Goal: Task Accomplishment & Management: Use online tool/utility

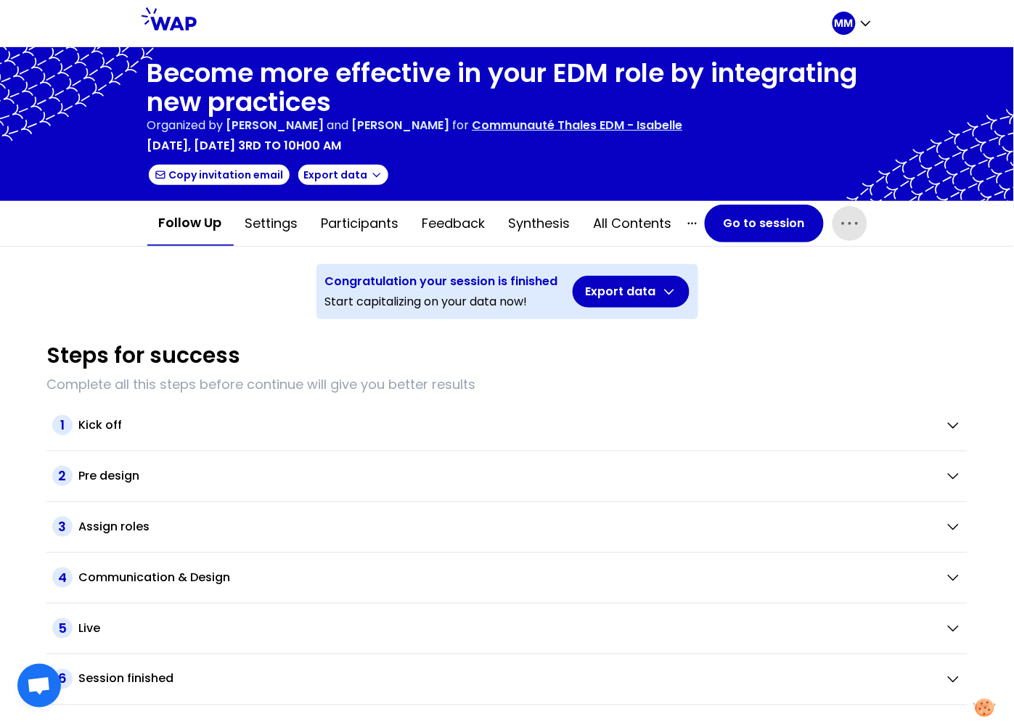
click at [846, 222] on icon "button" at bounding box center [849, 223] width 23 height 23
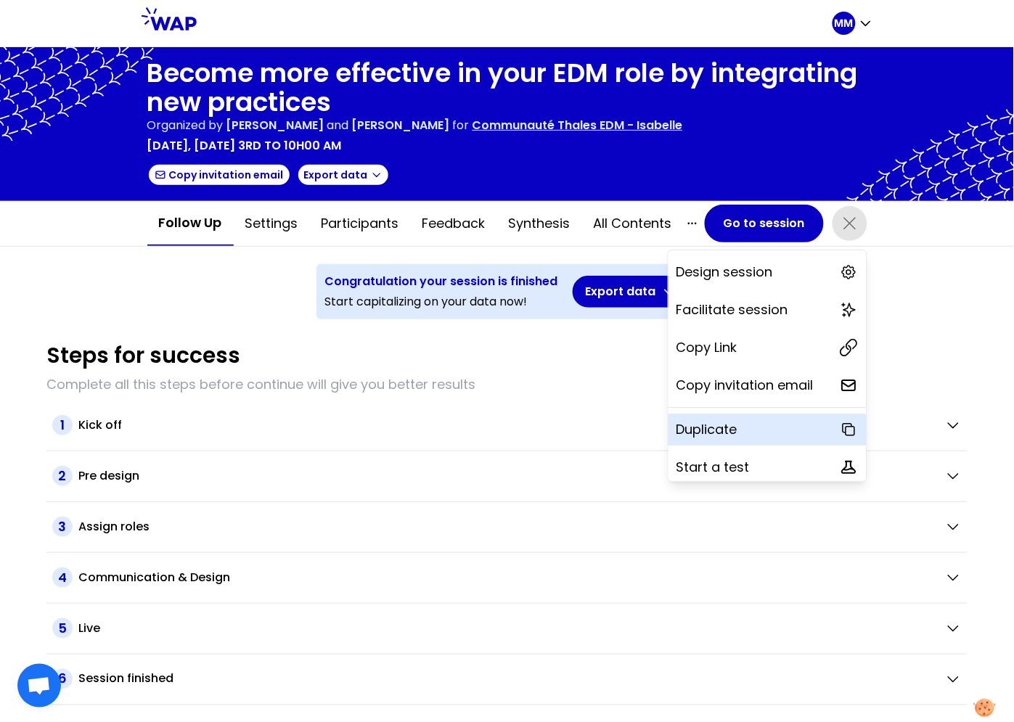
click at [719, 430] on p "Duplicate" at bounding box center [707, 430] width 61 height 20
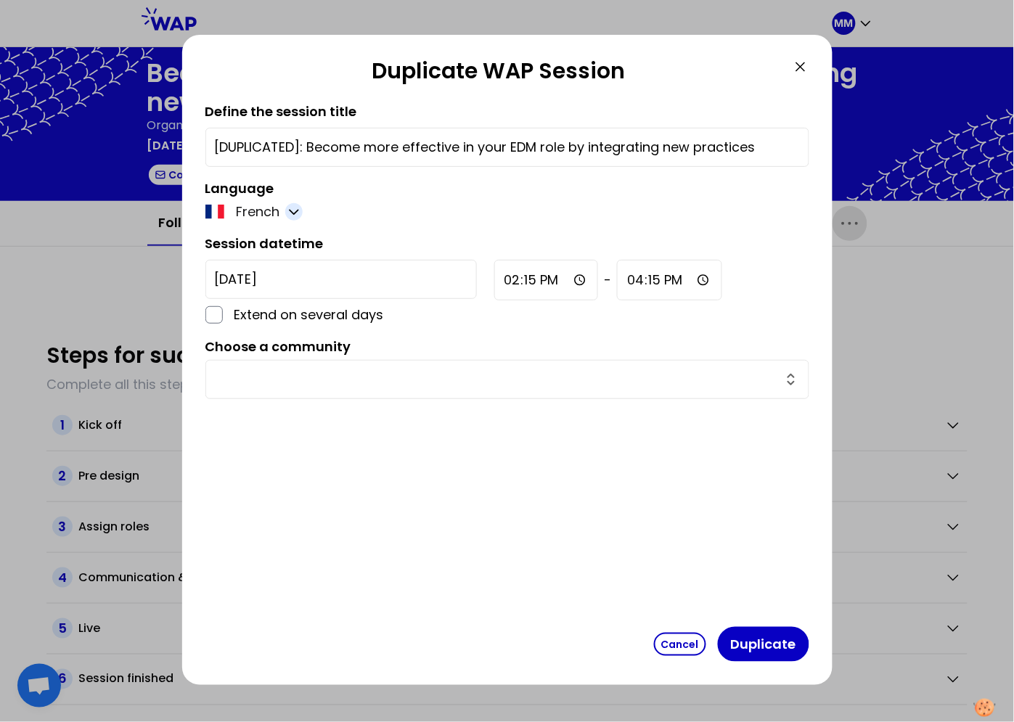
drag, startPoint x: 278, startPoint y: 202, endPoint x: 290, endPoint y: 208, distance: 13.0
click at [279, 202] on p "French" at bounding box center [258, 212] width 44 height 20
drag, startPoint x: 293, startPoint y: 208, endPoint x: 290, endPoint y: 226, distance: 19.1
click at [293, 208] on icon "button" at bounding box center [294, 212] width 15 height 15
click at [262, 256] on span "English" at bounding box center [268, 247] width 44 height 20
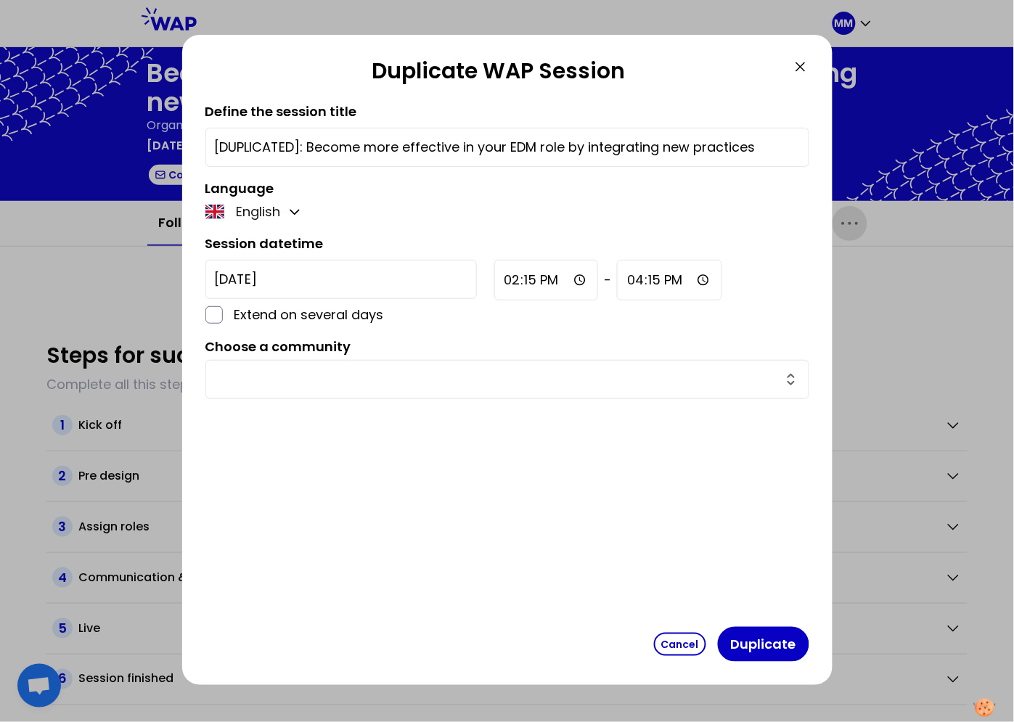
drag, startPoint x: 295, startPoint y: 145, endPoint x: 173, endPoint y: 141, distance: 122.7
click at [173, 141] on div "Duplicate WAP Session Define the session title [DUPLICATED]: Become more effect…" at bounding box center [507, 361] width 1014 height 722
type input "Become more effective in your EDM role by integrating new practices"
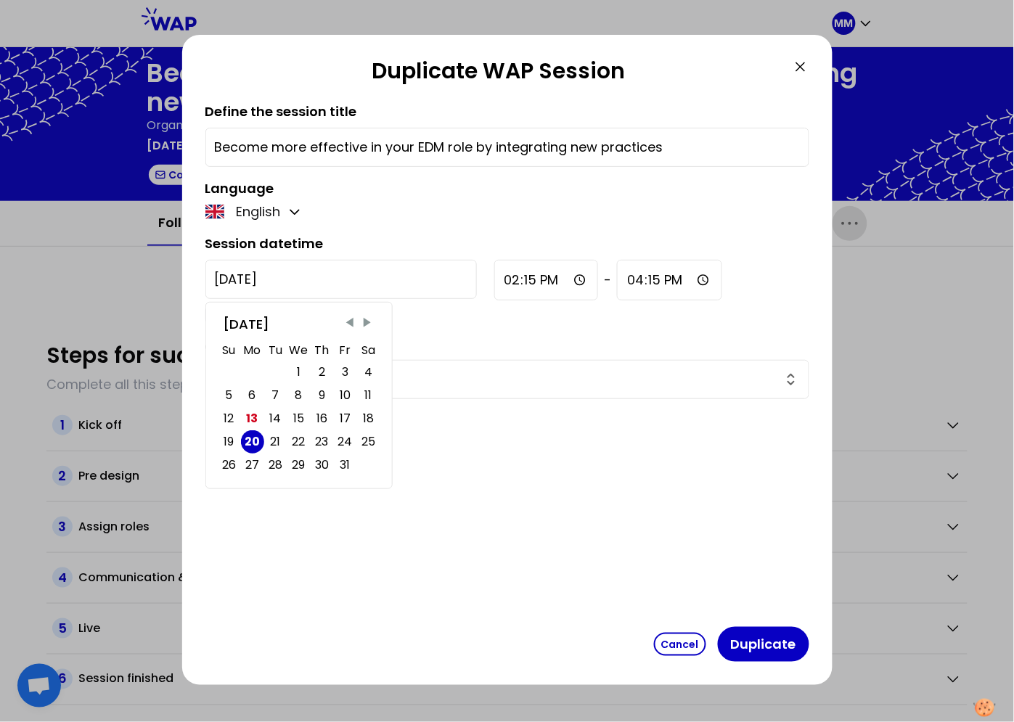
click at [297, 279] on input "2025-10-20" at bounding box center [340, 279] width 271 height 39
click at [303, 444] on div "22" at bounding box center [299, 442] width 13 height 20
type input "2025-10-22"
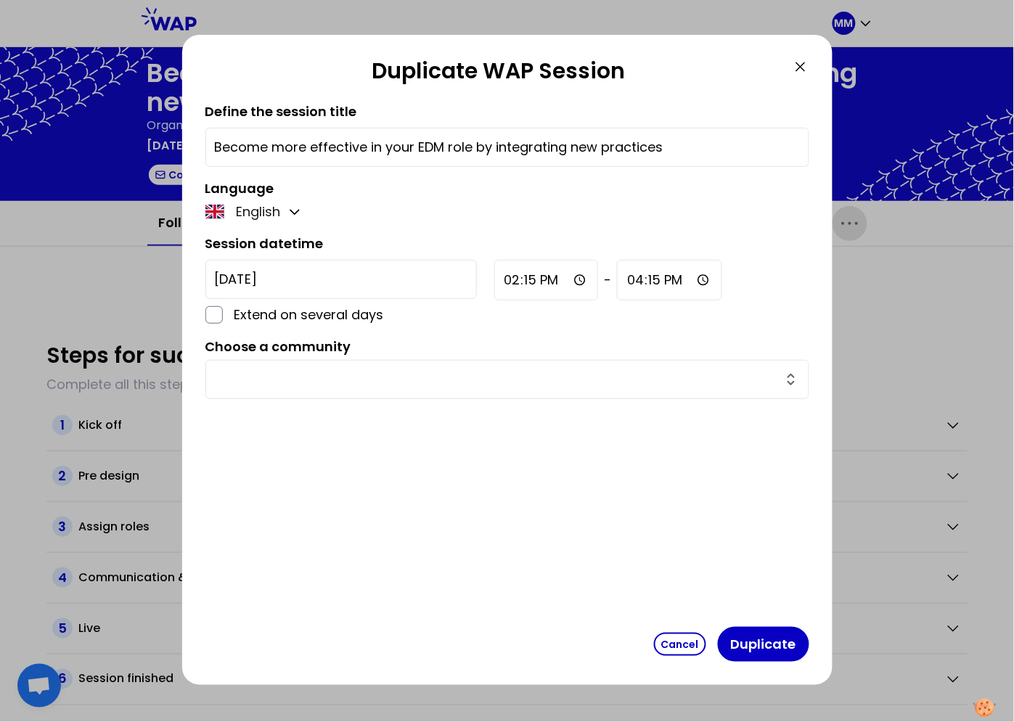
click at [494, 287] on input "14:15" at bounding box center [546, 280] width 105 height 41
click at [494, 279] on input "10:15" at bounding box center [545, 280] width 103 height 41
type input "10:00"
click at [365, 383] on input "text" at bounding box center [499, 379] width 568 height 20
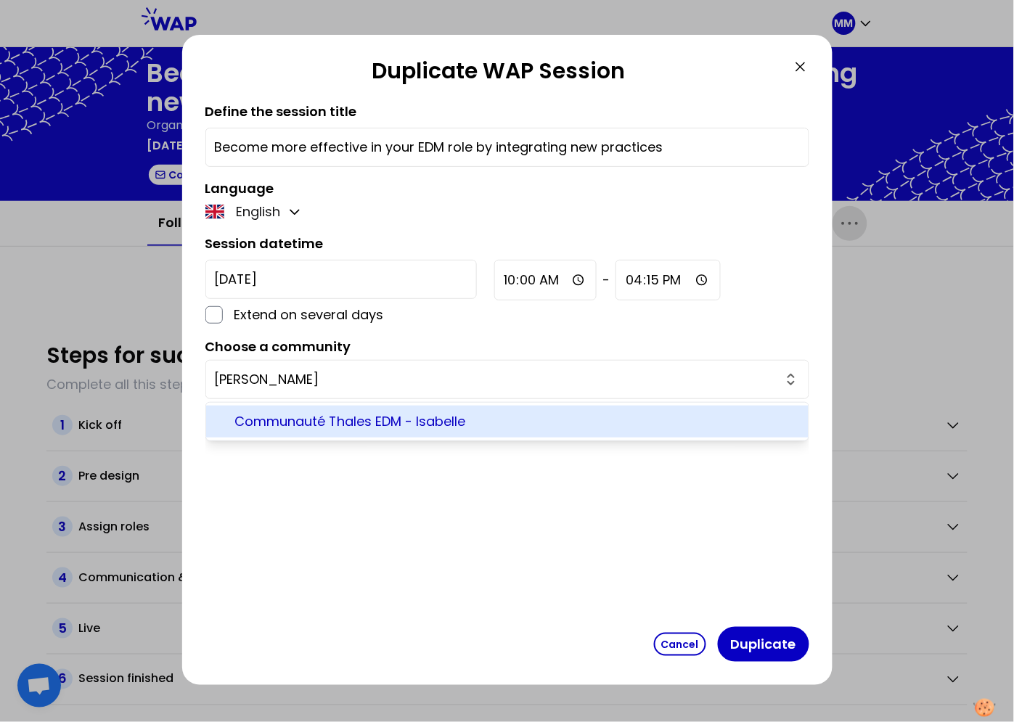
click at [290, 425] on span "Communauté Thales EDM - Isabelle" at bounding box center [516, 422] width 562 height 20
type input "Communauté Thales EDM - Isabelle"
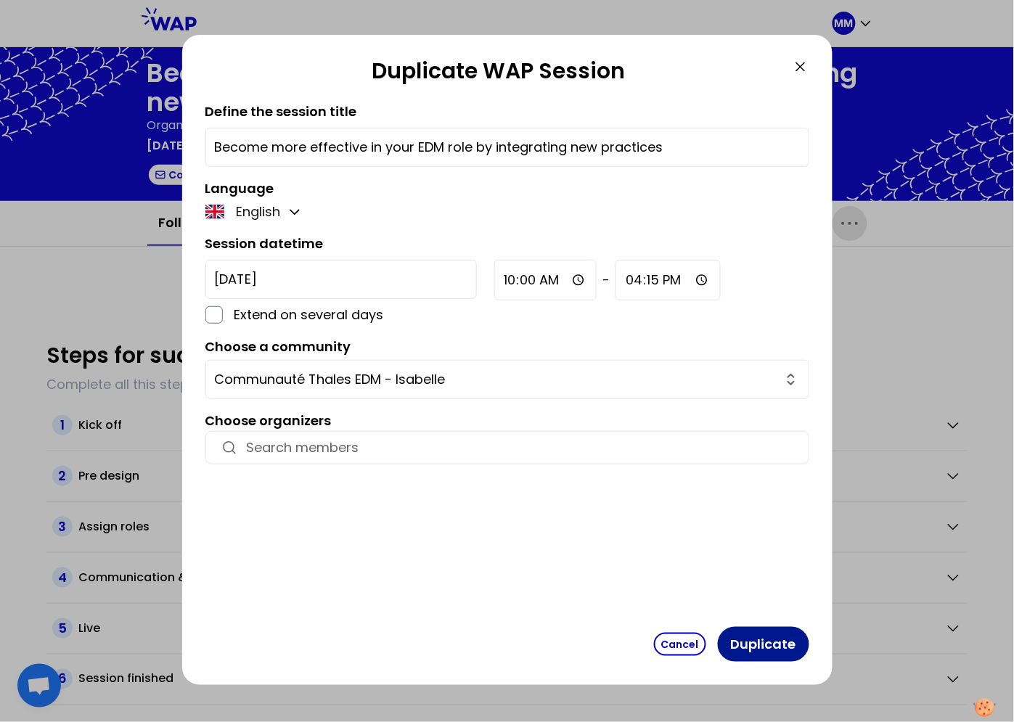
click at [745, 640] on button "Duplicate" at bounding box center [763, 644] width 91 height 35
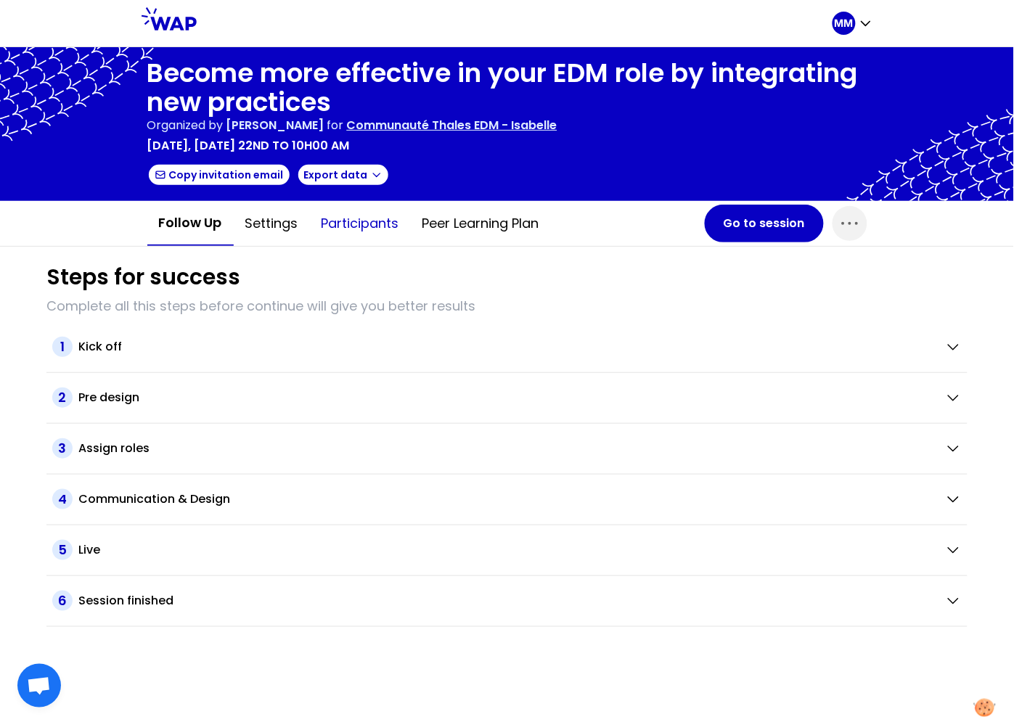
click at [363, 226] on button "Participants" at bounding box center [360, 224] width 101 height 44
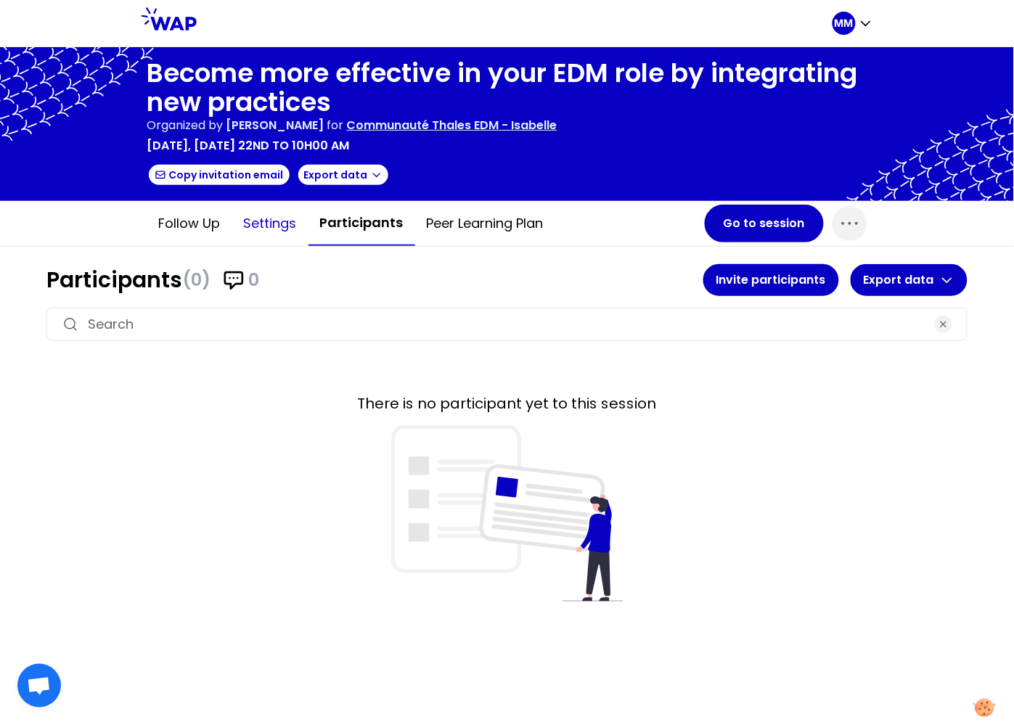
click at [284, 230] on button "Settings" at bounding box center [270, 224] width 76 height 44
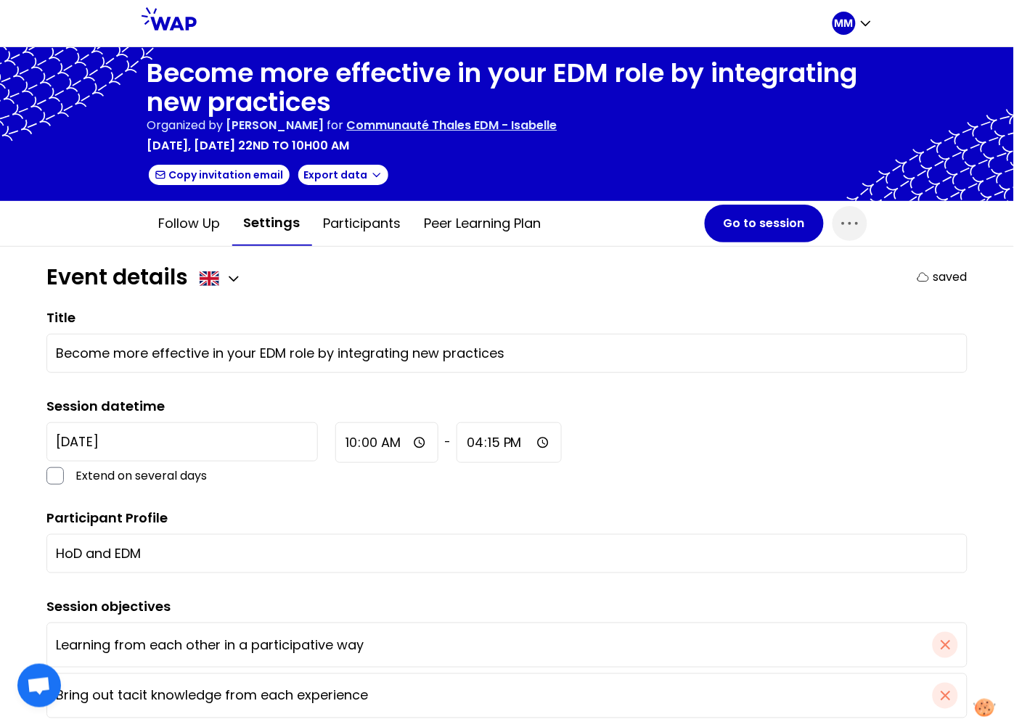
click at [457, 439] on input "16:15" at bounding box center [509, 442] width 105 height 41
click at [419, 537] on div "HoD and EDM" at bounding box center [506, 553] width 921 height 39
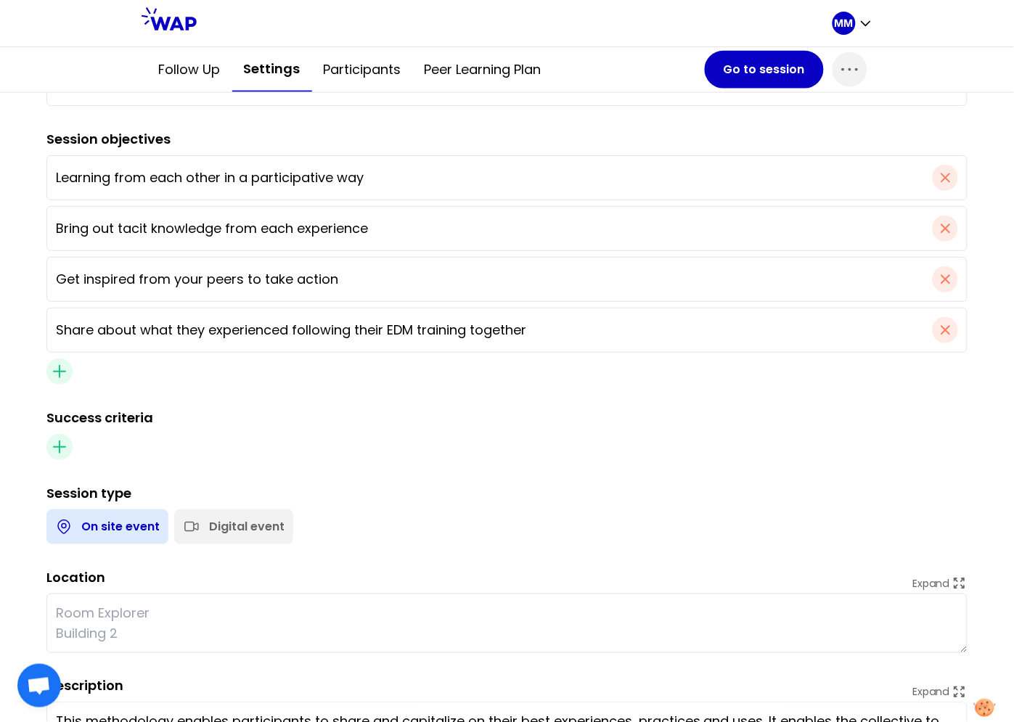
click at [242, 529] on div "Digital event" at bounding box center [246, 526] width 75 height 17
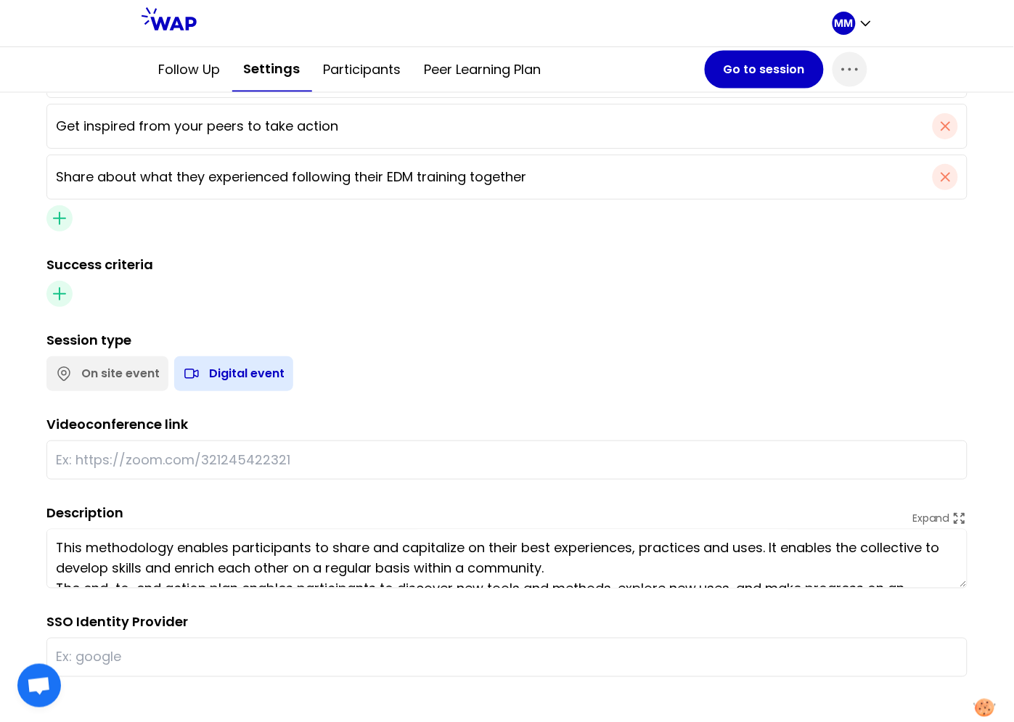
scroll to position [4, 0]
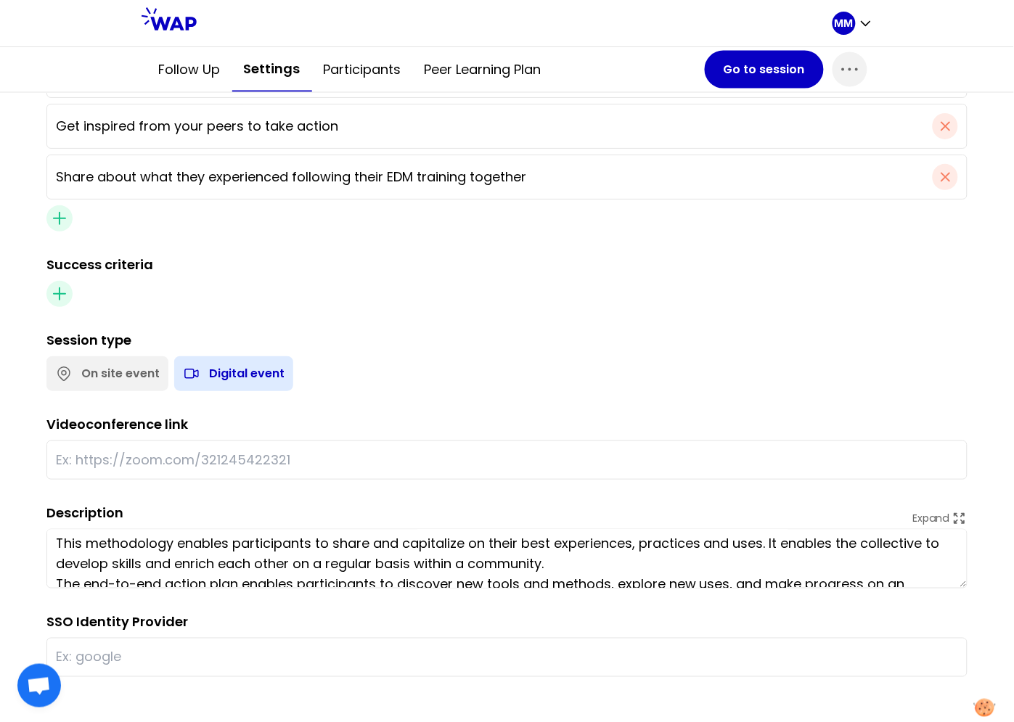
click at [140, 453] on input "text" at bounding box center [507, 460] width 902 height 20
paste input "https://teams.microsoft.com/l/meetup-join/19%3ameeting_NTM0ZjU4YmItZGUwMC00MTIx…"
type input "https://teams.microsoft.com/l/meetup-join/19%3ameeting_NTM0ZjU4YmItZGUwMC00MTIx…"
click at [218, 496] on div "Title Become more effective in your EDM role by integrating new practices Sessi…" at bounding box center [506, 182] width 921 height 990
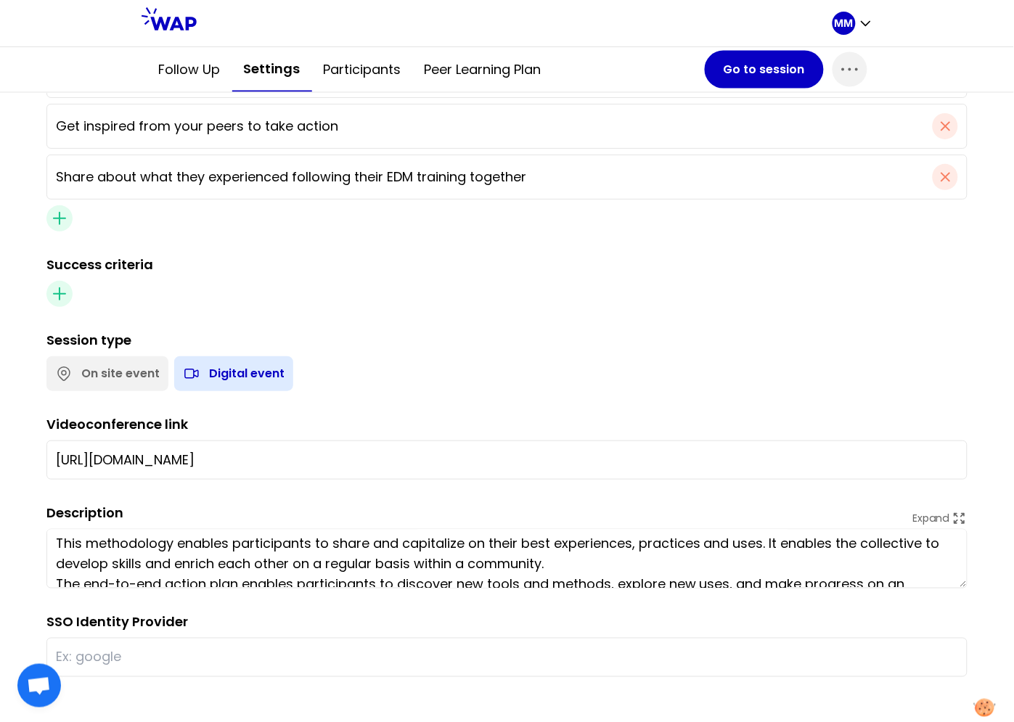
scroll to position [0, 0]
click at [404, 330] on div "Session type On site event Digital event" at bounding box center [506, 360] width 921 height 61
click at [143, 656] on input "text" at bounding box center [507, 657] width 902 height 20
type input "thales"
click at [333, 298] on div at bounding box center [506, 294] width 921 height 26
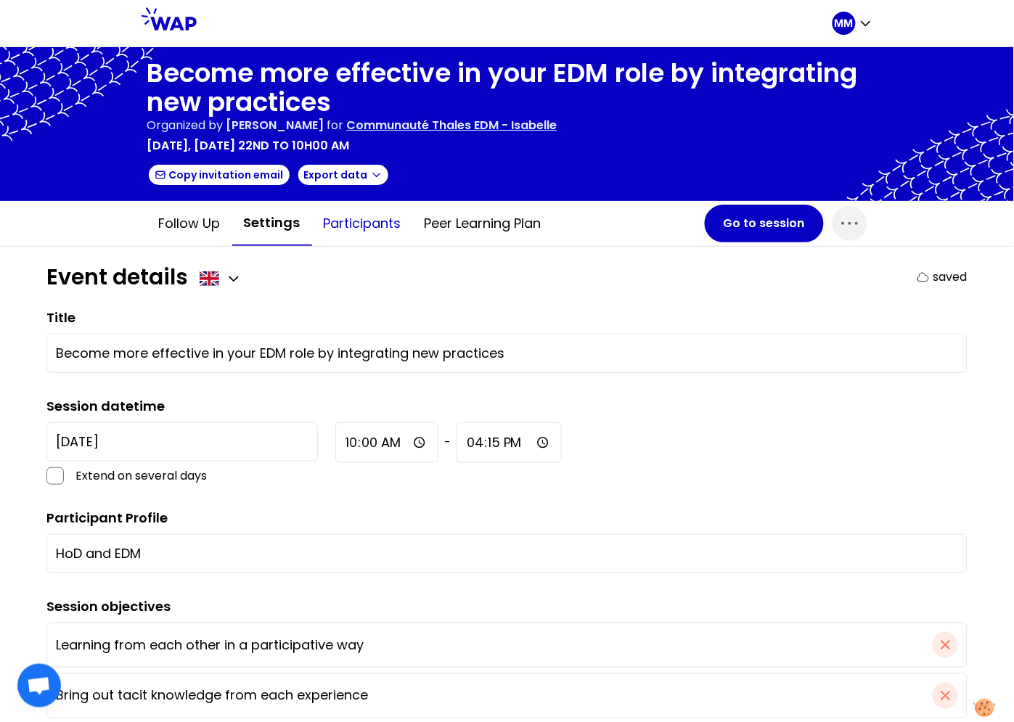
click at [372, 216] on button "Participants" at bounding box center [362, 224] width 101 height 44
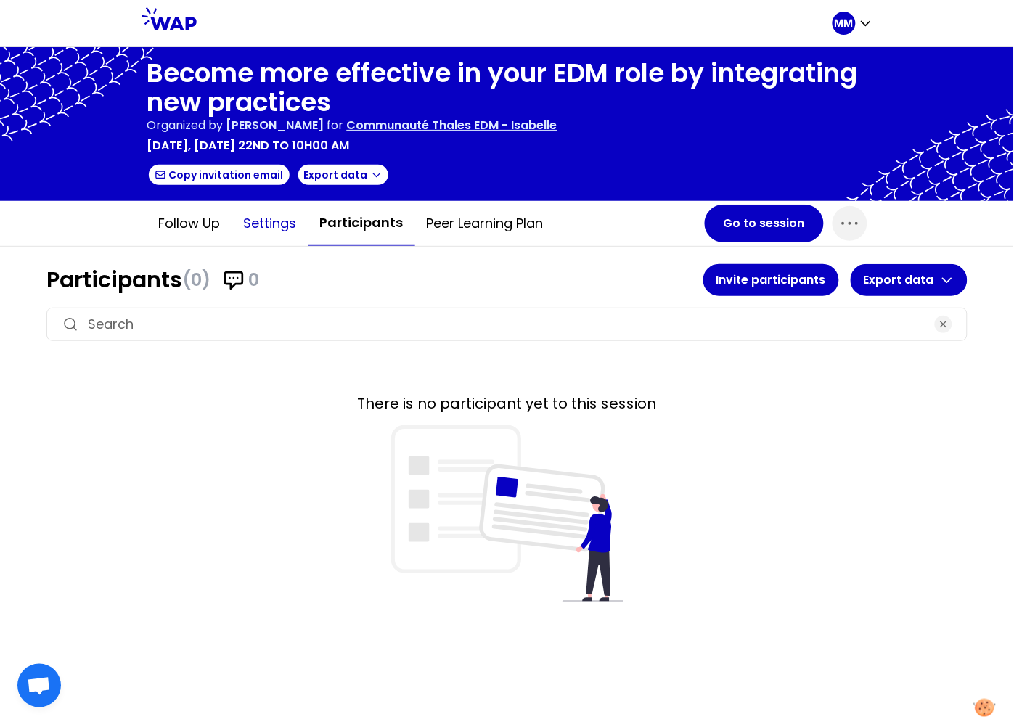
click at [262, 219] on button "Settings" at bounding box center [270, 224] width 76 height 44
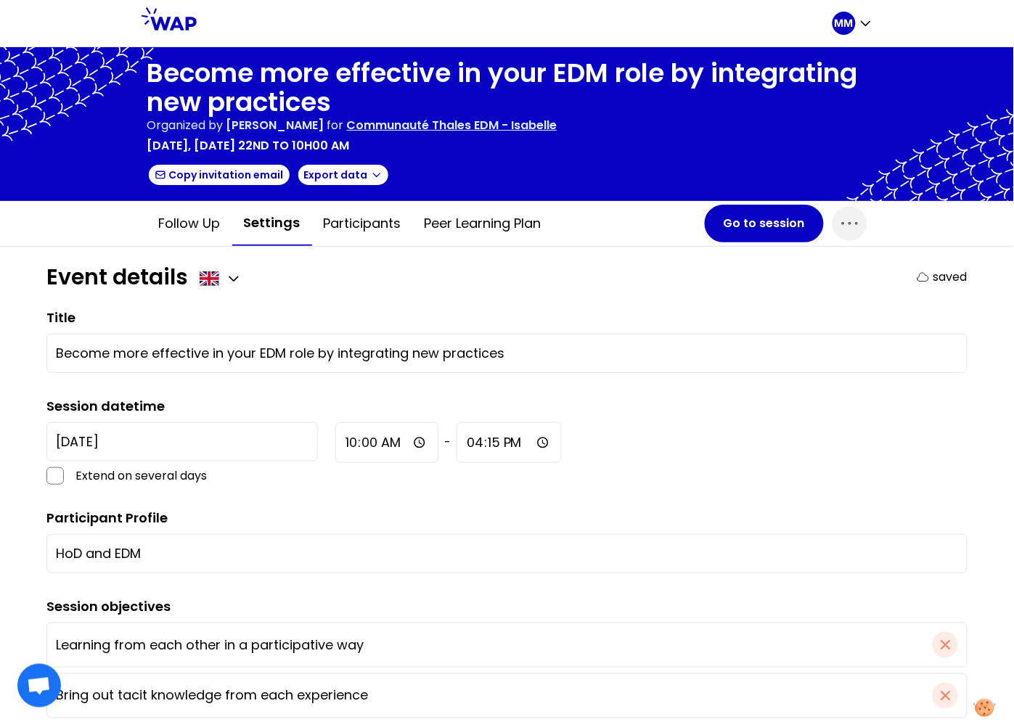
drag, startPoint x: 185, startPoint y: 221, endPoint x: 242, endPoint y: 260, distance: 68.9
click at [187, 222] on button "Follow up" at bounding box center [189, 224] width 85 height 44
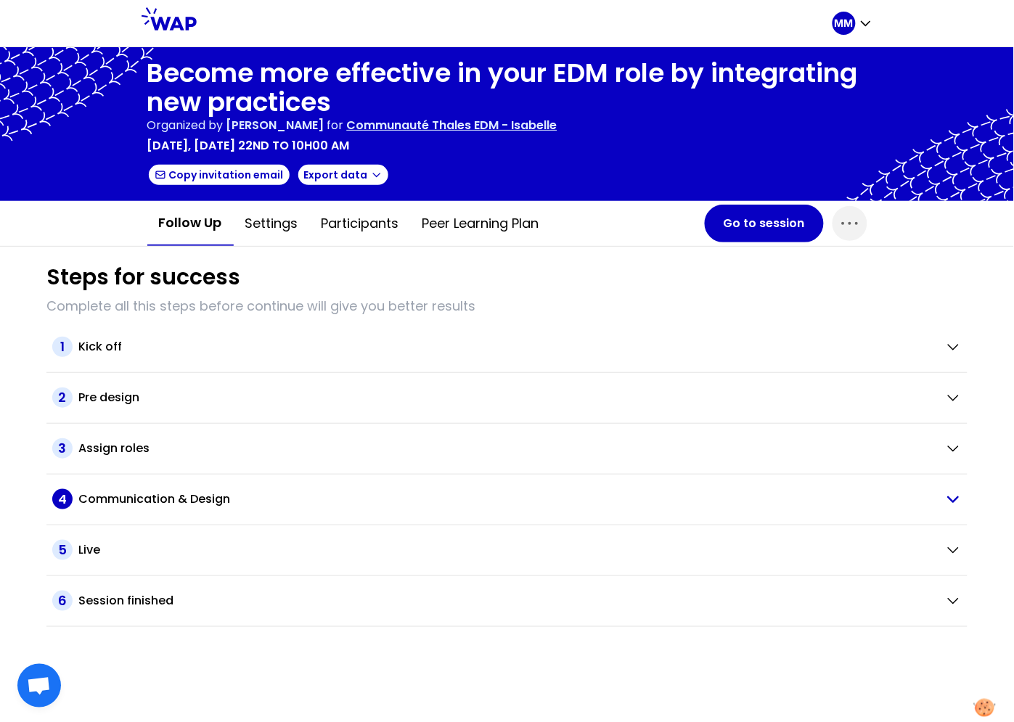
click at [332, 491] on div "Communication & Design" at bounding box center [505, 499] width 855 height 17
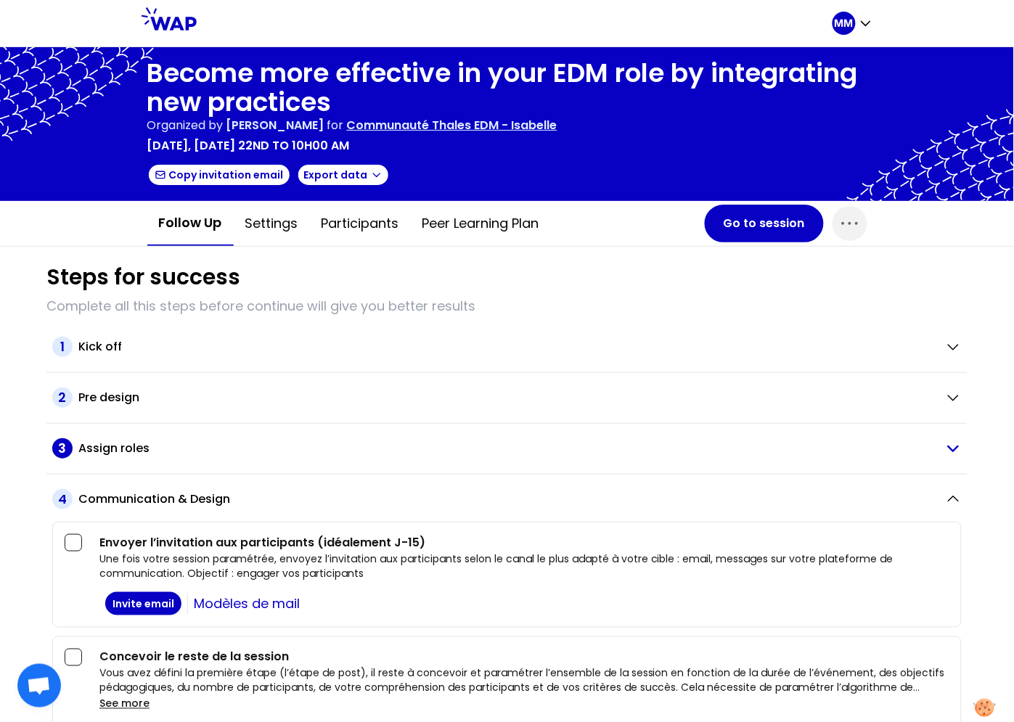
click at [182, 447] on div "Assign roles" at bounding box center [505, 448] width 855 height 17
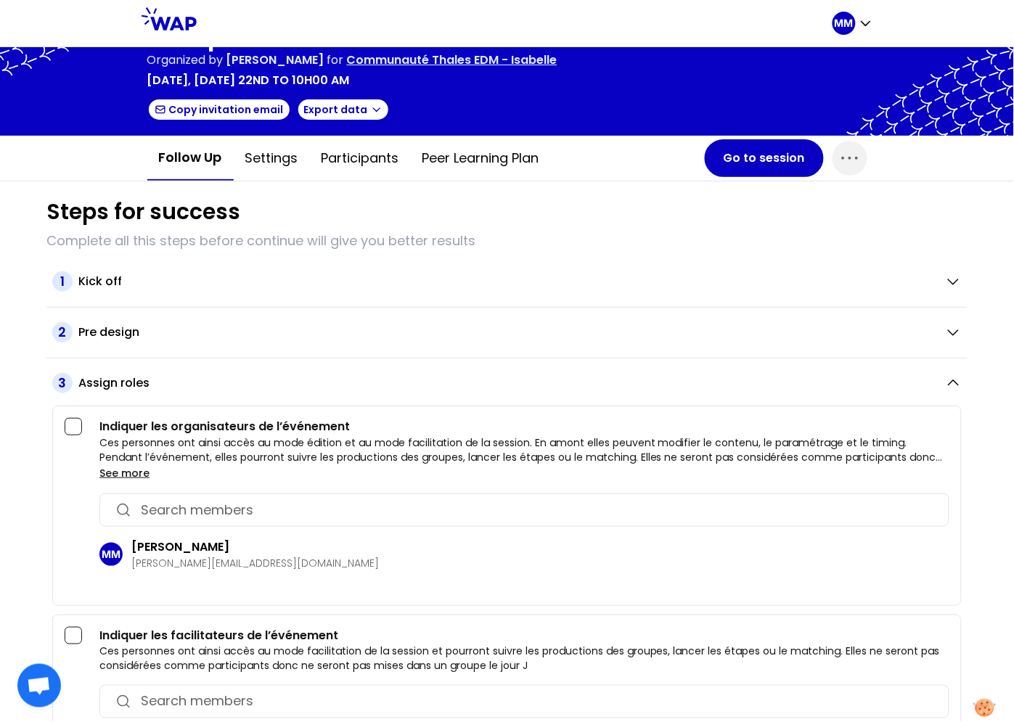
scroll to position [81, 0]
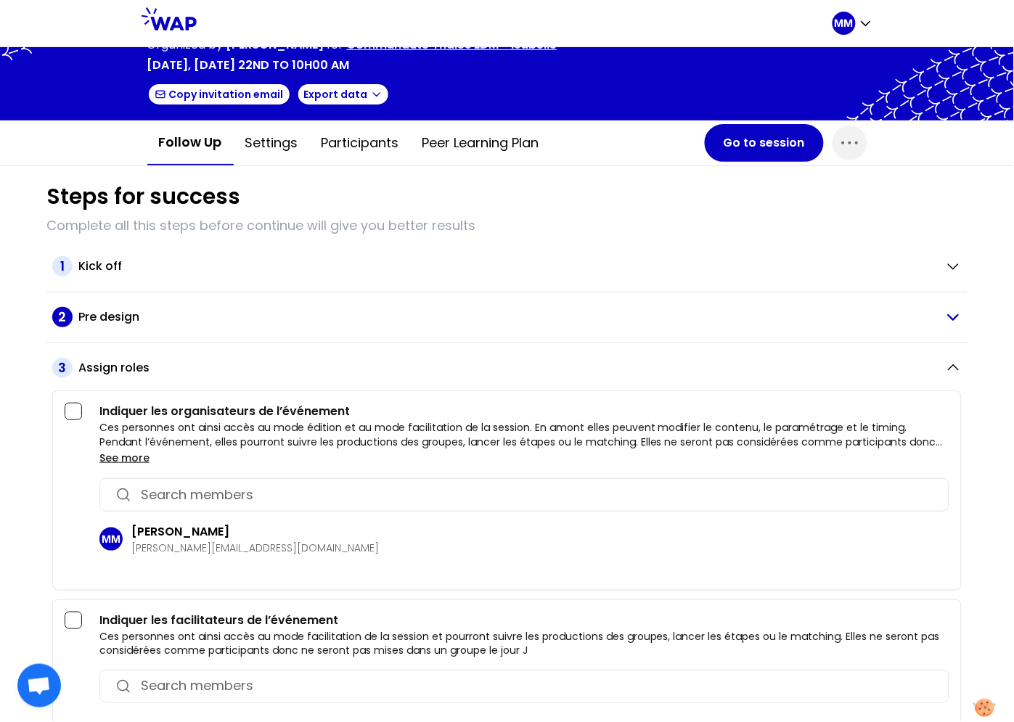
click at [171, 313] on div "Pre design" at bounding box center [505, 316] width 855 height 17
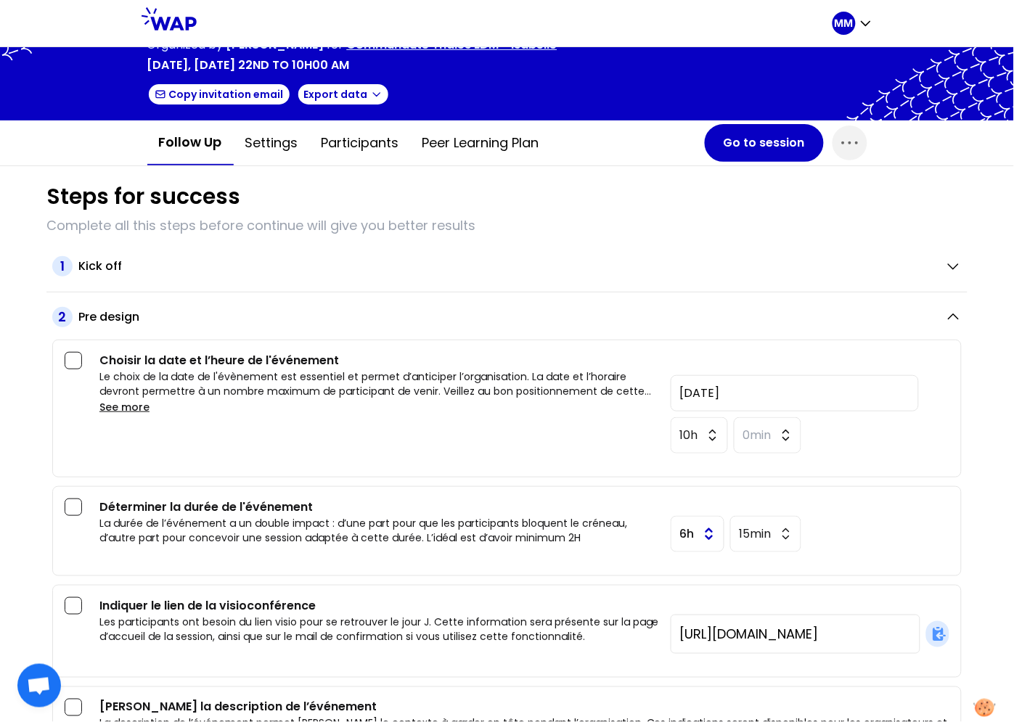
click at [689, 534] on button "6h" at bounding box center [698, 534] width 54 height 36
click at [681, 621] on span "2h" at bounding box center [697, 616] width 41 height 17
click at [755, 545] on button "15min" at bounding box center [765, 534] width 72 height 36
click at [754, 702] on span "30min" at bounding box center [765, 709] width 58 height 17
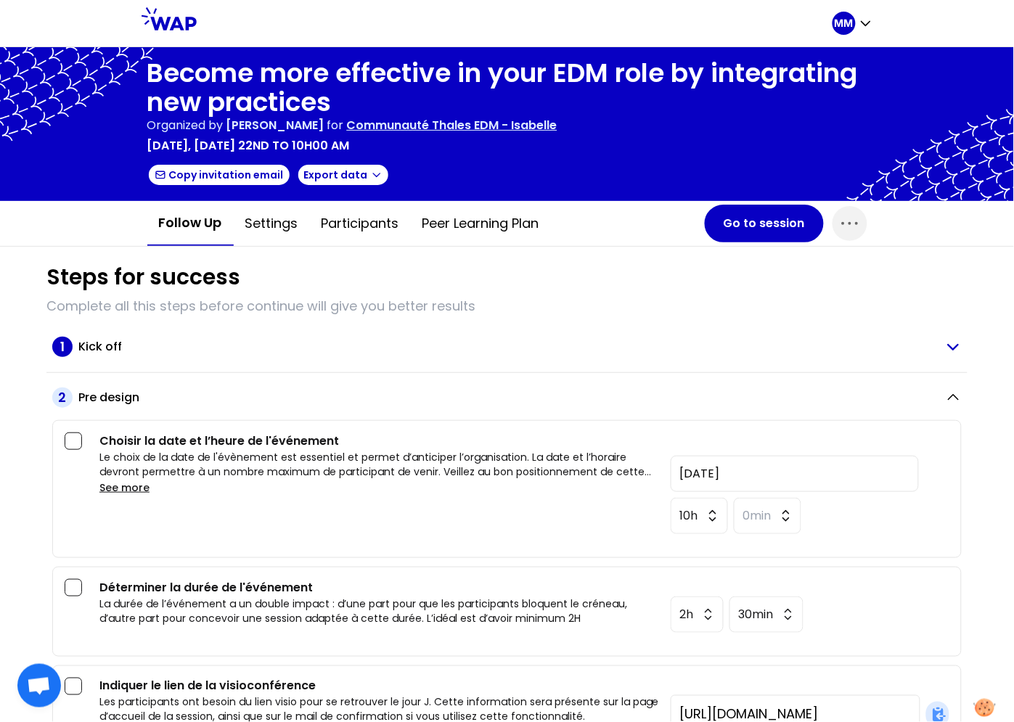
drag, startPoint x: 639, startPoint y: 336, endPoint x: 736, endPoint y: 320, distance: 97.9
click at [639, 338] on div "Kick off" at bounding box center [505, 346] width 855 height 17
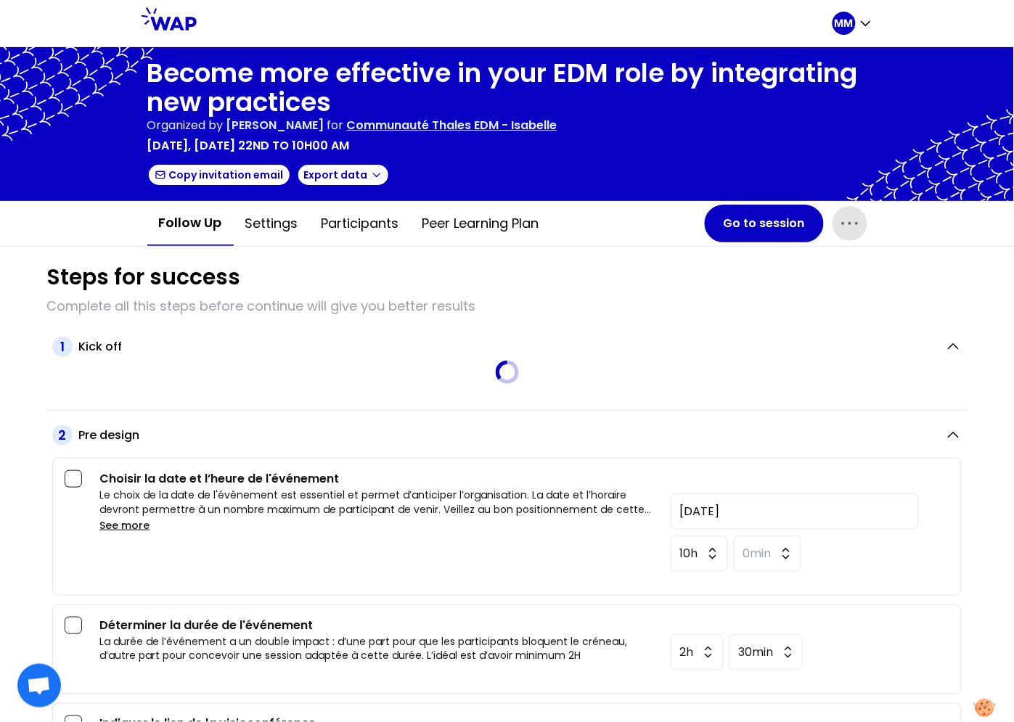
click at [838, 219] on icon "button" at bounding box center [849, 223] width 23 height 23
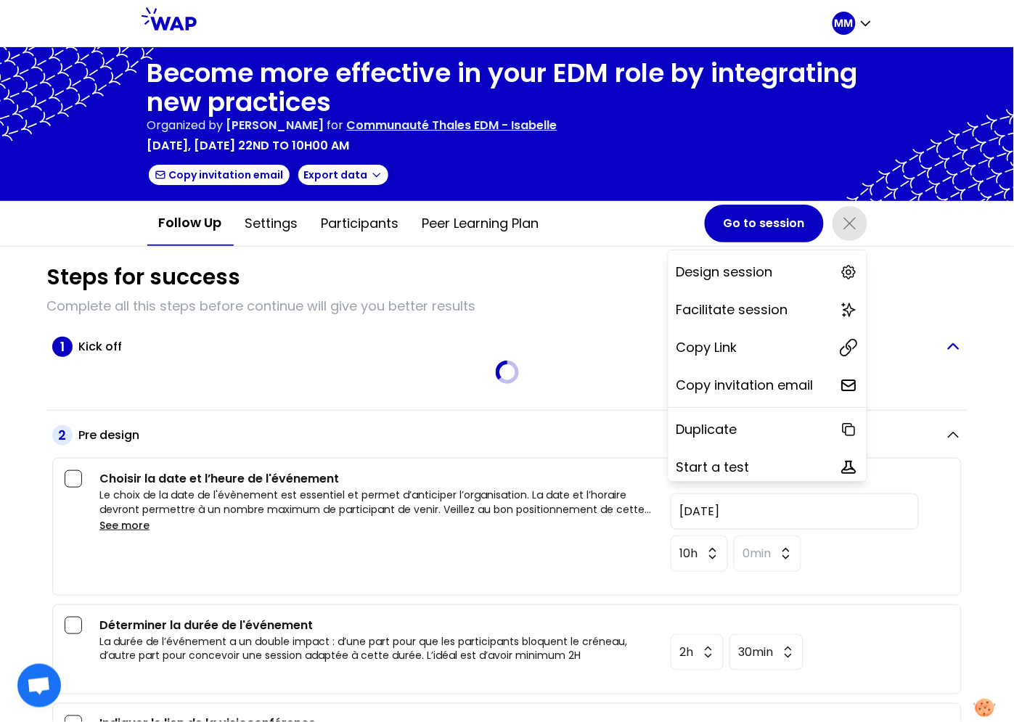
drag, startPoint x: 741, startPoint y: 347, endPoint x: 655, endPoint y: 351, distance: 86.5
click at [741, 347] on div "Copy Link" at bounding box center [768, 348] width 198 height 32
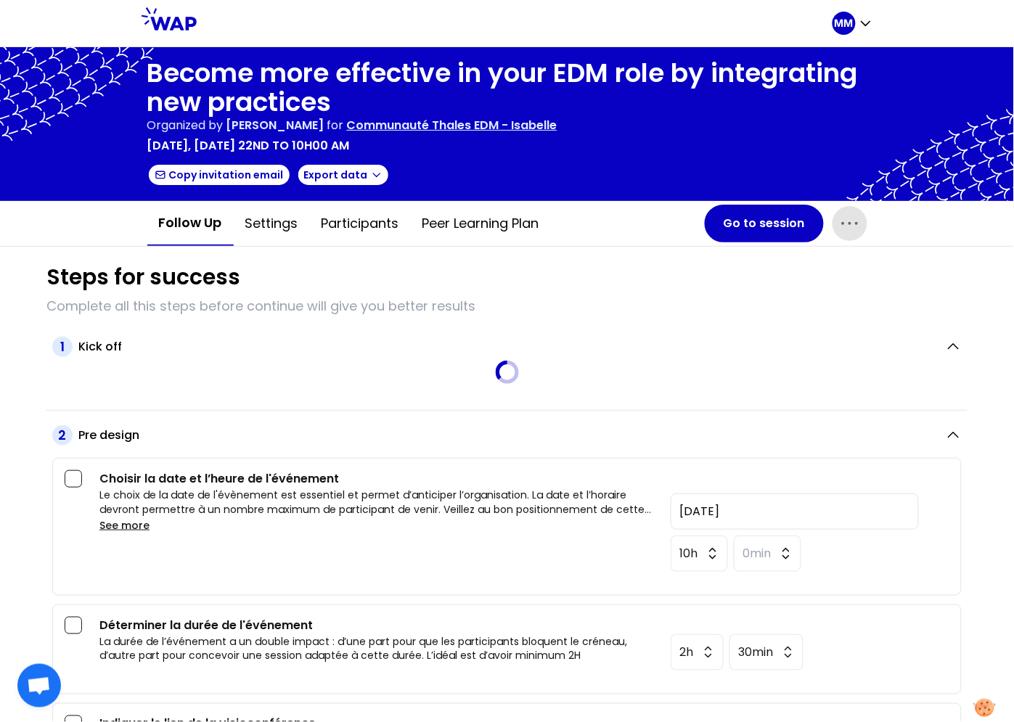
click at [844, 224] on icon "button" at bounding box center [849, 223] width 23 height 23
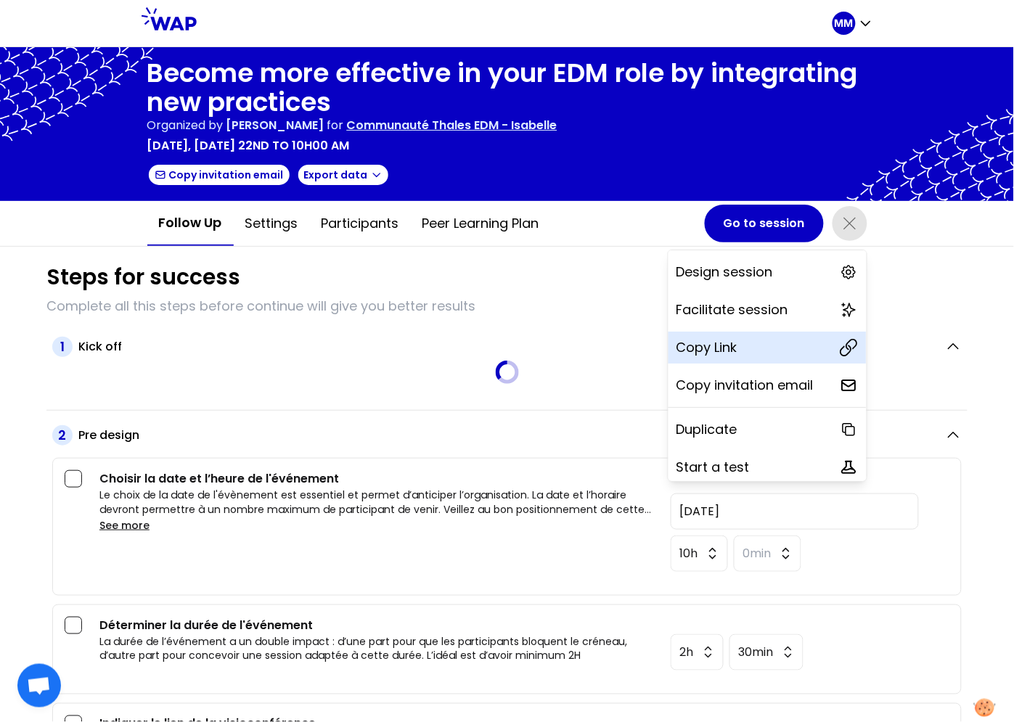
drag, startPoint x: 737, startPoint y: 346, endPoint x: 660, endPoint y: 298, distance: 90.6
click at [737, 346] on div "Copy Link" at bounding box center [768, 348] width 198 height 32
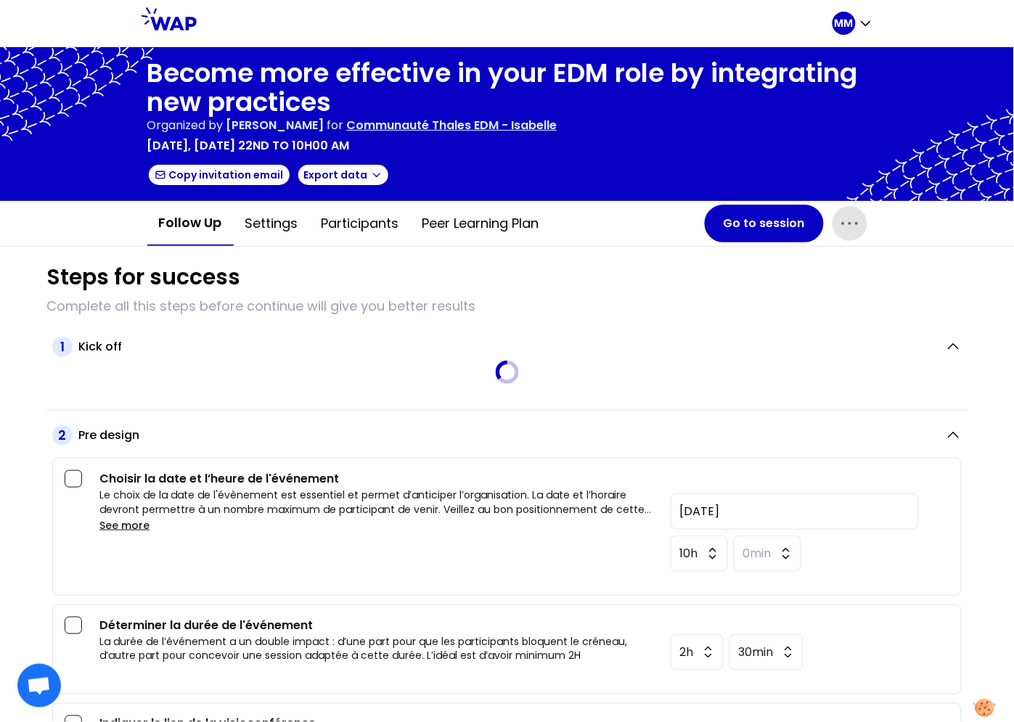
drag, startPoint x: 611, startPoint y: 279, endPoint x: 675, endPoint y: 264, distance: 65.7
click at [613, 279] on div "Steps for success" at bounding box center [506, 277] width 921 height 26
drag, startPoint x: 845, startPoint y: 218, endPoint x: 837, endPoint y: 241, distance: 24.6
click at [845, 218] on icon "button" at bounding box center [849, 223] width 23 height 23
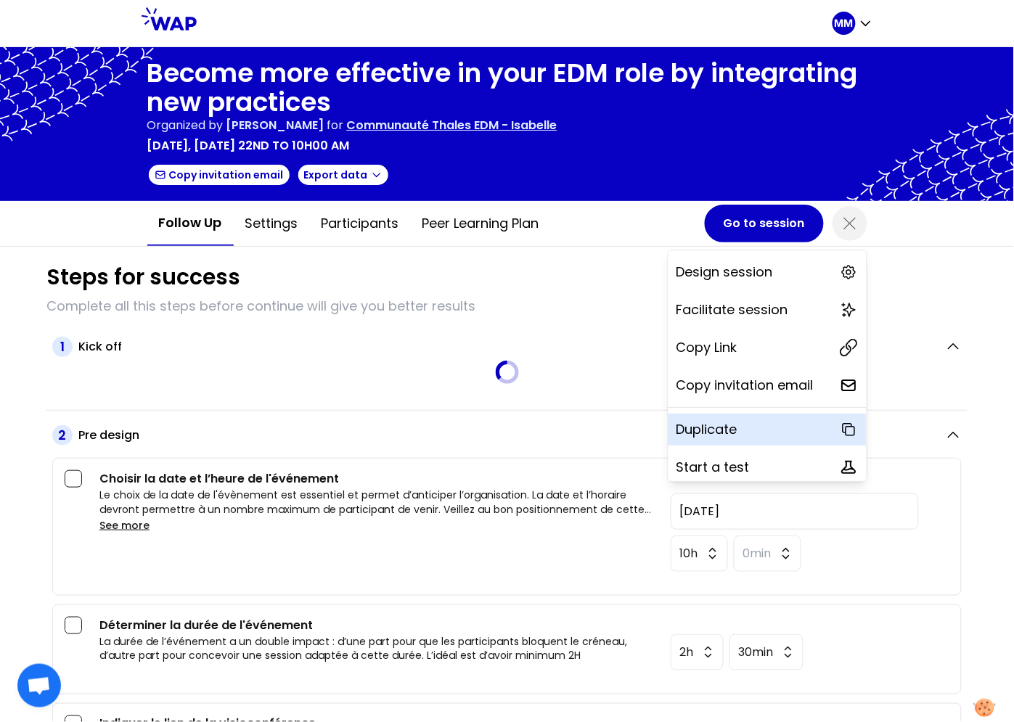
click at [737, 438] on div "Duplicate" at bounding box center [768, 430] width 198 height 32
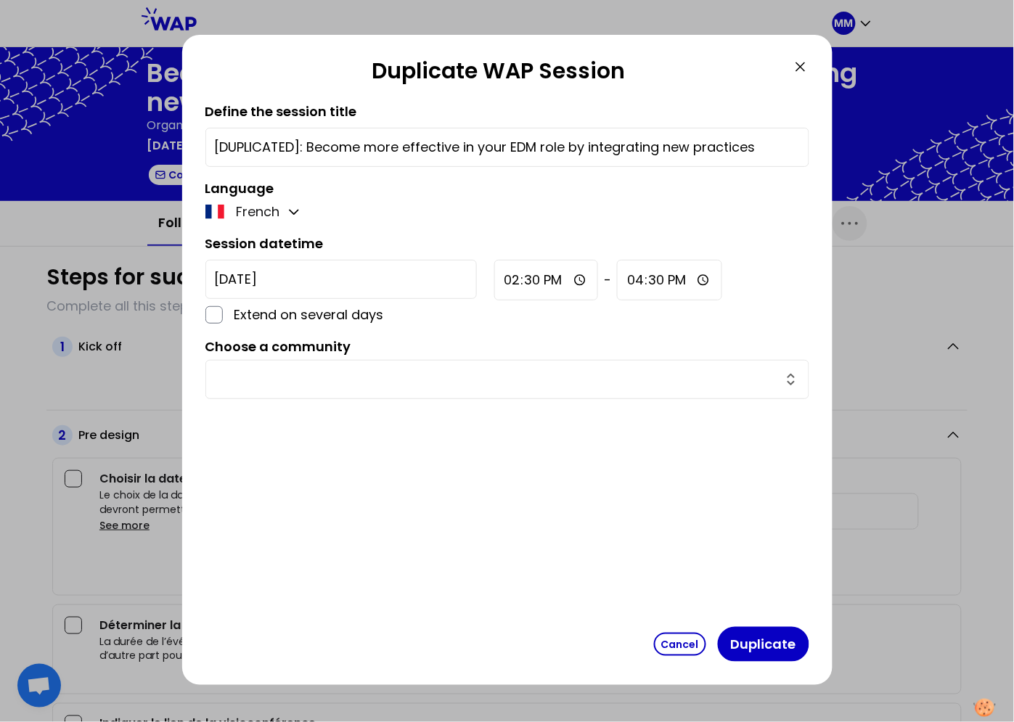
drag, startPoint x: 284, startPoint y: 144, endPoint x: 293, endPoint y: 151, distance: 11.5
click at [284, 145] on input "[DUPLICATED]: Become more effective in your EDM role by integrating new practic…" at bounding box center [507, 147] width 585 height 20
drag, startPoint x: 308, startPoint y: 147, endPoint x: 157, endPoint y: 135, distance: 152.2
click at [157, 135] on div "Duplicate WAP Session Define the session title [DUPLICATED]: Become more effect…" at bounding box center [507, 361] width 1014 height 722
type input "Become more effective in your EDM role by integrating new practices"
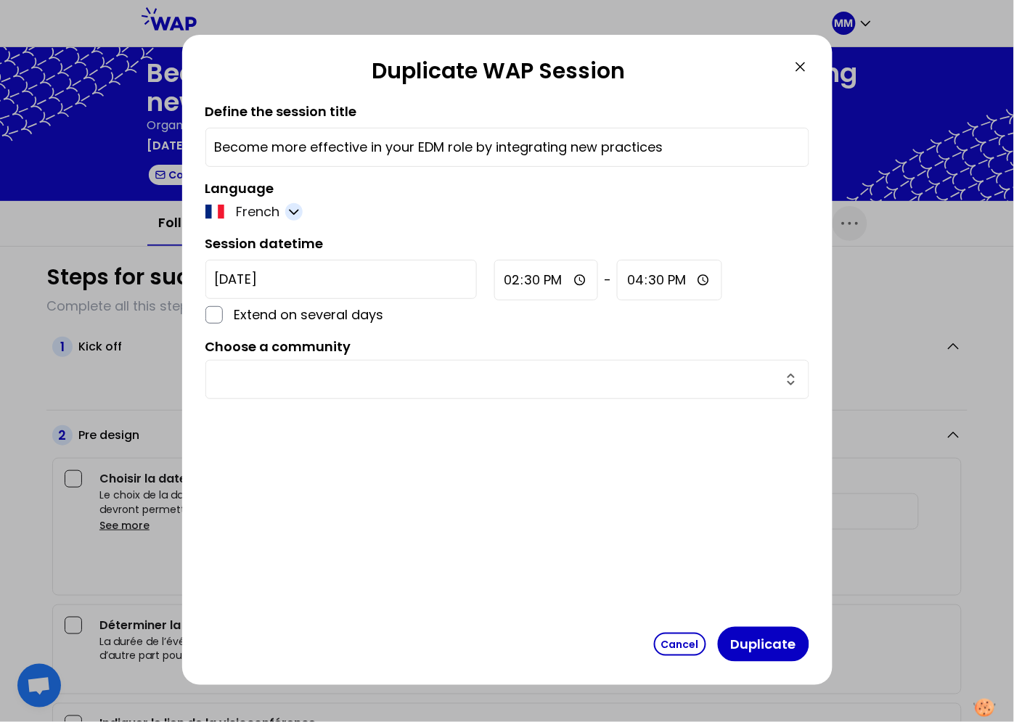
drag, startPoint x: 293, startPoint y: 209, endPoint x: 313, endPoint y: 253, distance: 48.4
click at [293, 210] on icon "button" at bounding box center [294, 212] width 15 height 15
click at [266, 250] on span "English" at bounding box center [268, 247] width 44 height 20
click at [310, 279] on input "2025-10-20" at bounding box center [340, 279] width 271 height 39
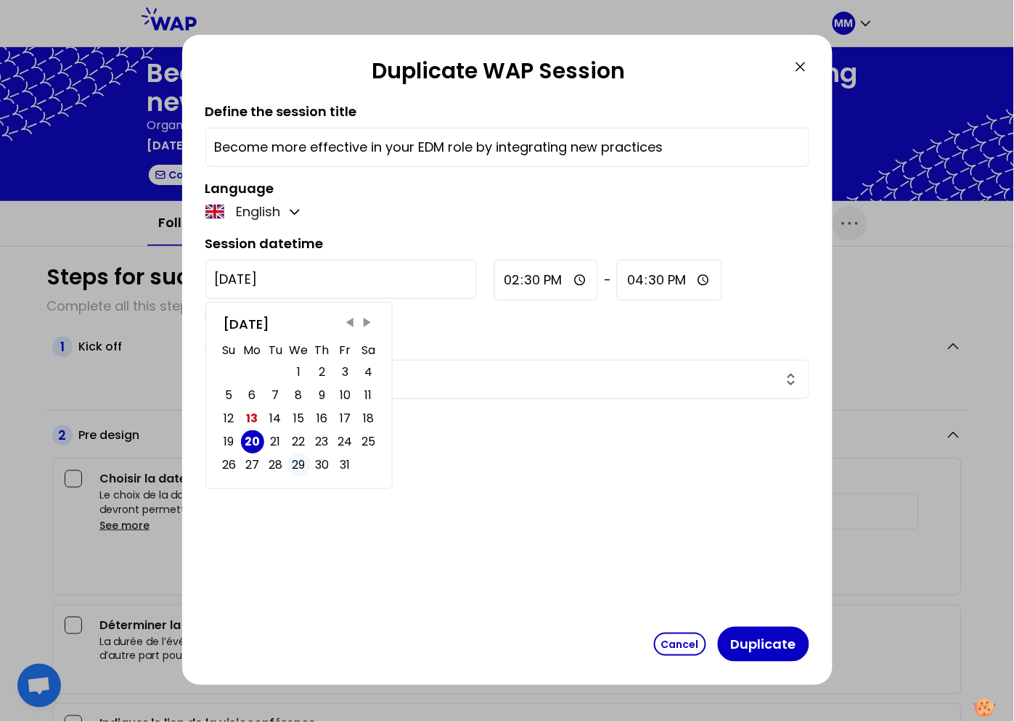
click at [300, 467] on div "29" at bounding box center [299, 465] width 13 height 20
type input "2025-10-29"
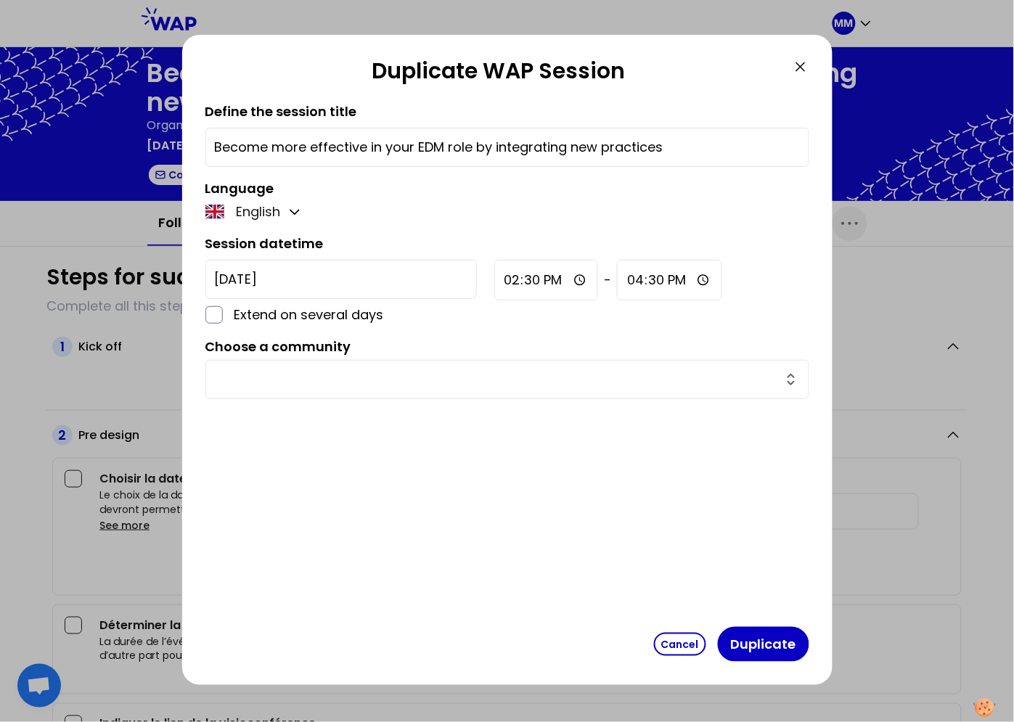
click at [494, 279] on input "14:30" at bounding box center [546, 280] width 105 height 41
click at [494, 281] on input "10:30" at bounding box center [545, 280] width 103 height 41
type input "10:00"
click at [404, 377] on input "text" at bounding box center [499, 379] width 568 height 20
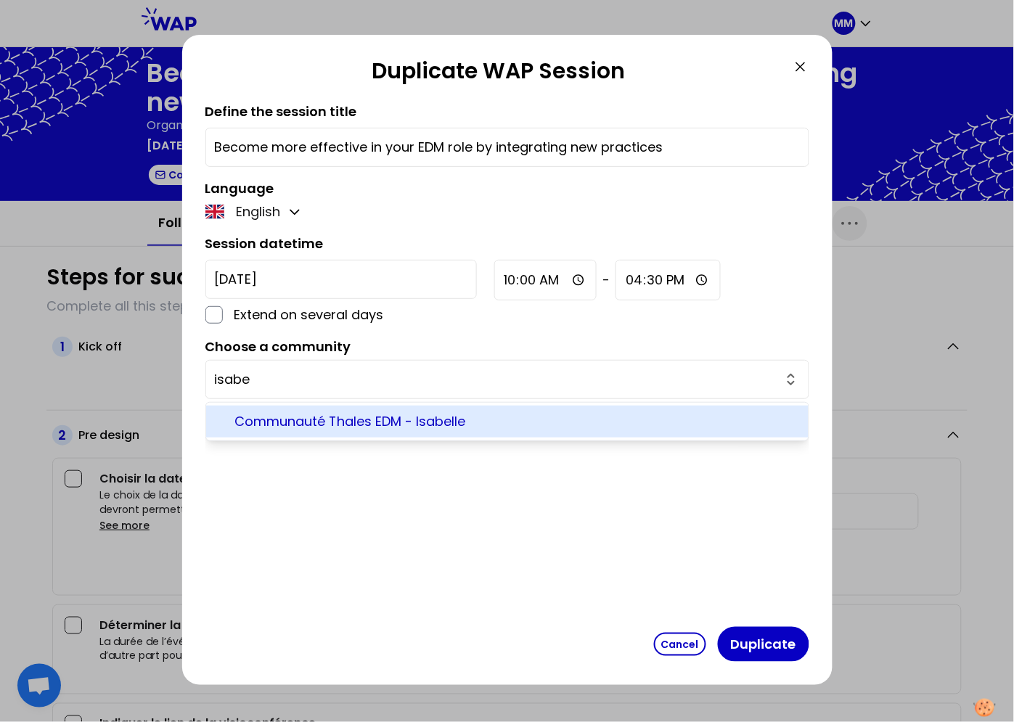
drag, startPoint x: 431, startPoint y: 416, endPoint x: 647, endPoint y: 570, distance: 264.9
click at [431, 416] on span "Communauté Thales EDM - Isabelle" at bounding box center [516, 422] width 562 height 20
type input "Communauté Thales EDM - Isabelle"
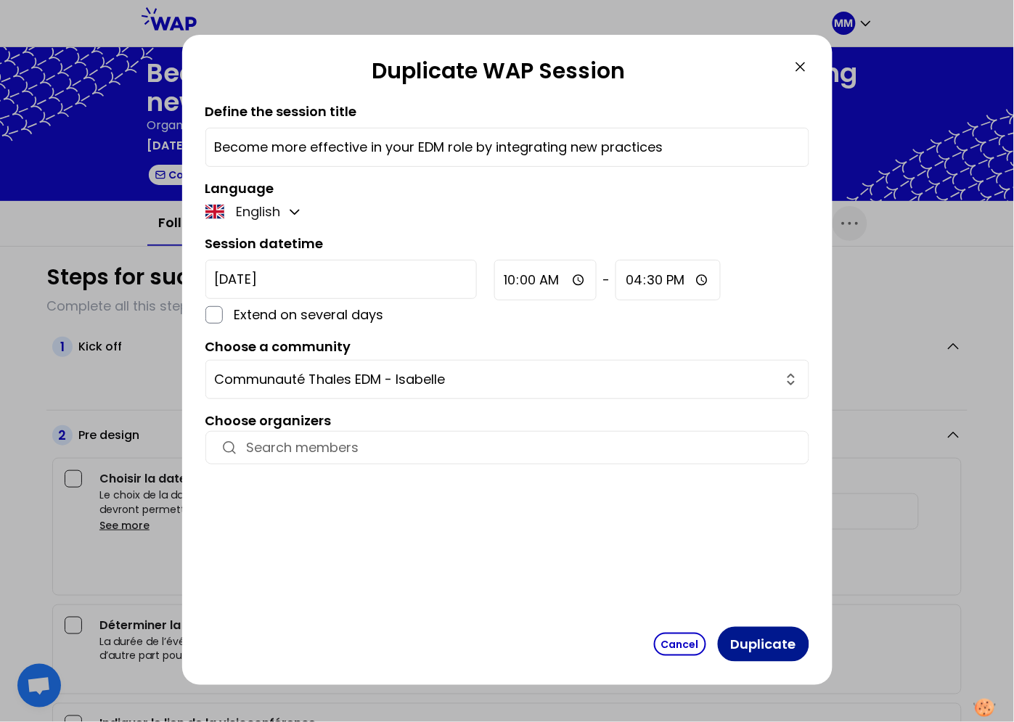
click at [767, 651] on button "Duplicate" at bounding box center [763, 644] width 91 height 35
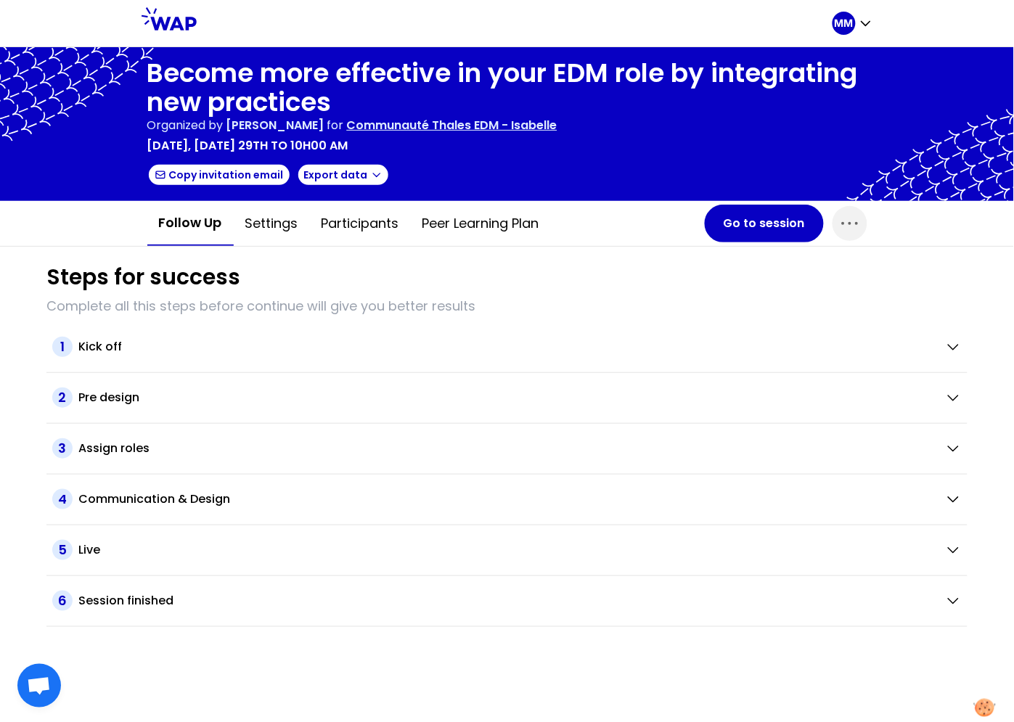
drag, startPoint x: 269, startPoint y: 220, endPoint x: 266, endPoint y: 252, distance: 32.1
click at [269, 221] on button "Settings" at bounding box center [272, 224] width 76 height 44
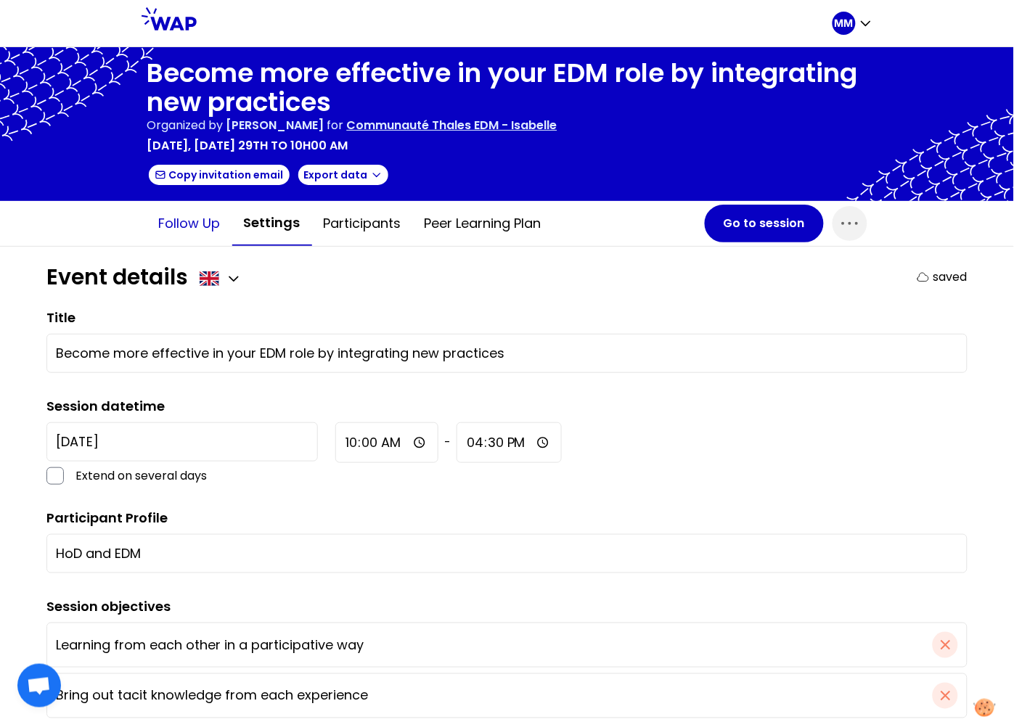
click at [191, 219] on button "Follow up" at bounding box center [189, 224] width 85 height 44
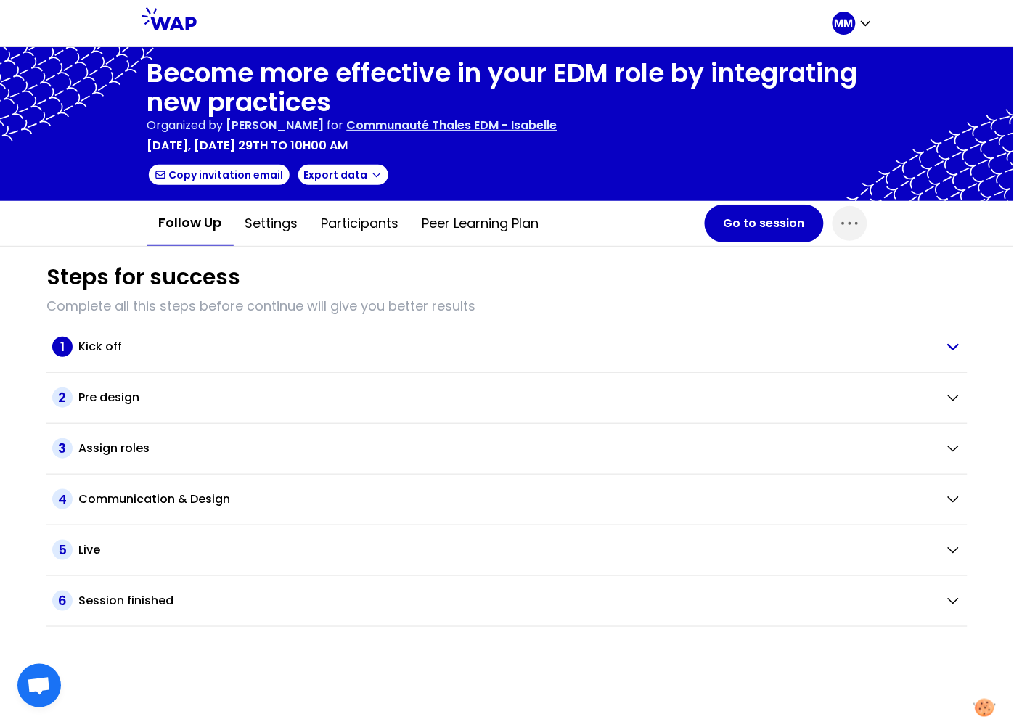
click at [142, 337] on div "1 Kick off" at bounding box center [492, 347] width 881 height 20
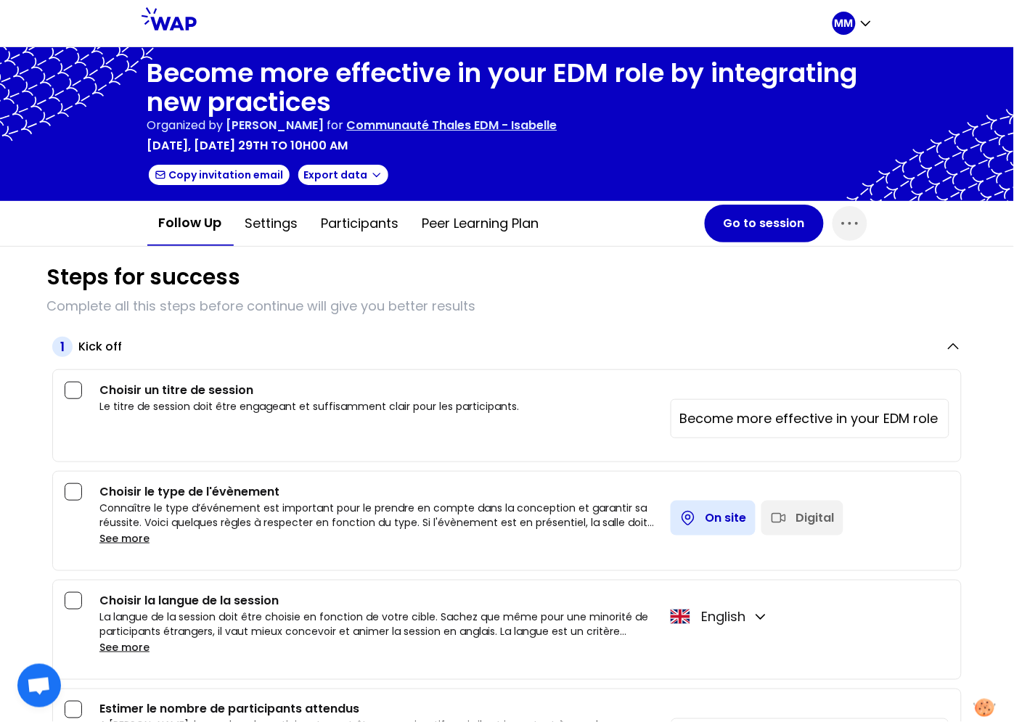
click at [800, 515] on div "Digital" at bounding box center [815, 518] width 38 height 17
drag, startPoint x: 277, startPoint y: 230, endPoint x: 285, endPoint y: 245, distance: 17.6
click at [276, 230] on button "Settings" at bounding box center [272, 224] width 76 height 44
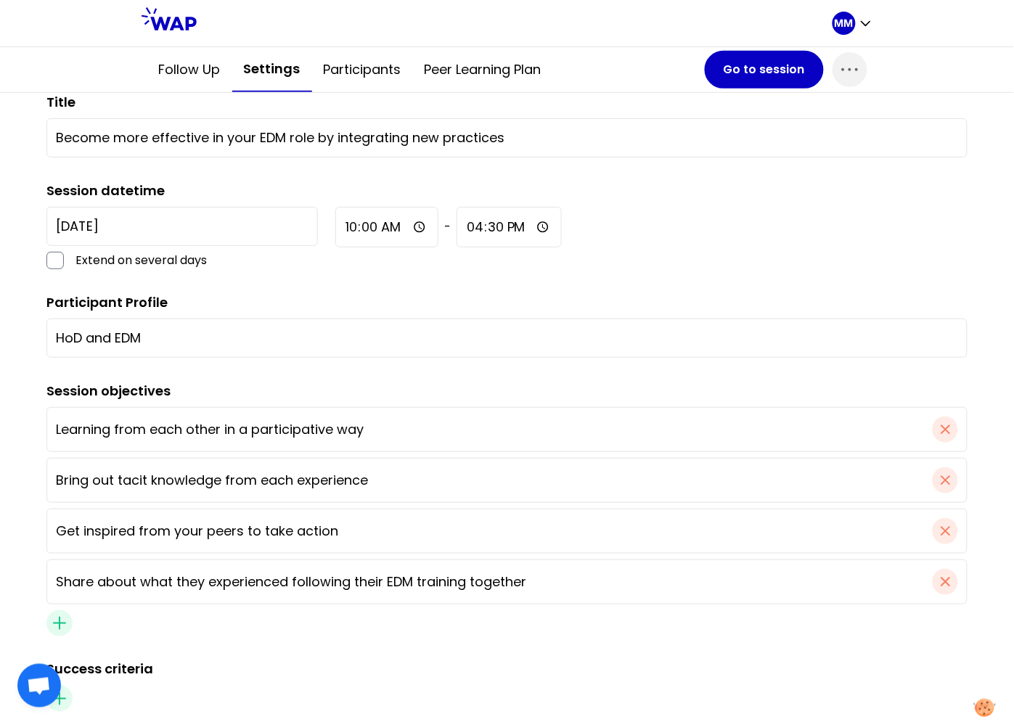
scroll to position [303, 0]
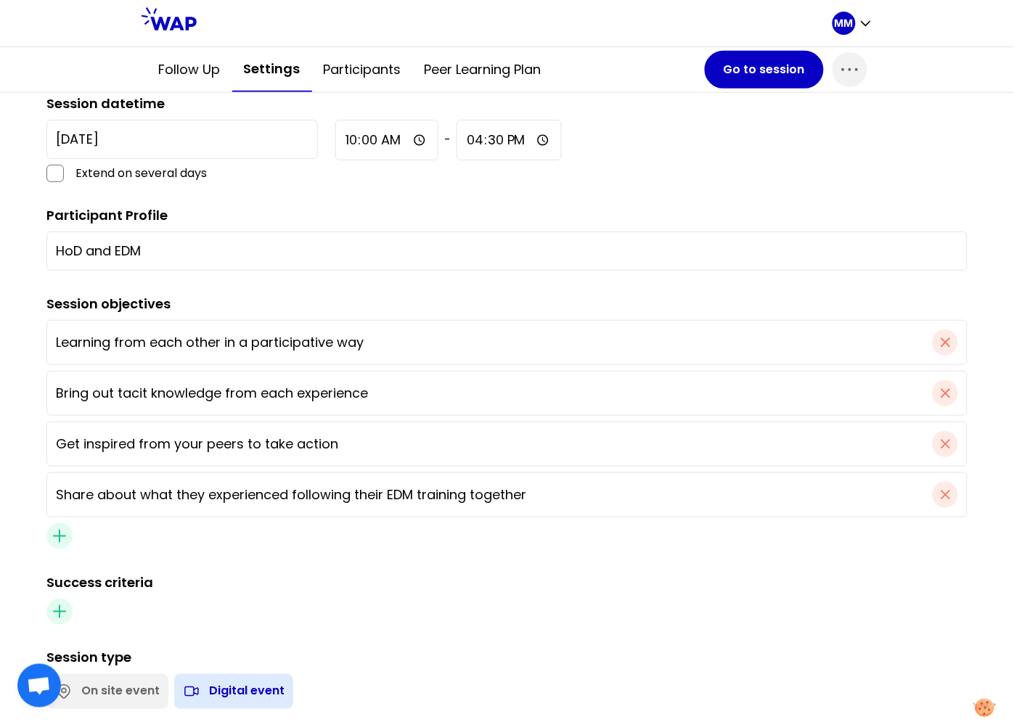
click at [457, 138] on input "16:30" at bounding box center [509, 140] width 105 height 41
click at [353, 200] on div "Title Become more effective in your EDM role by integrating new practices Sessi…" at bounding box center [506, 500] width 921 height 990
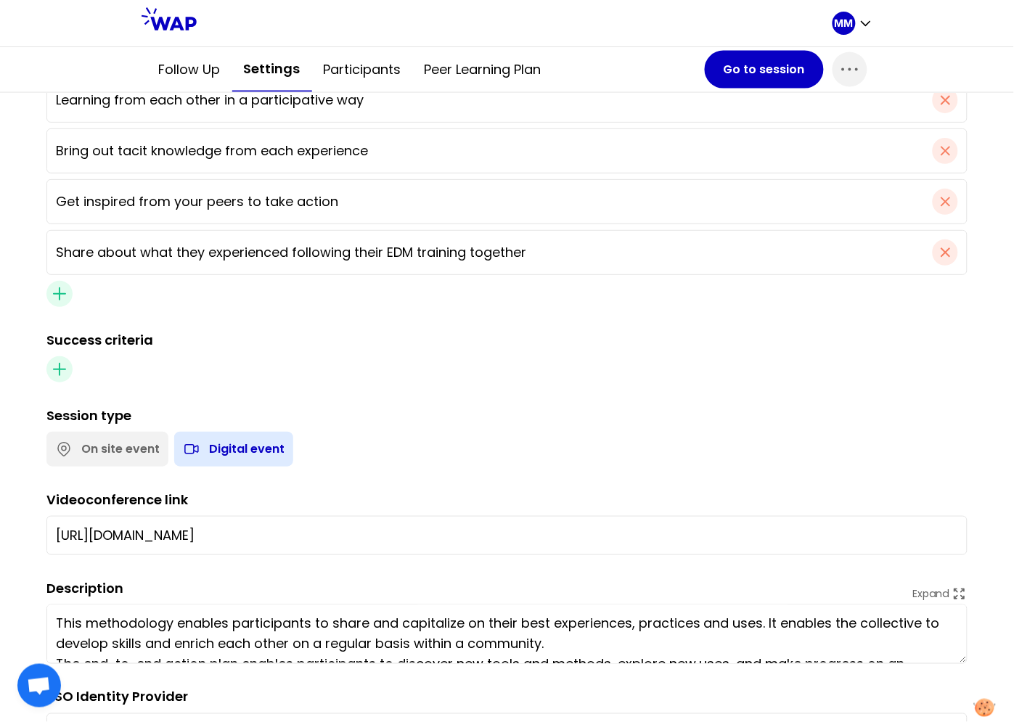
scroll to position [621, 0]
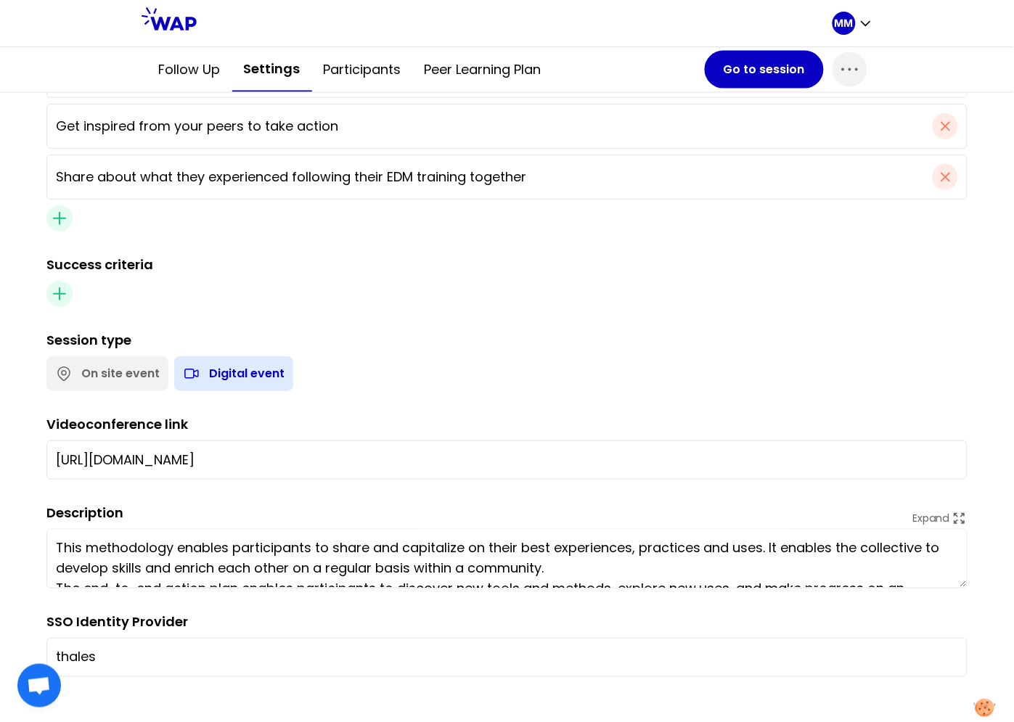
click at [146, 454] on input "https://teams.microsoft.com/l/meetup-join/19%3ameeting_NTM0ZjU4YmItZGUwMC00MTIx…" at bounding box center [507, 460] width 902 height 20
paste input "YjcxOGEwNWItNzNkOC00OGMxLTlkMTktYWZmNzkyNTljY2Y4"
type input "https://teams.microsoft.com/l/meetup-join/19%3ameeting_YjcxOGEwNWItNzNkOC00OGMx…"
click at [194, 511] on div "Description Expand This methodology enables participants to share and capitaliz…" at bounding box center [506, 546] width 921 height 86
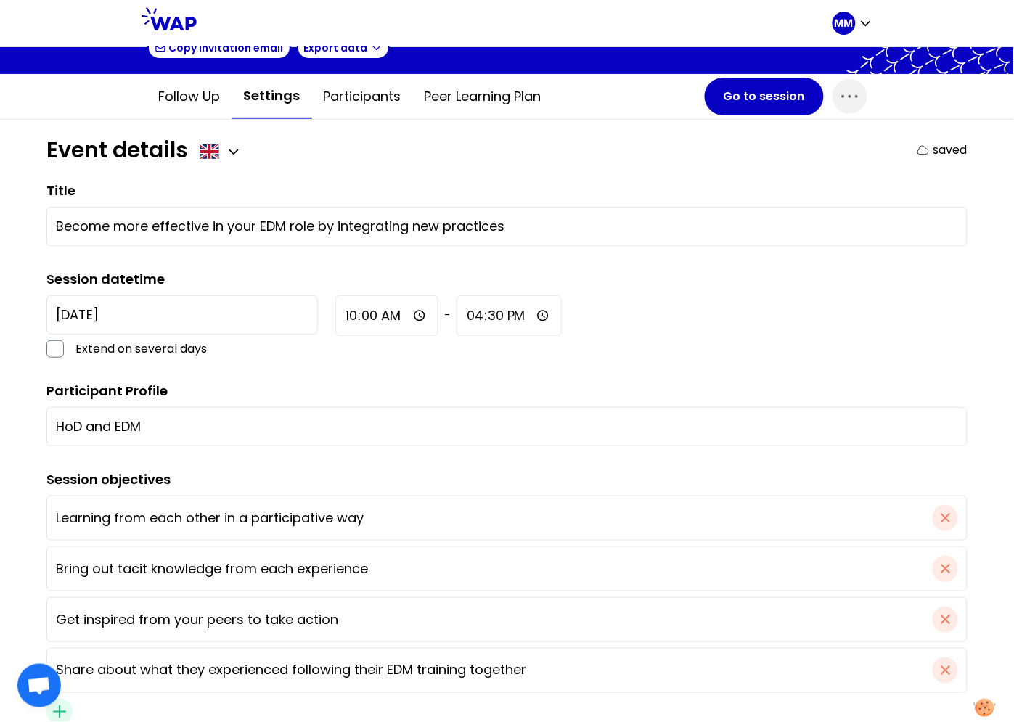
scroll to position [0, 0]
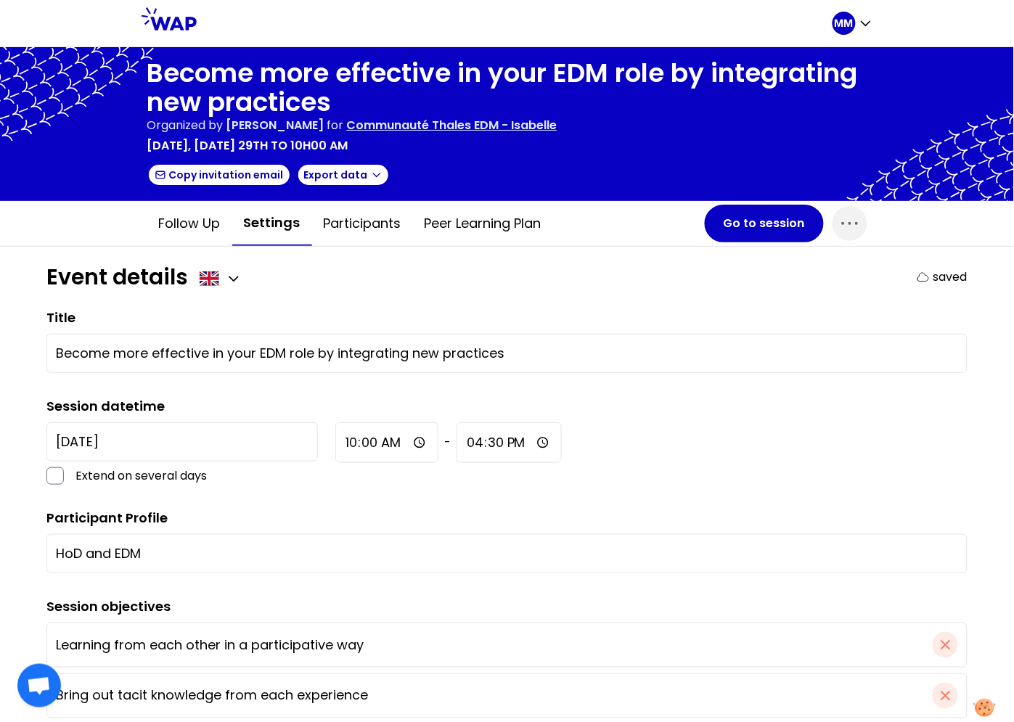
click at [282, 288] on div "Event details saved" at bounding box center [506, 277] width 921 height 26
click at [337, 279] on div "Event details saved" at bounding box center [506, 277] width 921 height 26
drag, startPoint x: 173, startPoint y: 231, endPoint x: 201, endPoint y: 256, distance: 37.0
click at [173, 232] on button "Follow up" at bounding box center [189, 224] width 85 height 44
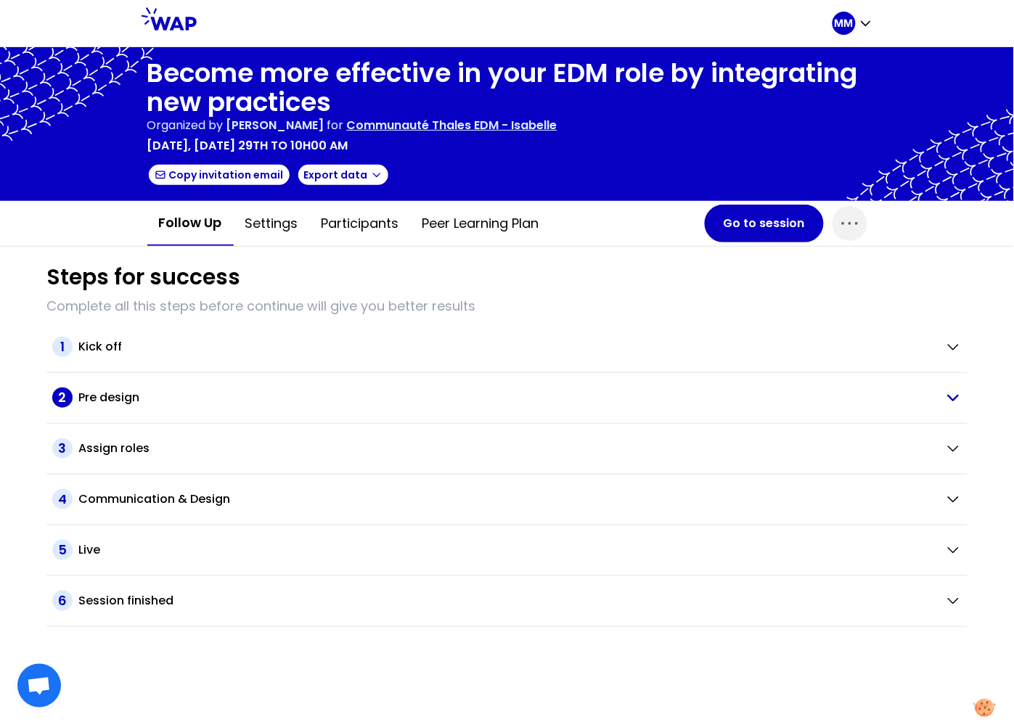
click at [140, 391] on div "Pre design" at bounding box center [505, 397] width 855 height 17
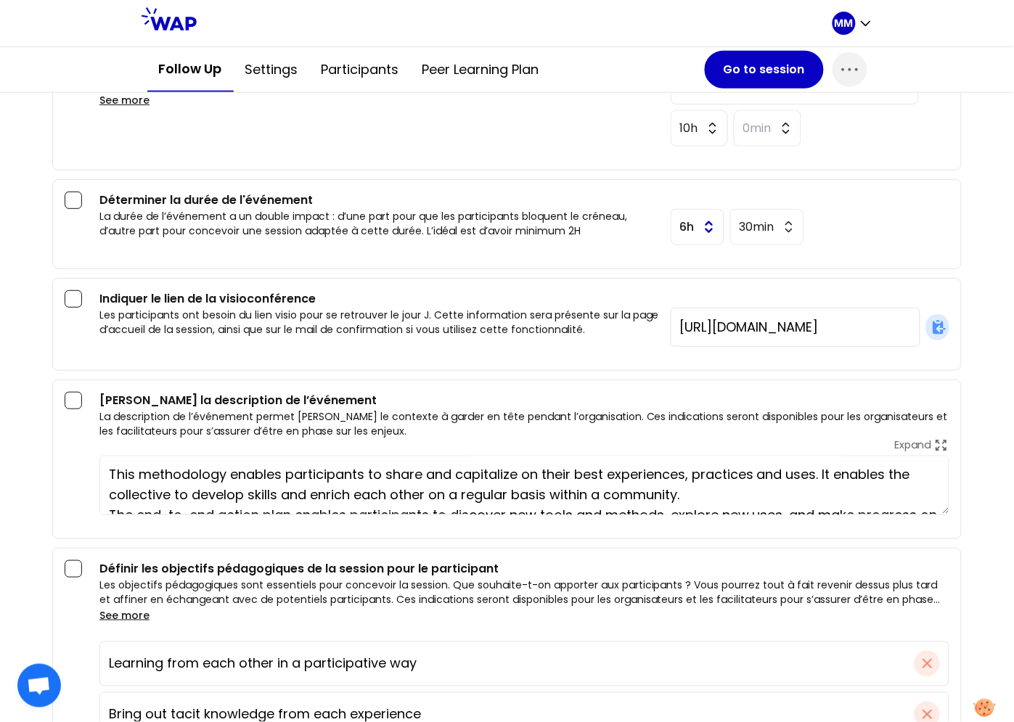
scroll to position [387, 0]
click at [687, 229] on button "6h" at bounding box center [698, 228] width 54 height 36
click at [686, 310] on span "2h" at bounding box center [697, 310] width 41 height 17
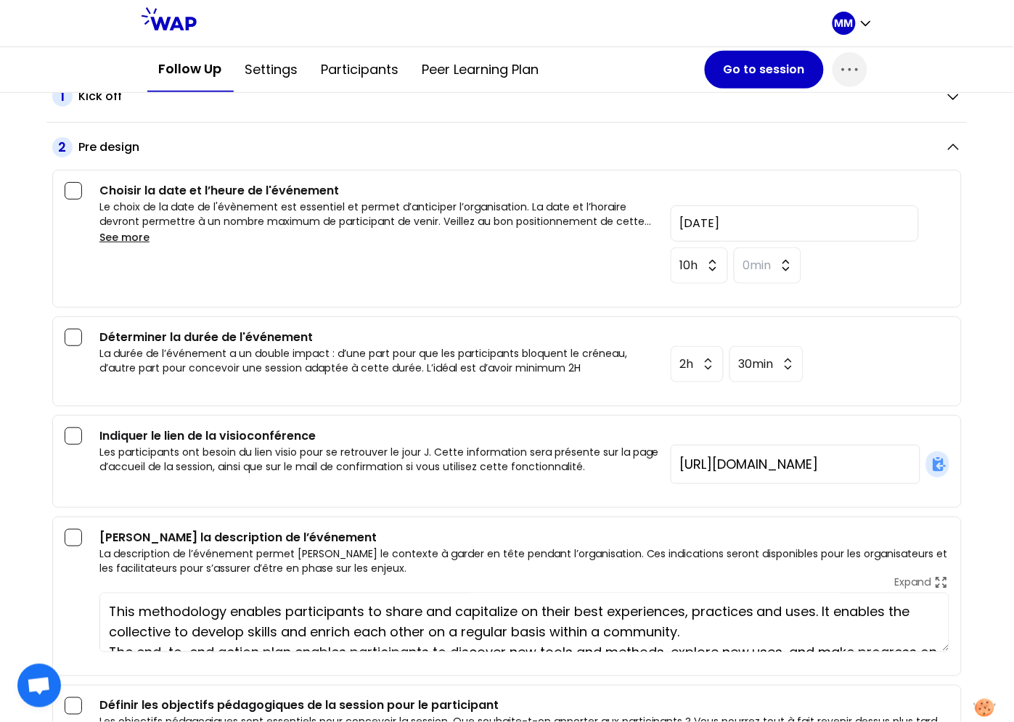
scroll to position [0, 0]
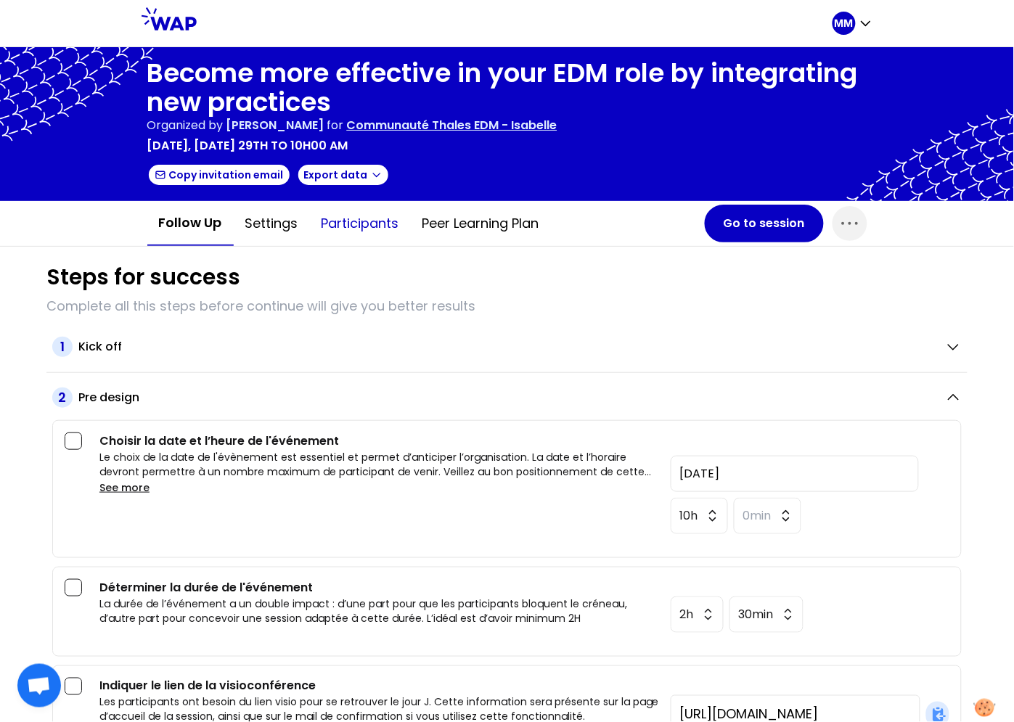
click at [346, 224] on button "Participants" at bounding box center [360, 224] width 101 height 44
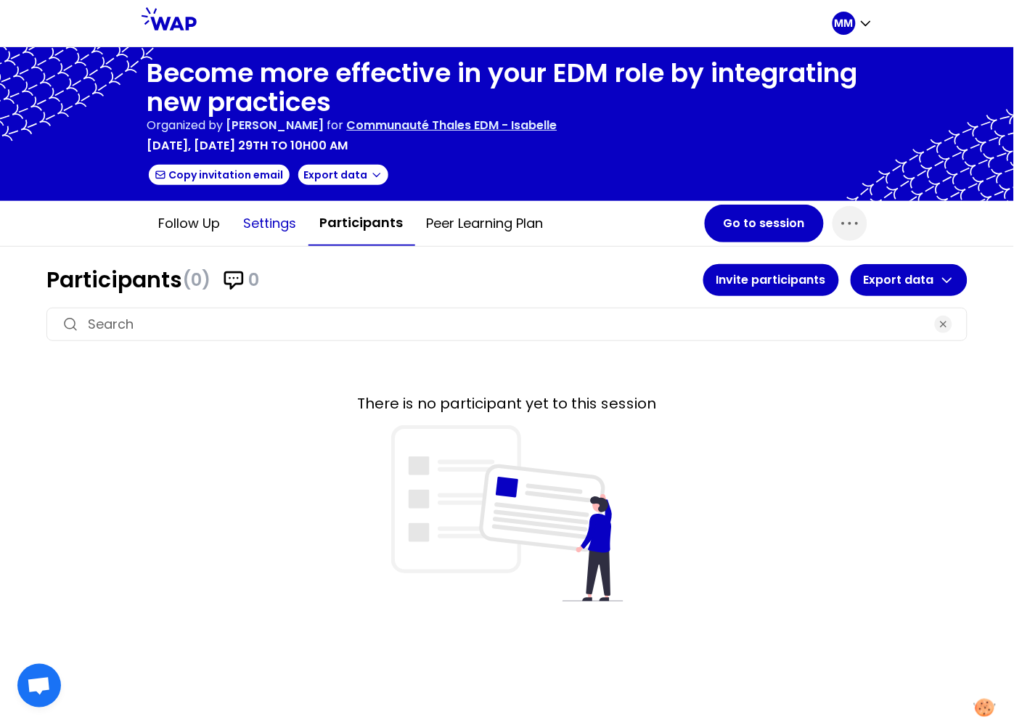
click at [277, 219] on button "Settings" at bounding box center [270, 224] width 76 height 44
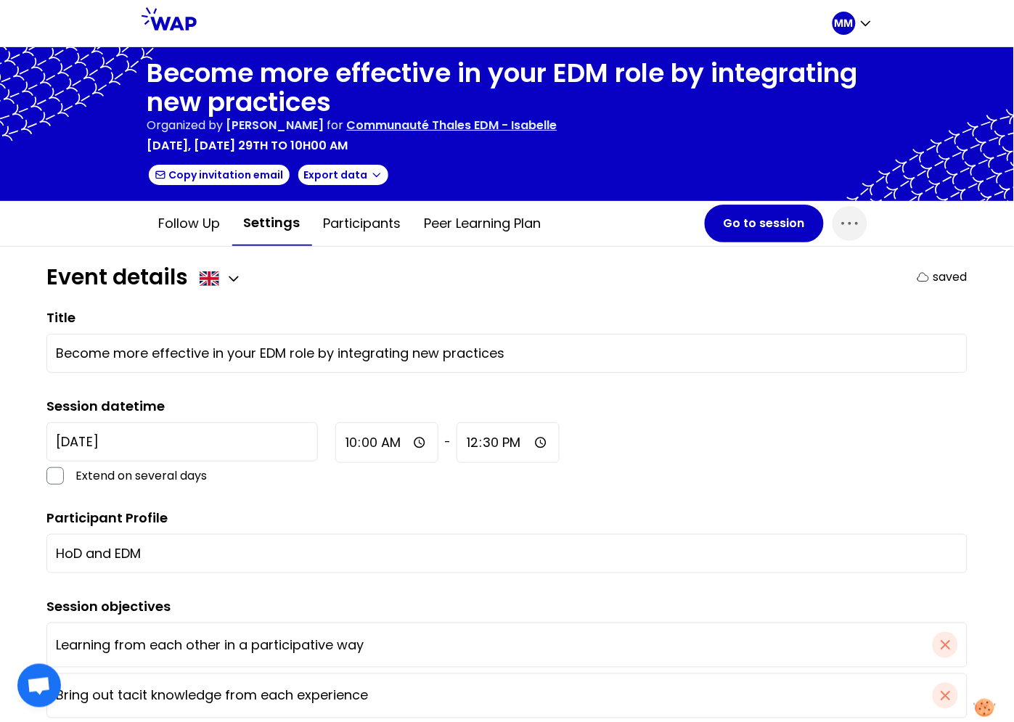
click at [523, 464] on div "2025-10-29 Extend on several days 10:00 - 12:30" at bounding box center [506, 453] width 921 height 62
drag, startPoint x: 842, startPoint y: 226, endPoint x: 839, endPoint y: 241, distance: 14.8
click at [842, 227] on icon "button" at bounding box center [849, 223] width 23 height 23
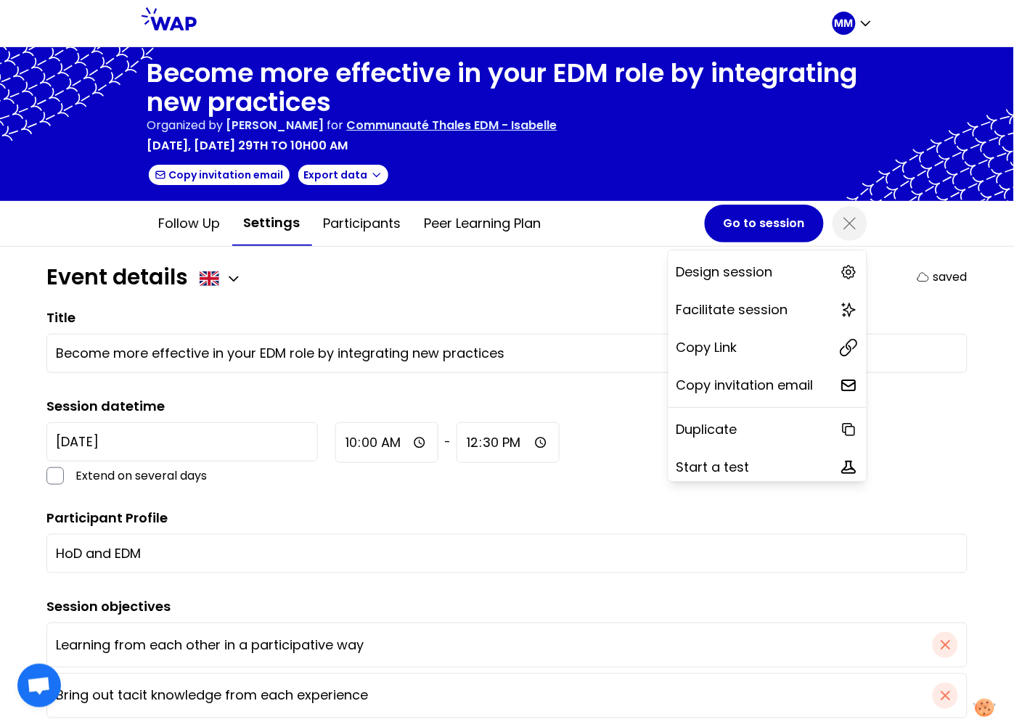
drag, startPoint x: 747, startPoint y: 347, endPoint x: 525, endPoint y: 341, distance: 222.2
click at [745, 347] on div "Copy Link" at bounding box center [768, 348] width 198 height 32
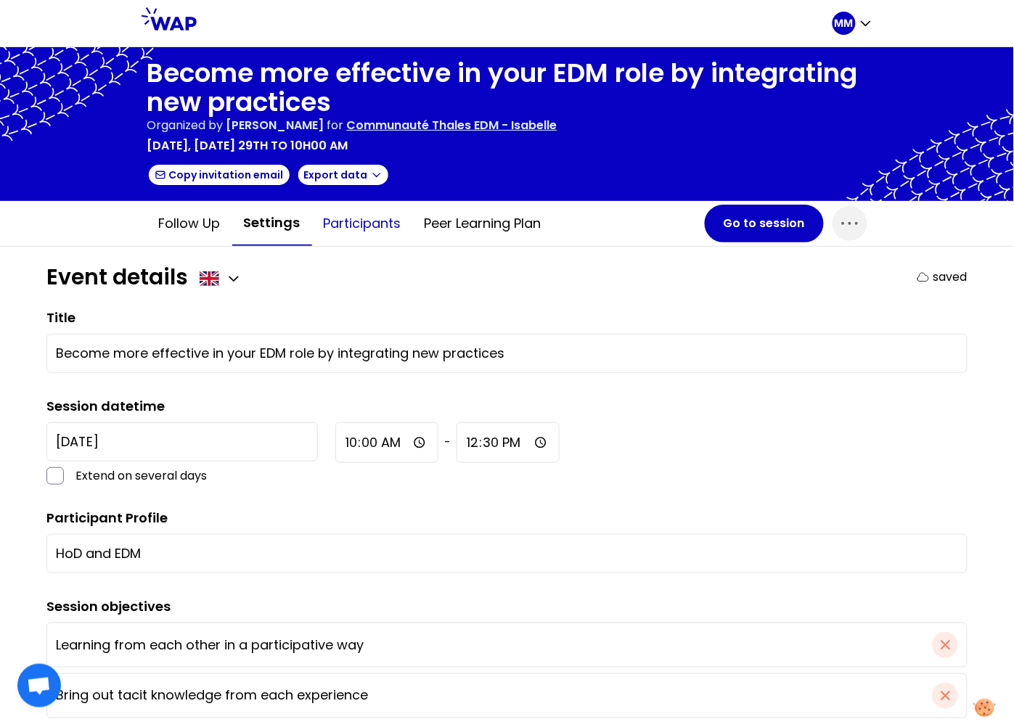
click at [359, 220] on button "Participants" at bounding box center [362, 224] width 101 height 44
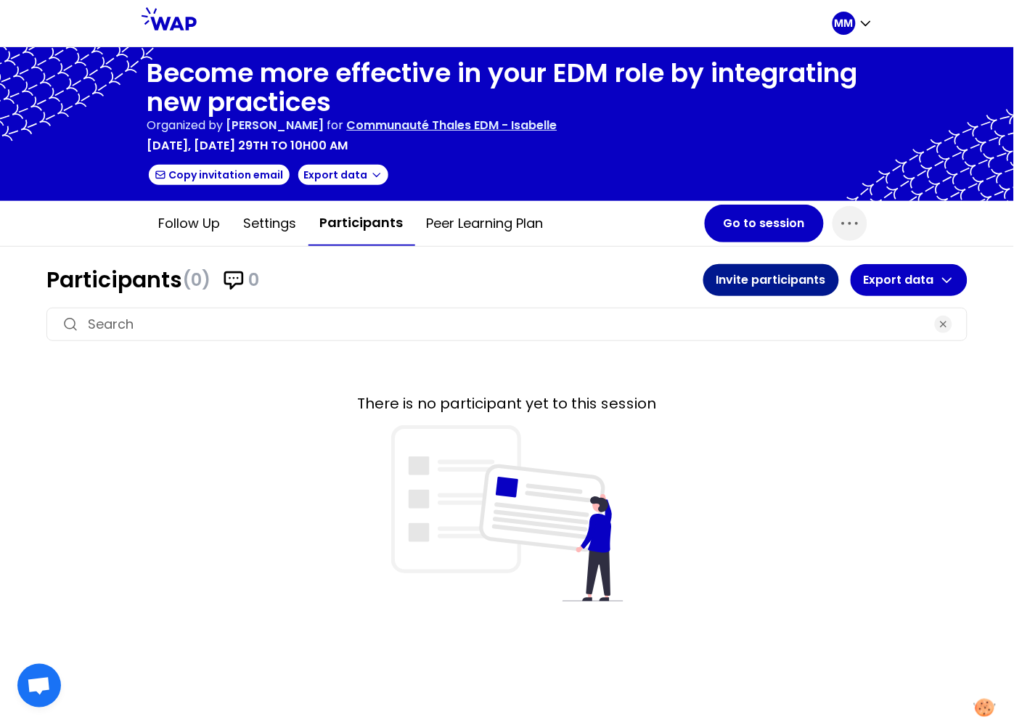
click at [767, 271] on button "Invite participants" at bounding box center [771, 280] width 136 height 32
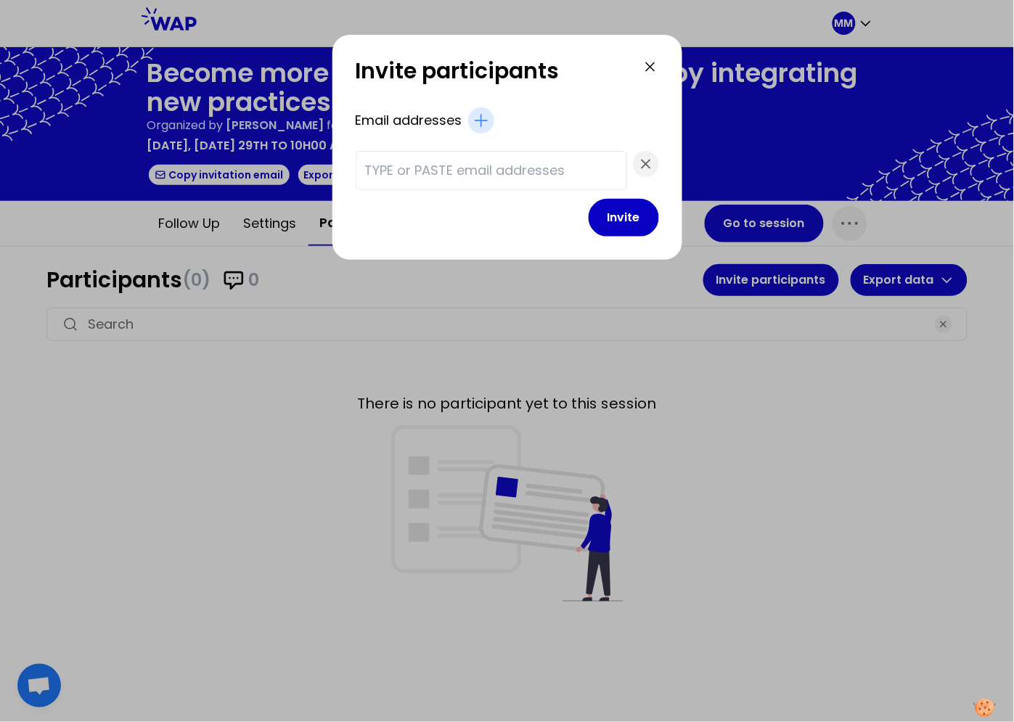
click at [444, 172] on input "text" at bounding box center [491, 170] width 253 height 20
paste input "Somya.Bansal@Thalesgroup.Com Vijay.Bisht@Thalesgroup.Com Alok.Chaudhary@Thalesg…"
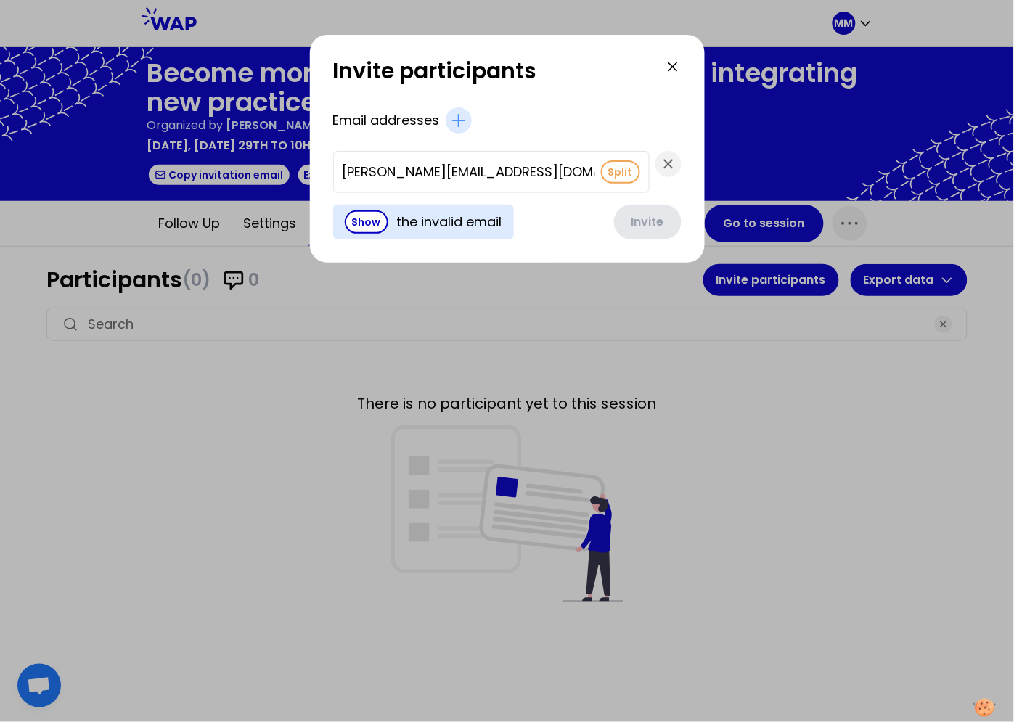
scroll to position [0, 6001]
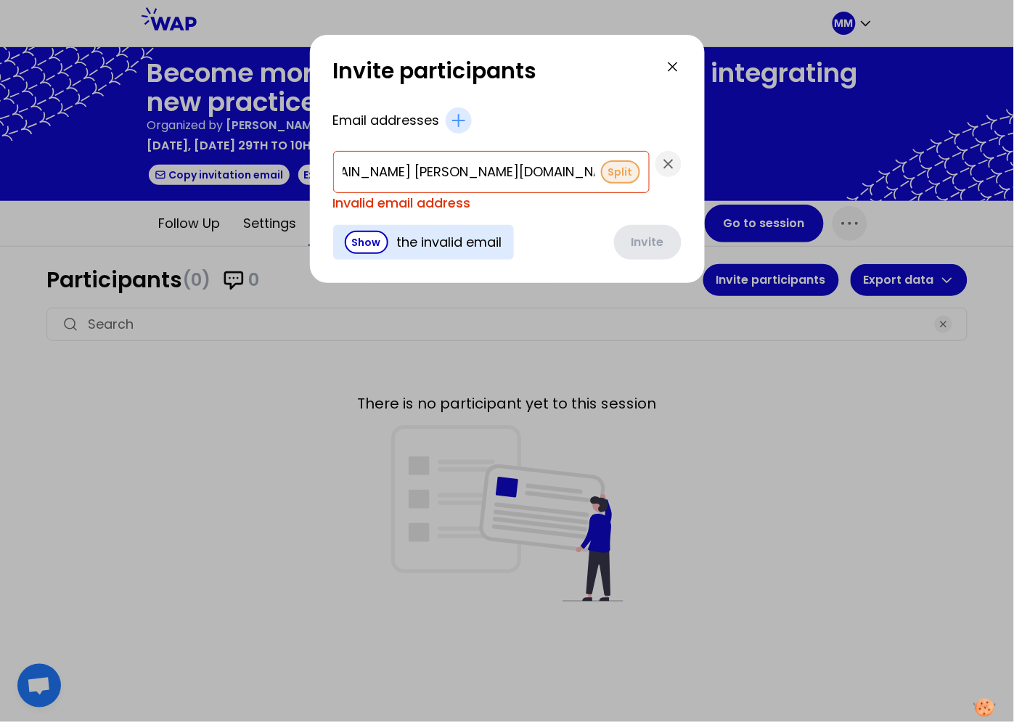
click at [601, 174] on button "Split" at bounding box center [620, 171] width 39 height 23
type input "nikhil-kumar.shrivastav@thalesgroup.com"
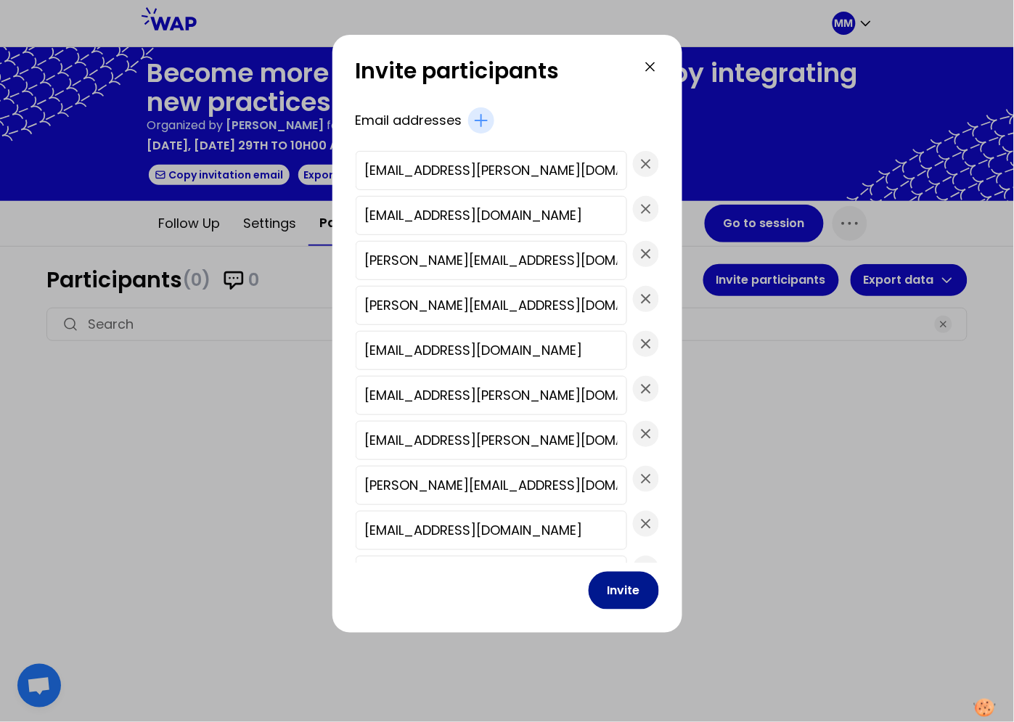
click at [589, 595] on button "Invite" at bounding box center [624, 591] width 70 height 38
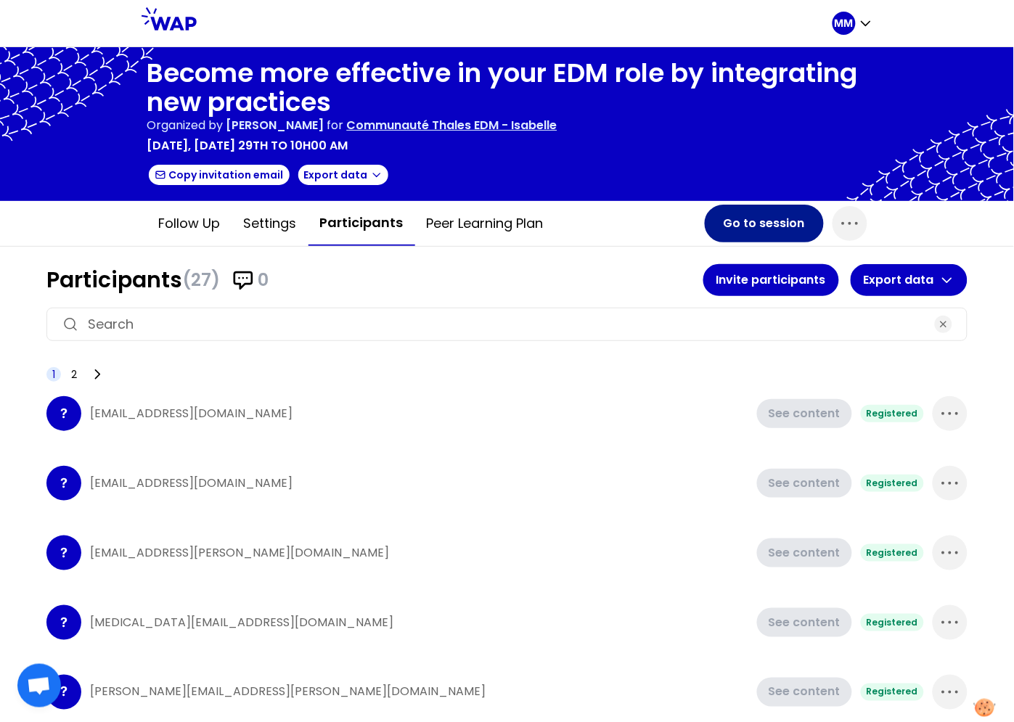
click at [745, 218] on button "Go to session" at bounding box center [764, 224] width 119 height 38
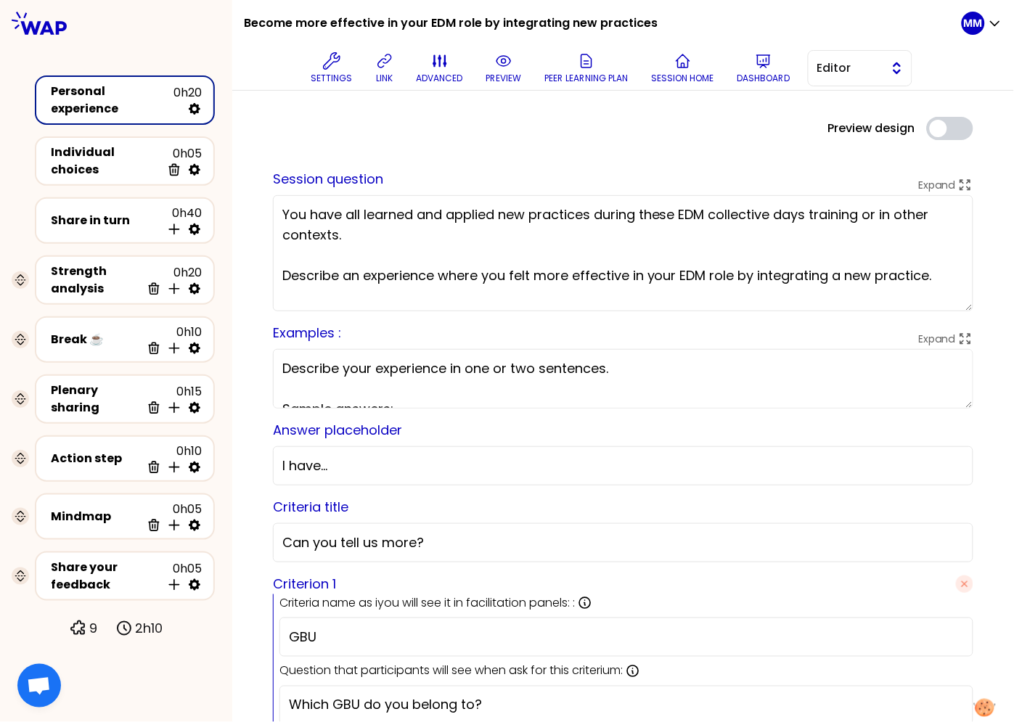
click at [834, 74] on span "Editor" at bounding box center [849, 68] width 65 height 17
click at [832, 130] on li "Facilitator" at bounding box center [860, 127] width 103 height 23
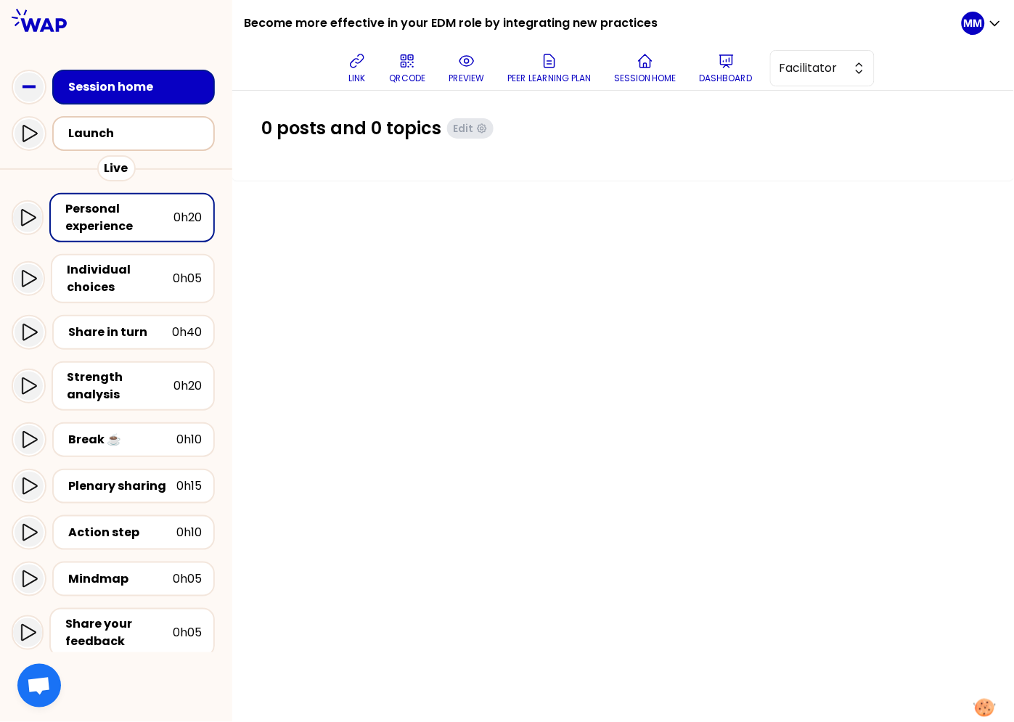
click at [141, 128] on div "Launch" at bounding box center [137, 133] width 139 height 17
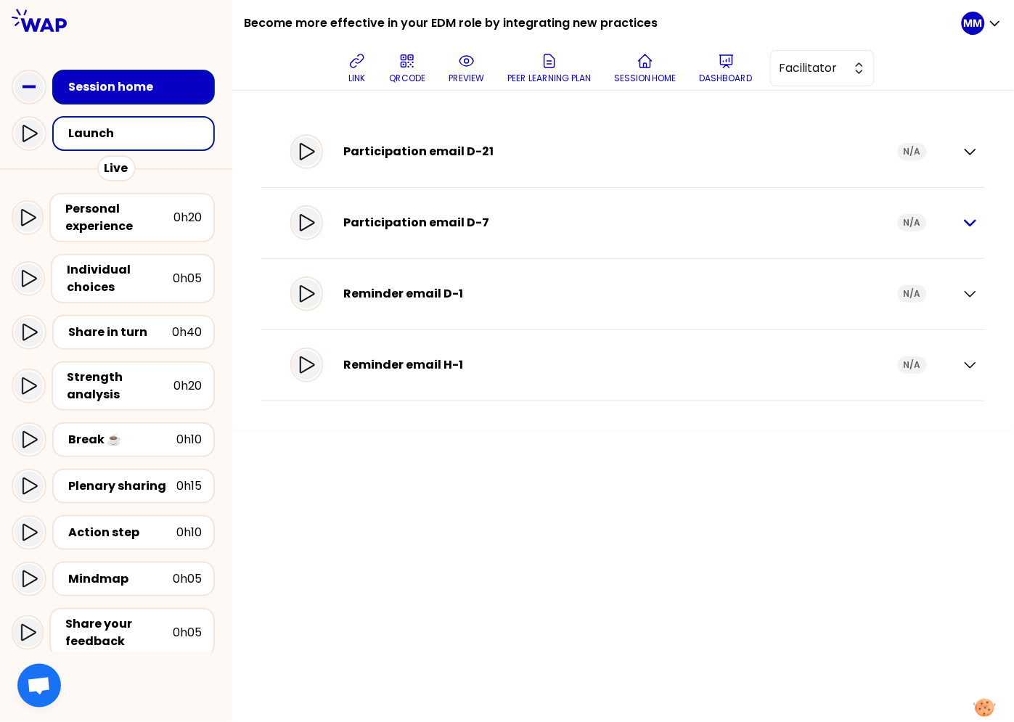
click at [970, 224] on icon "button" at bounding box center [970, 223] width 10 height 5
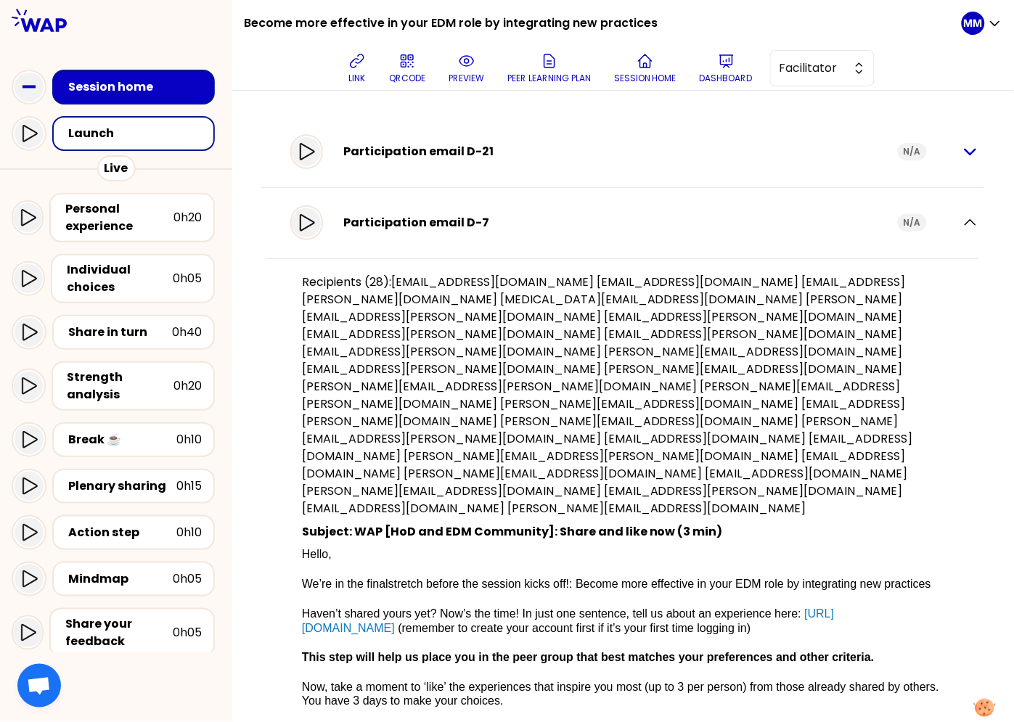
click at [962, 154] on icon "button" at bounding box center [970, 151] width 17 height 17
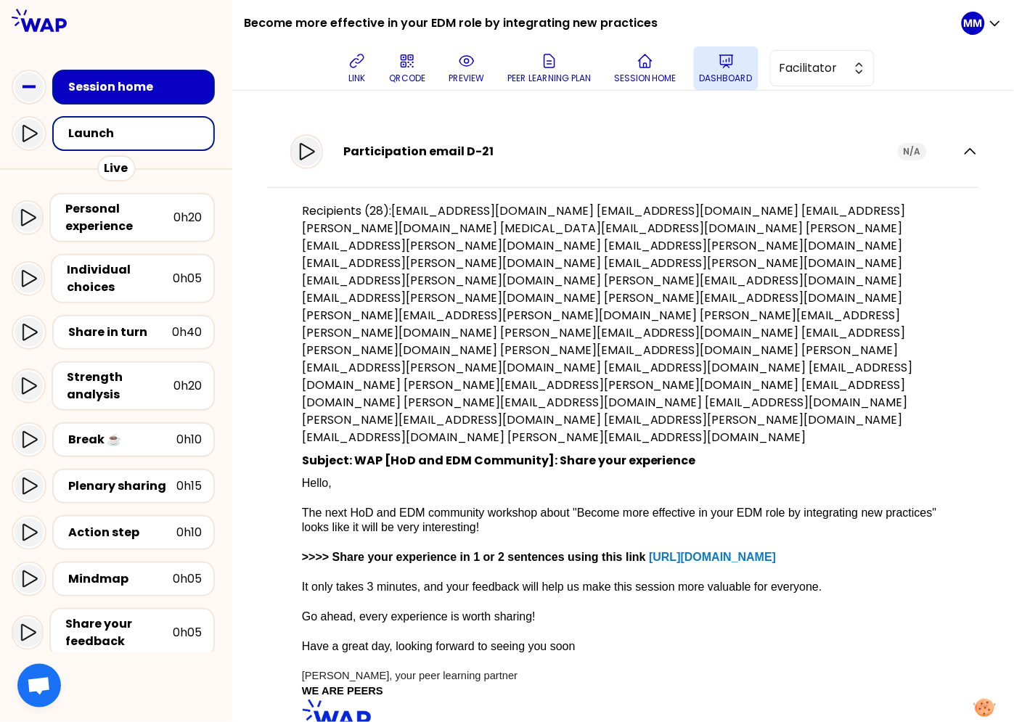
click at [743, 73] on p "Dashboard" at bounding box center [726, 79] width 53 height 12
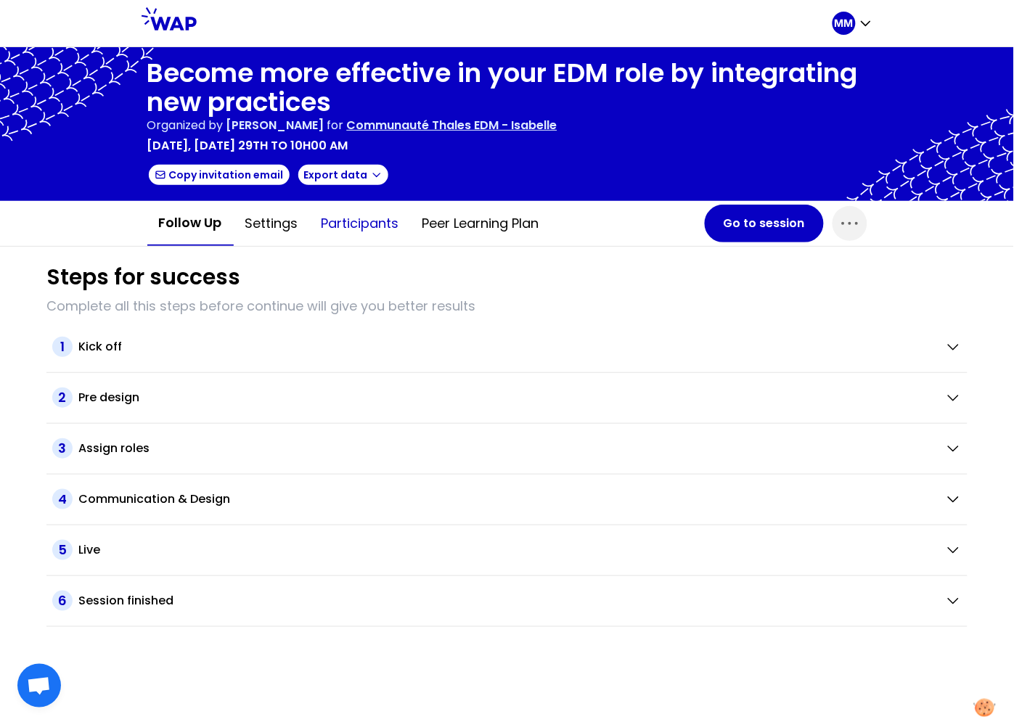
click at [359, 221] on button "Participants" at bounding box center [360, 224] width 101 height 44
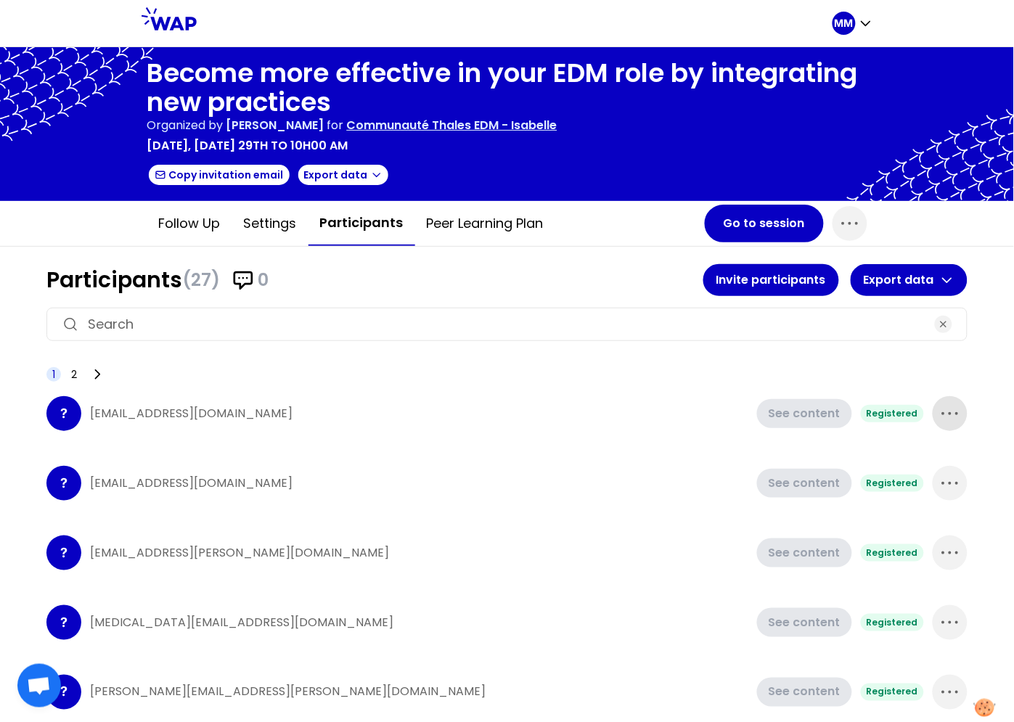
click at [940, 414] on icon "button" at bounding box center [950, 413] width 23 height 23
drag, startPoint x: 914, startPoint y: 451, endPoint x: 927, endPoint y: 424, distance: 30.5
click at [914, 452] on p "Delete" at bounding box center [908, 462] width 41 height 20
click at [940, 414] on icon "button" at bounding box center [950, 413] width 23 height 23
click at [930, 446] on div "Delete" at bounding box center [923, 462] width 87 height 32
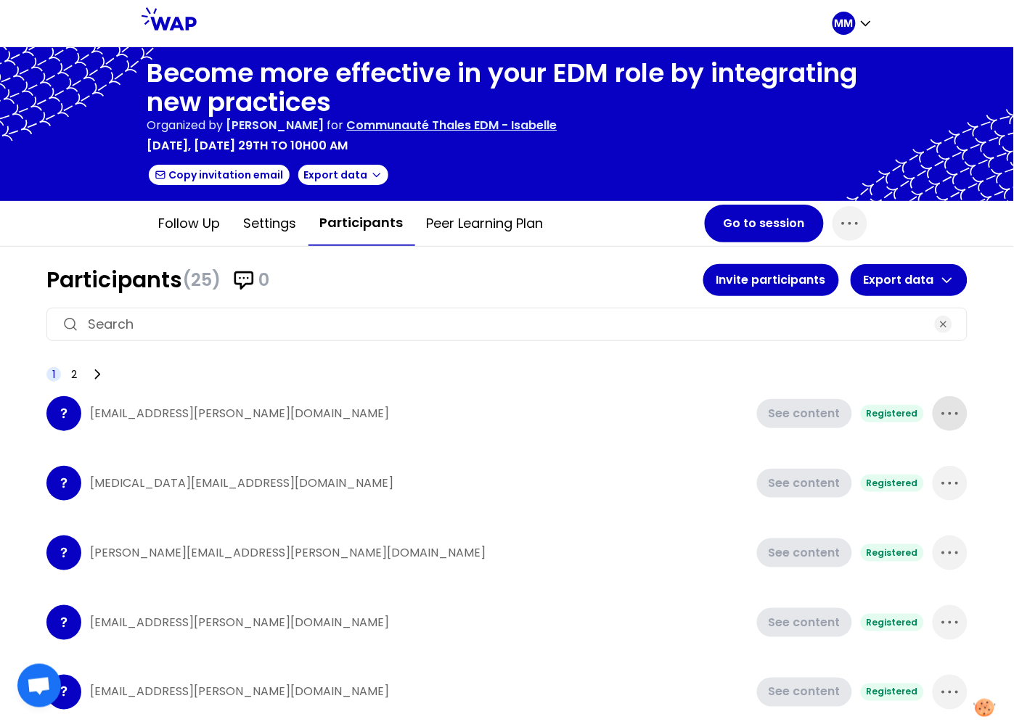
click at [942, 412] on icon "button" at bounding box center [950, 413] width 23 height 23
drag, startPoint x: 930, startPoint y: 456, endPoint x: 935, endPoint y: 431, distance: 25.2
click at [941, 456] on icon at bounding box center [949, 462] width 17 height 17
click at [944, 417] on icon "button" at bounding box center [950, 413] width 23 height 23
click at [941, 458] on icon at bounding box center [949, 462] width 17 height 17
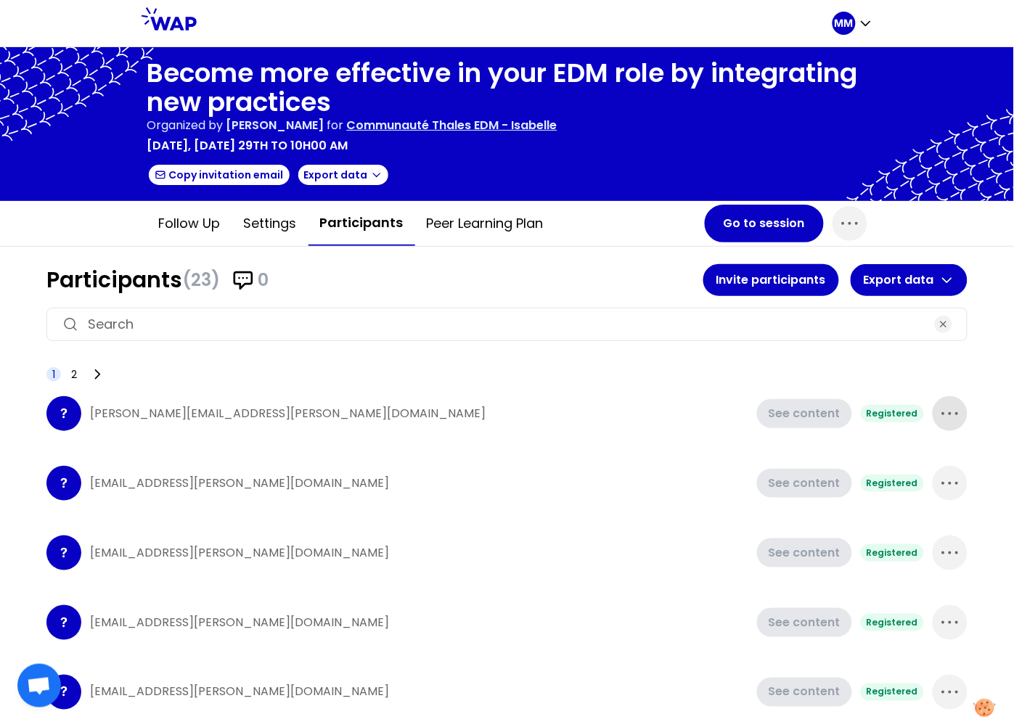
click at [940, 419] on icon "button" at bounding box center [950, 413] width 23 height 23
click at [941, 463] on icon at bounding box center [949, 462] width 17 height 17
click at [939, 405] on icon "button" at bounding box center [950, 413] width 23 height 23
drag, startPoint x: 930, startPoint y: 451, endPoint x: 938, endPoint y: 426, distance: 26.6
click at [941, 454] on icon at bounding box center [949, 462] width 17 height 17
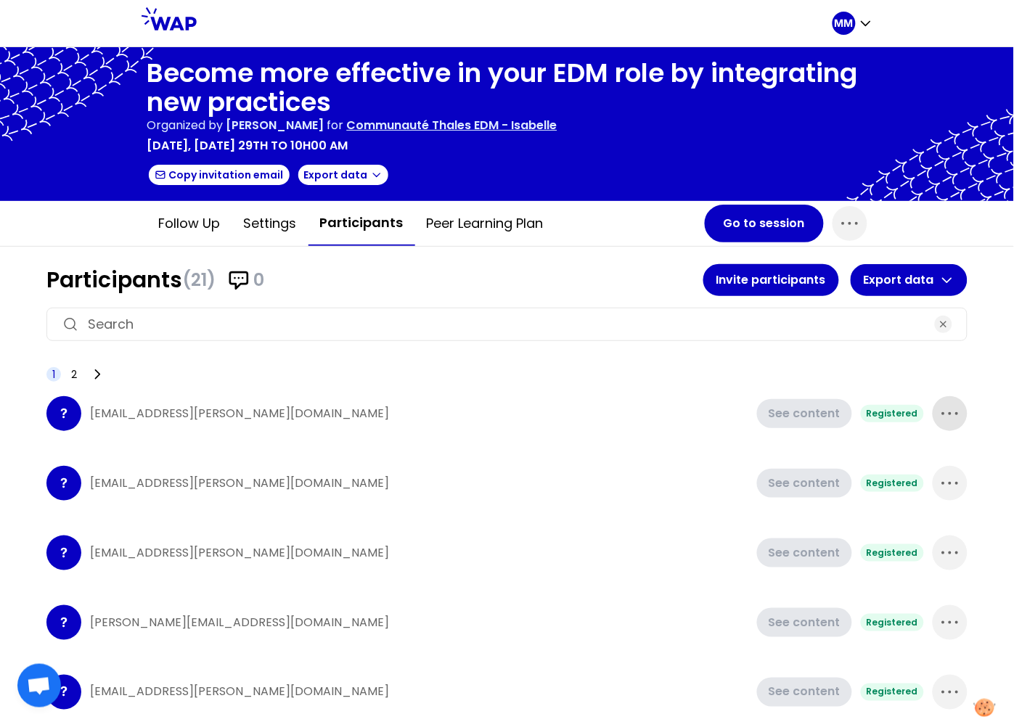
drag, startPoint x: 940, startPoint y: 412, endPoint x: 938, endPoint y: 427, distance: 14.7
click at [940, 412] on icon "button" at bounding box center [950, 413] width 23 height 23
drag, startPoint x: 932, startPoint y: 457, endPoint x: 933, endPoint y: 449, distance: 8.8
click at [944, 457] on icon at bounding box center [950, 462] width 12 height 13
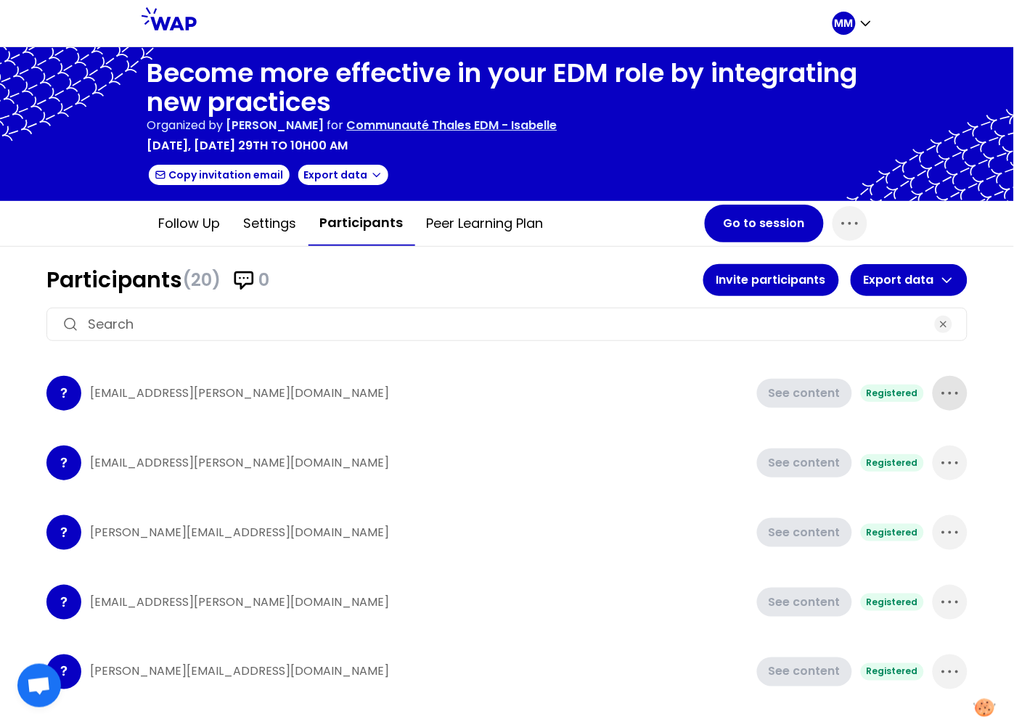
click at [945, 402] on span "button" at bounding box center [950, 393] width 35 height 35
click at [941, 435] on icon at bounding box center [949, 441] width 17 height 17
click at [940, 376] on span "button" at bounding box center [950, 393] width 35 height 35
drag, startPoint x: 930, startPoint y: 438, endPoint x: 931, endPoint y: 407, distance: 30.5
click at [941, 436] on icon at bounding box center [949, 441] width 17 height 17
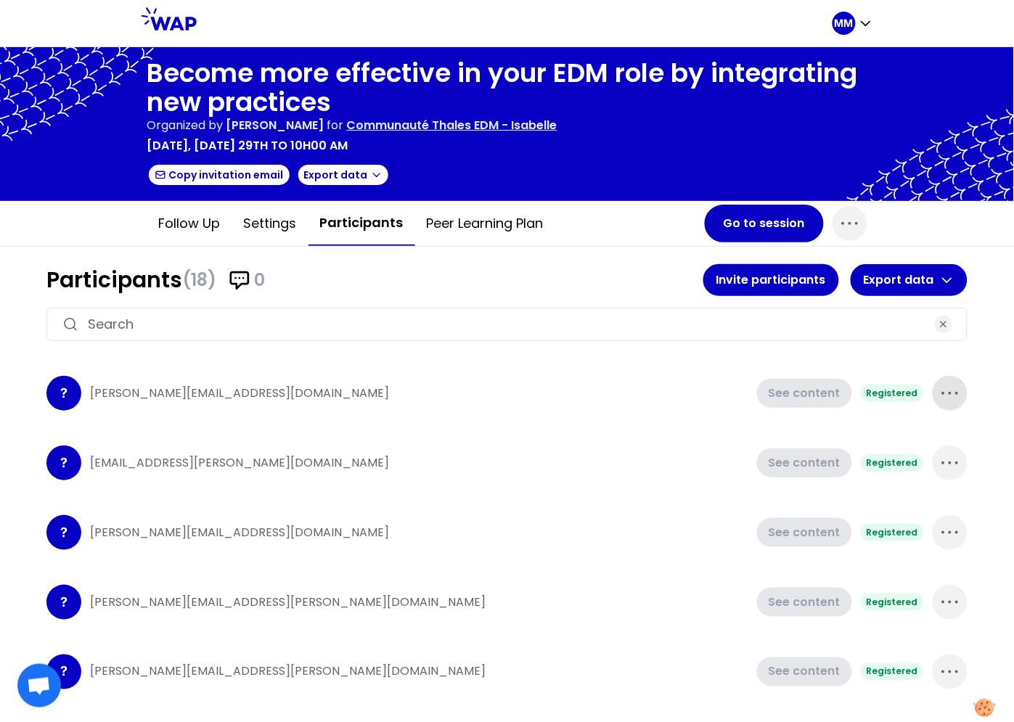
click at [939, 388] on icon "button" at bounding box center [950, 393] width 23 height 23
drag, startPoint x: 925, startPoint y: 436, endPoint x: 931, endPoint y: 405, distance: 31.2
click at [925, 435] on div "Delete" at bounding box center [923, 442] width 87 height 32
click at [939, 390] on icon "button" at bounding box center [950, 393] width 23 height 23
click at [926, 432] on div "Delete" at bounding box center [923, 442] width 87 height 32
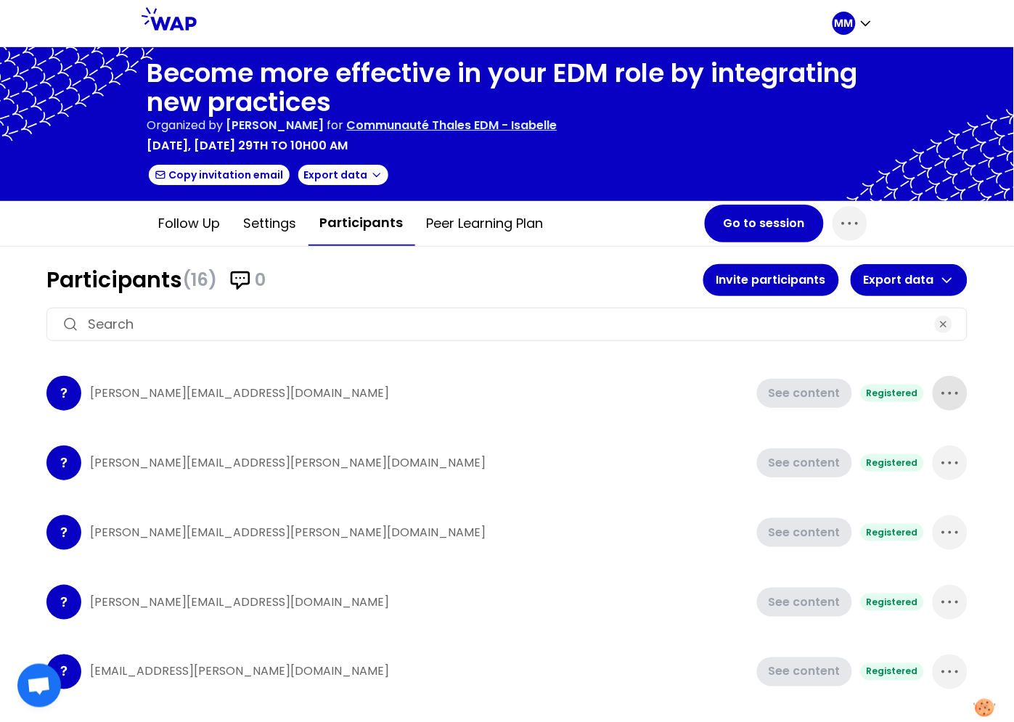
drag, startPoint x: 934, startPoint y: 388, endPoint x: 926, endPoint y: 409, distance: 22.5
click at [939, 388] on icon "button" at bounding box center [950, 393] width 23 height 23
click at [923, 438] on div "Delete" at bounding box center [923, 442] width 87 height 32
click at [942, 387] on icon "button" at bounding box center [950, 393] width 23 height 23
drag, startPoint x: 920, startPoint y: 451, endPoint x: 928, endPoint y: 429, distance: 23.2
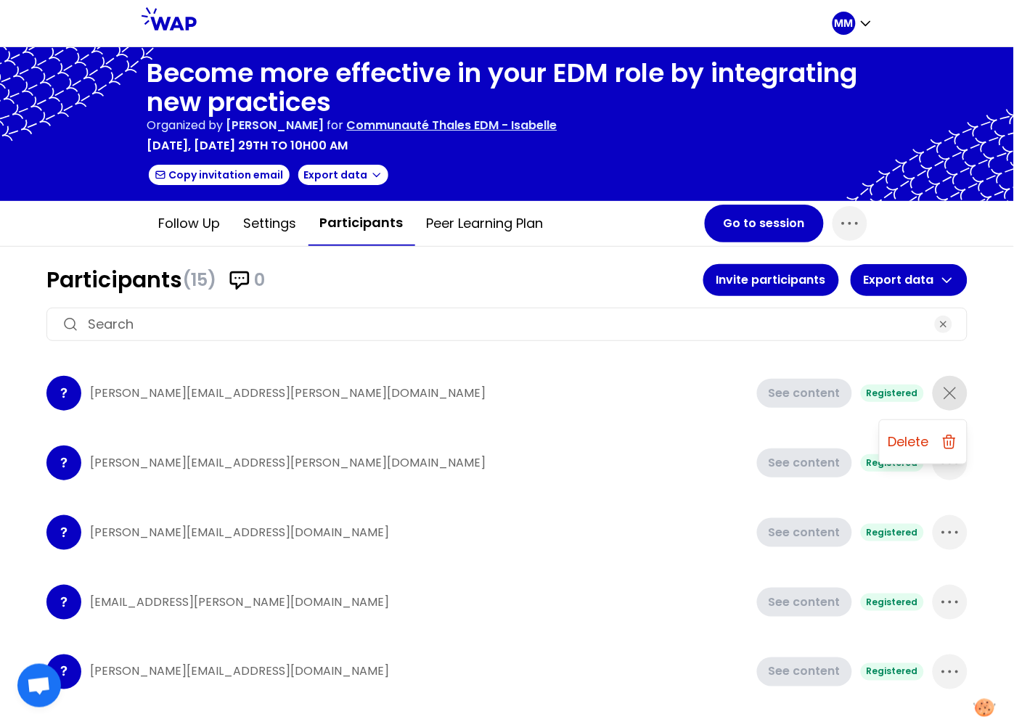
click at [922, 449] on div "Delete" at bounding box center [923, 442] width 87 height 32
click at [940, 399] on icon "button" at bounding box center [950, 393] width 23 height 23
click at [923, 438] on div "Delete" at bounding box center [923, 442] width 87 height 32
click at [939, 397] on icon "button" at bounding box center [950, 393] width 23 height 23
drag, startPoint x: 922, startPoint y: 441, endPoint x: 930, endPoint y: 421, distance: 21.8
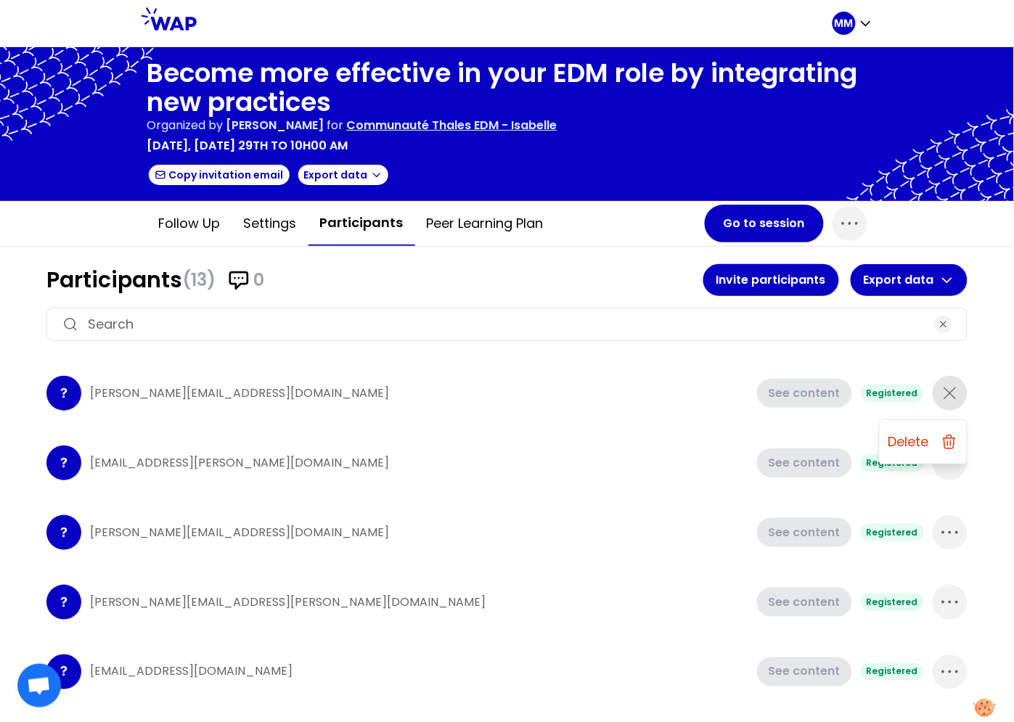
click at [923, 441] on div "Delete" at bounding box center [923, 442] width 87 height 32
click at [943, 391] on icon "button" at bounding box center [950, 393] width 23 height 23
click at [924, 452] on div "Delete" at bounding box center [923, 442] width 87 height 32
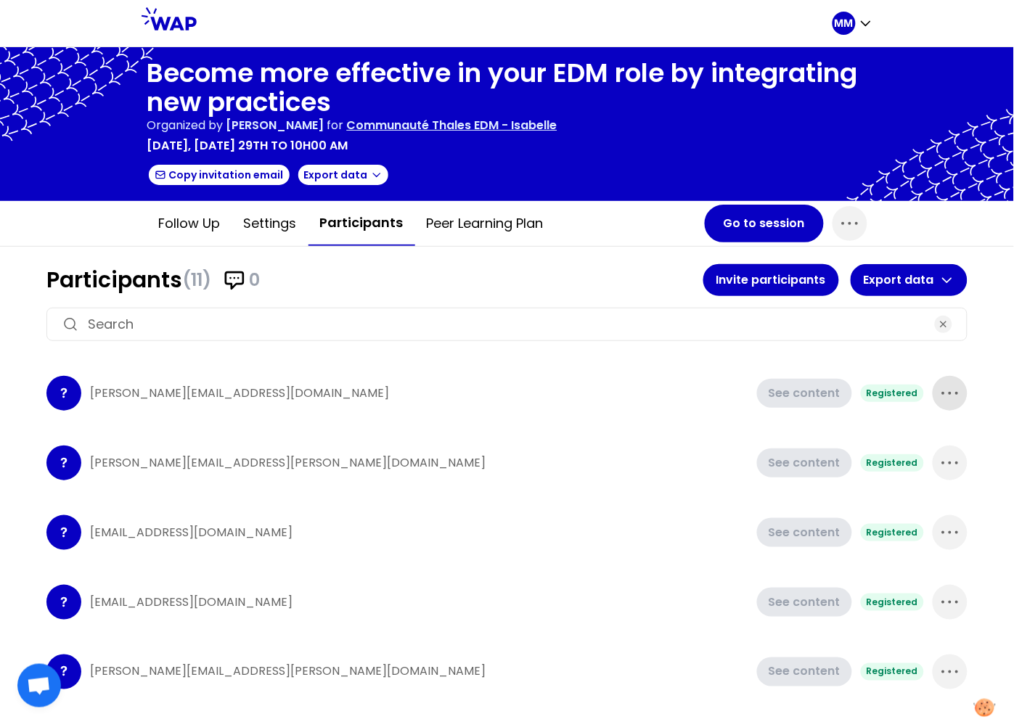
click at [946, 387] on icon "button" at bounding box center [950, 393] width 23 height 23
drag, startPoint x: 913, startPoint y: 438, endPoint x: 925, endPoint y: 415, distance: 26.3
click at [914, 438] on p "Delete" at bounding box center [908, 442] width 41 height 20
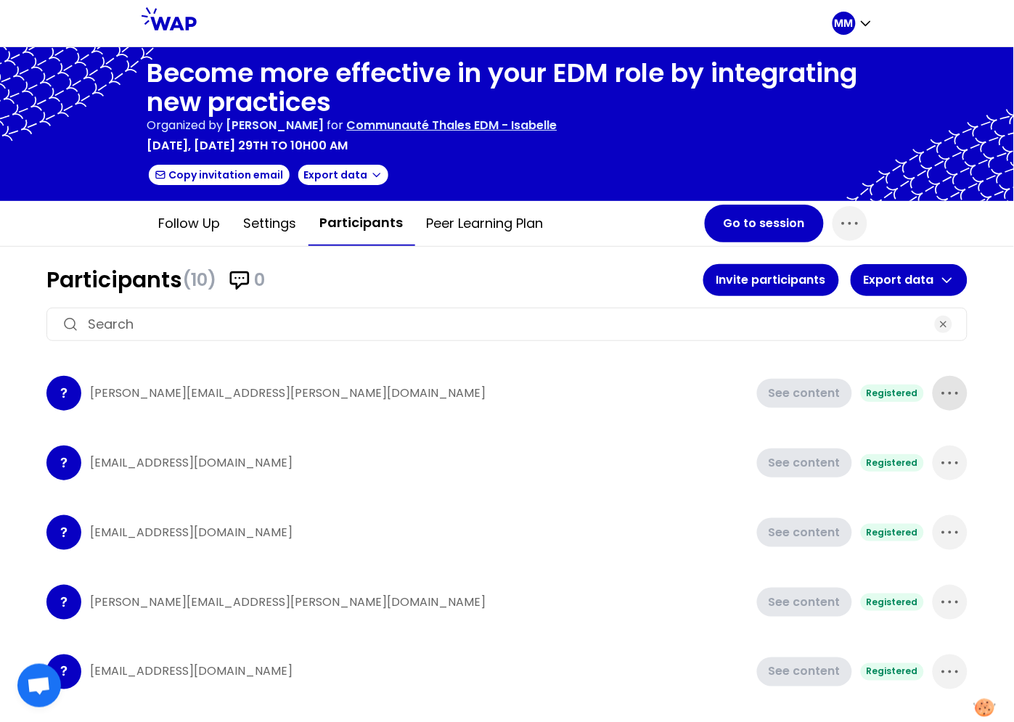
click at [939, 398] on icon "button" at bounding box center [950, 393] width 23 height 23
drag, startPoint x: 913, startPoint y: 436, endPoint x: 926, endPoint y: 410, distance: 29.2
click at [913, 436] on p "Delete" at bounding box center [908, 442] width 41 height 20
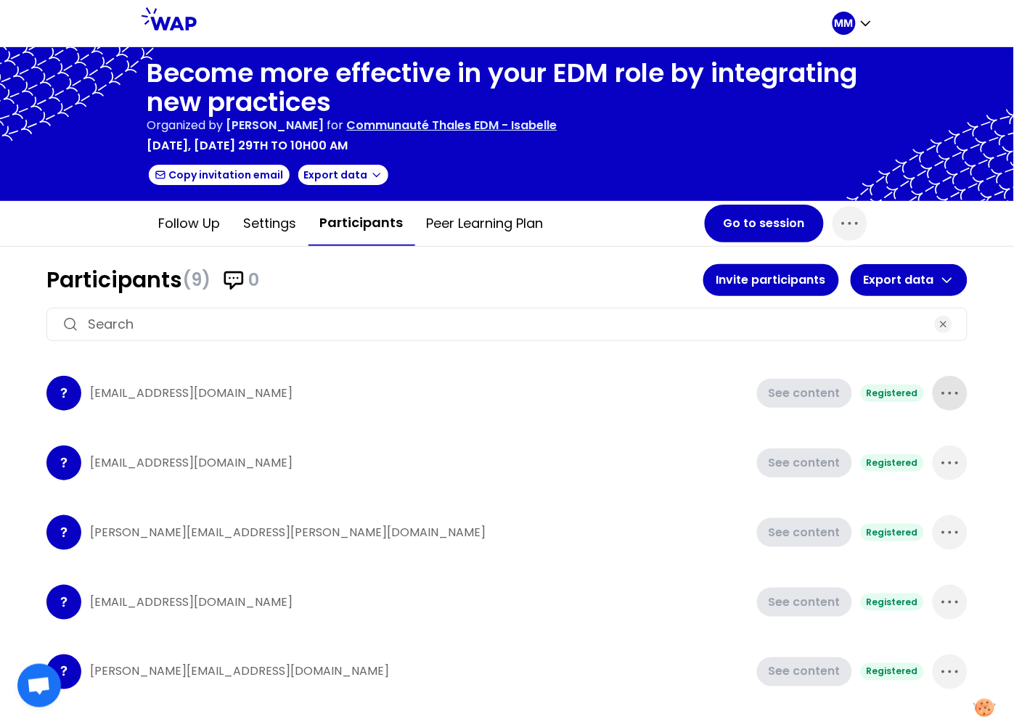
drag, startPoint x: 935, startPoint y: 397, endPoint x: 927, endPoint y: 408, distance: 13.5
click at [939, 397] on icon "button" at bounding box center [950, 393] width 23 height 23
drag, startPoint x: 907, startPoint y: 439, endPoint x: 924, endPoint y: 407, distance: 36.0
click at [908, 438] on p "Delete" at bounding box center [908, 442] width 41 height 20
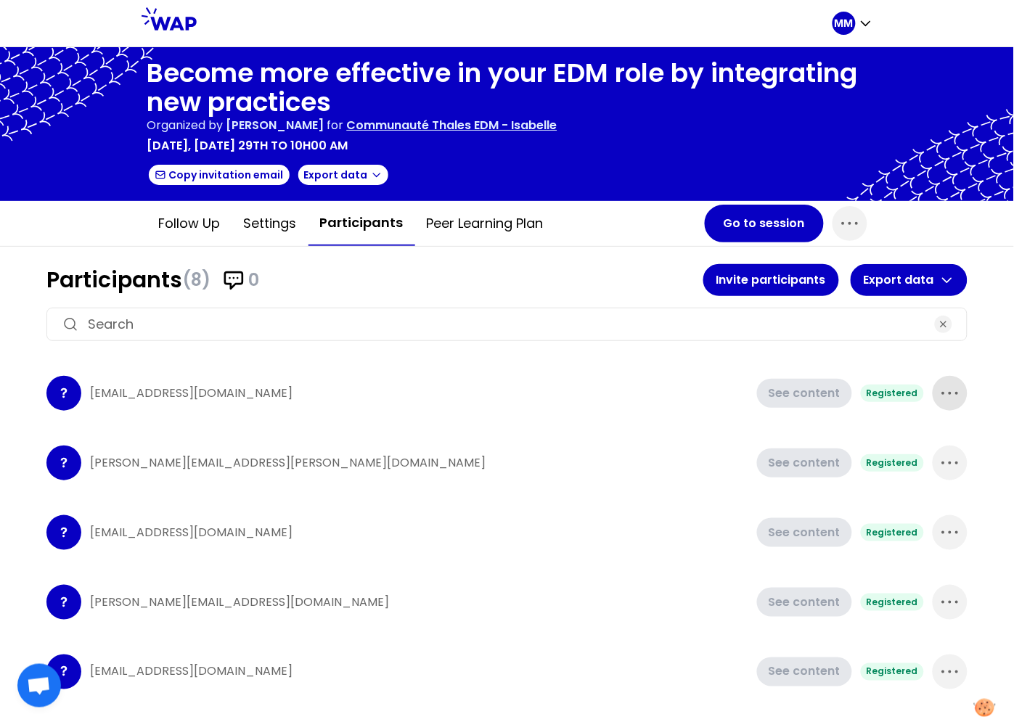
drag, startPoint x: 936, startPoint y: 392, endPoint x: 928, endPoint y: 409, distance: 18.5
click at [939, 393] on icon "button" at bounding box center [950, 393] width 23 height 23
drag, startPoint x: 923, startPoint y: 426, endPoint x: 928, endPoint y: 411, distance: 16.3
click at [923, 426] on div "Delete" at bounding box center [923, 442] width 87 height 32
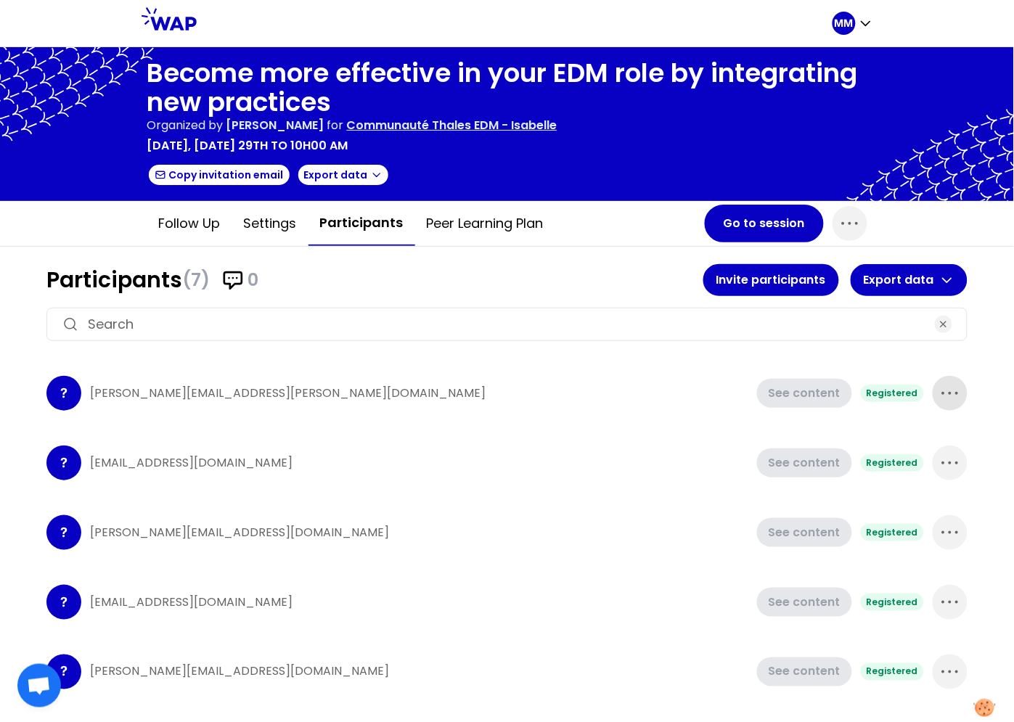
click at [939, 394] on icon "button" at bounding box center [950, 393] width 23 height 23
drag, startPoint x: 922, startPoint y: 428, endPoint x: 932, endPoint y: 403, distance: 26.7
click at [922, 428] on div "Delete" at bounding box center [923, 442] width 87 height 32
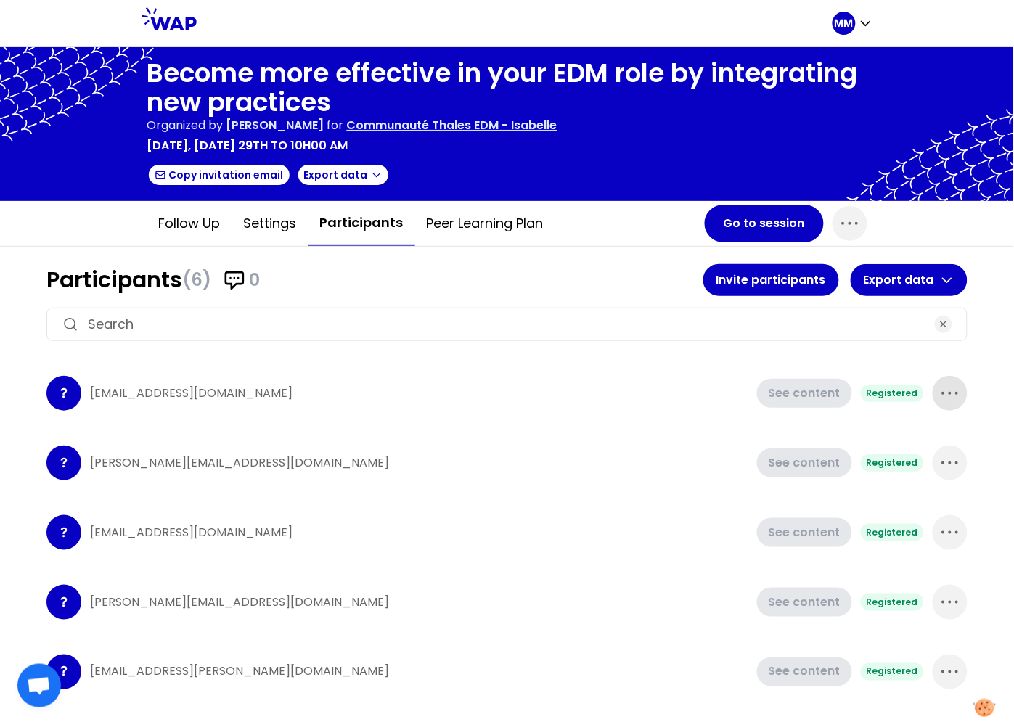
click at [939, 395] on icon "button" at bounding box center [950, 393] width 23 height 23
drag, startPoint x: 921, startPoint y: 441, endPoint x: 936, endPoint y: 404, distance: 40.0
click at [922, 440] on div "Delete" at bounding box center [923, 442] width 87 height 32
drag, startPoint x: 944, startPoint y: 393, endPoint x: 936, endPoint y: 409, distance: 18.2
click at [944, 394] on icon "button" at bounding box center [950, 393] width 23 height 23
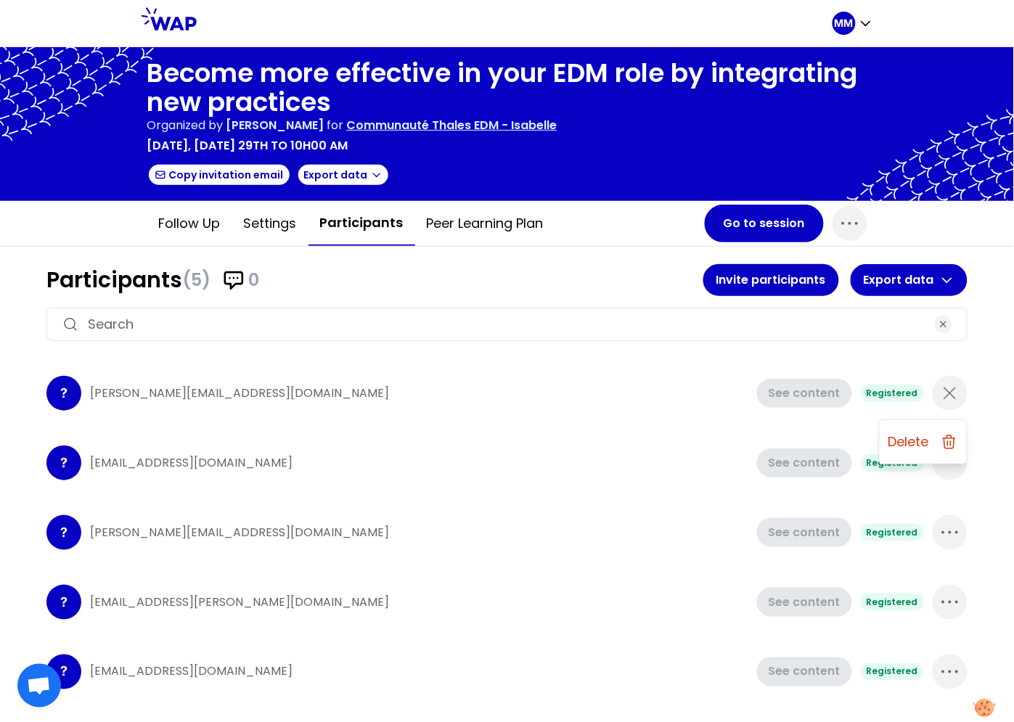
drag, startPoint x: 917, startPoint y: 449, endPoint x: 921, endPoint y: 441, distance: 9.4
click at [919, 448] on div "Delete" at bounding box center [923, 442] width 87 height 32
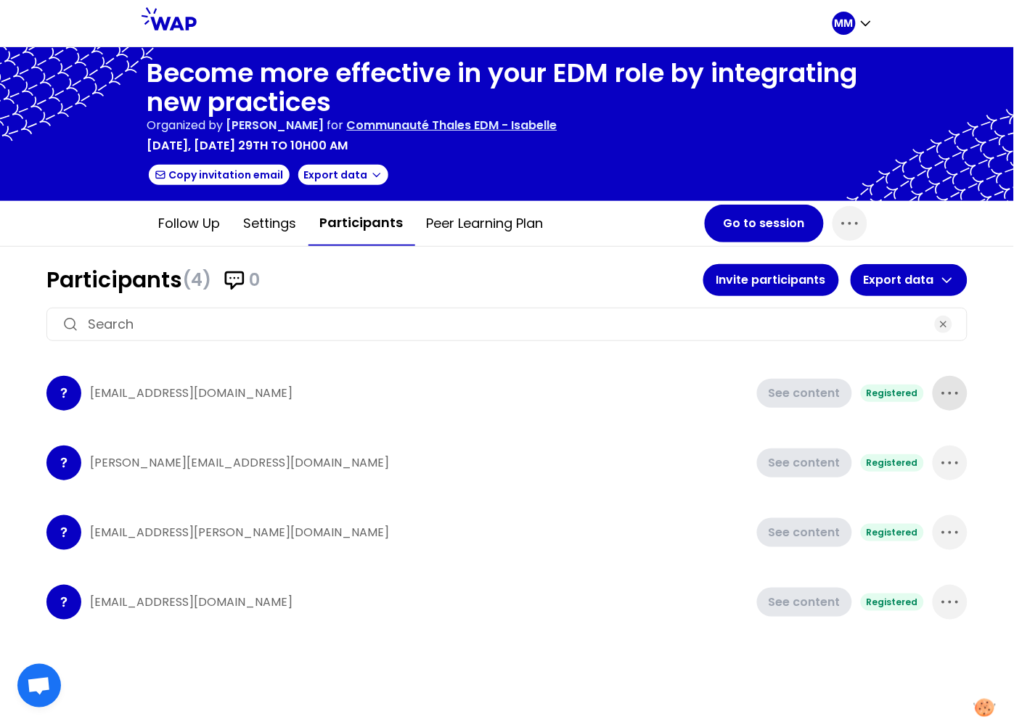
click at [962, 383] on span "button" at bounding box center [950, 393] width 35 height 35
click at [925, 436] on p "Delete" at bounding box center [908, 442] width 41 height 20
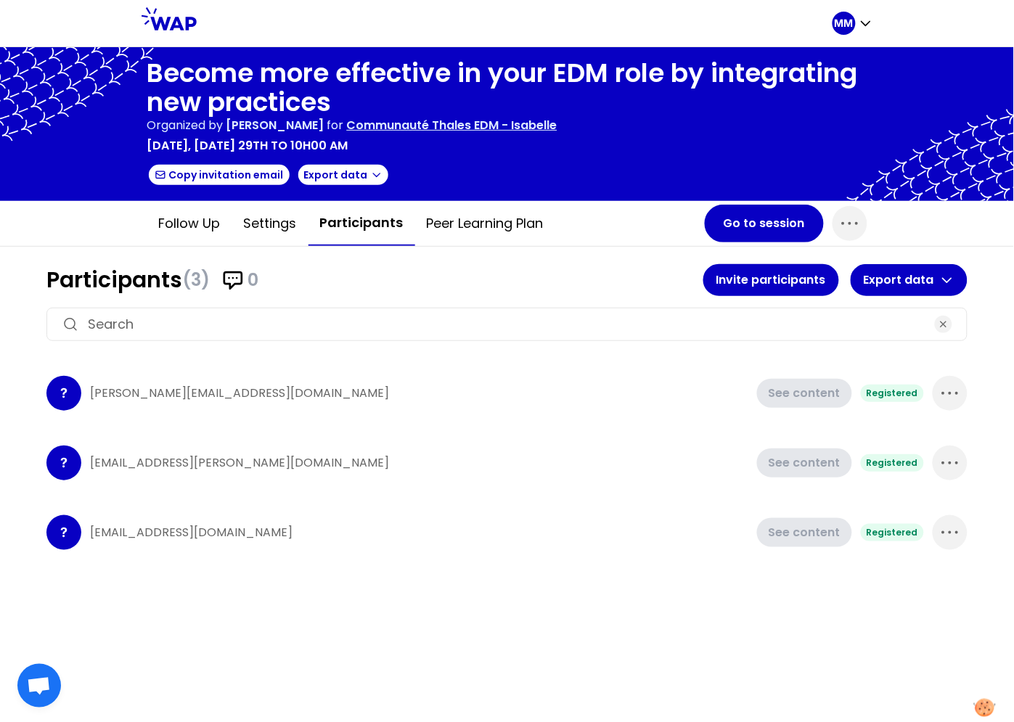
drag, startPoint x: 952, startPoint y: 393, endPoint x: 938, endPoint y: 414, distance: 25.8
click at [952, 393] on icon "button" at bounding box center [950, 393] width 23 height 23
click at [929, 432] on p "Delete" at bounding box center [908, 442] width 41 height 20
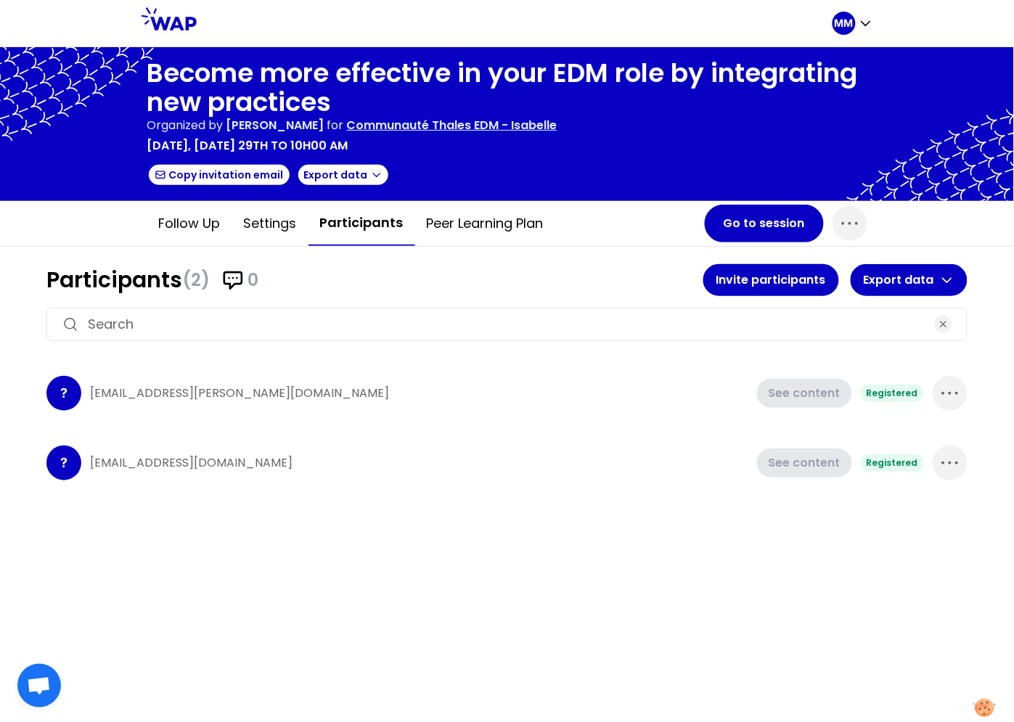
drag, startPoint x: 953, startPoint y: 389, endPoint x: 945, endPoint y: 409, distance: 21.2
click at [953, 389] on icon "button" at bounding box center [950, 393] width 23 height 23
drag, startPoint x: 932, startPoint y: 438, endPoint x: 934, endPoint y: 430, distance: 9.0
click at [932, 438] on div "Delete" at bounding box center [923, 442] width 87 height 32
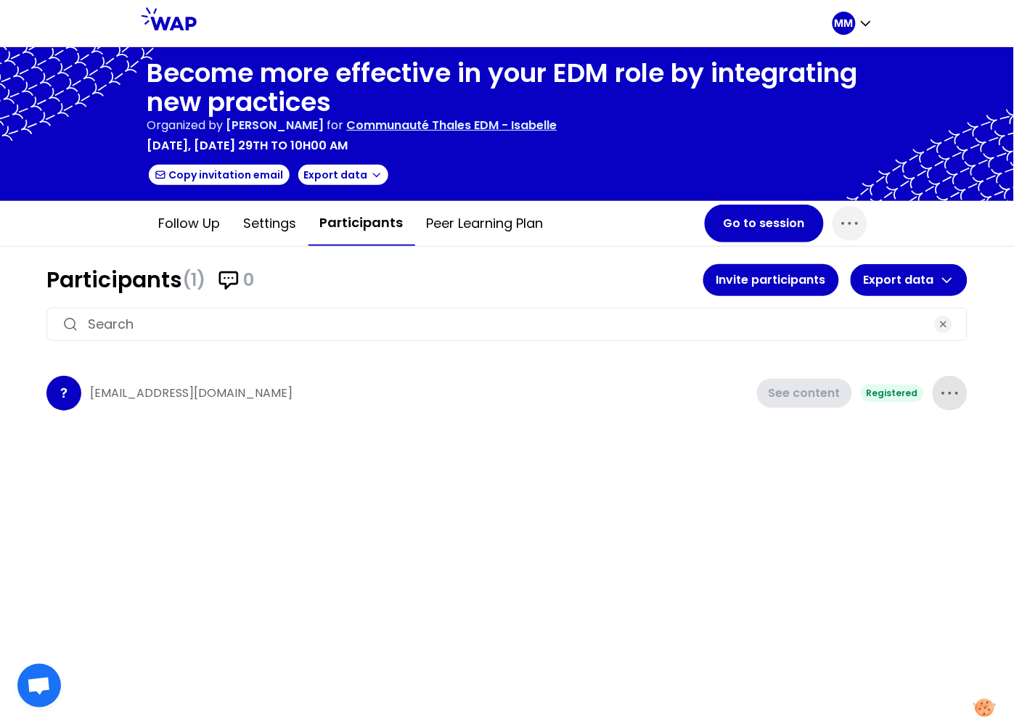
drag, startPoint x: 952, startPoint y: 396, endPoint x: 944, endPoint y: 412, distance: 18.2
click at [952, 396] on icon "button" at bounding box center [950, 393] width 23 height 23
drag, startPoint x: 928, startPoint y: 445, endPoint x: 920, endPoint y: 440, distance: 10.1
click at [928, 444] on p "Delete" at bounding box center [908, 442] width 41 height 20
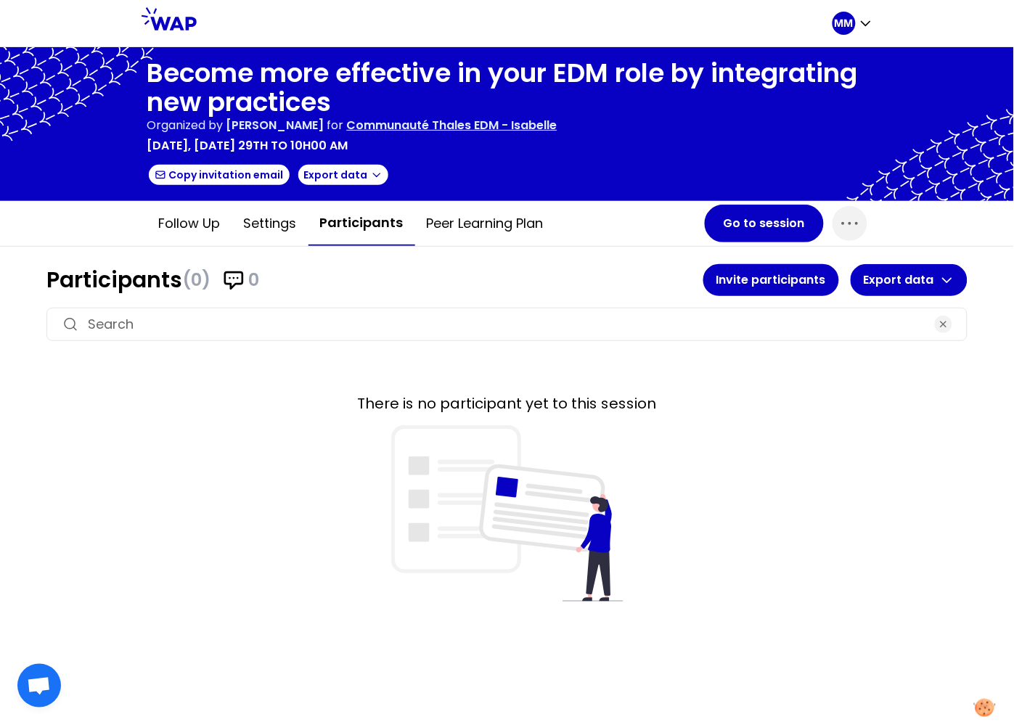
click at [523, 314] on input at bounding box center [507, 324] width 838 height 20
click at [516, 319] on input at bounding box center [507, 324] width 838 height 20
paste input "Somya.Bansal@Thalesgroup.Com Vijay.Bisht@Thalesgroup.Com Alok.Chaudhary@Thalesg…"
type input "Somya.Bansal@Thalesgroup.Com Vijay.Bisht@Thalesgroup.Com Alok.Chaudhary@Thalesg…"
click at [788, 274] on button "Invite participants" at bounding box center [771, 280] width 136 height 32
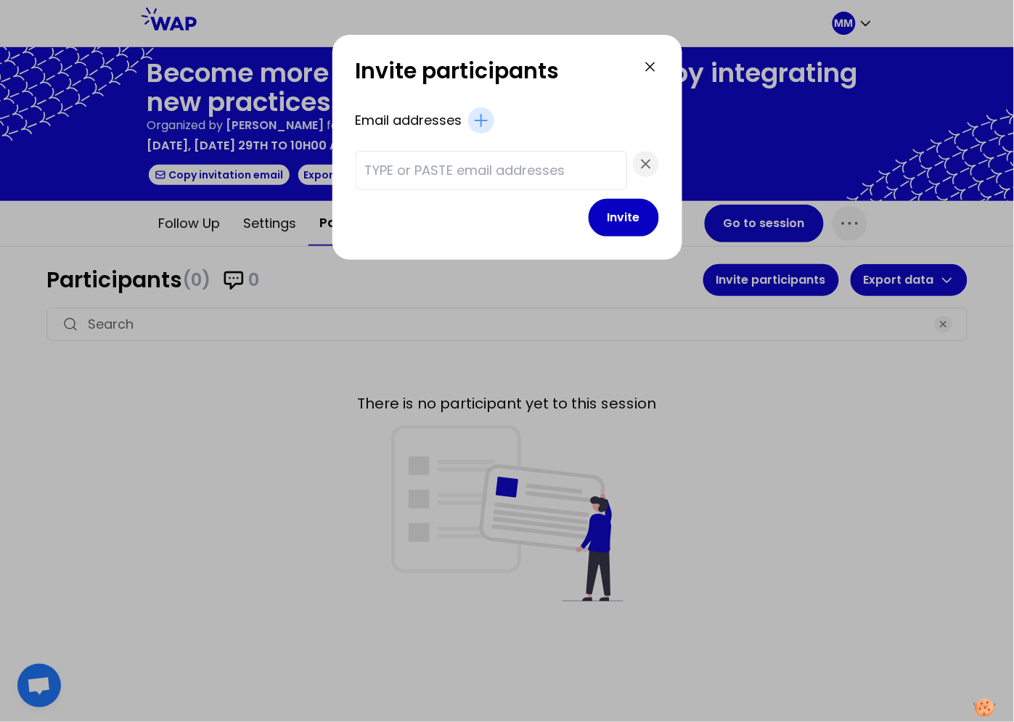
click at [504, 176] on input "text" at bounding box center [491, 170] width 253 height 20
paste input "Somya.Bansal@Thalesgroup.Com Vijay.Bisht@Thalesgroup.Com Alok.Chaudhary@Thalesg…"
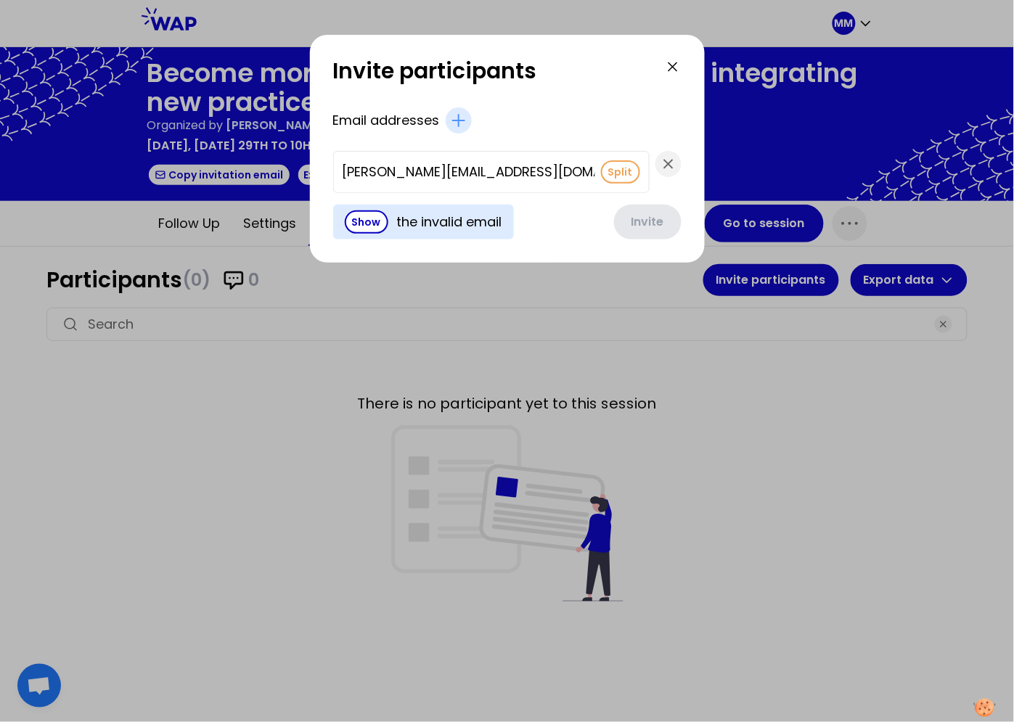
scroll to position [0, 6001]
click at [601, 177] on button "Split" at bounding box center [620, 171] width 39 height 23
type input "nikhil-kumar.shrivastav@thalesgroup.com"
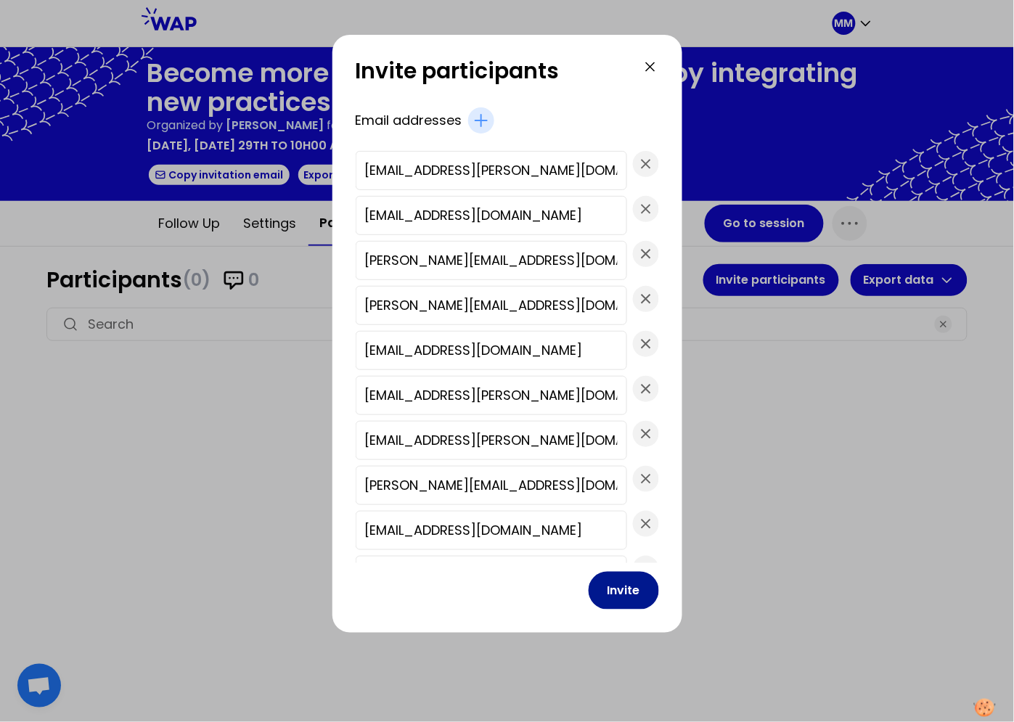
click at [589, 581] on button "Invite" at bounding box center [624, 591] width 70 height 38
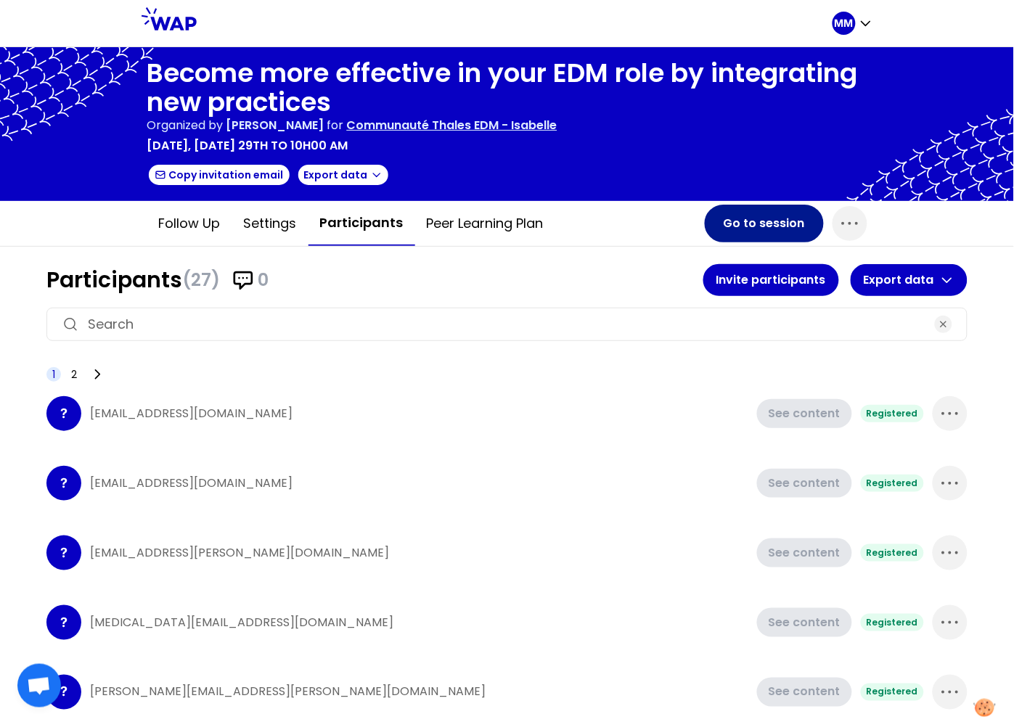
click at [745, 226] on button "Go to session" at bounding box center [764, 224] width 119 height 38
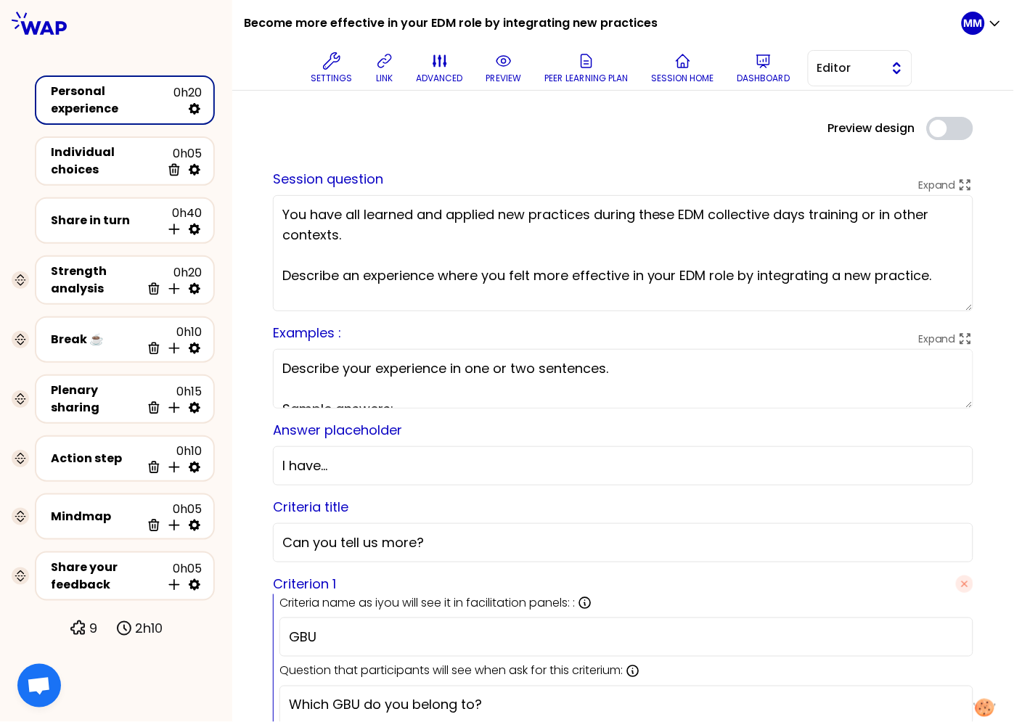
drag, startPoint x: 841, startPoint y: 73, endPoint x: 841, endPoint y: 85, distance: 11.6
click at [841, 73] on span "Editor" at bounding box center [849, 68] width 65 height 17
click at [836, 125] on li "Facilitator" at bounding box center [860, 127] width 103 height 23
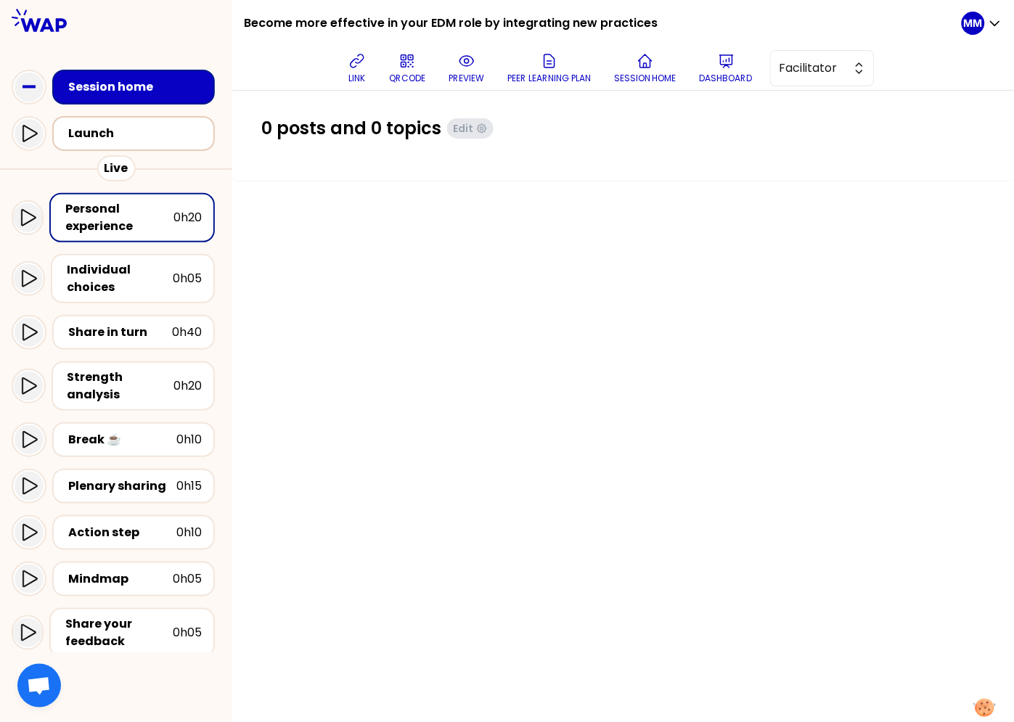
click at [134, 134] on div "Launch" at bounding box center [137, 133] width 139 height 17
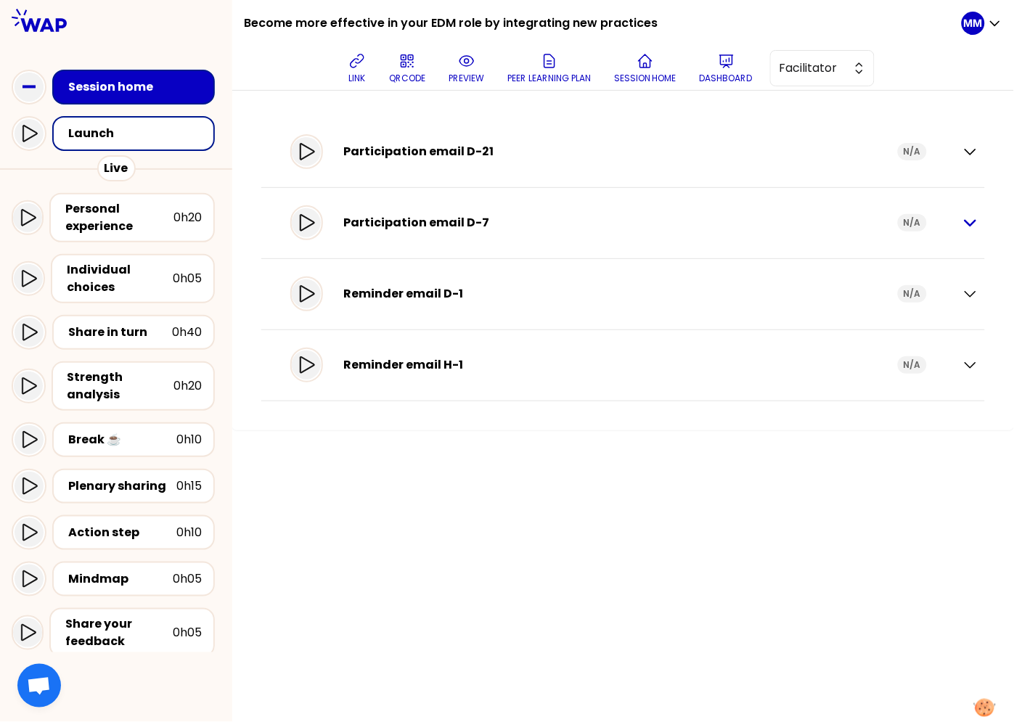
click at [976, 225] on icon "button" at bounding box center [970, 222] width 17 height 17
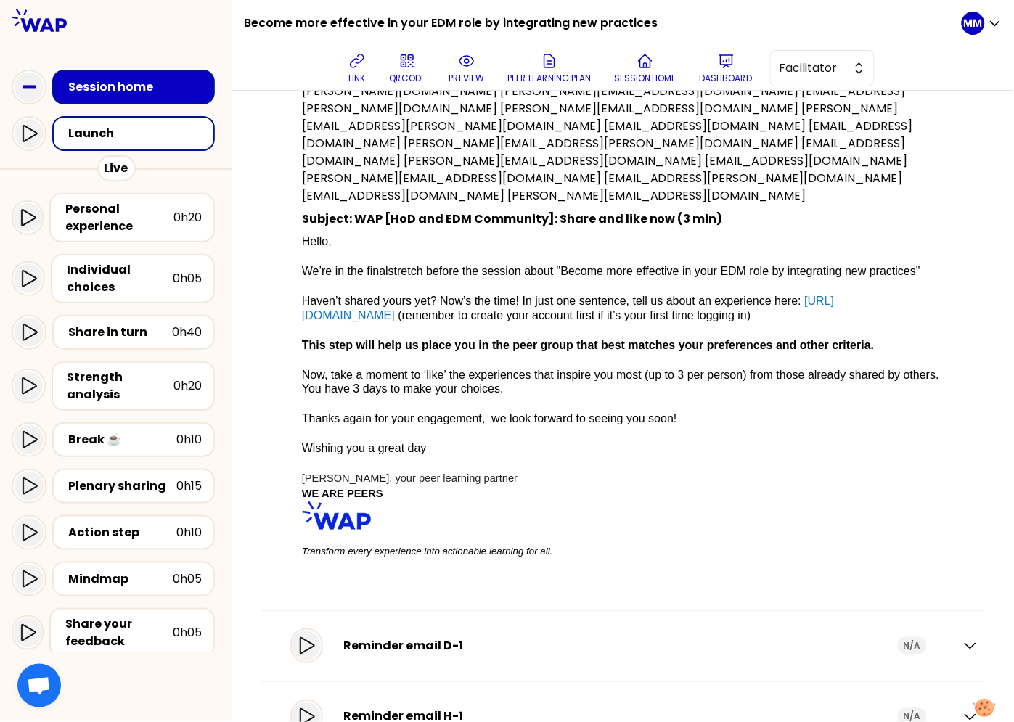
scroll to position [335, 0]
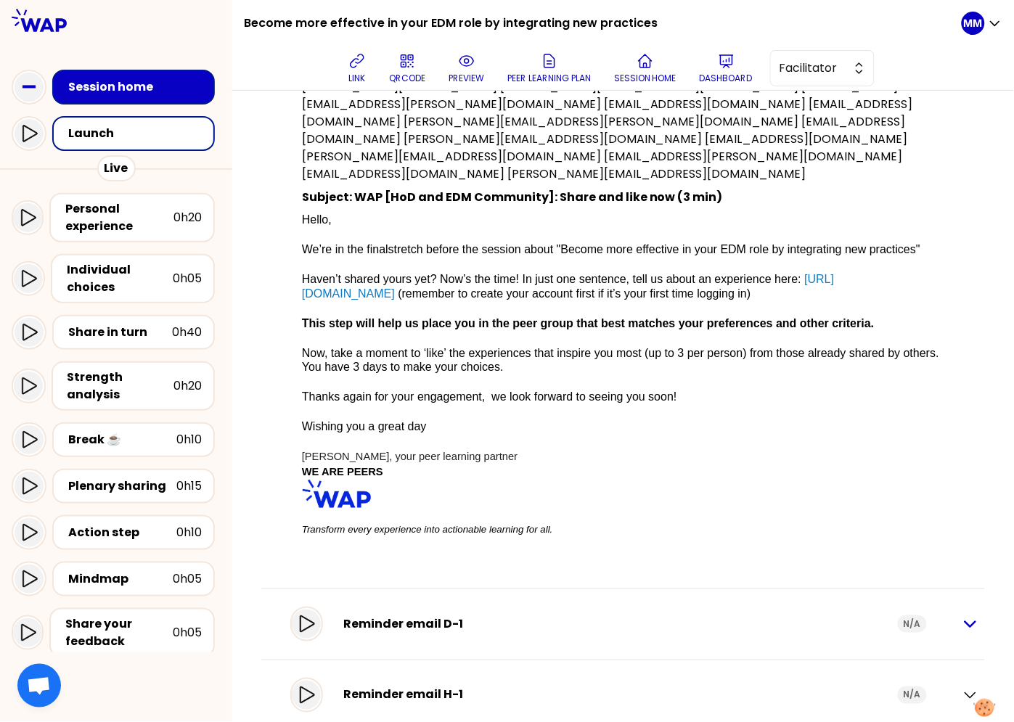
click at [965, 622] on icon "button" at bounding box center [970, 624] width 10 height 5
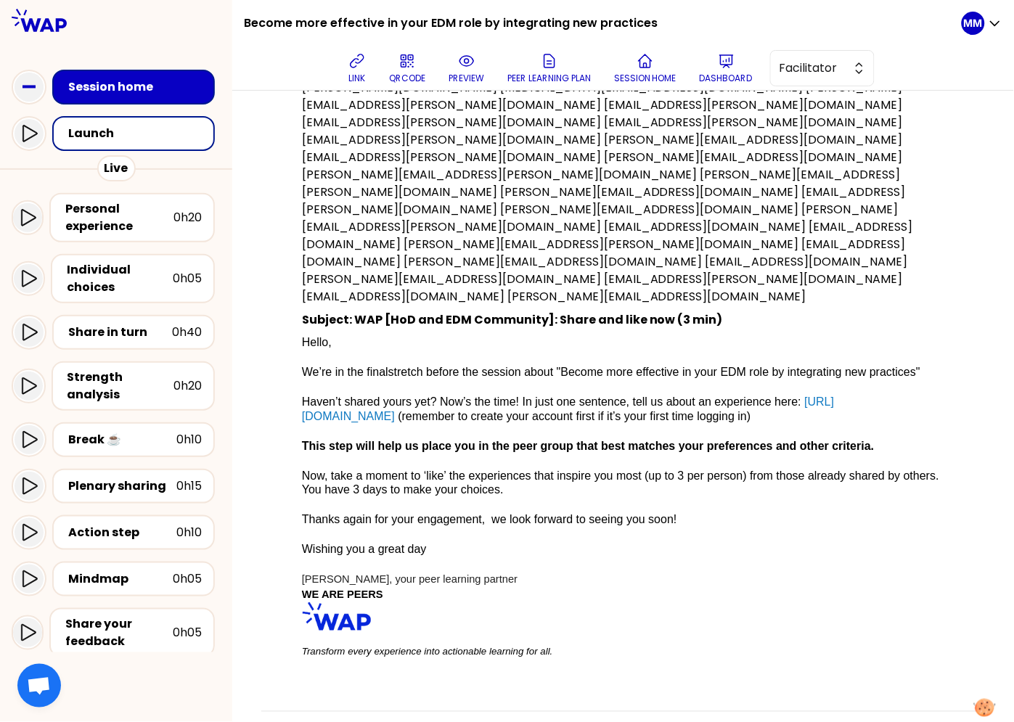
scroll to position [213, 0]
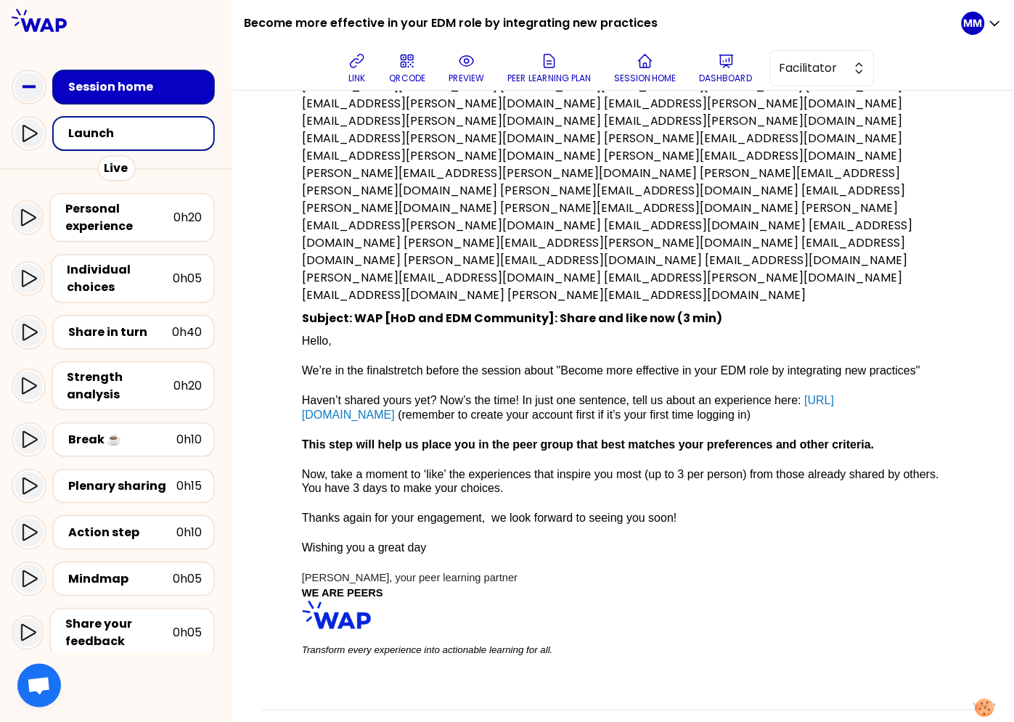
click at [317, 335] on span "Hello," at bounding box center [317, 341] width 30 height 12
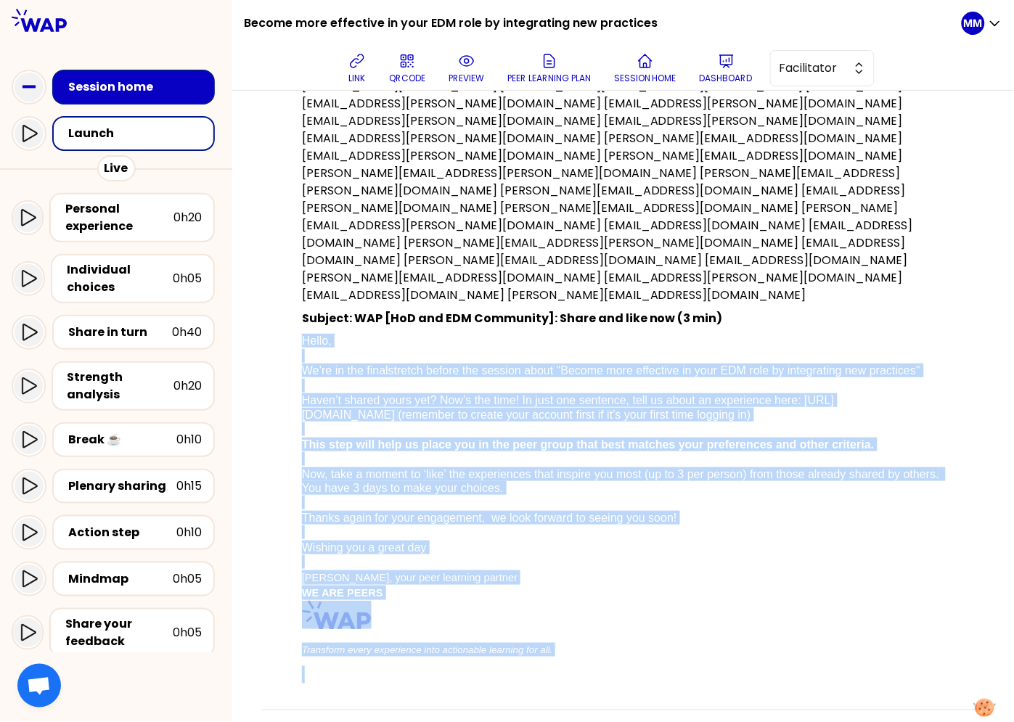
drag, startPoint x: 313, startPoint y: 289, endPoint x: 602, endPoint y: 620, distance: 439.8
click at [605, 621] on div "Recipients (28): aditya.gautam@thalesgroup.com alok.chaudhary@thalesgroup.com a…" at bounding box center [623, 364] width 712 height 639
copy p "Hello, We’re in the final stretch before the session about "Become more effecti…"
click at [447, 468] on span "Now, take a moment to ‘like’ the experiences that inspire you most (up to 3 per…" at bounding box center [622, 481] width 640 height 26
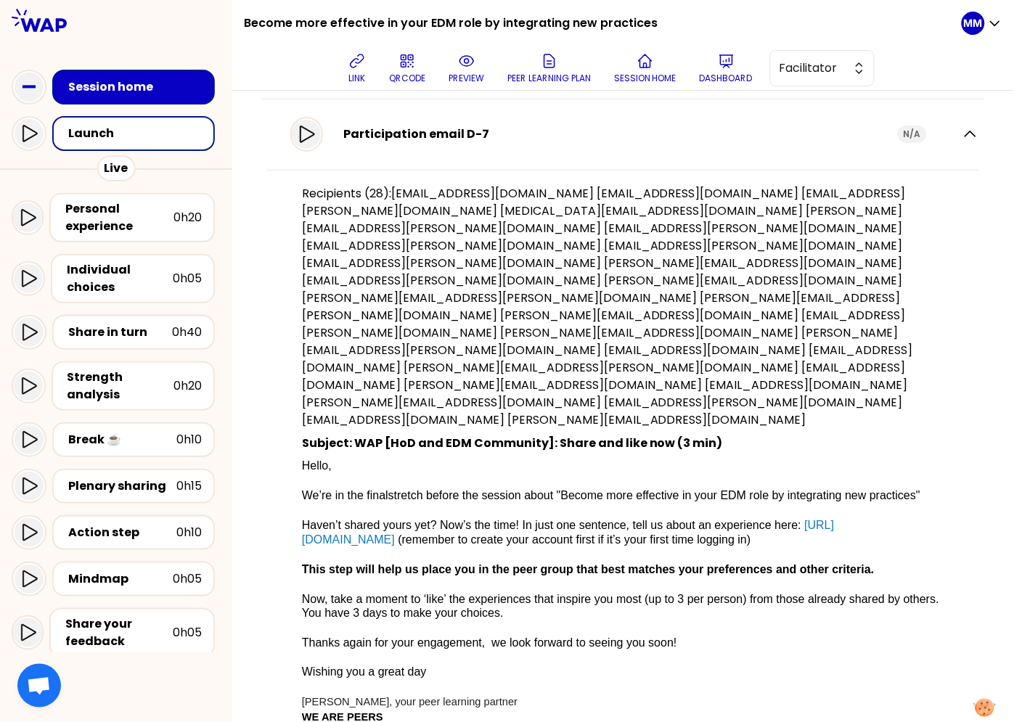
scroll to position [0, 0]
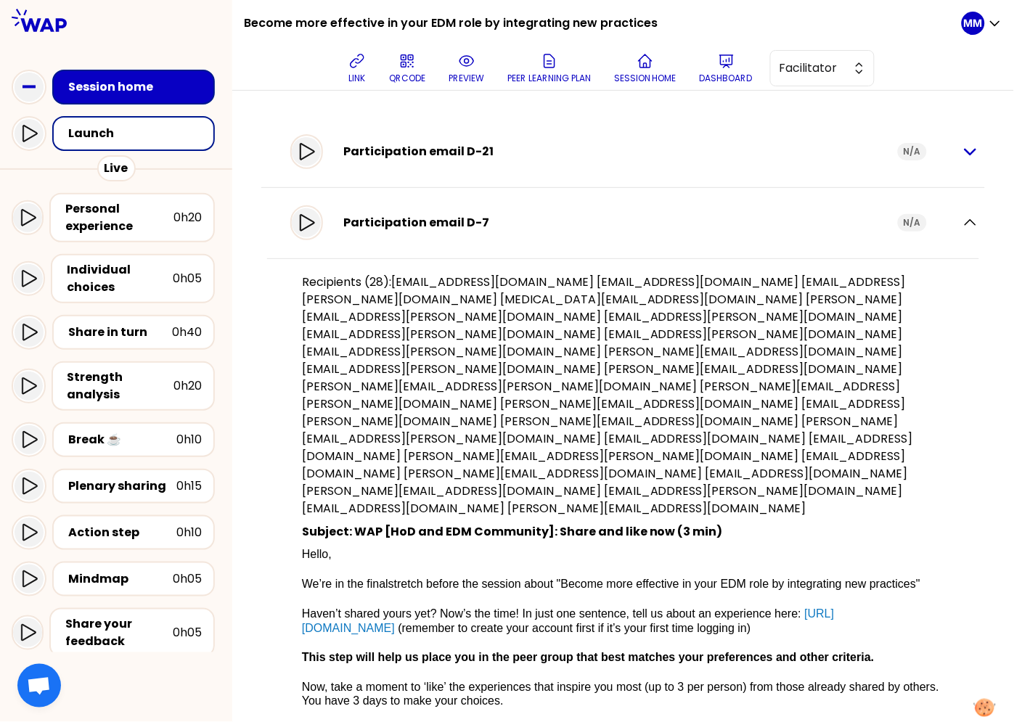
click at [966, 150] on icon "button" at bounding box center [970, 151] width 17 height 17
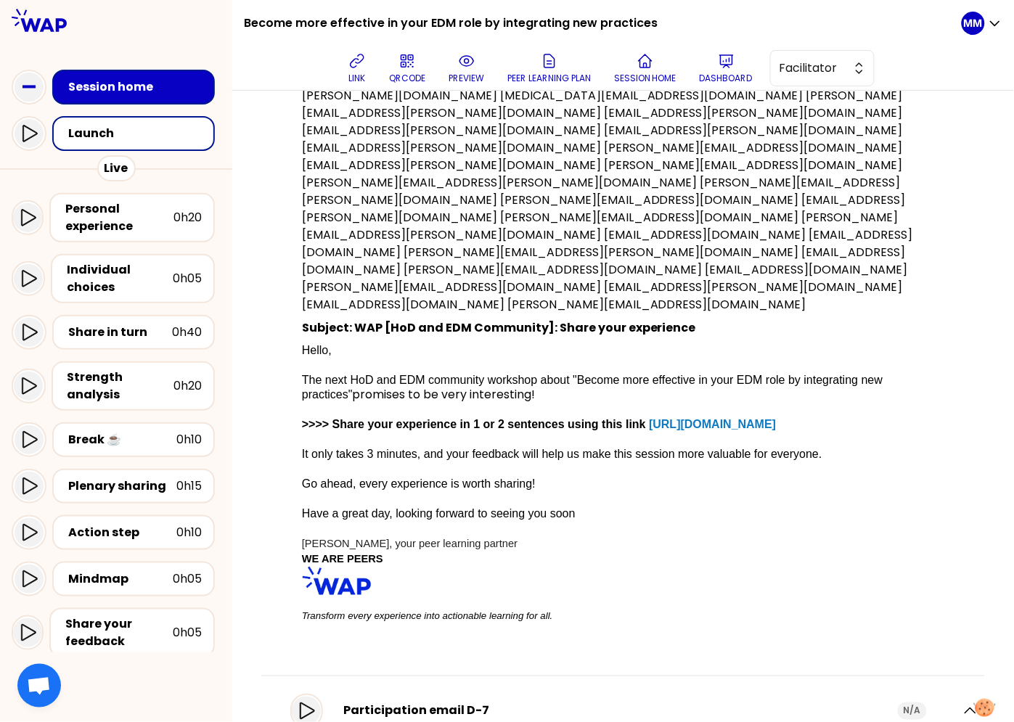
scroll to position [134, 0]
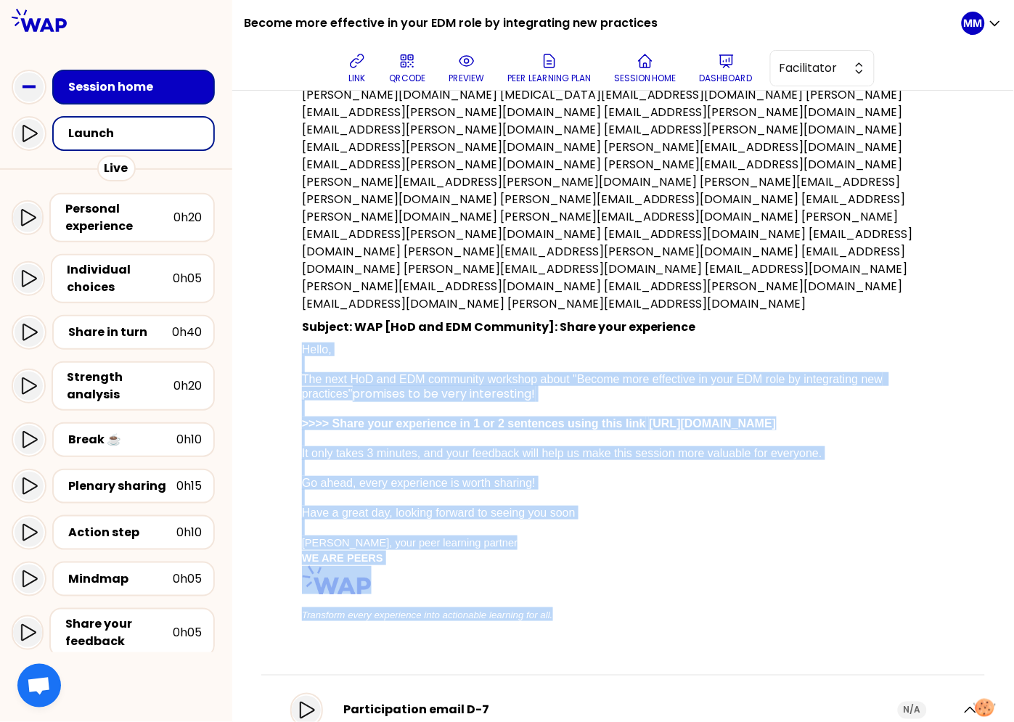
drag, startPoint x: 309, startPoint y: 296, endPoint x: 162, endPoint y: 536, distance: 281.2
click at [598, 557] on div "Recipients (28): aditya.gautam@thalesgroup.com alok.chaudhary@thalesgroup.com a…" at bounding box center [623, 351] width 712 height 595
click at [719, 81] on p "Dashboard" at bounding box center [726, 79] width 53 height 12
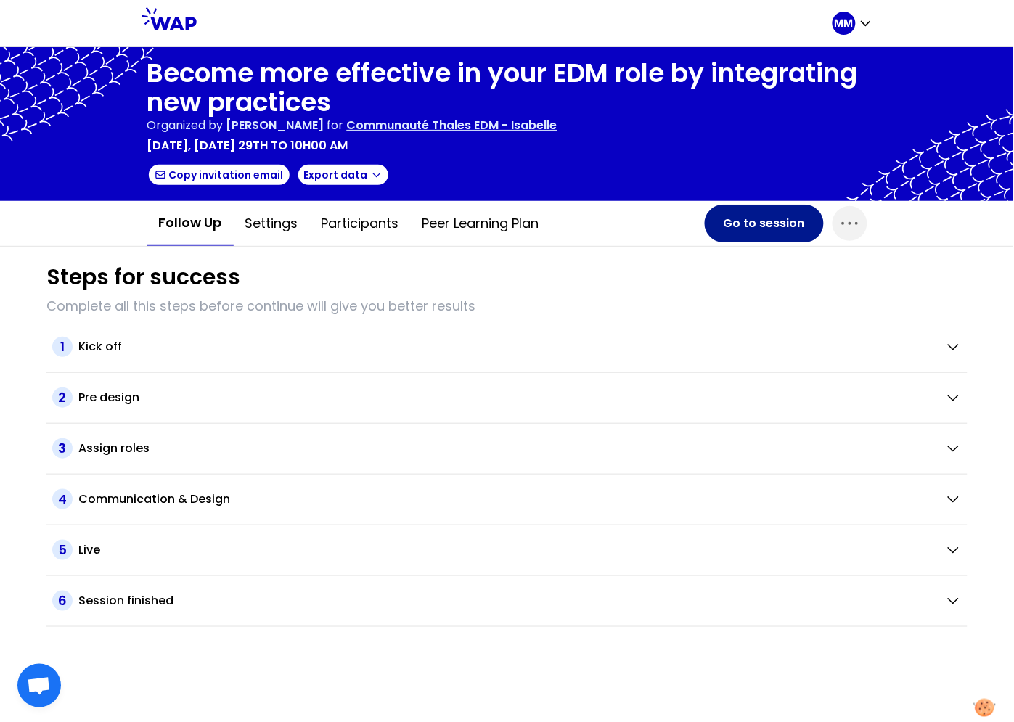
click at [776, 228] on button "Go to session" at bounding box center [764, 224] width 119 height 38
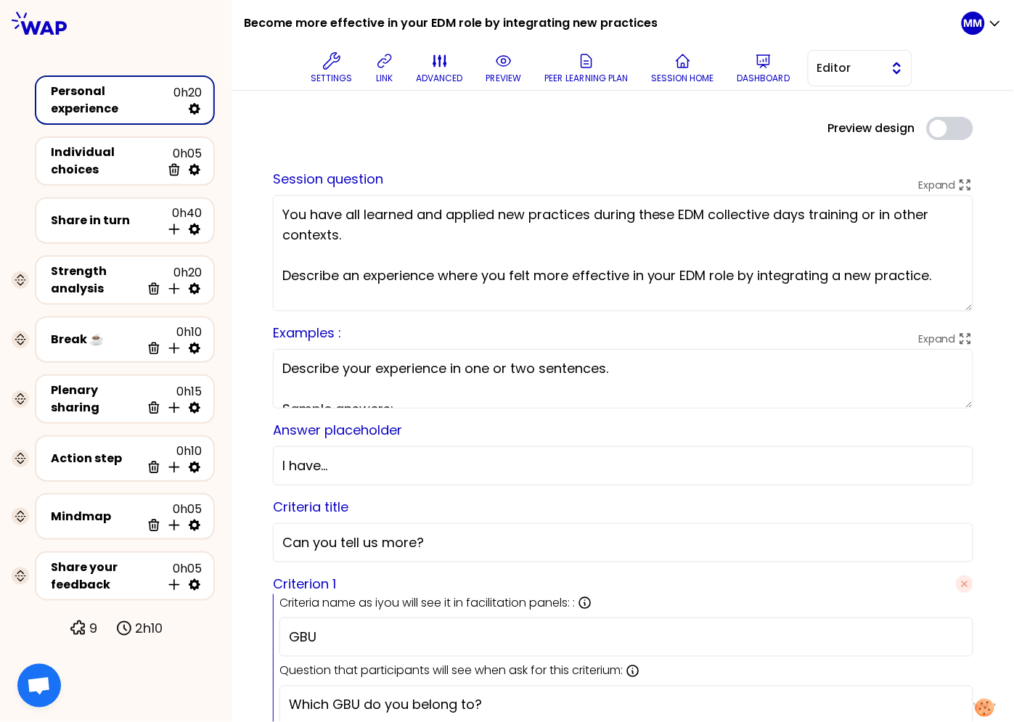
drag, startPoint x: 865, startPoint y: 69, endPoint x: 864, endPoint y: 84, distance: 15.3
click at [866, 70] on span "Editor" at bounding box center [849, 68] width 65 height 17
click at [870, 133] on span "Facilitator" at bounding box center [869, 127] width 62 height 17
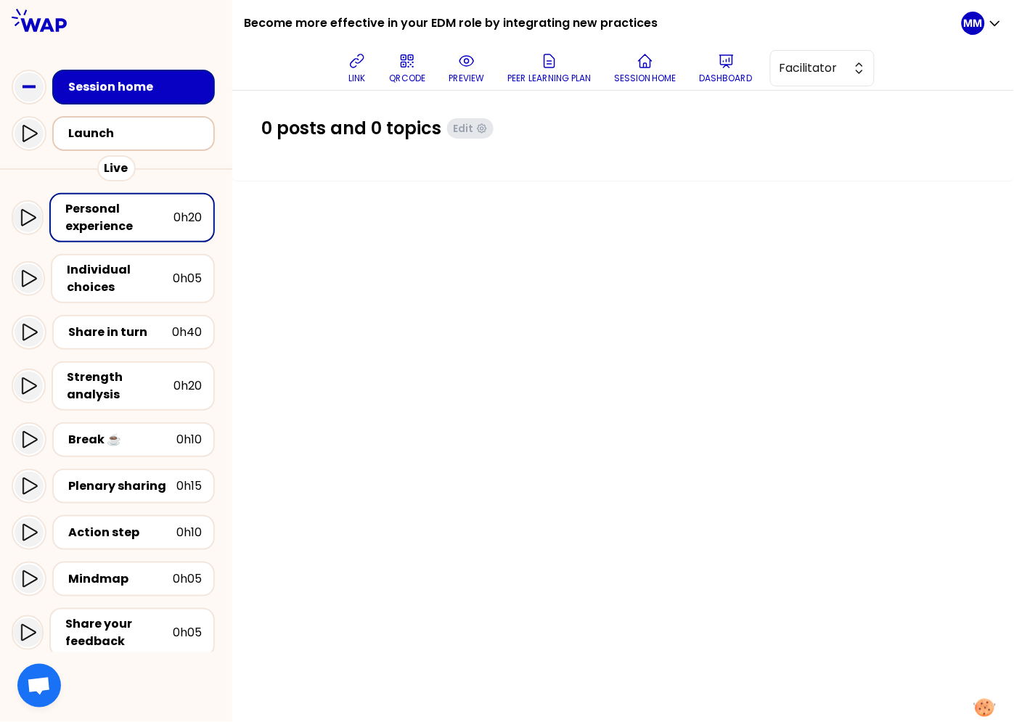
click at [136, 131] on div "Launch" at bounding box center [137, 133] width 139 height 17
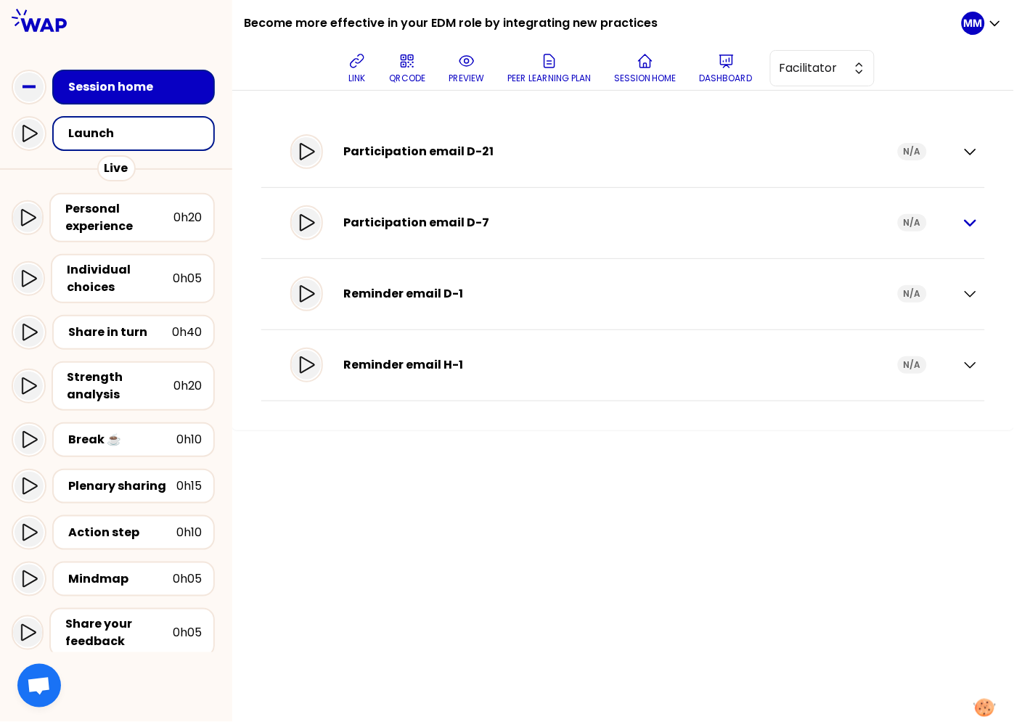
drag, startPoint x: 977, startPoint y: 226, endPoint x: 970, endPoint y: 225, distance: 7.3
click at [976, 226] on icon "button" at bounding box center [970, 222] width 17 height 17
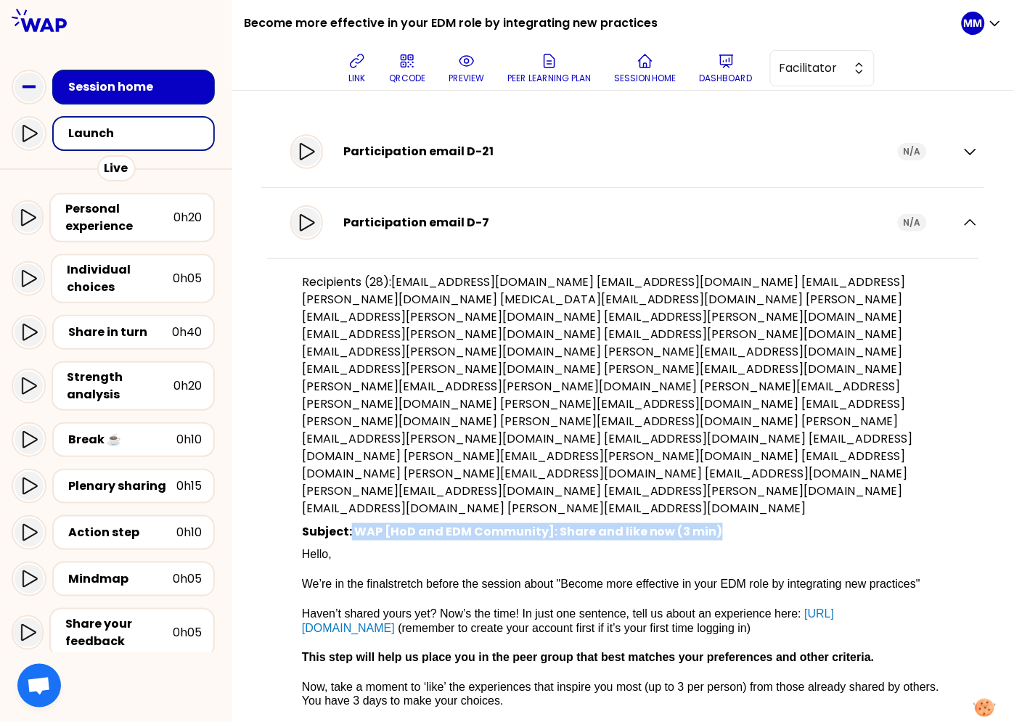
drag, startPoint x: 366, startPoint y: 480, endPoint x: 762, endPoint y: 485, distance: 396.4
click at [762, 523] on p "Subject: WAP [HoD and EDM Community]: Share and like now (3 min)" at bounding box center [623, 531] width 642 height 17
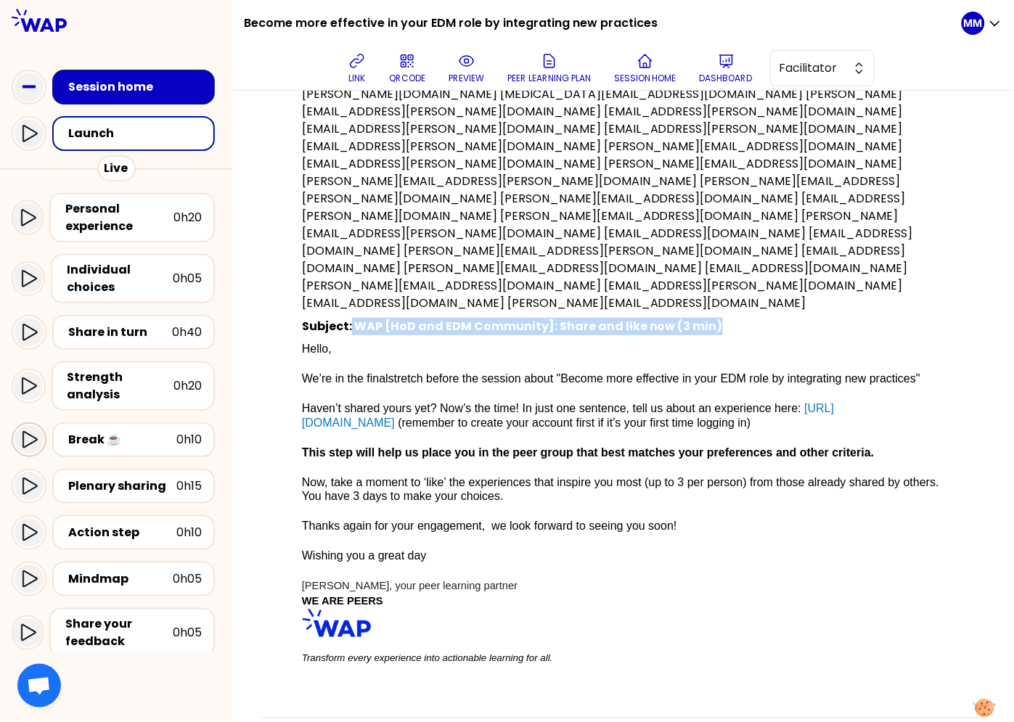
scroll to position [205, 0]
click at [303, 295] on div "Recipients (28): aditya.gautam@thalesgroup.com alok.chaudhary@thalesgroup.com a…" at bounding box center [623, 373] width 712 height 639
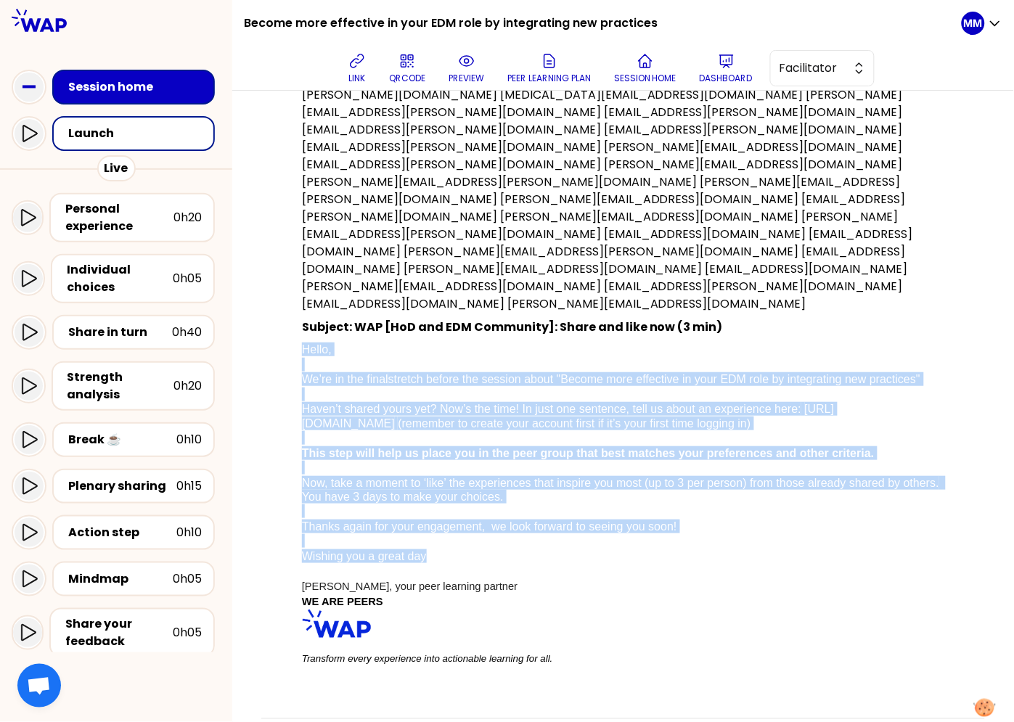
drag, startPoint x: 303, startPoint y: 294, endPoint x: 528, endPoint y: 523, distance: 320.8
click at [528, 523] on div "Recipients (28): aditya.gautam@thalesgroup.com alok.chaudhary@thalesgroup.com a…" at bounding box center [623, 373] width 712 height 639
copy p "Hello, We’re in the final stretch before the session about "Become more effecti…"
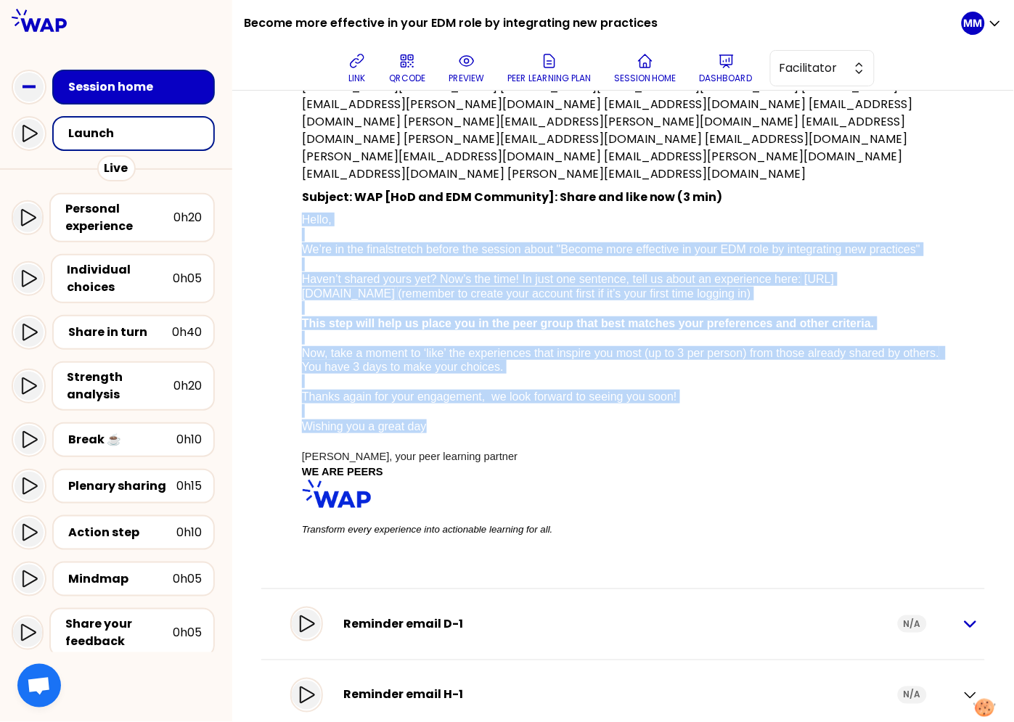
click at [964, 616] on icon "button" at bounding box center [970, 624] width 17 height 17
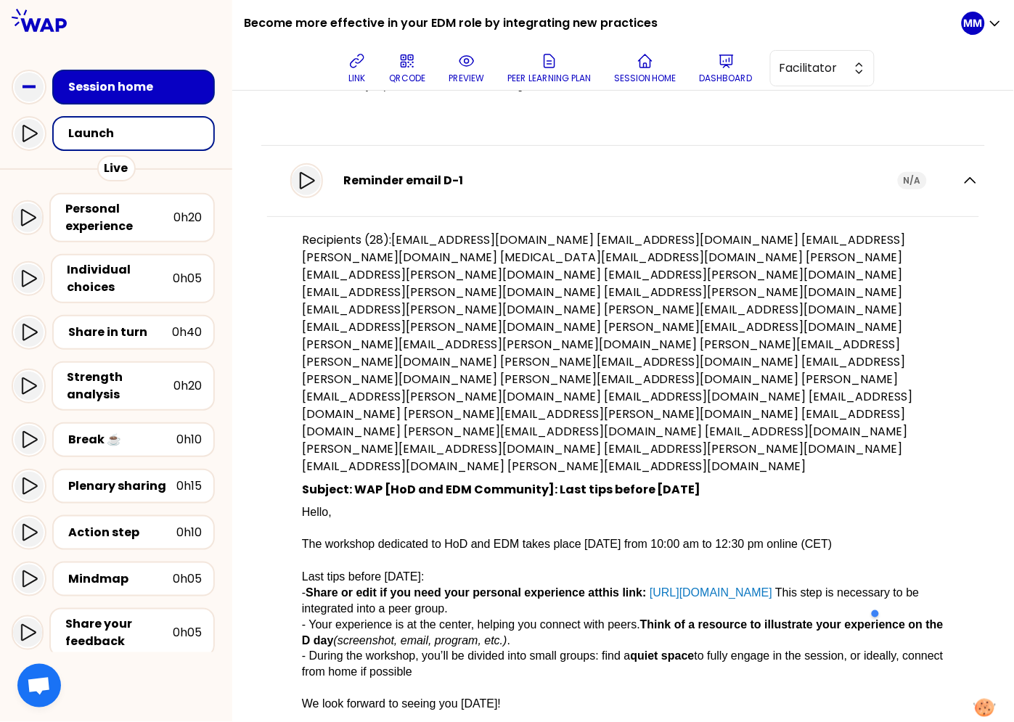
scroll to position [933, 0]
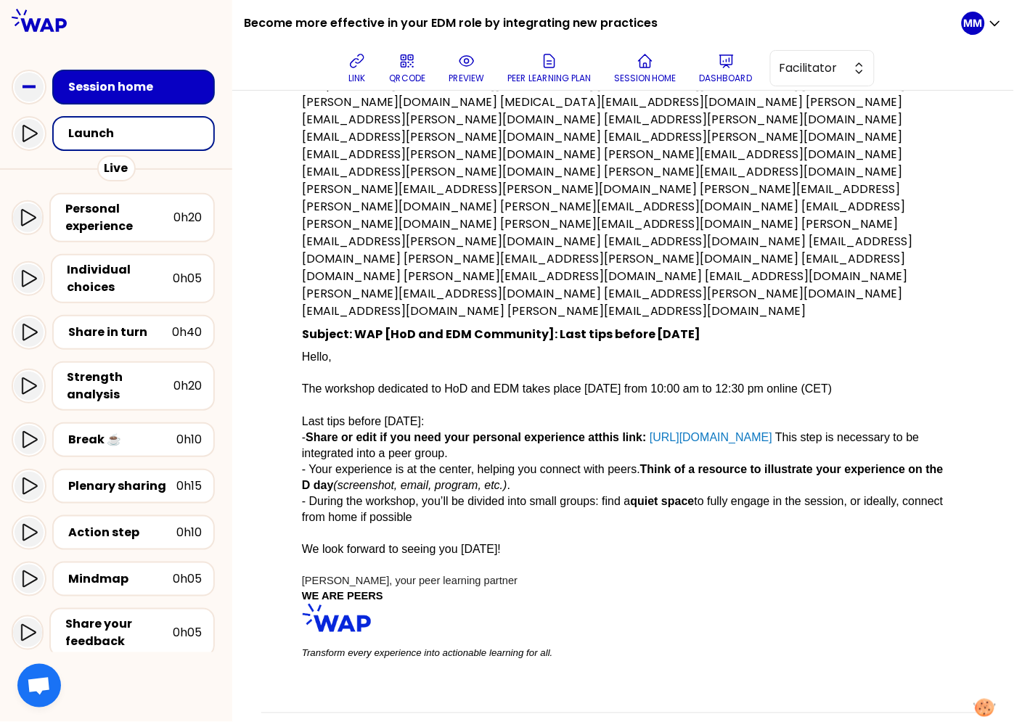
drag, startPoint x: 305, startPoint y: 262, endPoint x: 544, endPoint y: 459, distance: 309.9
click at [544, 459] on div "Recipients (28): aditya.gautam@thalesgroup.com alok.chaudhary@thalesgroup.com a…" at bounding box center [623, 374] width 712 height 626
copy p "Hello, The workshop dedicated to HoD and EDM takes place tomorrow from 10:00 am…"
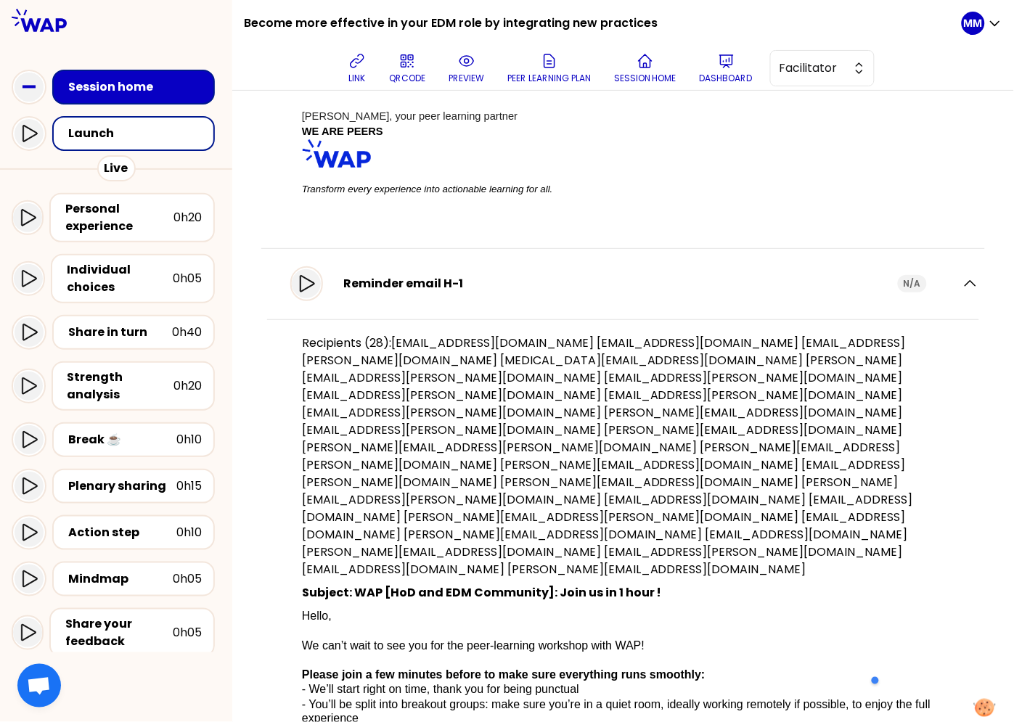
scroll to position [1458, 0]
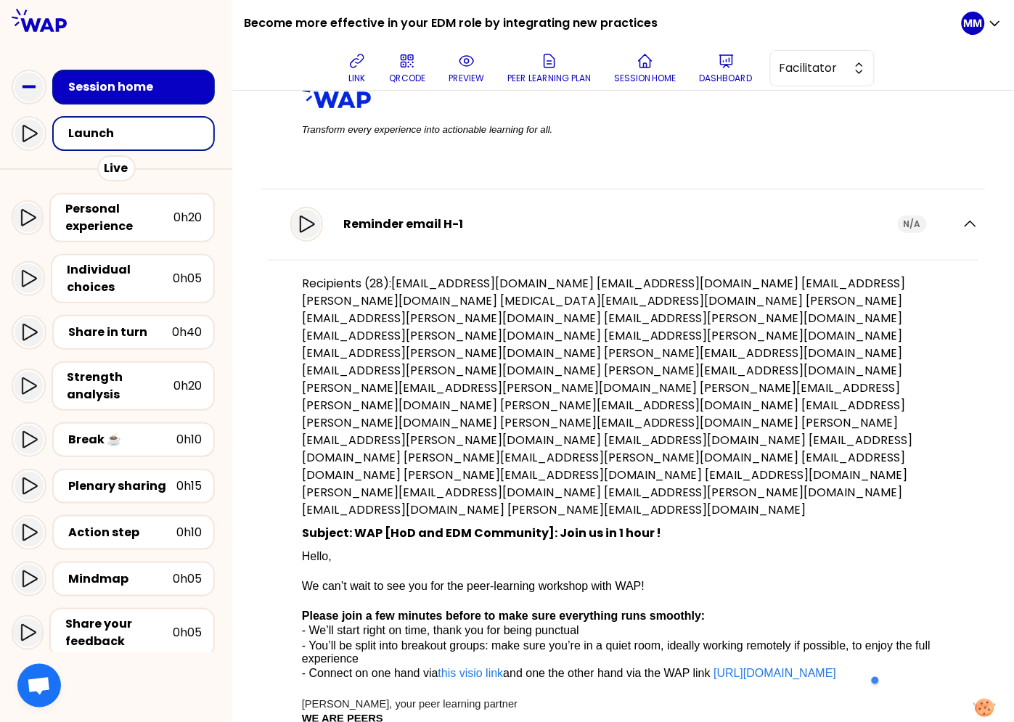
click at [296, 426] on div "Recipients (28): aditya.gautam@thalesgroup.com alok.chaudhary@thalesgroup.com a…" at bounding box center [623, 535] width 712 height 550
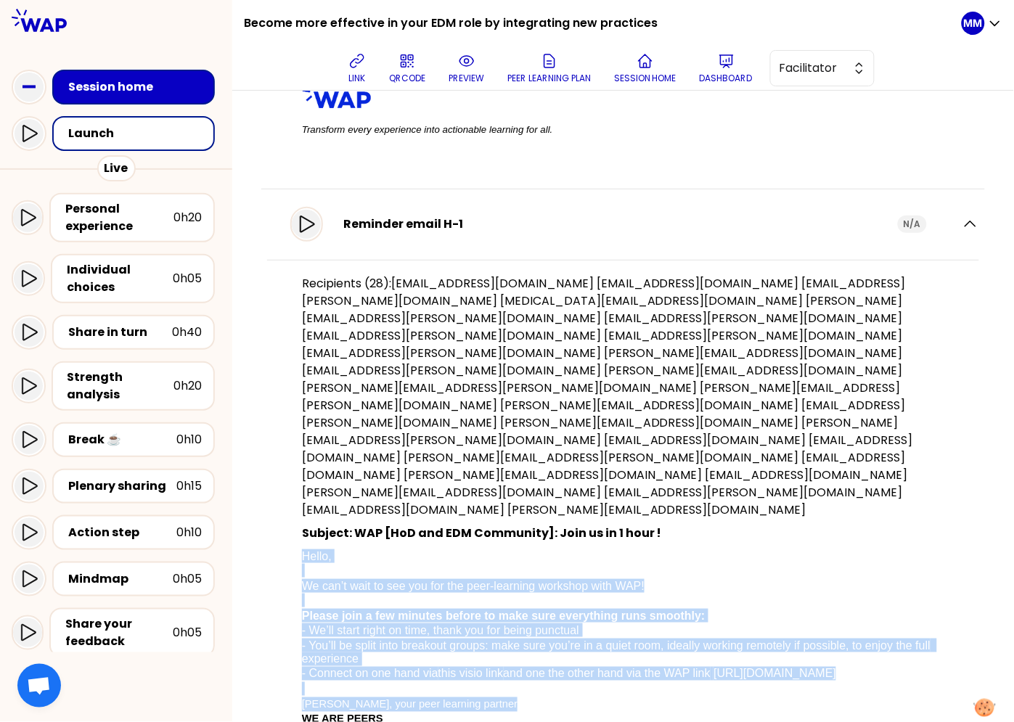
drag, startPoint x: 308, startPoint y: 413, endPoint x: 487, endPoint y: 563, distance: 233.5
click at [531, 563] on div "Recipients (28): aditya.gautam@thalesgroup.com alok.chaudhary@thalesgroup.com a…" at bounding box center [623, 535] width 712 height 550
copy p "Hello, We can’t wait to see you for the peer-learning workshop with WAP! Please…"
click at [743, 68] on button "Dashboard" at bounding box center [726, 68] width 65 height 44
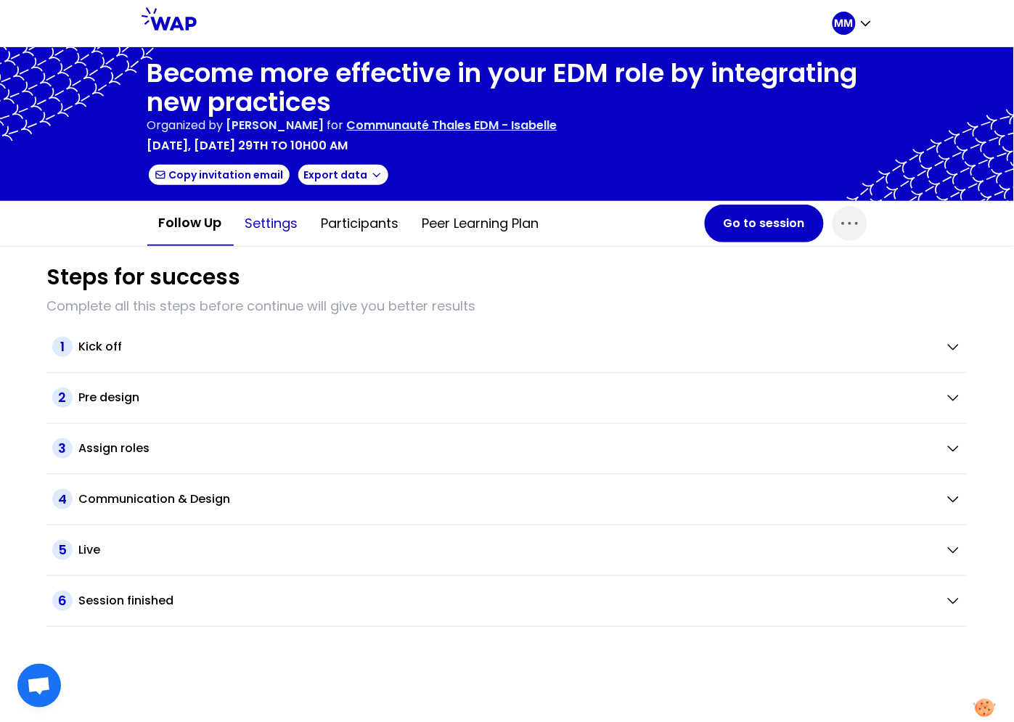
click at [269, 224] on button "Settings" at bounding box center [272, 224] width 76 height 44
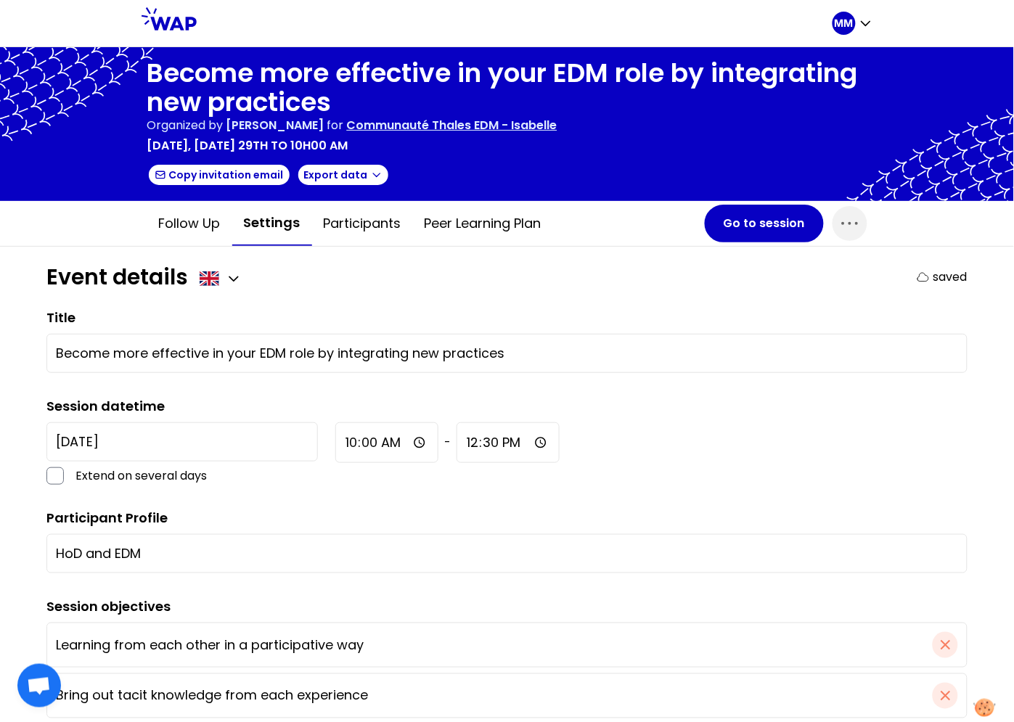
click at [541, 123] on p "Communauté Thales EDM - Isabelle" at bounding box center [452, 125] width 210 height 17
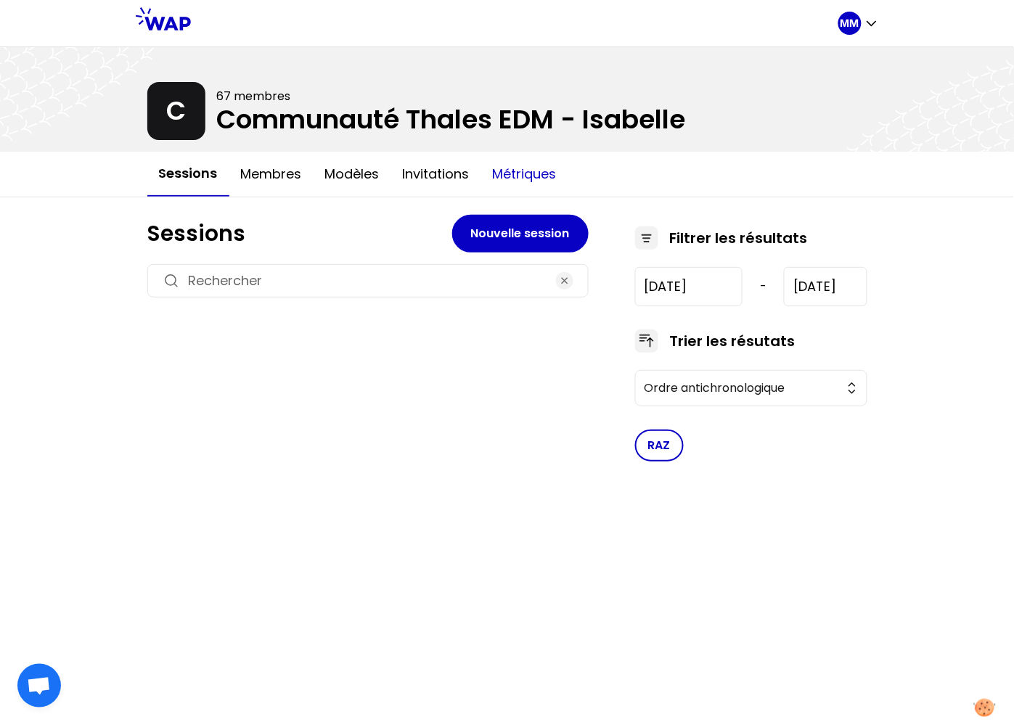
type input "2024-12-5"
type input "2025-10-29"
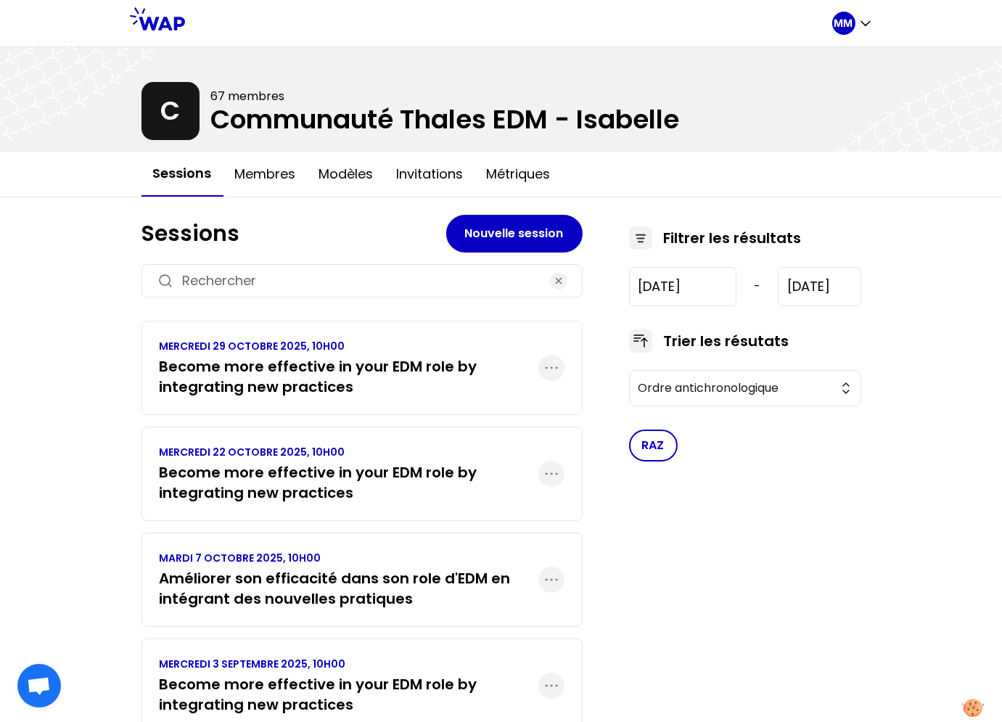
click at [333, 482] on h3 "Become more effective in your EDM role by integrating new practices" at bounding box center [349, 482] width 379 height 41
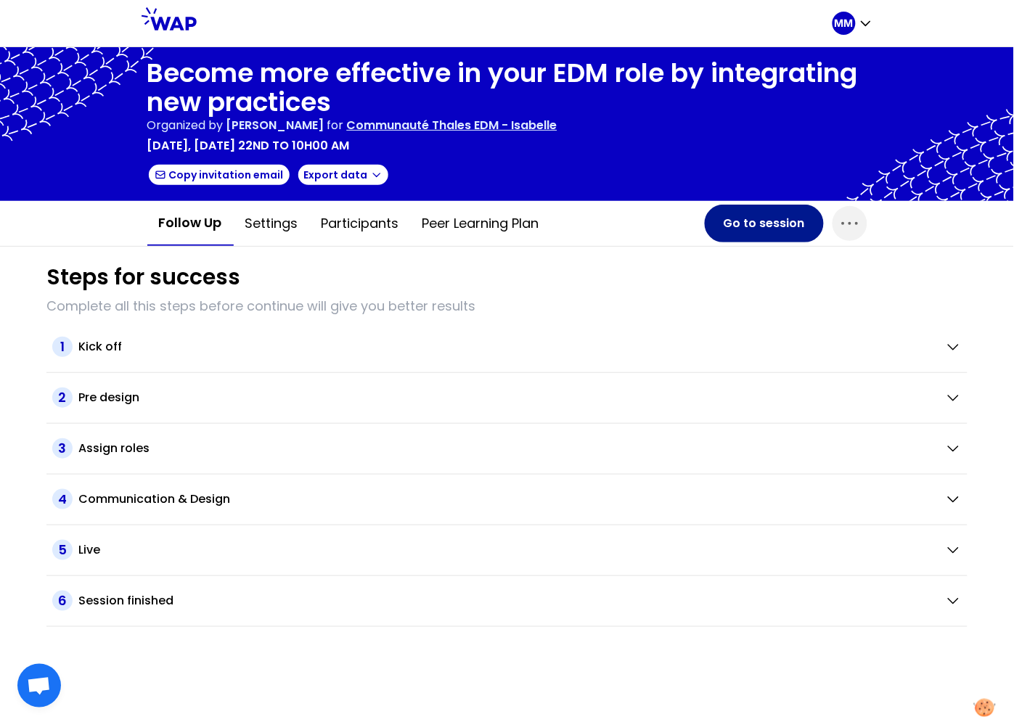
click at [779, 221] on button "Go to session" at bounding box center [764, 224] width 119 height 38
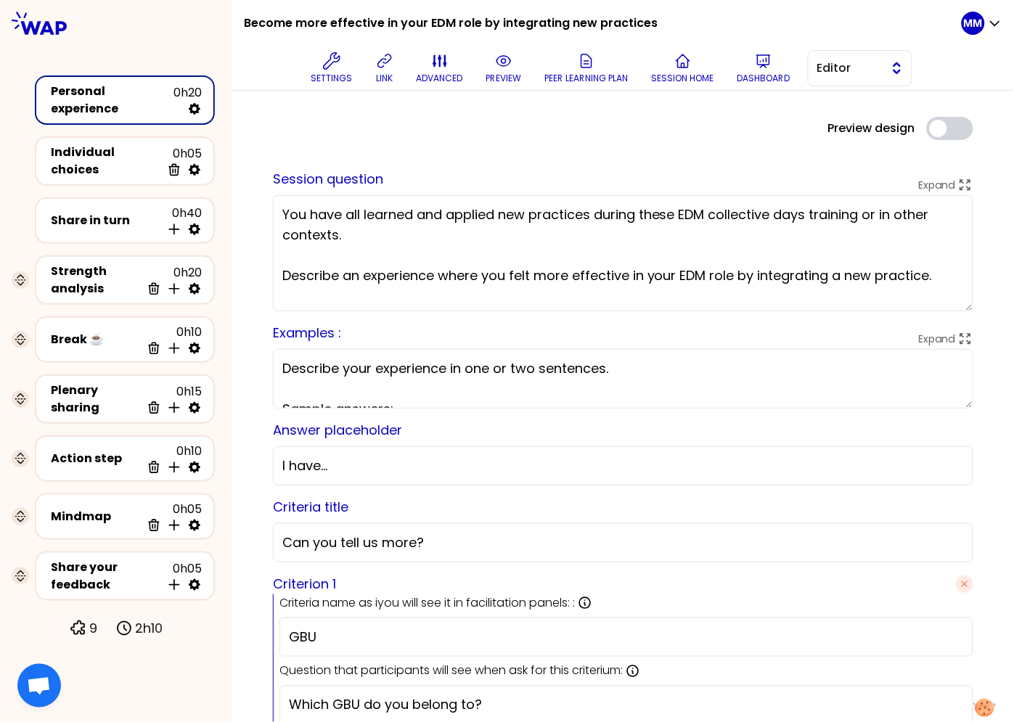
drag, startPoint x: 869, startPoint y: 60, endPoint x: 866, endPoint y: 78, distance: 17.7
click at [869, 61] on span "Editor" at bounding box center [849, 68] width 65 height 17
click at [862, 125] on span "Facilitator" at bounding box center [869, 127] width 62 height 17
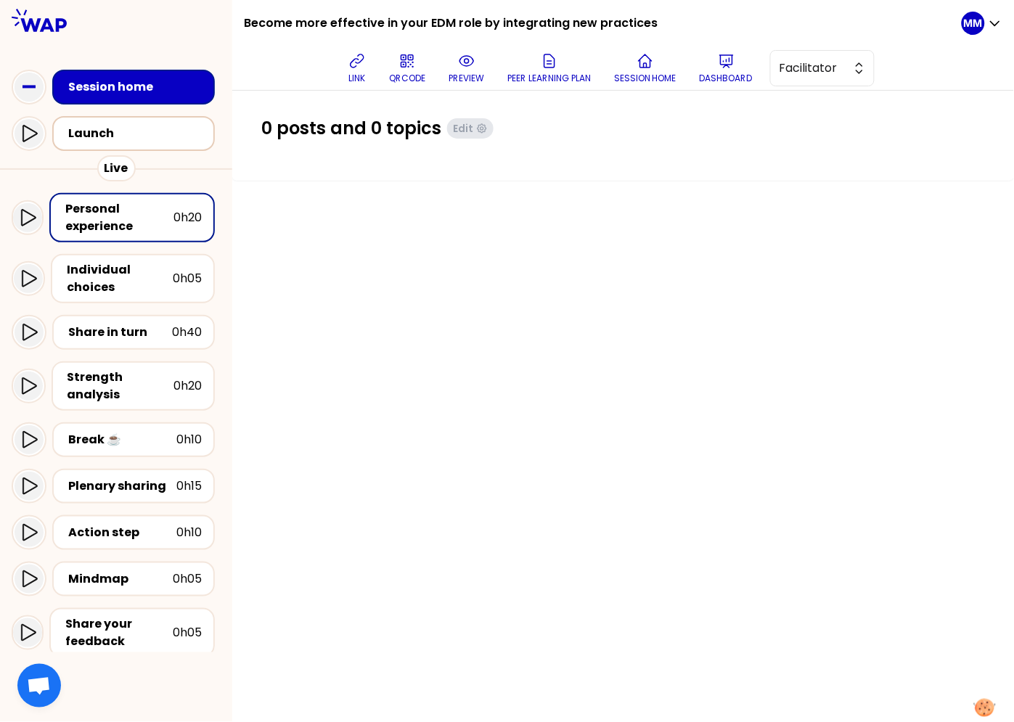
click at [145, 136] on div "Launch" at bounding box center [137, 133] width 139 height 17
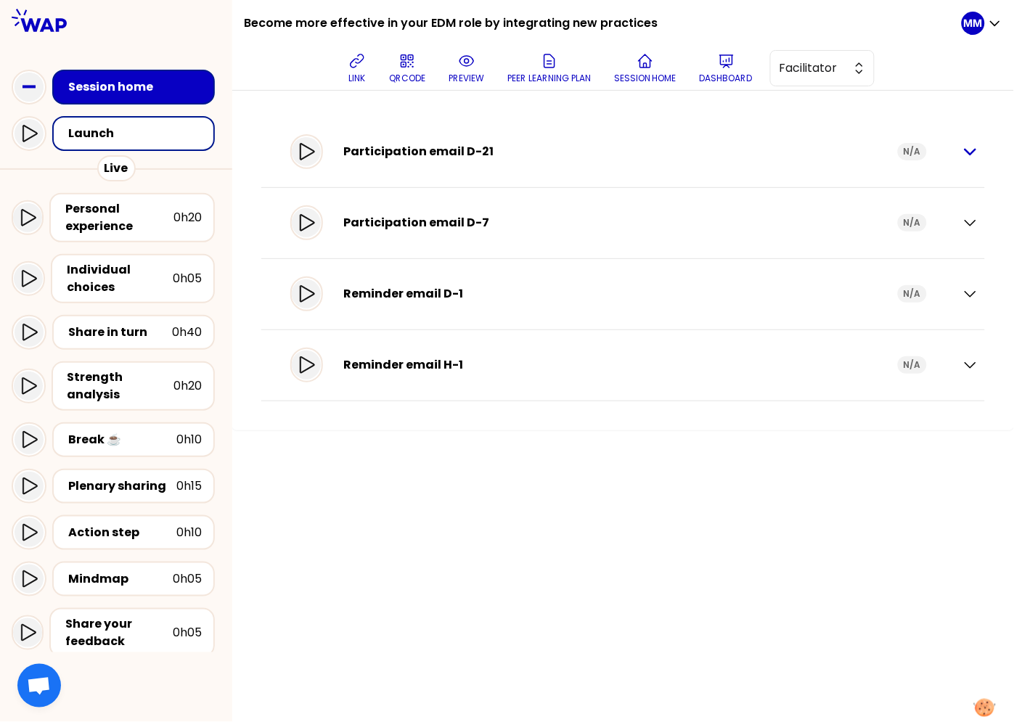
click at [974, 151] on icon "button" at bounding box center [970, 152] width 10 height 5
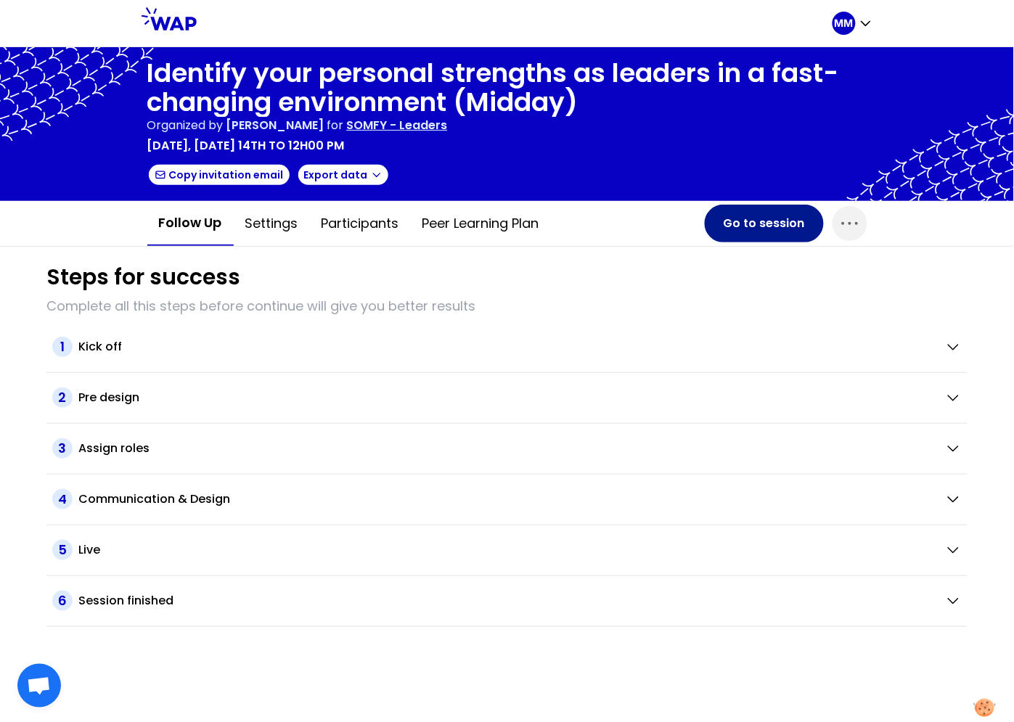
click at [750, 214] on button "Go to session" at bounding box center [764, 224] width 119 height 38
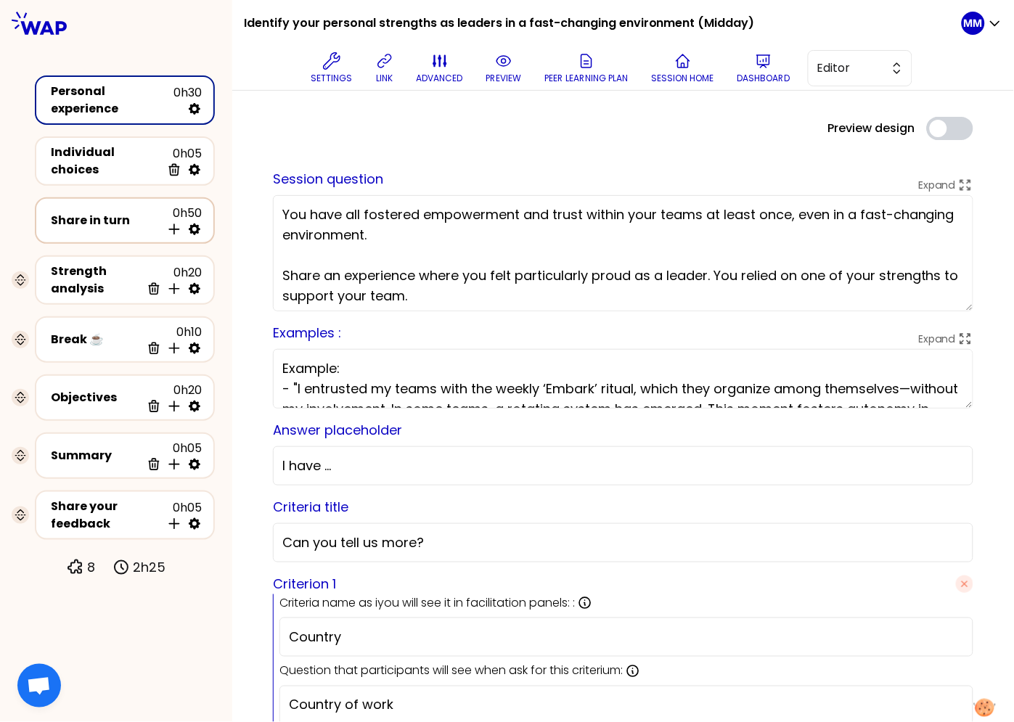
click at [96, 219] on div "Share in turn" at bounding box center [106, 220] width 110 height 17
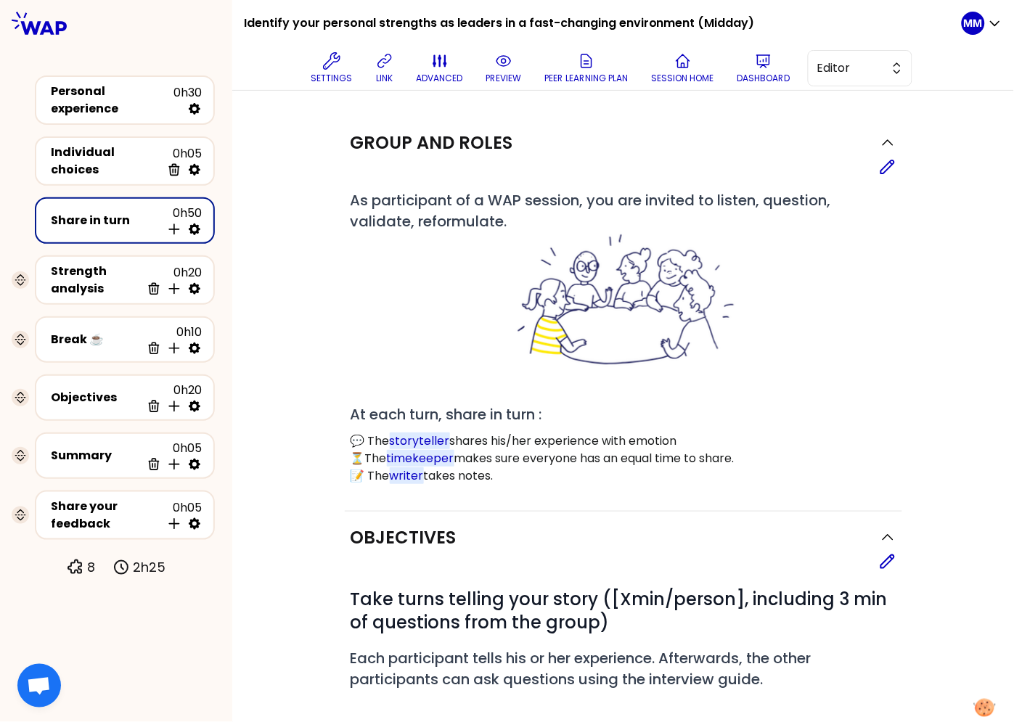
click at [197, 224] on icon at bounding box center [195, 230] width 12 height 12
select select "4"
select select "5"
select select "all"
select select "false"
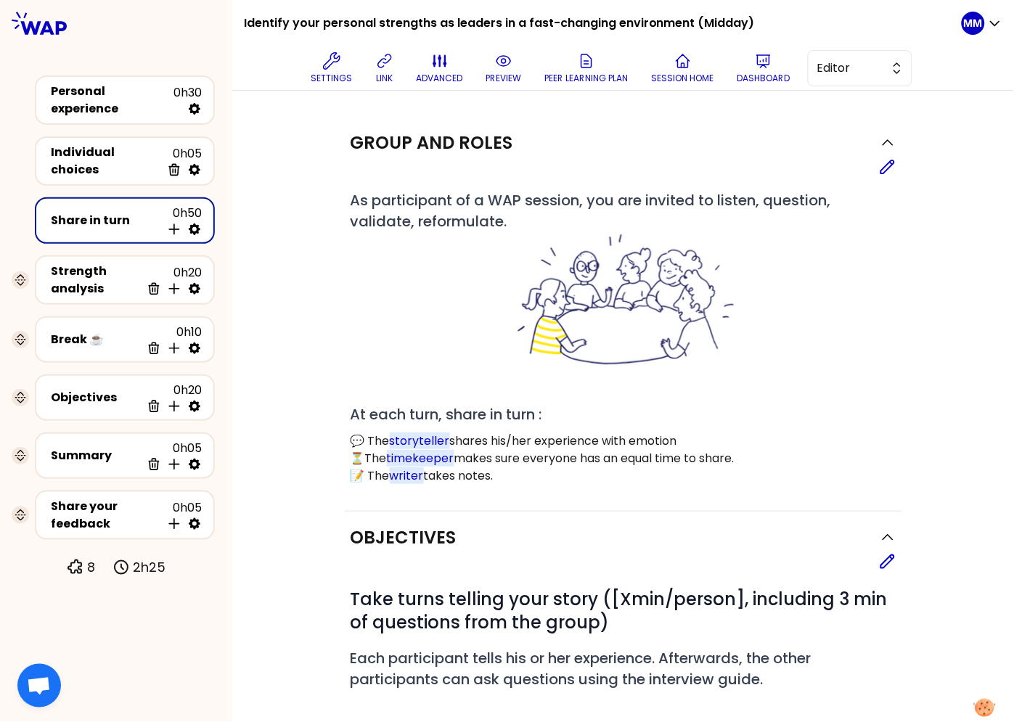
select select "Each"
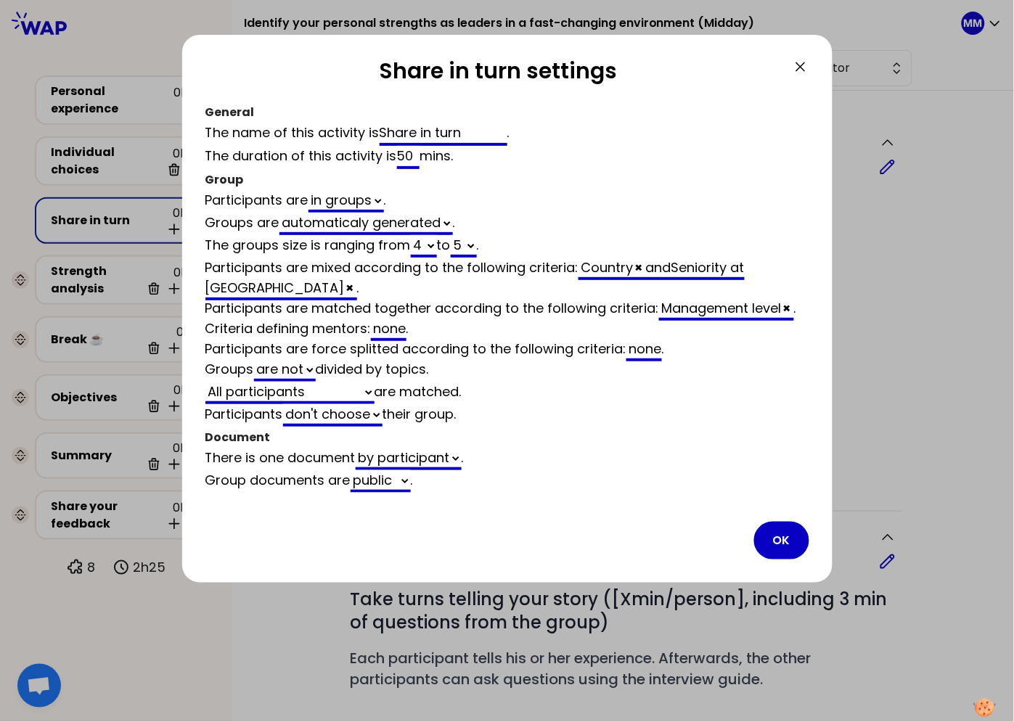
drag, startPoint x: 781, startPoint y: 533, endPoint x: 579, endPoint y: 498, distance: 204.8
click at [781, 533] on button "OK" at bounding box center [781, 541] width 55 height 38
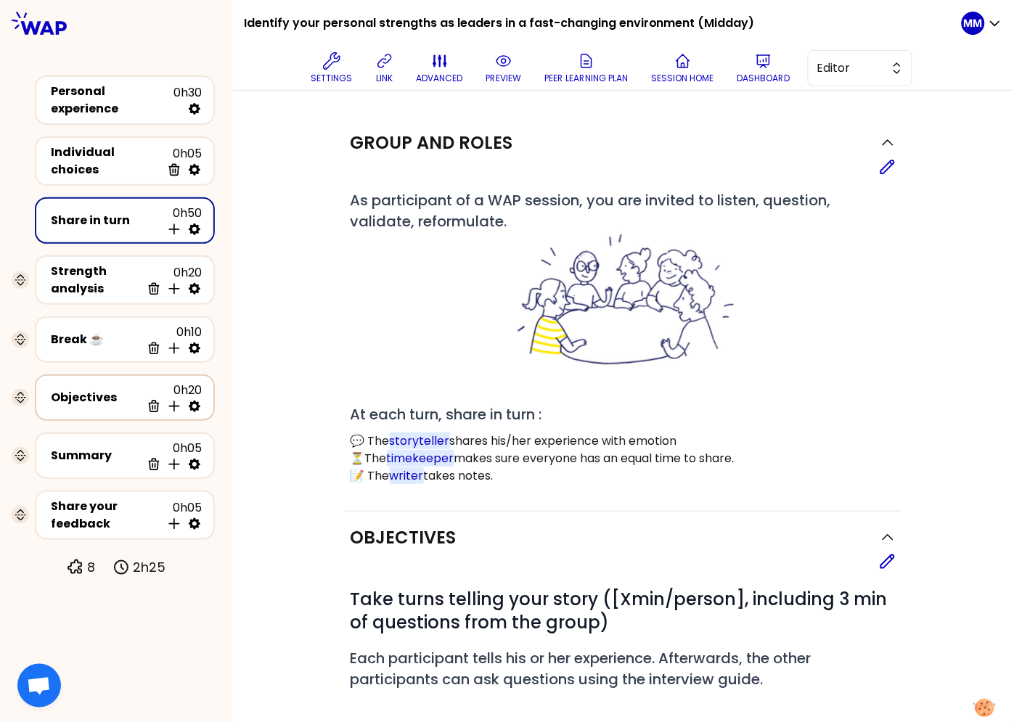
drag, startPoint x: 101, startPoint y: 386, endPoint x: 126, endPoint y: 394, distance: 26.6
click at [102, 389] on div "Objectives" at bounding box center [96, 397] width 90 height 17
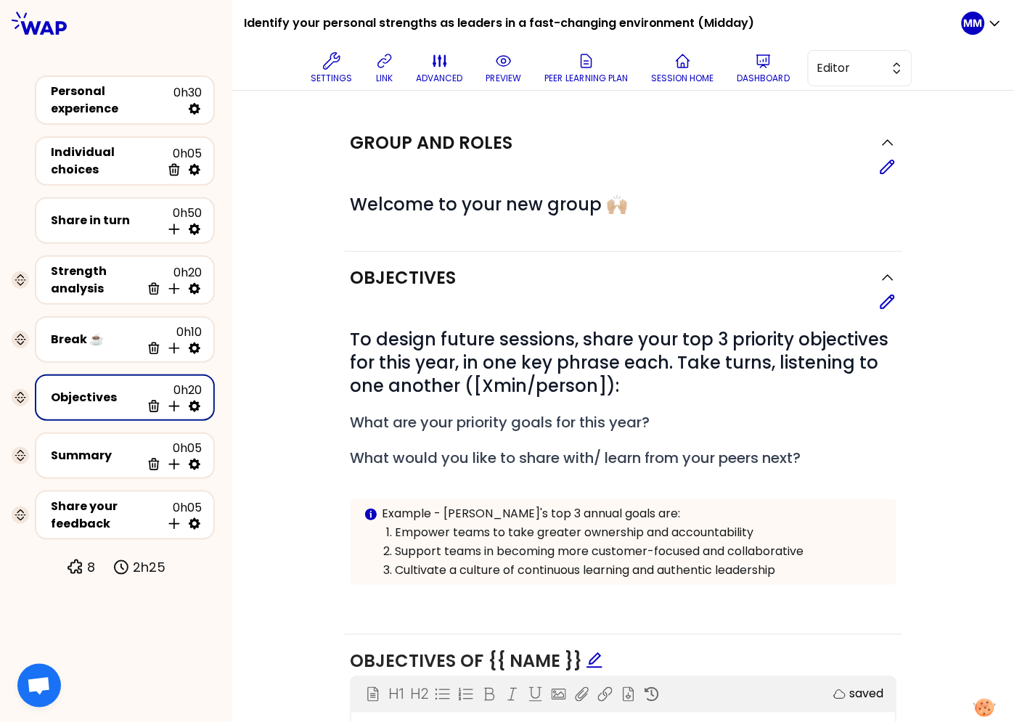
click at [196, 401] on icon at bounding box center [195, 407] width 12 height 12
select select "3"
select select "activity"
select select "share"
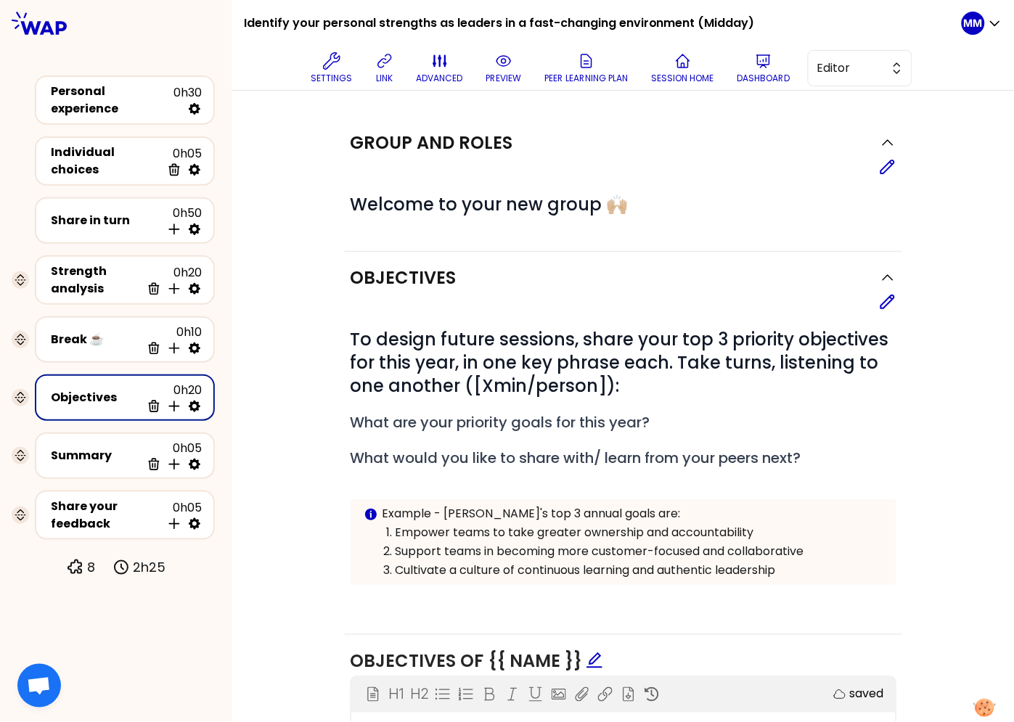
select select "false"
select select "Each"
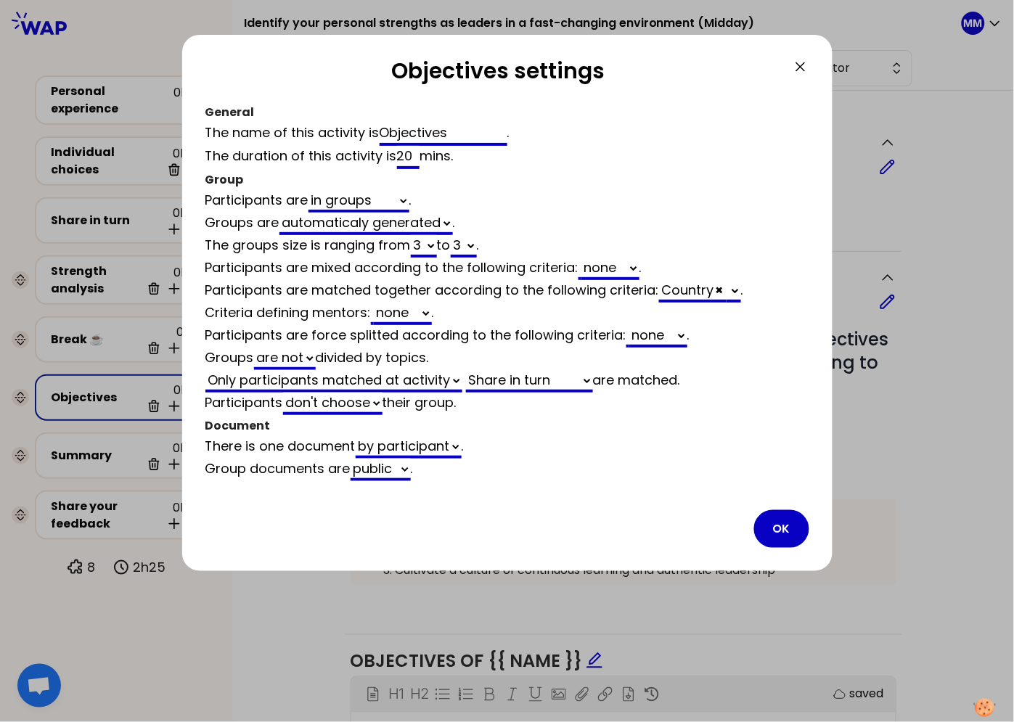
select select "3"
select select "activity"
select select "share"
select select "false"
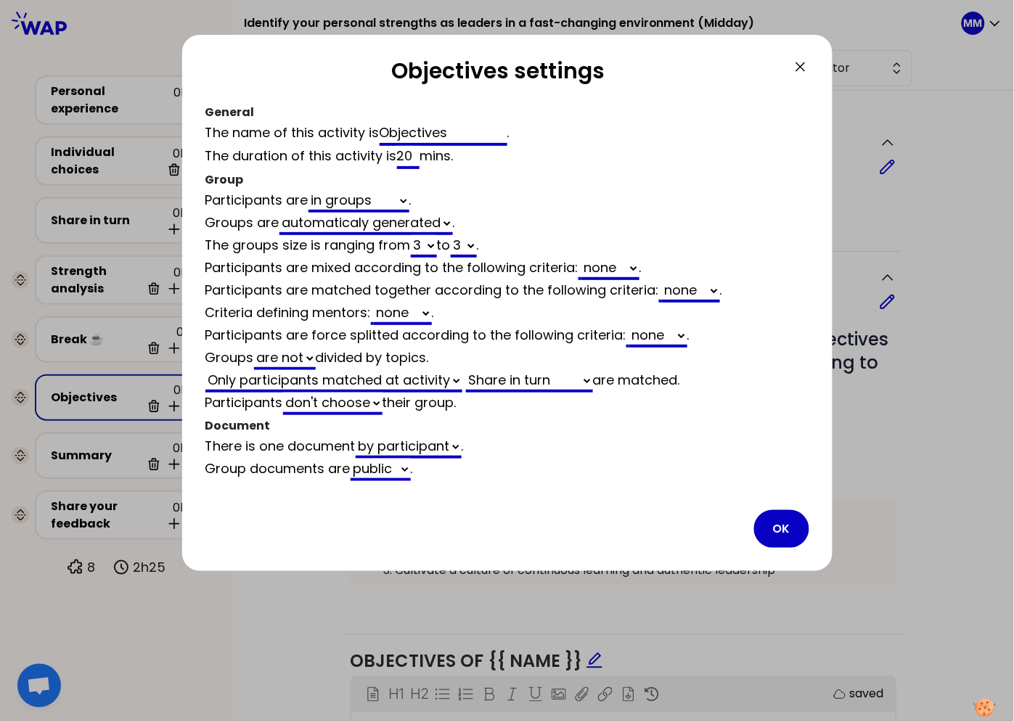
select select "3"
select select "activity"
select select "share"
select select "false"
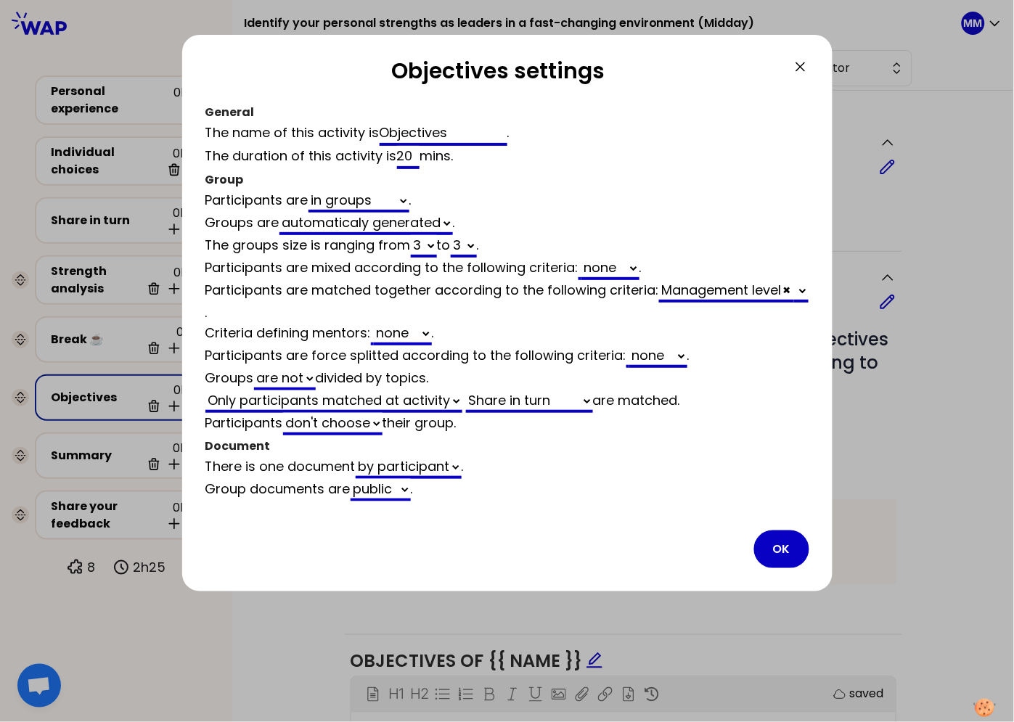
click at [799, 67] on icon at bounding box center [800, 66] width 17 height 17
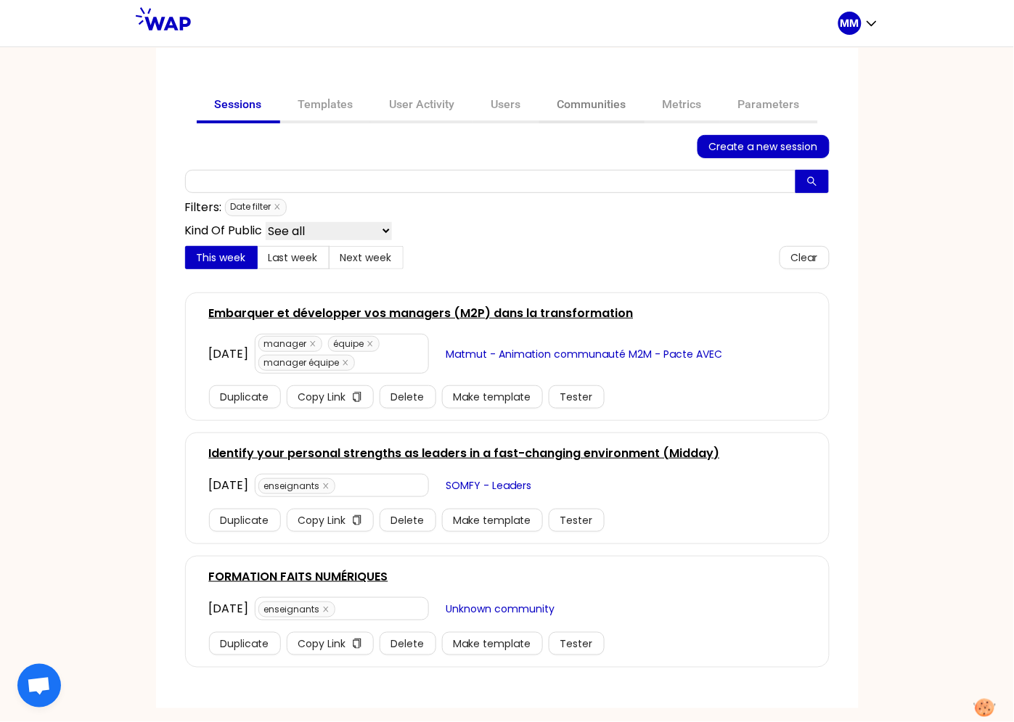
click at [585, 97] on link "Communities" at bounding box center [591, 106] width 105 height 35
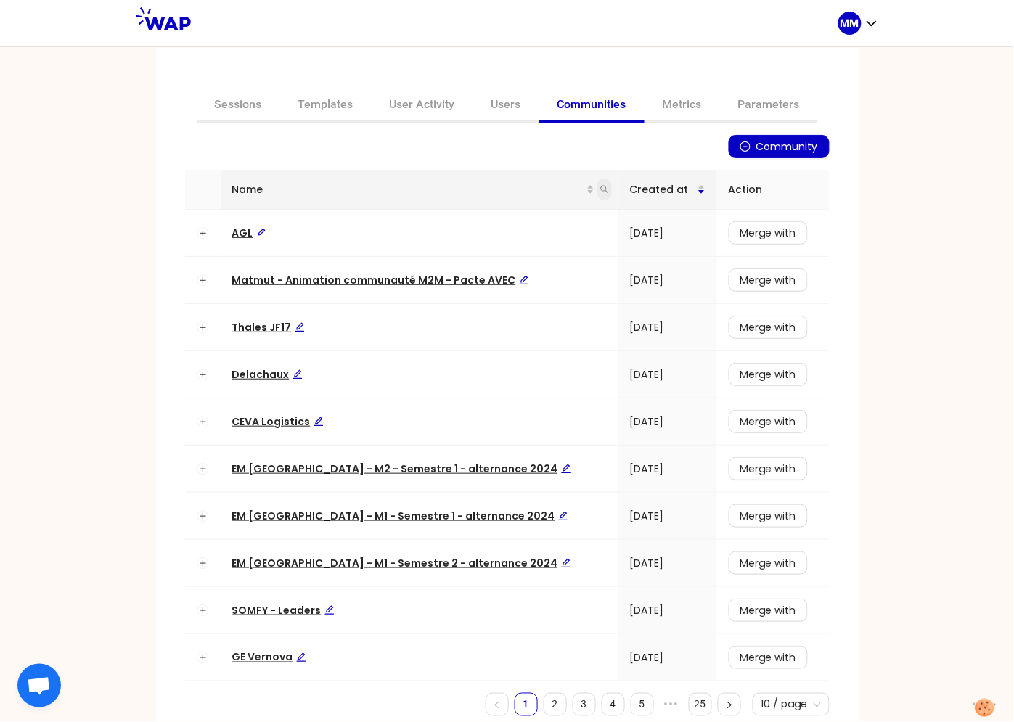
click at [600, 189] on icon "search" at bounding box center [604, 189] width 9 height 9
type input "op"
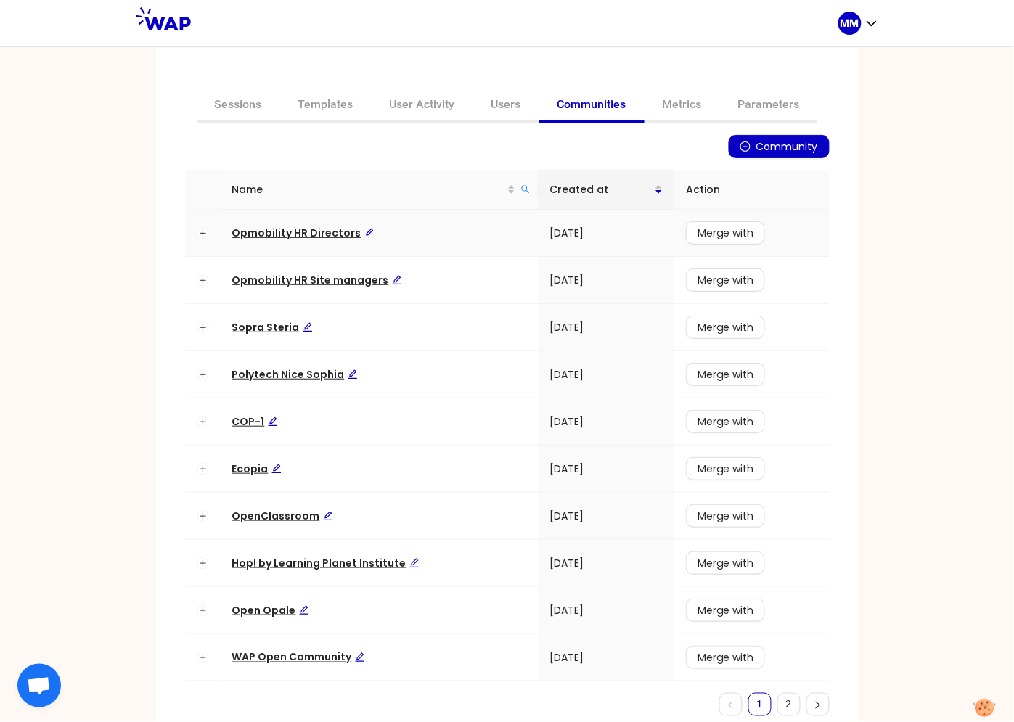
click at [256, 234] on span "Opmobility HR Directors" at bounding box center [303, 233] width 142 height 15
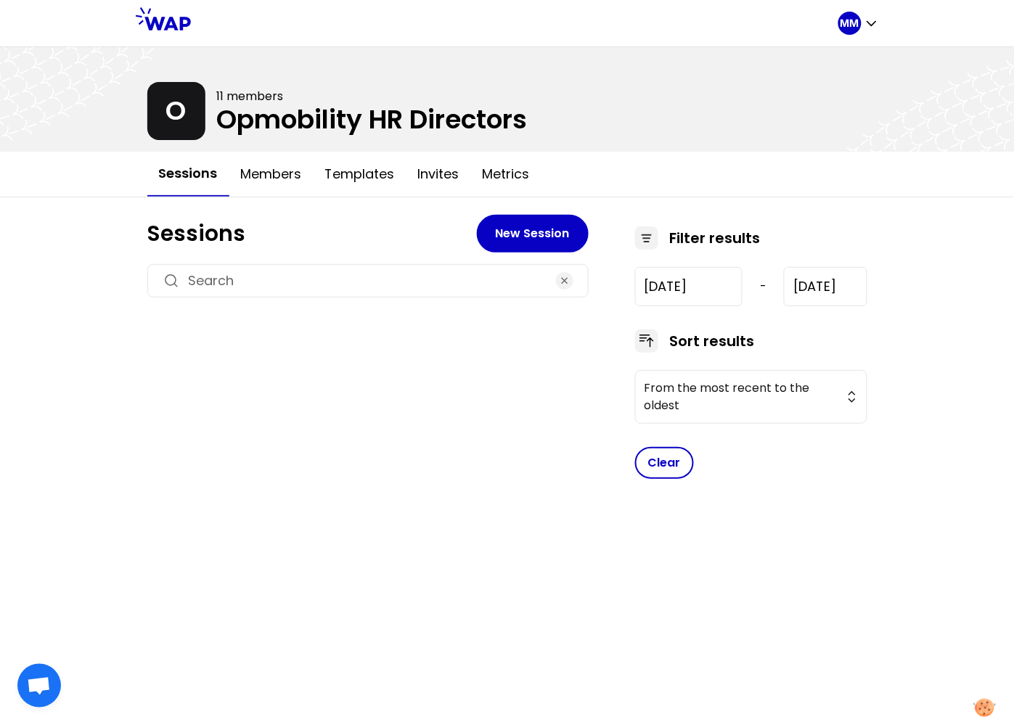
type input "2025-2-27"
type input "2025-9-24"
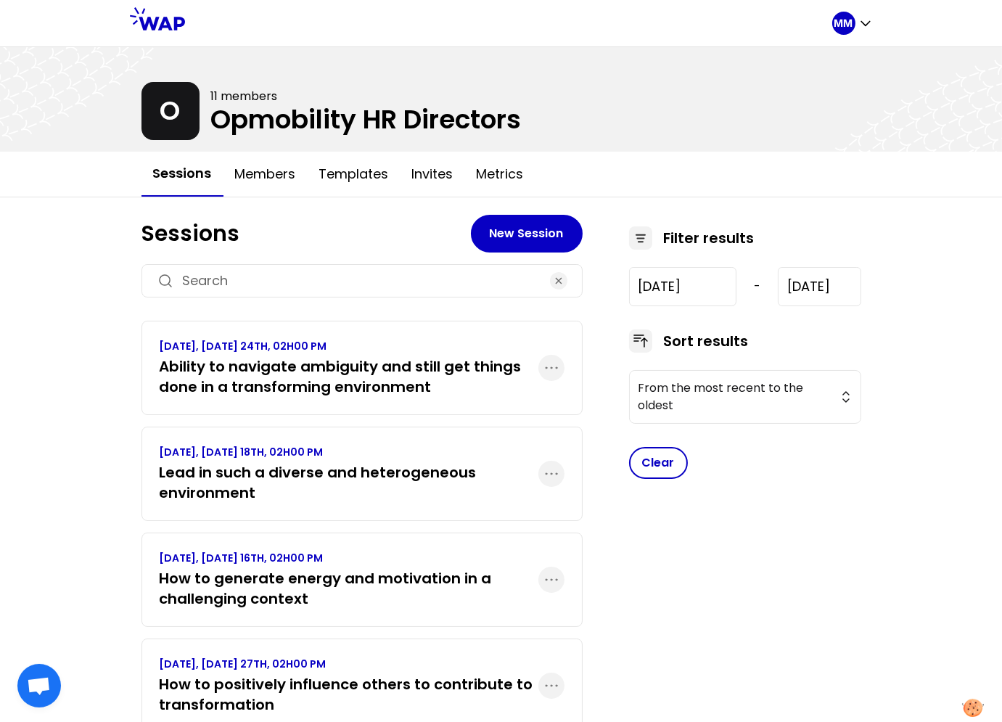
click at [300, 363] on h3 "Ability to navigate ambiguity and still get things done in a transforming envir…" at bounding box center [349, 376] width 379 height 41
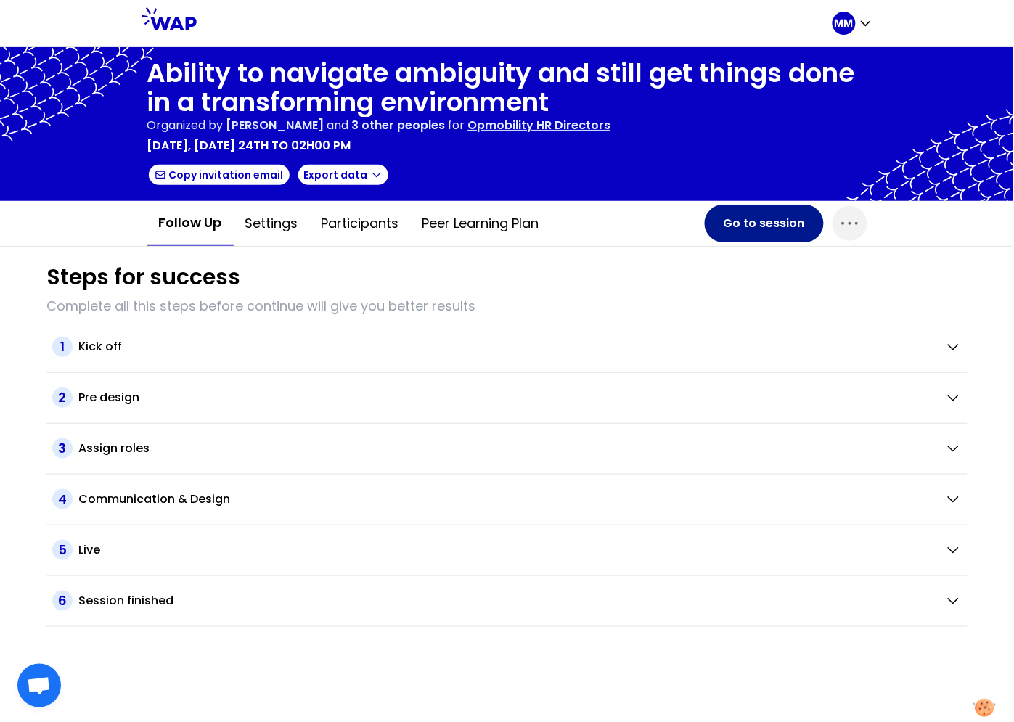
click at [737, 222] on button "Go to session" at bounding box center [764, 224] width 119 height 38
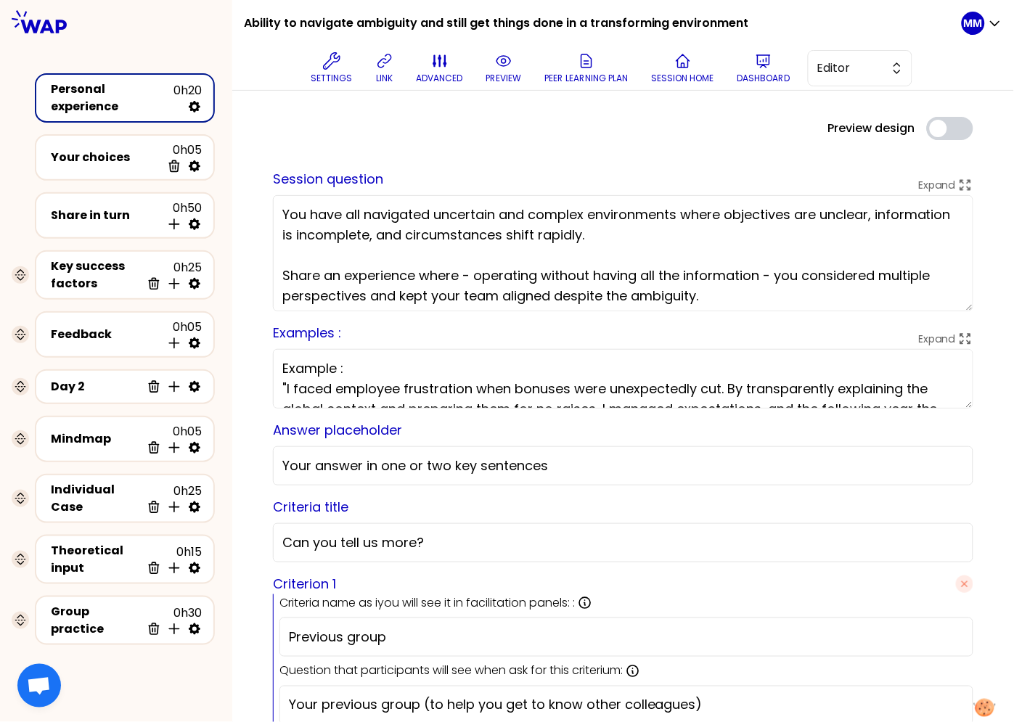
drag, startPoint x: 703, startPoint y: 135, endPoint x: 780, endPoint y: 97, distance: 86.0
click at [704, 136] on div "Preview design Use setting" at bounding box center [623, 128] width 724 height 23
click at [838, 65] on span "Editor" at bounding box center [849, 68] width 65 height 17
click at [842, 129] on li "Facilitator" at bounding box center [860, 127] width 103 height 23
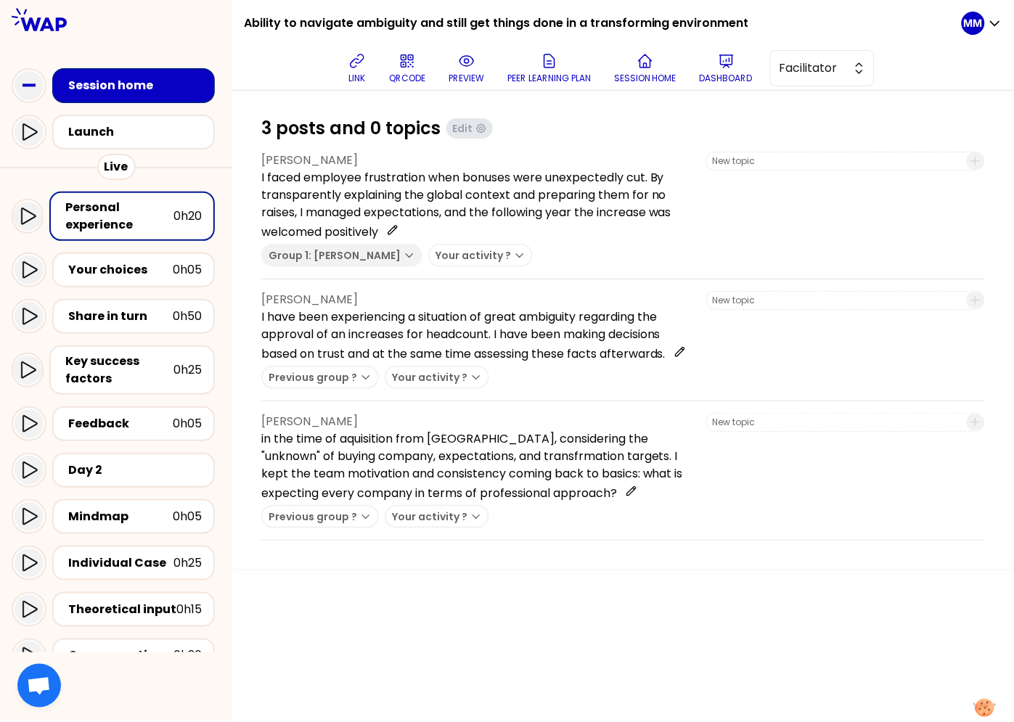
drag, startPoint x: 123, startPoint y: 374, endPoint x: 171, endPoint y: 400, distance: 55.2
click at [123, 374] on div "Key success factors" at bounding box center [119, 370] width 108 height 35
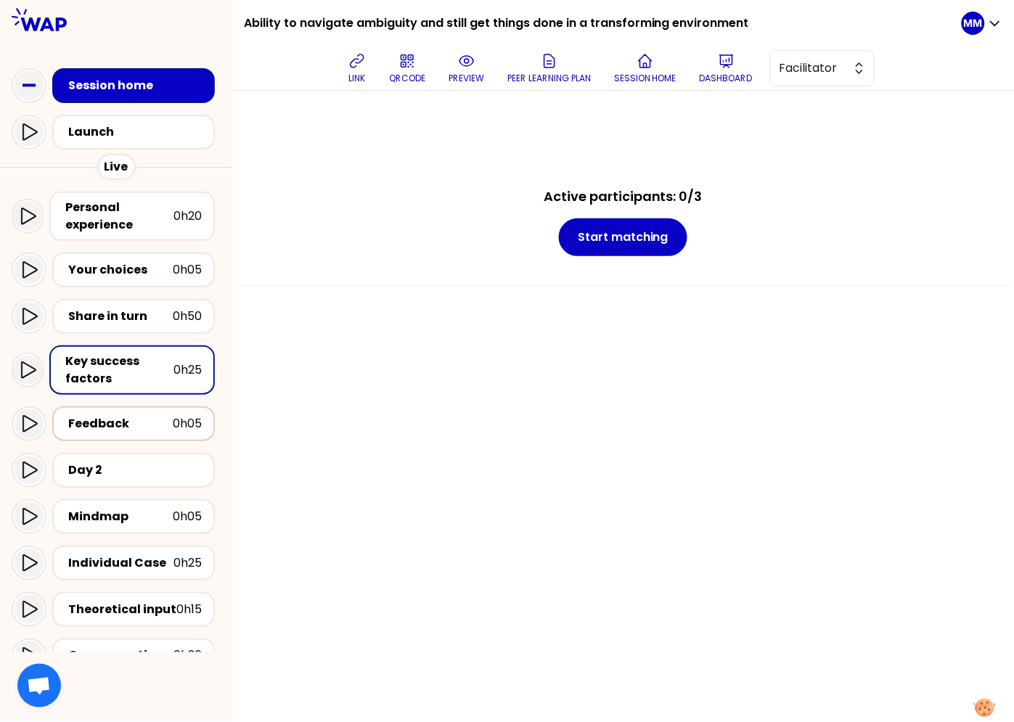
click at [125, 422] on div "Feedback" at bounding box center [120, 423] width 105 height 17
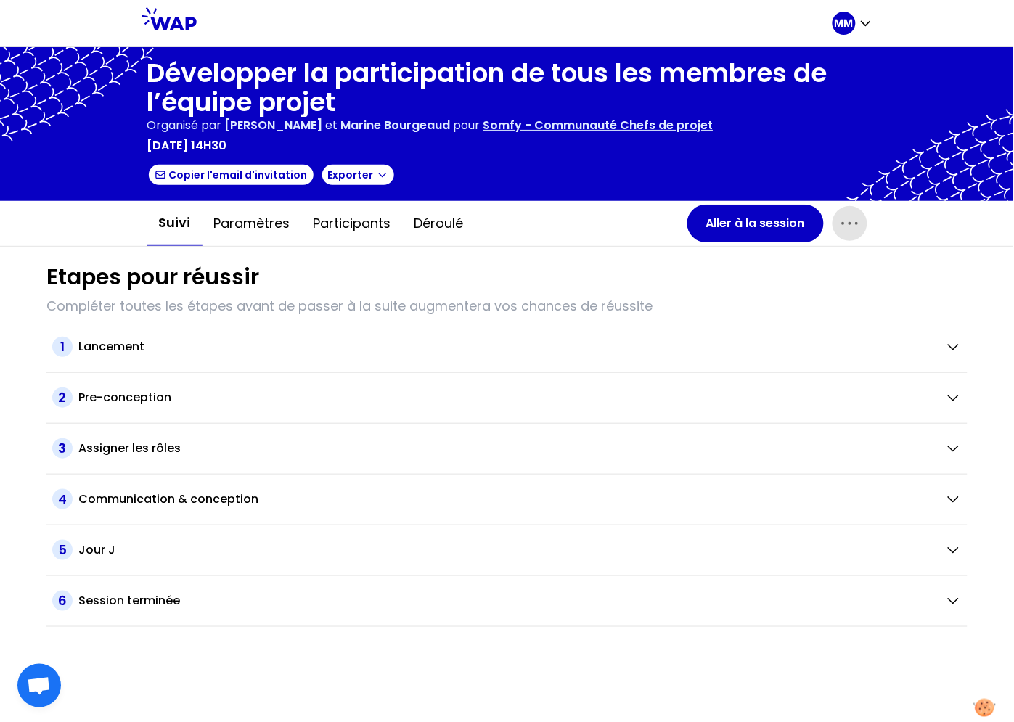
click at [847, 222] on icon "button" at bounding box center [849, 223] width 23 height 23
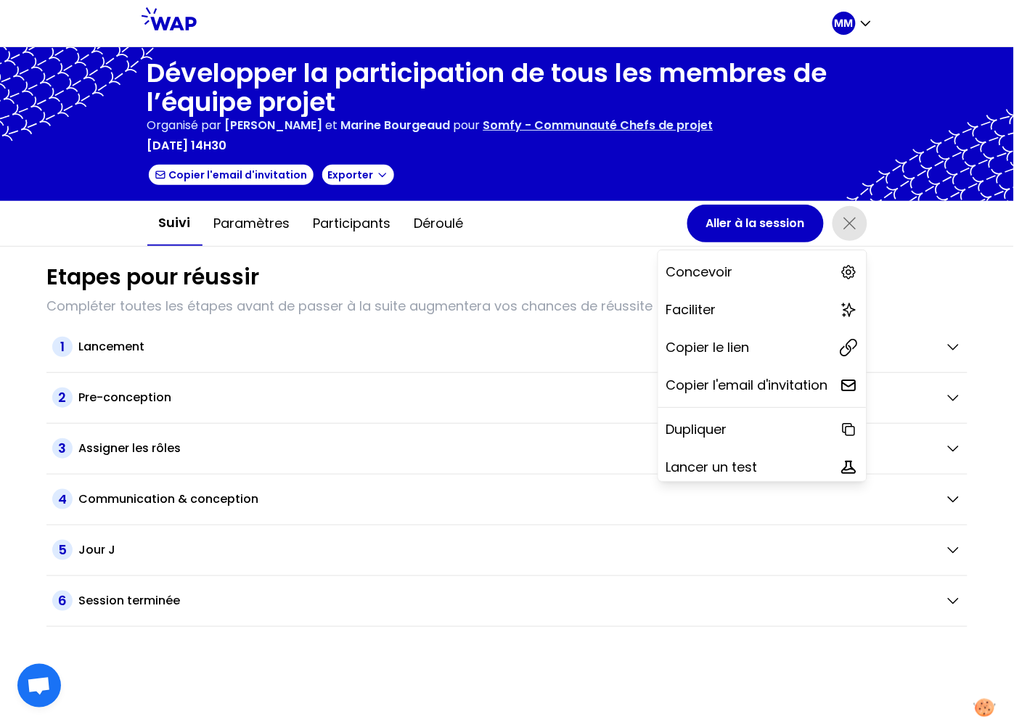
click at [569, 232] on div "Suivi Paramètres Participants Déroulé" at bounding box center [417, 223] width 540 height 45
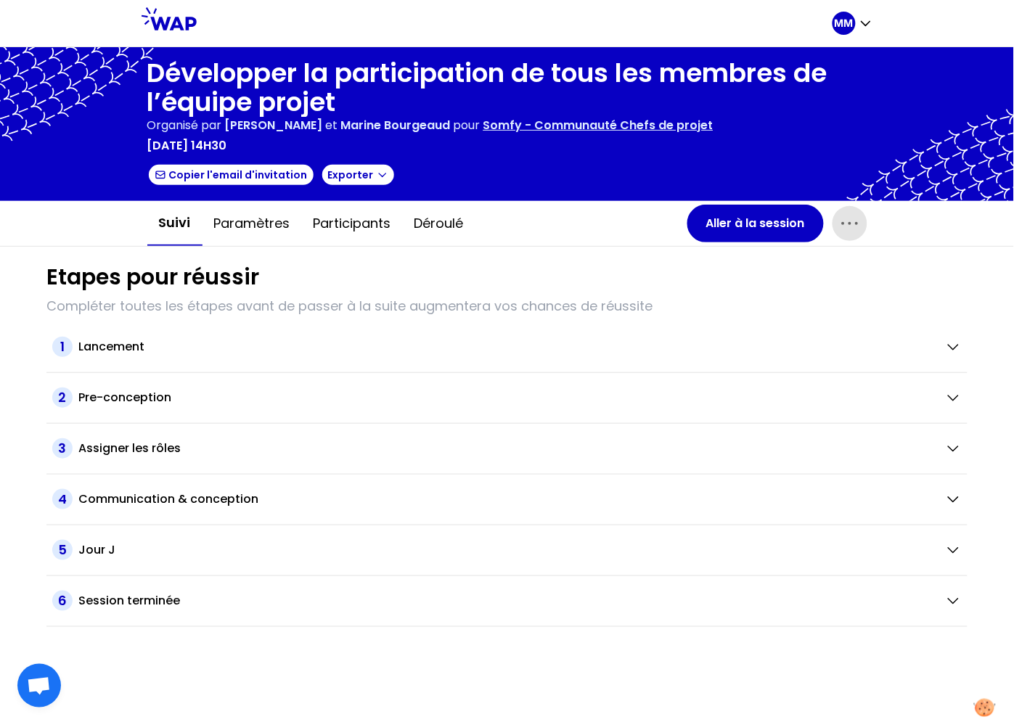
click at [846, 224] on icon "button" at bounding box center [849, 223] width 23 height 23
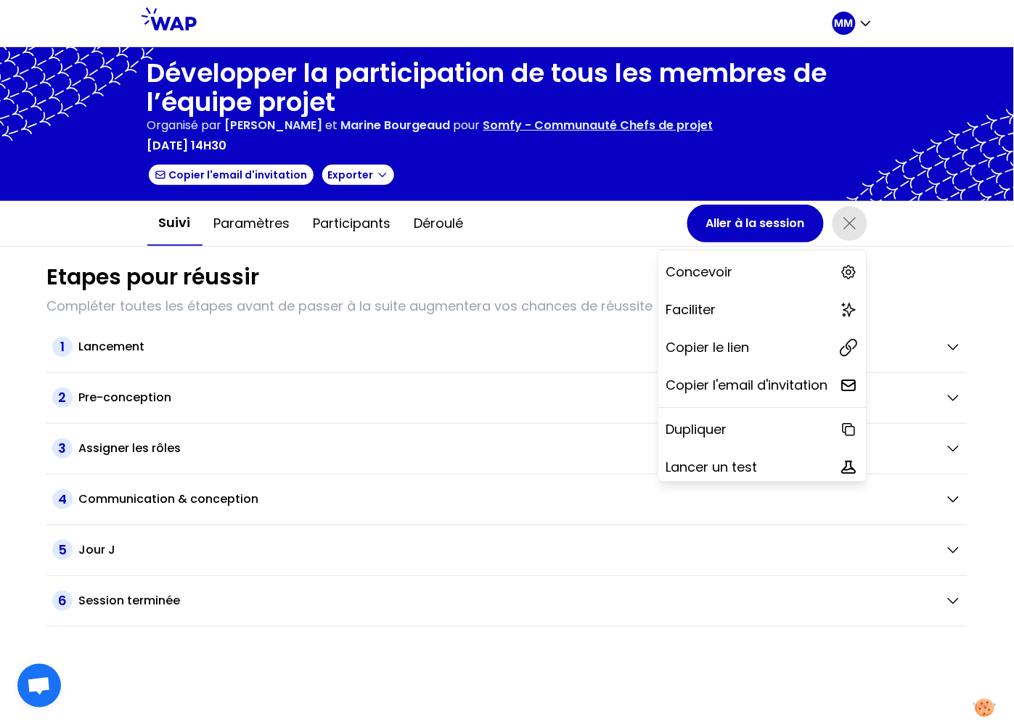
click at [733, 461] on p "Lancer un test" at bounding box center [712, 467] width 91 height 20
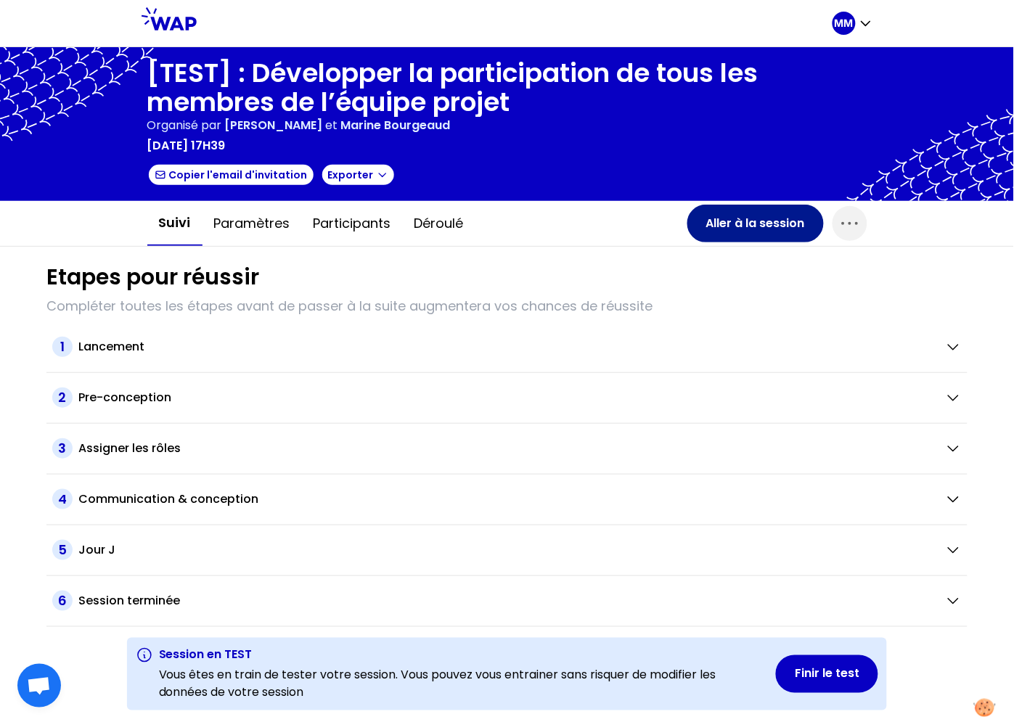
click at [764, 227] on button "Aller à la session" at bounding box center [755, 224] width 136 height 38
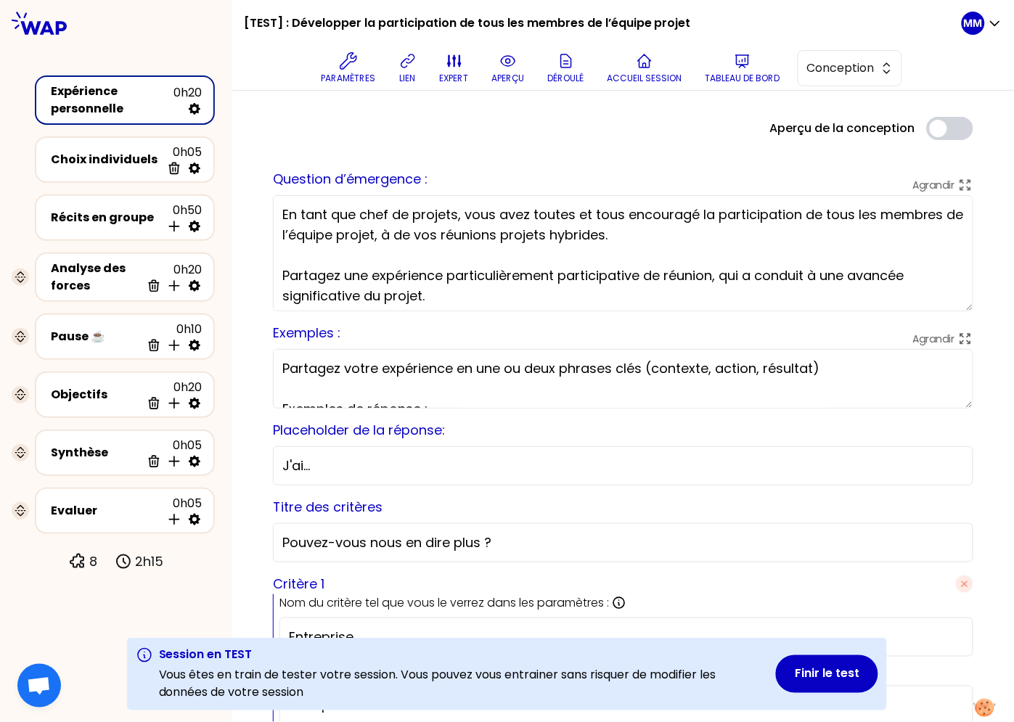
drag, startPoint x: 398, startPoint y: 77, endPoint x: 393, endPoint y: 105, distance: 28.0
click at [400, 77] on p "lien" at bounding box center [408, 79] width 16 height 12
click at [875, 66] on button "Conception" at bounding box center [850, 68] width 105 height 36
click at [862, 131] on span "Facilitation" at bounding box center [858, 127] width 62 height 17
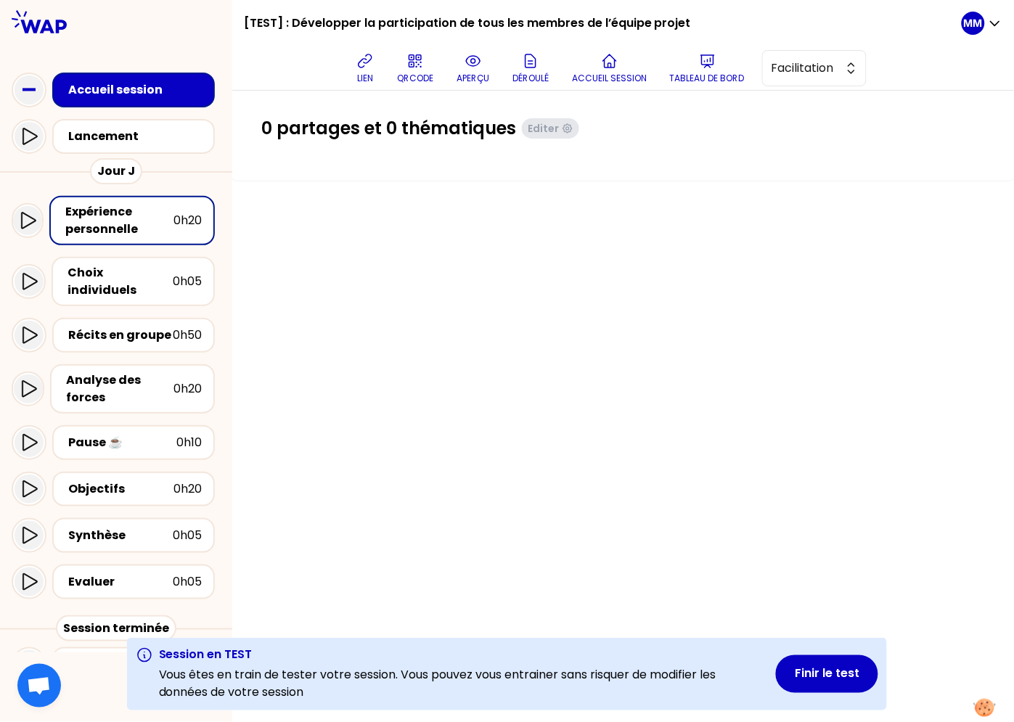
click at [372, 240] on div "0 partages et 0 thématiques Editer" at bounding box center [623, 406] width 782 height 631
click at [428, 318] on div "0 partages et 0 thématiques Editer" at bounding box center [623, 406] width 782 height 631
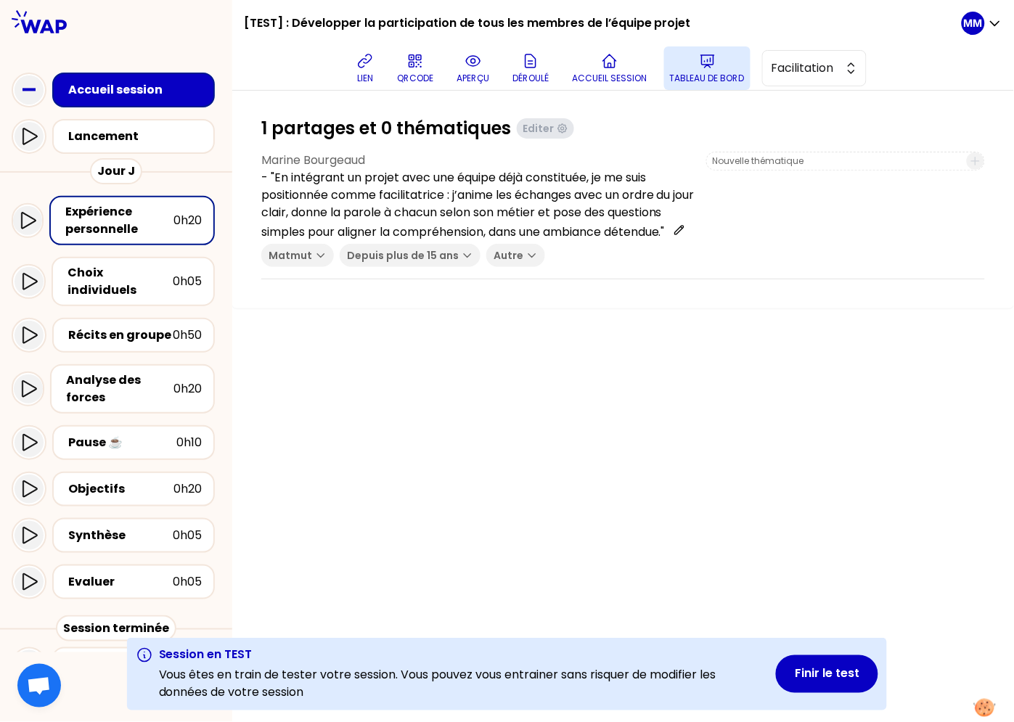
click at [691, 68] on button "Tableau de bord" at bounding box center [707, 68] width 86 height 44
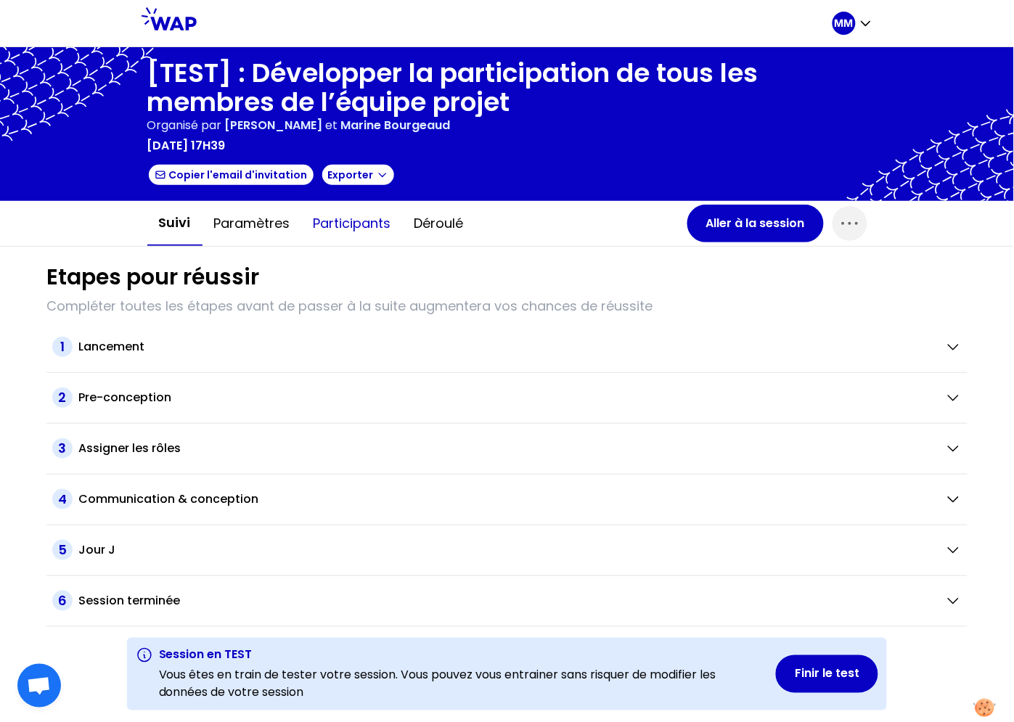
click at [350, 221] on button "Participants" at bounding box center [352, 224] width 101 height 44
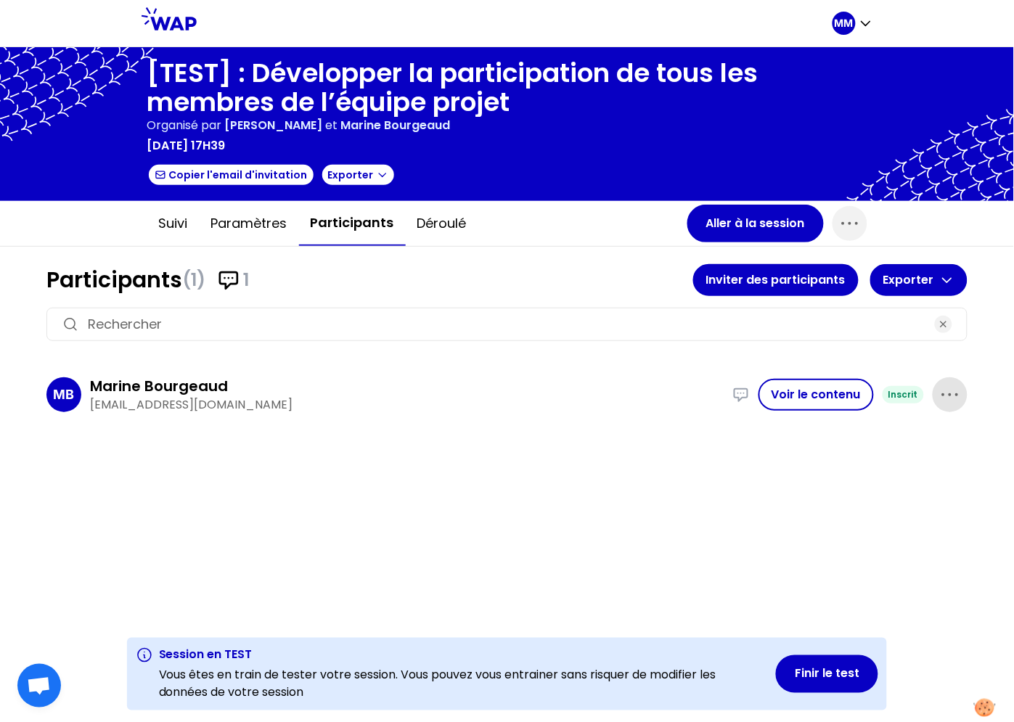
click at [952, 398] on icon "button" at bounding box center [950, 394] width 23 height 23
drag, startPoint x: 880, startPoint y: 446, endPoint x: 867, endPoint y: 442, distance: 13.6
click at [880, 445] on p "Supprimer" at bounding box center [896, 443] width 68 height 20
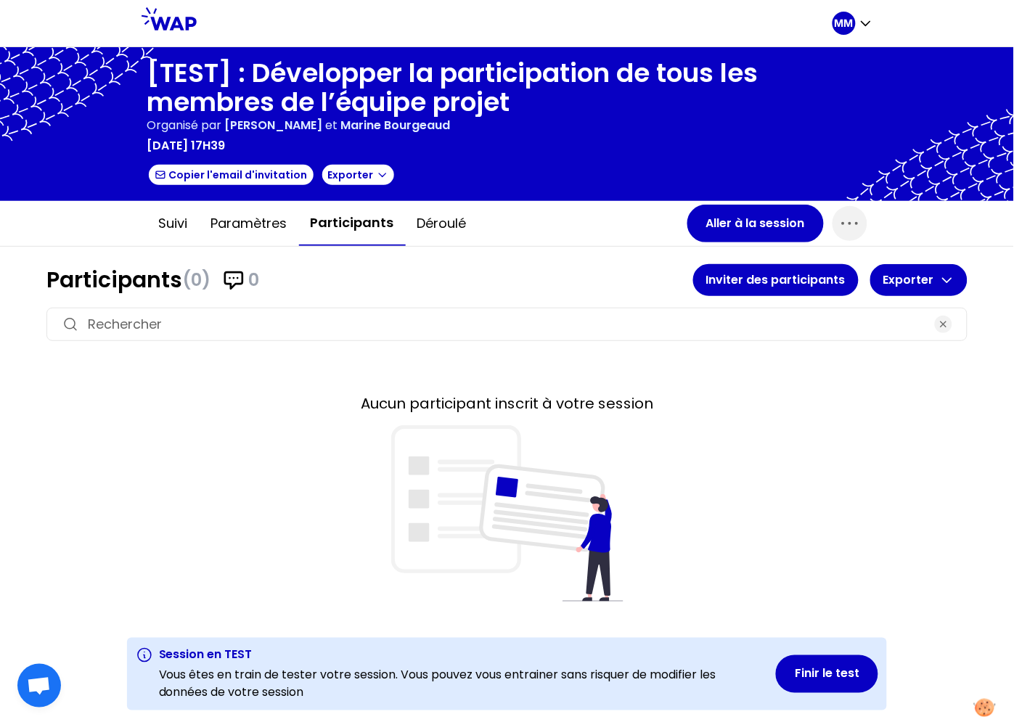
drag, startPoint x: 605, startPoint y: 244, endPoint x: 654, endPoint y: 168, distance: 90.4
click at [605, 244] on div "Suivi Paramètres Participants Déroulé Aller à la session" at bounding box center [507, 224] width 1014 height 46
click at [750, 219] on button "Aller à la session" at bounding box center [755, 224] width 136 height 38
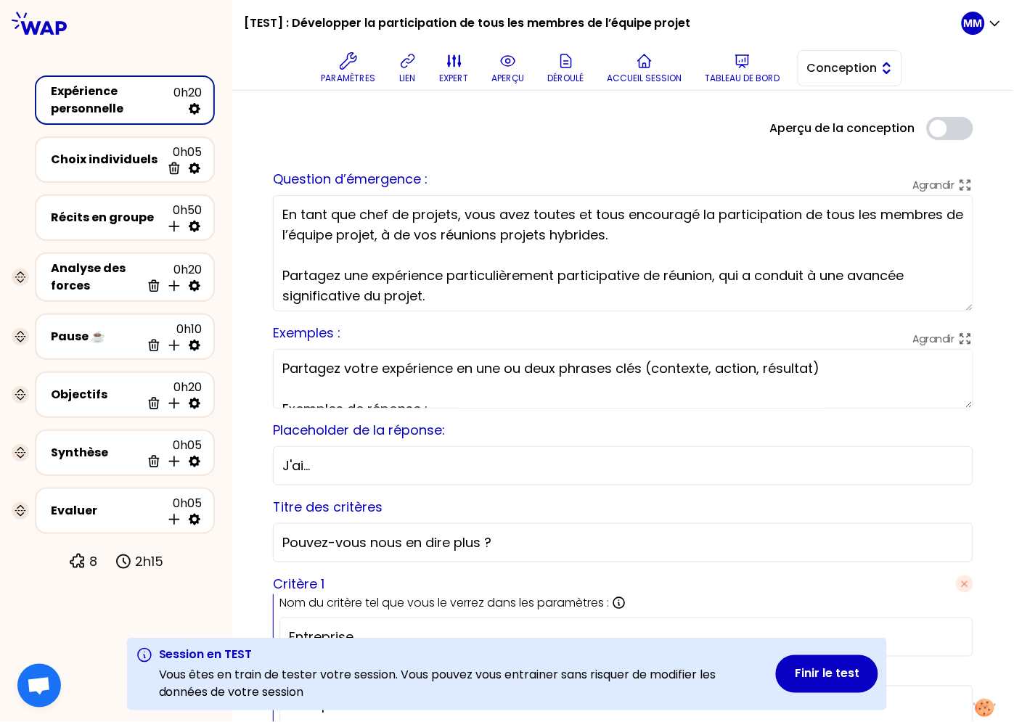
click at [814, 68] on span "Conception" at bounding box center [839, 68] width 65 height 17
click at [815, 121] on li "Facilitation" at bounding box center [849, 127] width 103 height 23
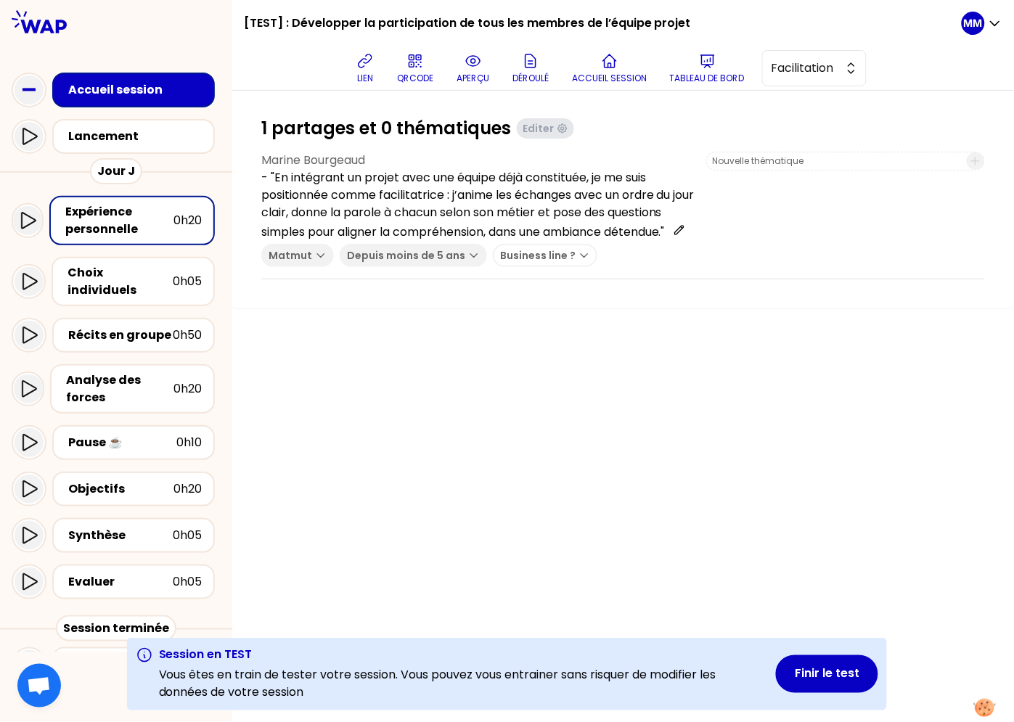
click at [524, 346] on div "1 partages et 0 thématiques Editer Marine Bourgeaud - "En intégrant un projet a…" at bounding box center [623, 406] width 782 height 631
drag, startPoint x: 120, startPoint y: 313, endPoint x: 263, endPoint y: 327, distance: 144.4
click at [120, 327] on div "Récits en groupe" at bounding box center [120, 335] width 105 height 17
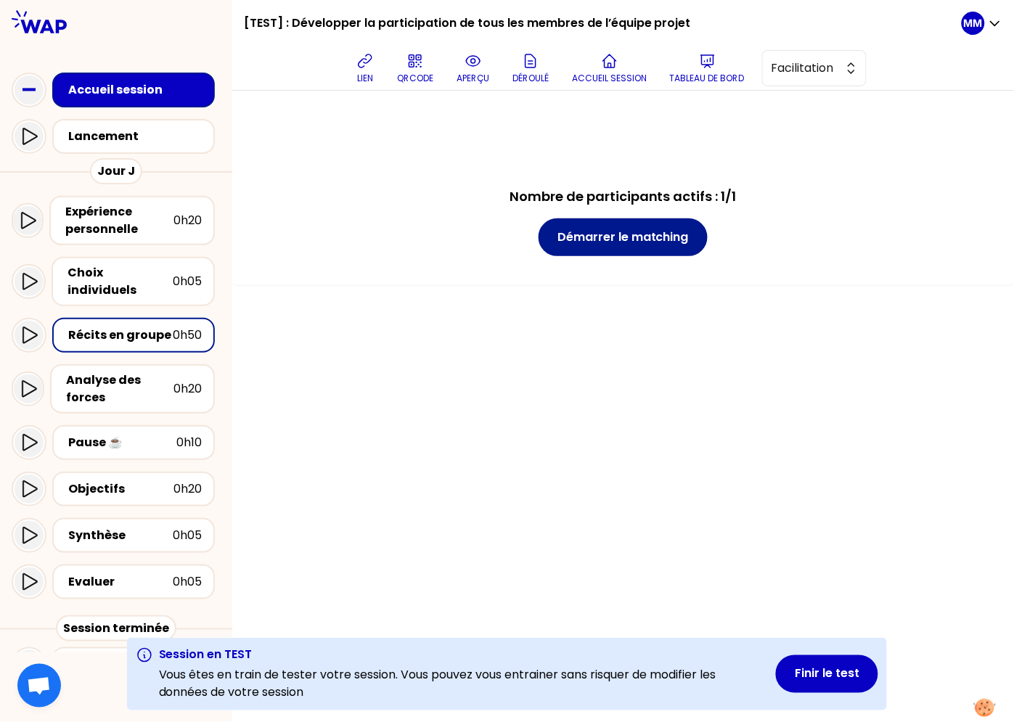
click at [632, 250] on button "Démarrer le matching" at bounding box center [623, 237] width 169 height 38
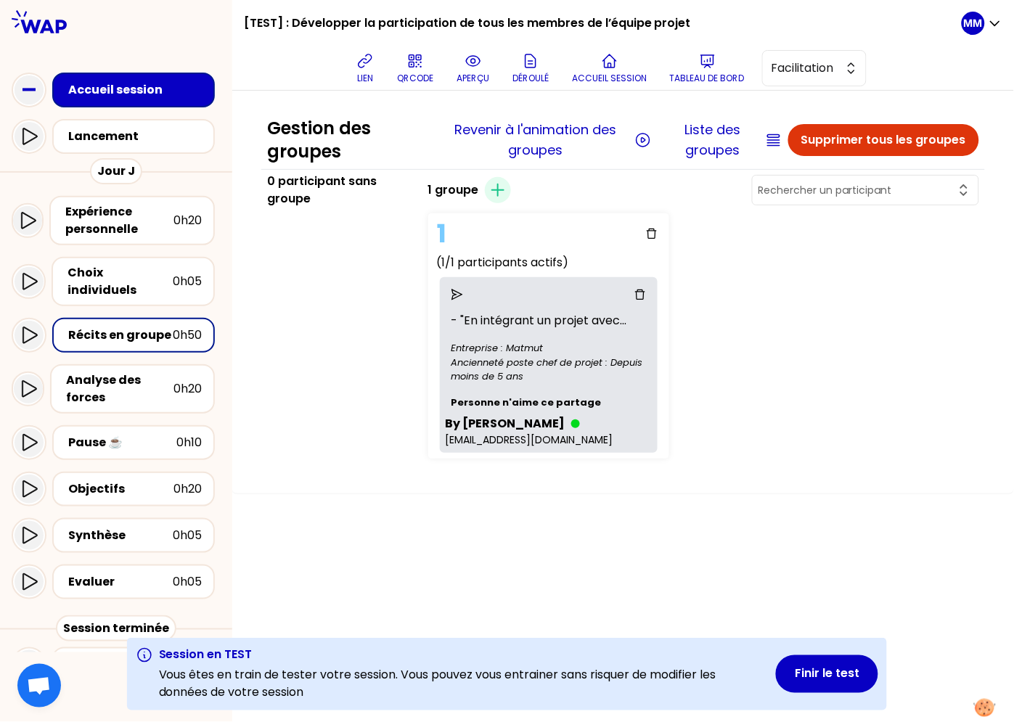
click at [33, 327] on icon at bounding box center [28, 335] width 17 height 17
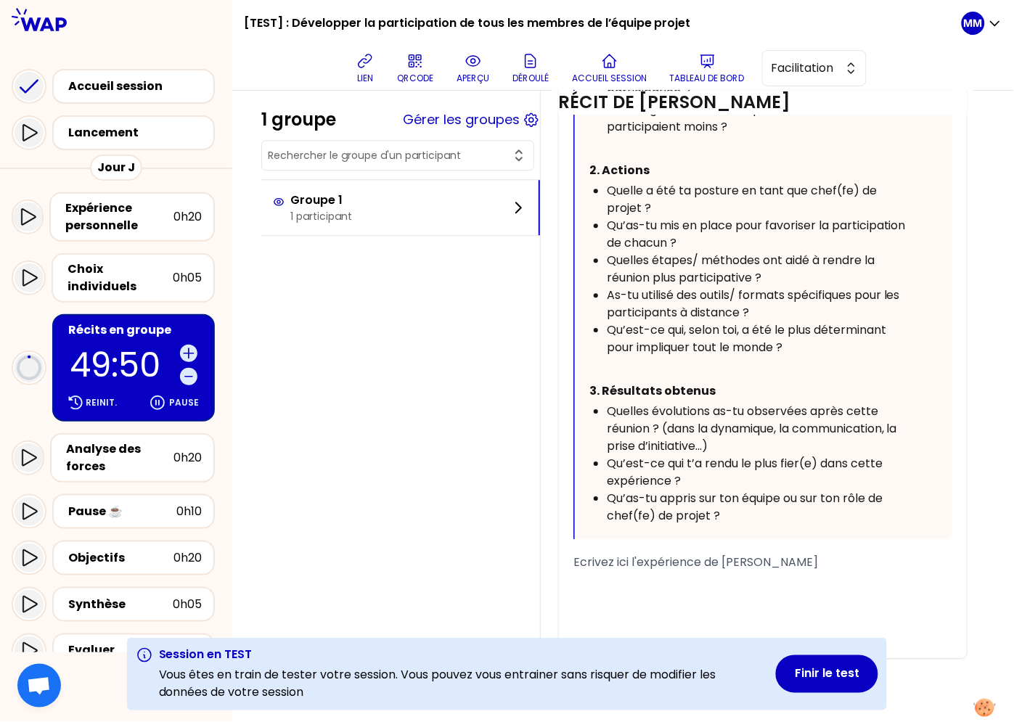
scroll to position [927, 0]
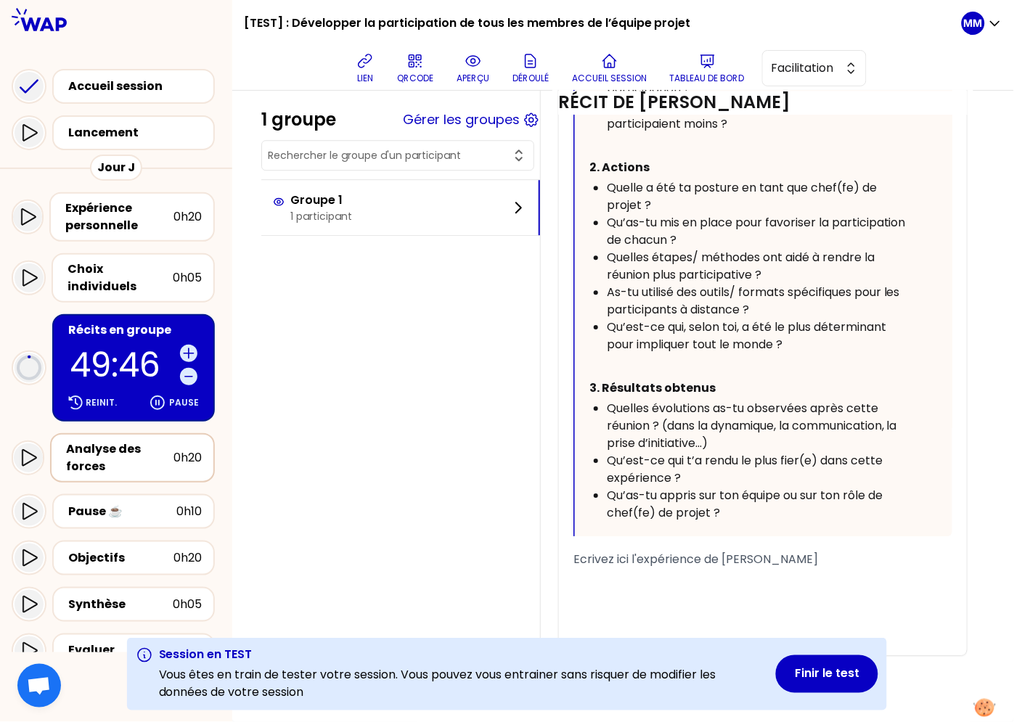
click at [153, 444] on div "Analyse des forces" at bounding box center [119, 458] width 107 height 35
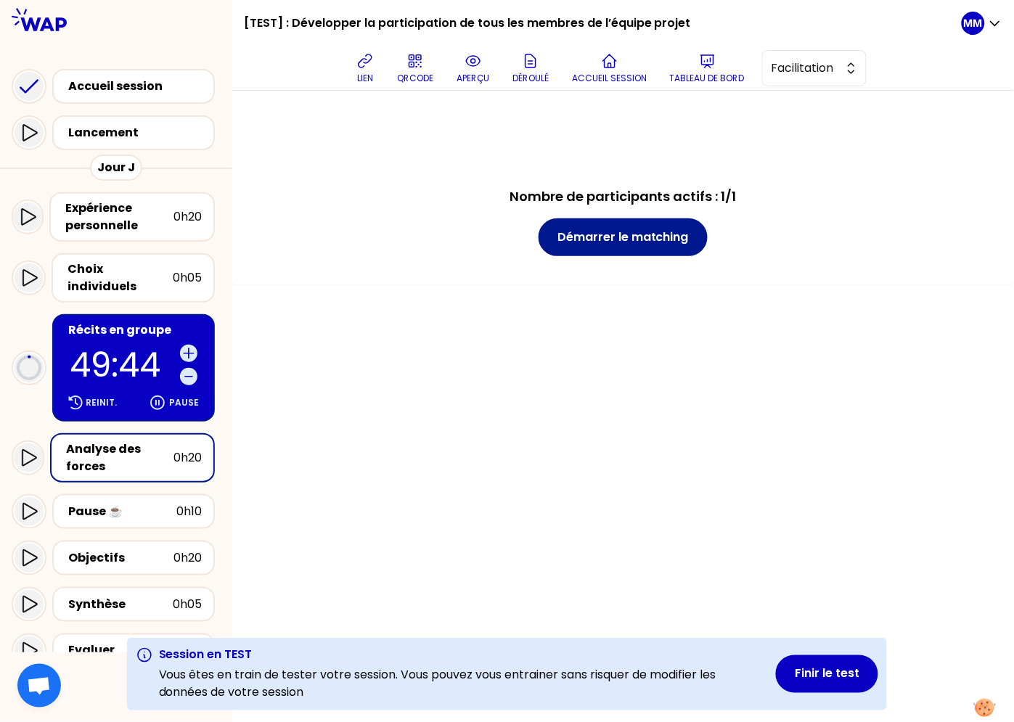
click at [635, 247] on button "Démarrer le matching" at bounding box center [623, 237] width 169 height 38
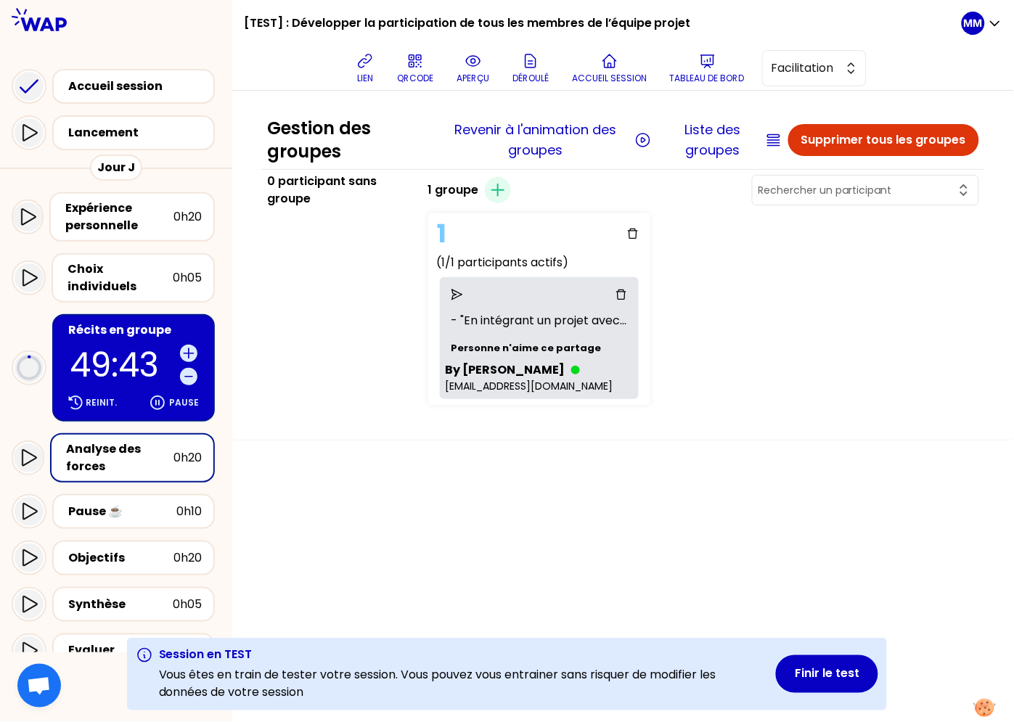
click at [81, 348] on p "49:43" at bounding box center [122, 364] width 105 height 33
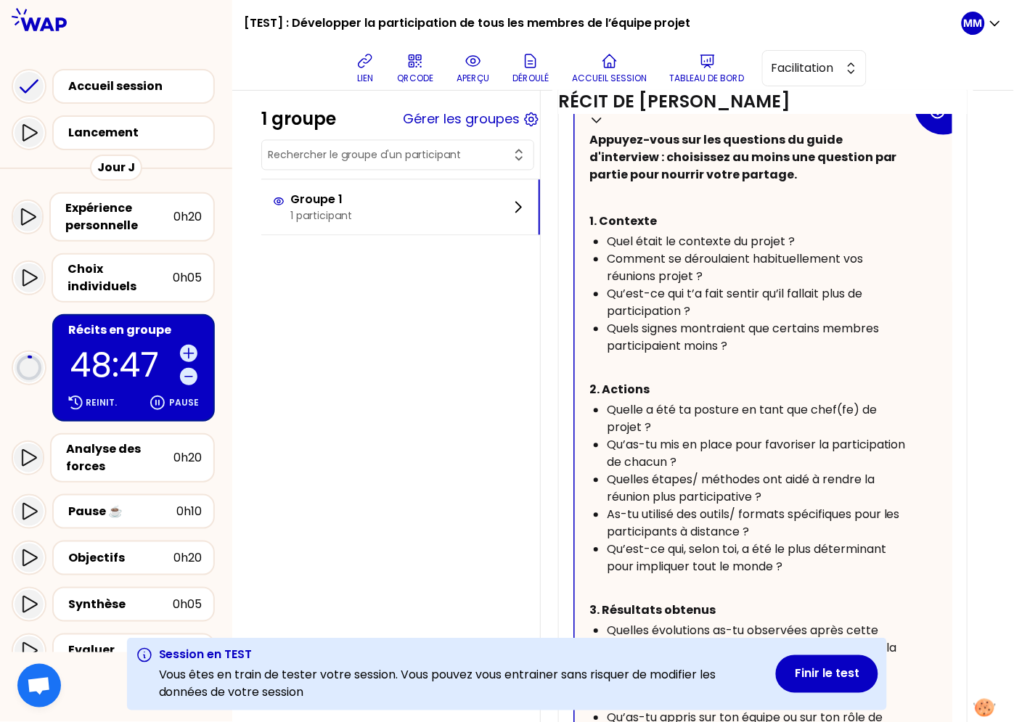
scroll to position [650, 0]
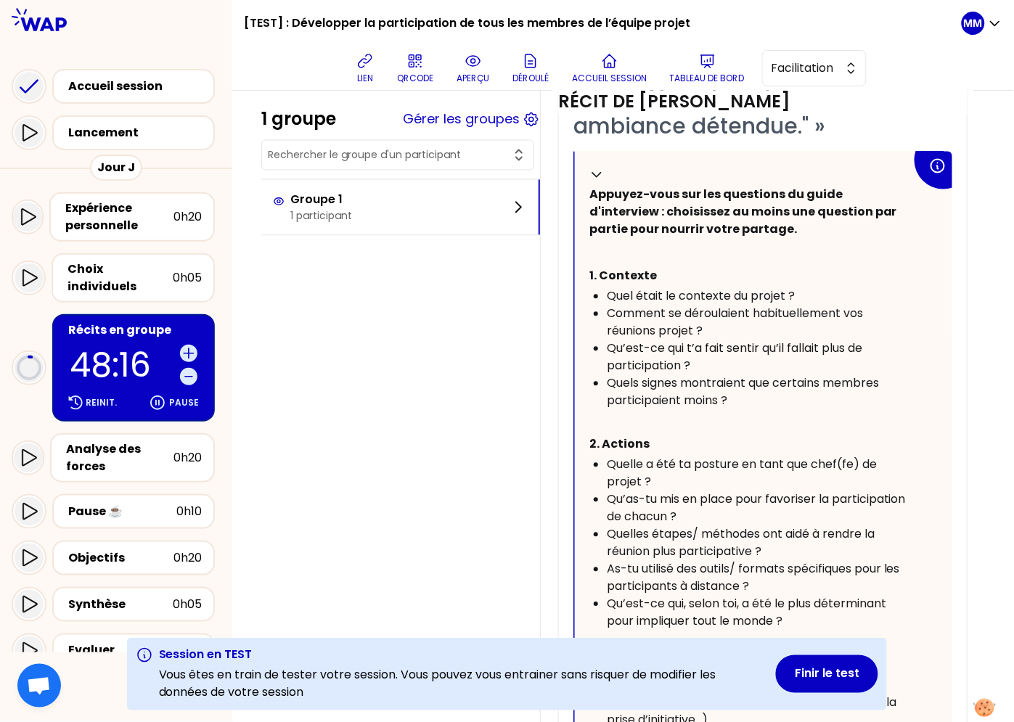
click at [858, 317] on span "Comment se déroulaient habituellement vos réunions projet ?" at bounding box center [736, 323] width 259 height 34
click at [866, 311] on span "Comment se déroulaient habituellement vos réunions projet ?" at bounding box center [736, 323] width 259 height 34
click at [823, 71] on span "Facilitation" at bounding box center [804, 68] width 65 height 17
click at [825, 101] on div at bounding box center [891, 97] width 135 height 29
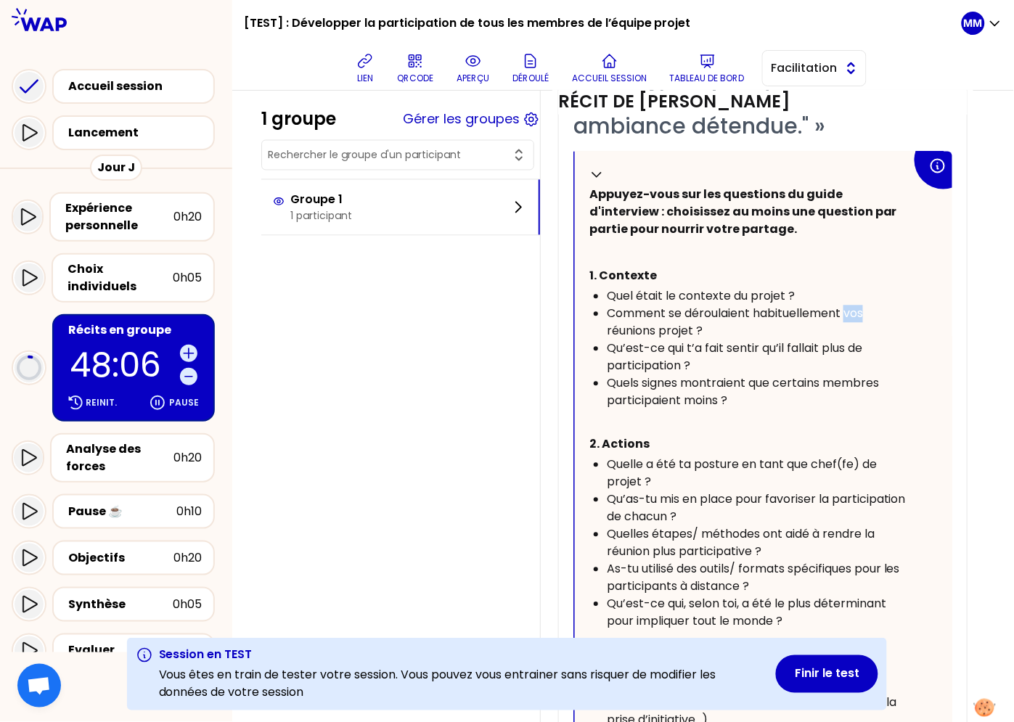
click at [801, 77] on button "Facilitation" at bounding box center [814, 68] width 105 height 36
click at [805, 108] on button "button" at bounding box center [816, 103] width 22 height 22
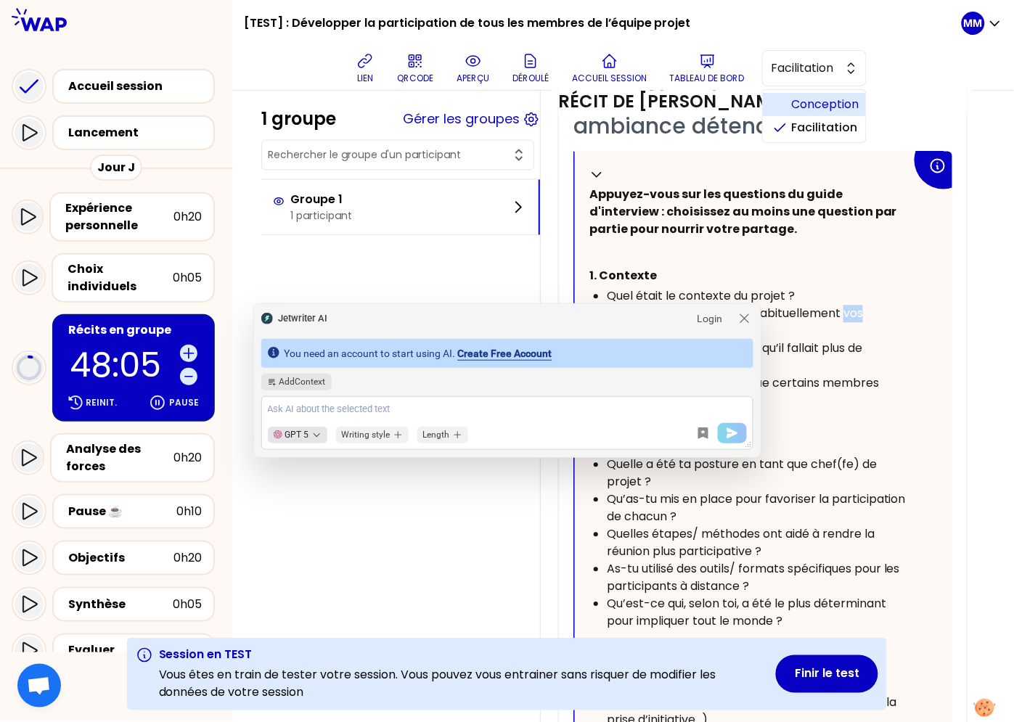
click at [784, 103] on li "Conception" at bounding box center [814, 104] width 103 height 23
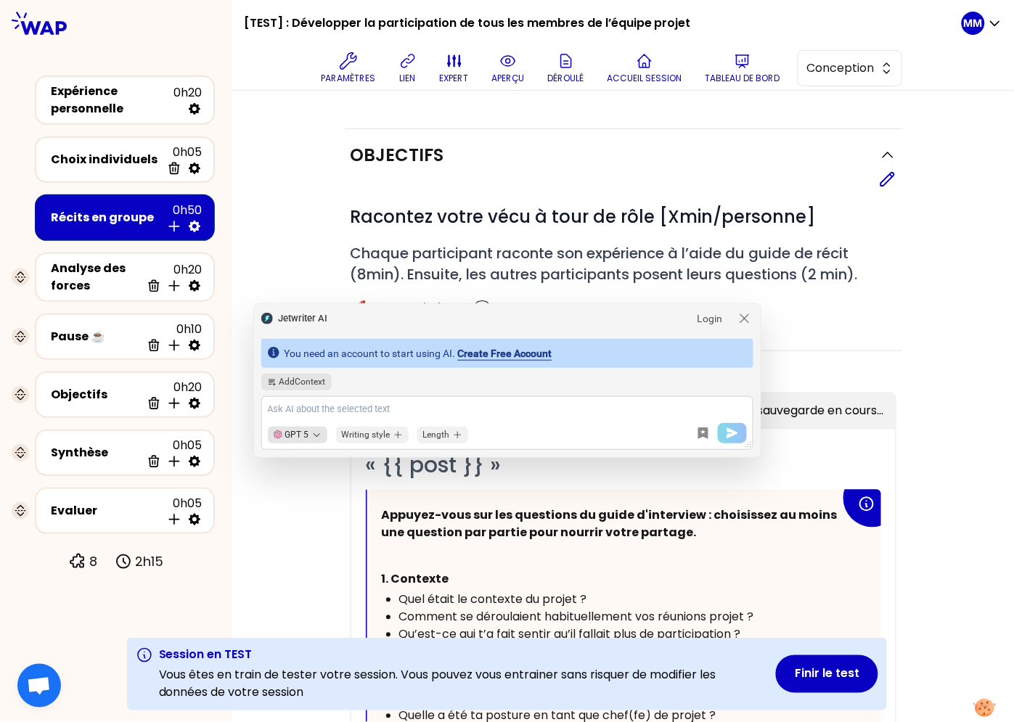
scroll to position [650, 0]
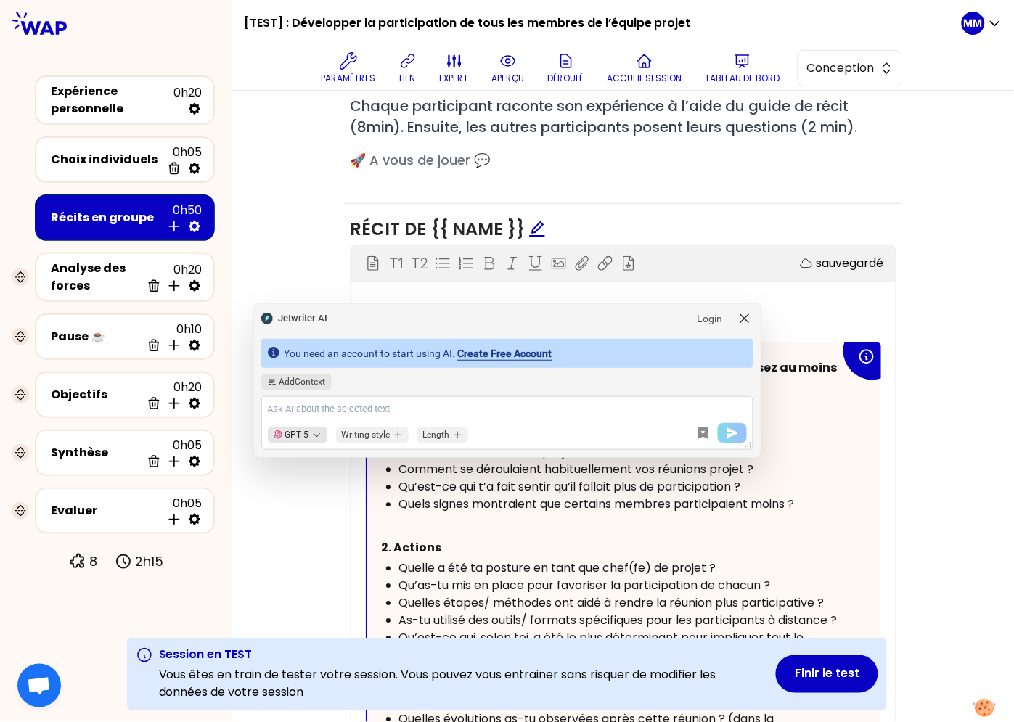
click at [744, 314] on icon "modal-header" at bounding box center [744, 318] width 15 height 15
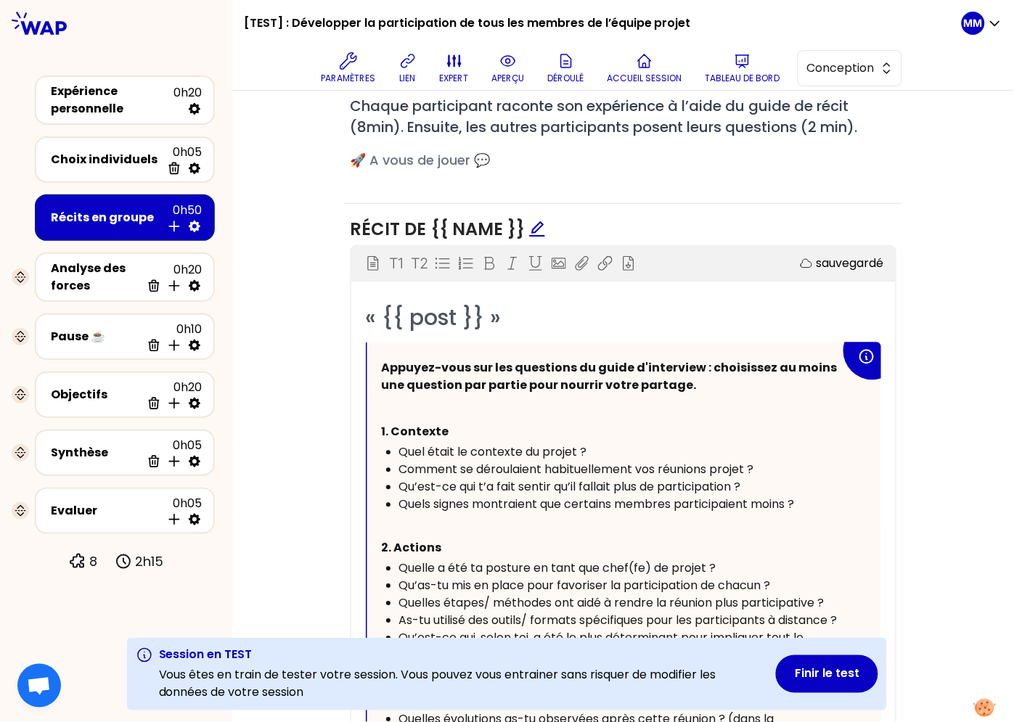
click at [653, 493] on span "Qu’est-ce qui t’a fait sentir qu’il fallait plus de participation ?" at bounding box center [570, 487] width 342 height 17
click at [644, 470] on span "Comment se déroulaient habituellement vos réunions projet ?" at bounding box center [576, 470] width 355 height 17
click at [504, 506] on span "Quels signes montraient que certains membres participaient moins ?" at bounding box center [597, 504] width 396 height 17
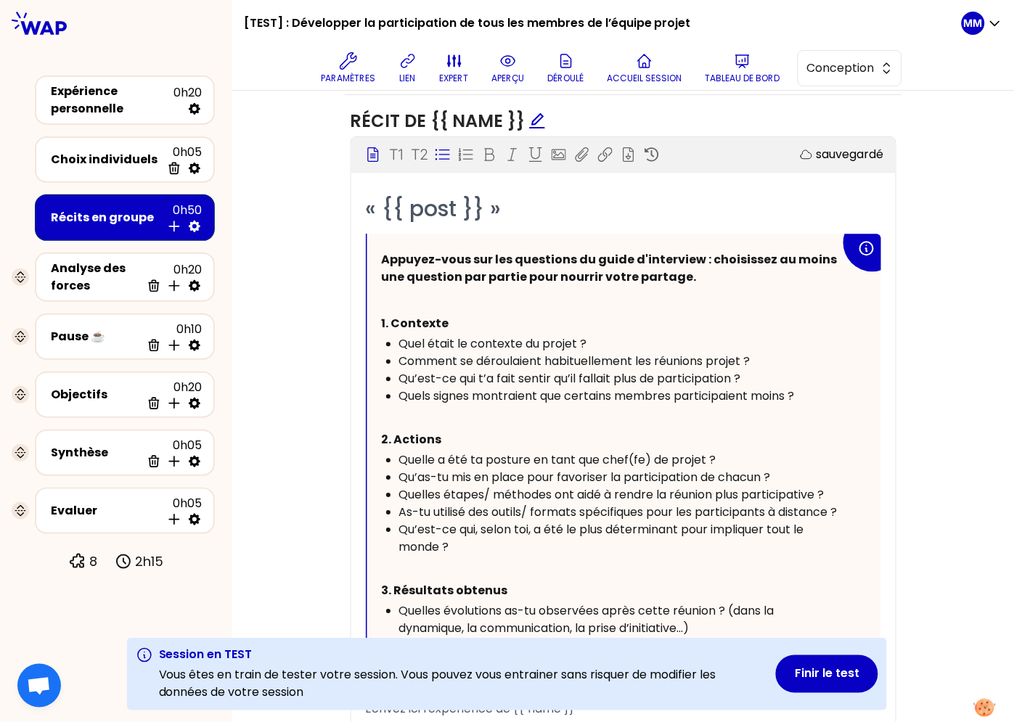
scroll to position [748, 0]
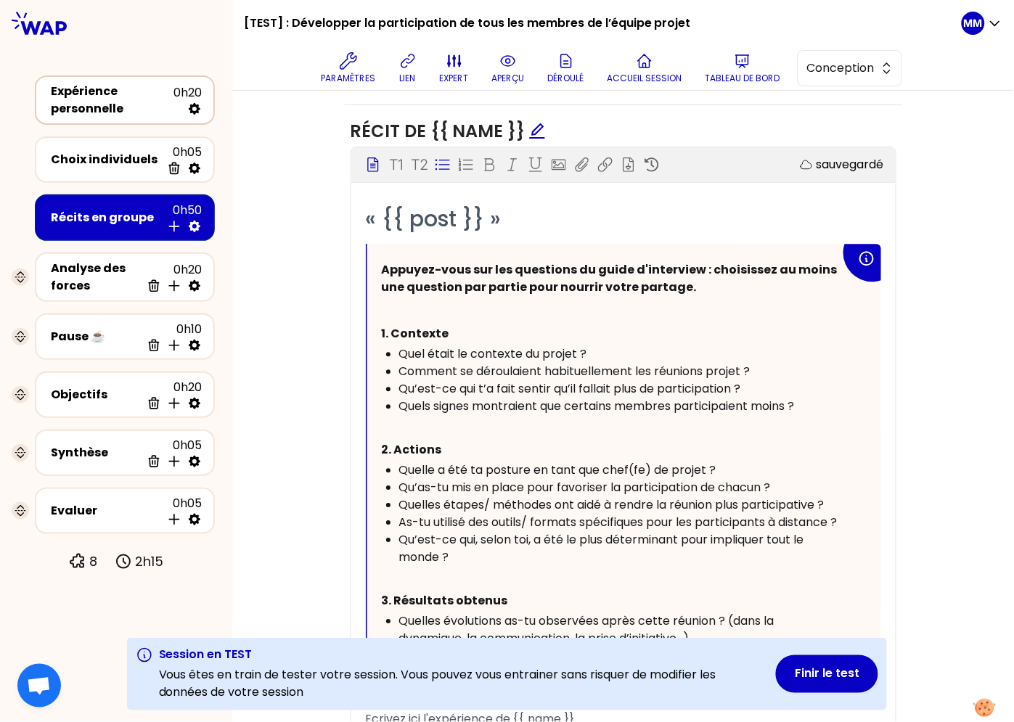
click at [108, 105] on div "Expérience personnelle" at bounding box center [112, 100] width 123 height 35
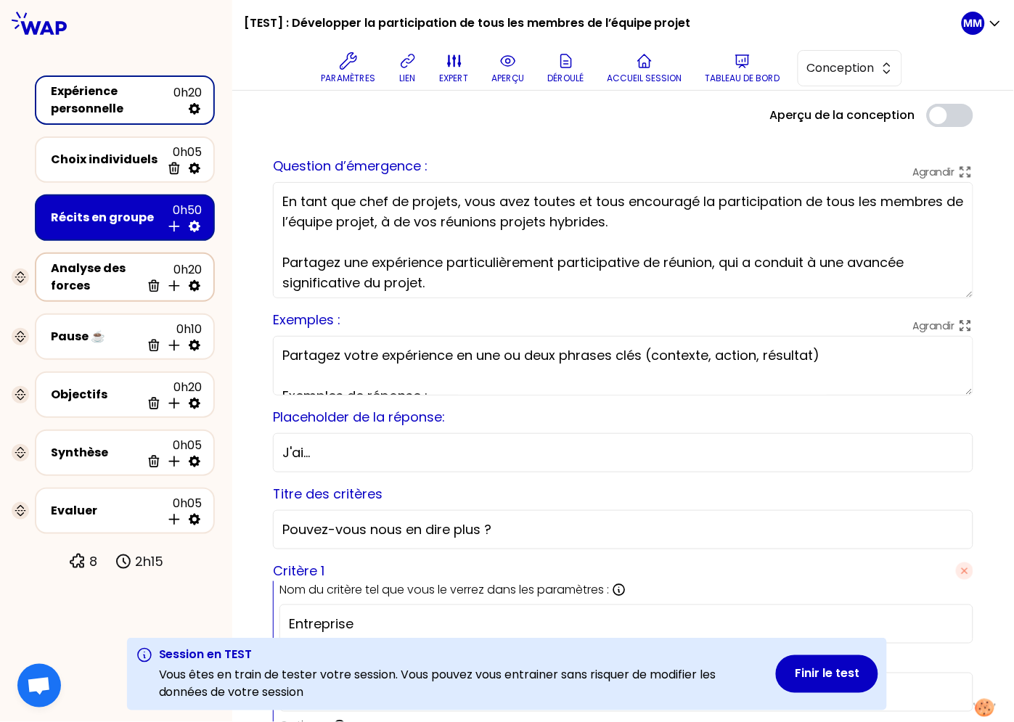
click at [81, 276] on div "Analyse des forces" at bounding box center [96, 277] width 90 height 35
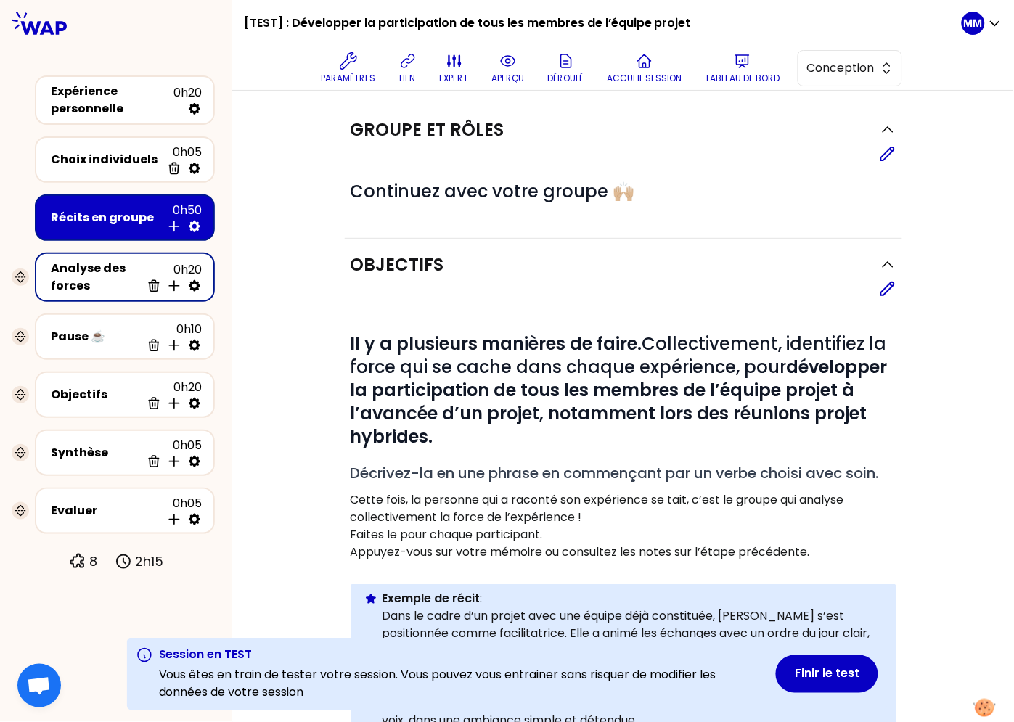
drag, startPoint x: 126, startPoint y: 213, endPoint x: 162, endPoint y: 225, distance: 38.3
click at [126, 213] on div "Récits en groupe" at bounding box center [106, 217] width 110 height 17
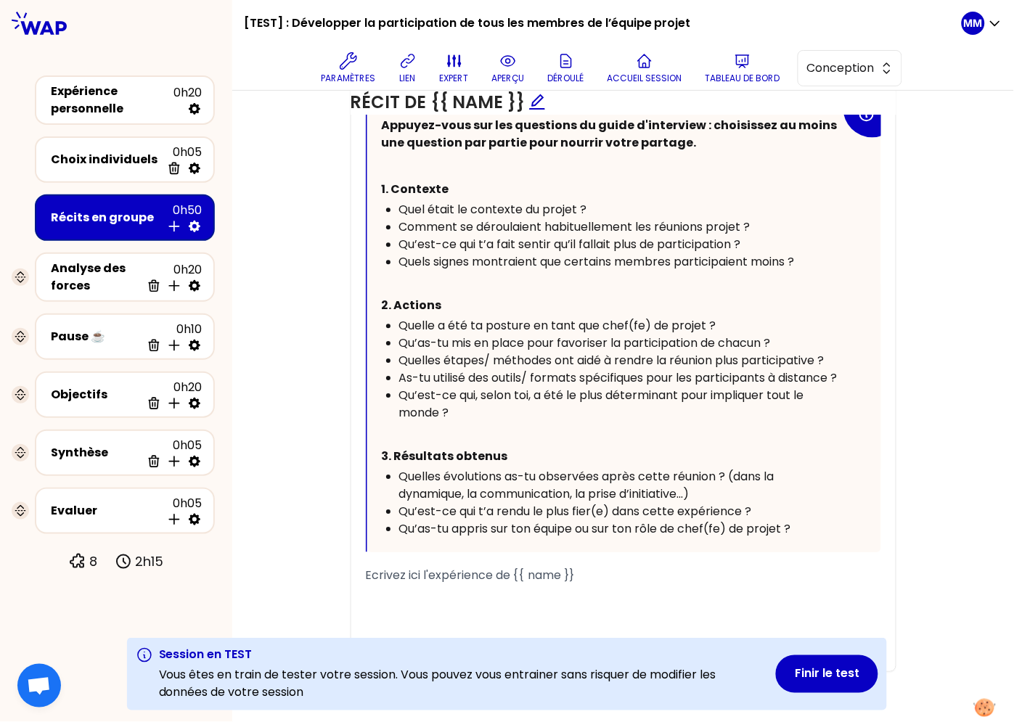
scroll to position [915, 0]
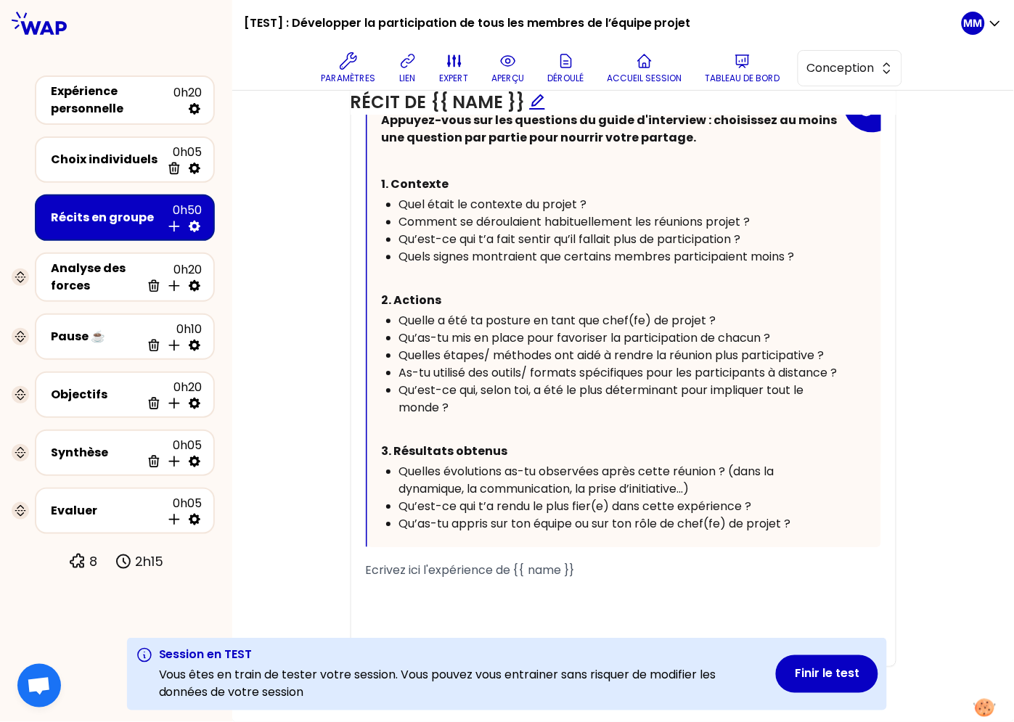
click at [547, 488] on span "Quelles évolutions as-tu observées après cette réunion ? (dans la dynamique, la…" at bounding box center [588, 480] width 378 height 34
click at [682, 486] on span "Quelles évolutions as-tu observées après cette réunion ? (dans la dynamique, la…" at bounding box center [588, 480] width 378 height 34
click at [722, 485] on div "Quelles évolutions as-tu observées après cette réunion ? (dans la dynamique, la…" at bounding box center [619, 480] width 441 height 35
drag, startPoint x: 600, startPoint y: 471, endPoint x: 711, endPoint y: 473, distance: 111.1
click at [712, 473] on span "Quelles évolutions as-tu observées après cette réunion ? (dans la dynamique, la…" at bounding box center [588, 480] width 378 height 34
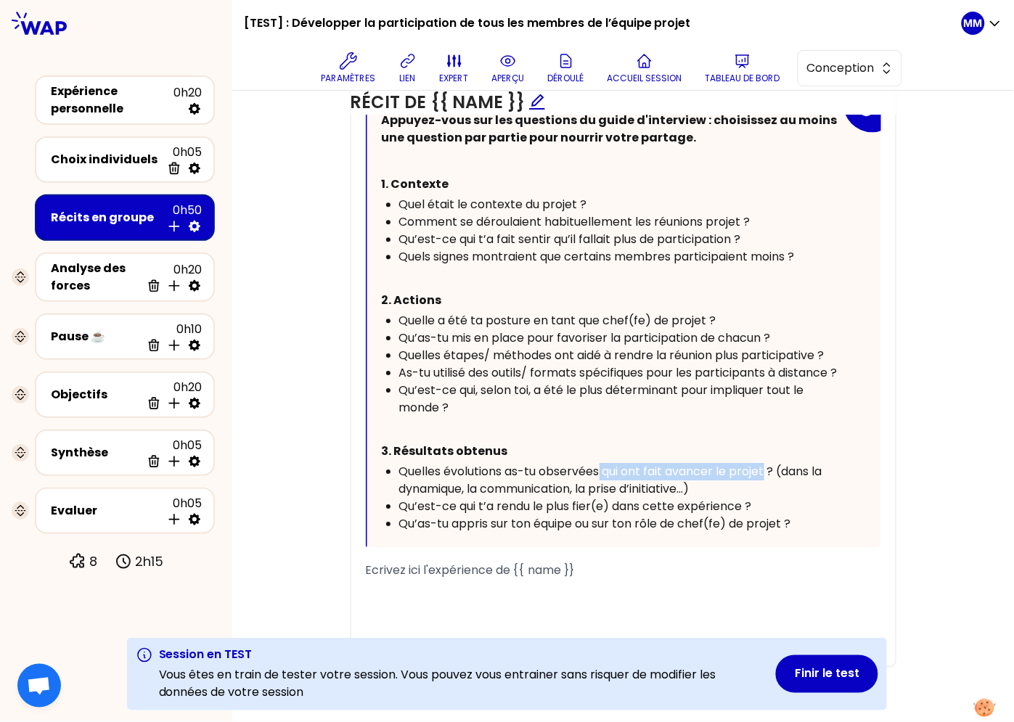
drag, startPoint x: 597, startPoint y: 471, endPoint x: 762, endPoint y: 469, distance: 164.8
click at [762, 469] on span "Quelles évolutions as-tu observées qui ont fait avancer le projet ? (dans la dy…" at bounding box center [612, 480] width 426 height 34
copy span "qui ont fait avancer le projet"
click at [567, 478] on span "Quelles évolutions as-tu observées qui ont fait avancer le projet ? (dans la dy…" at bounding box center [612, 480] width 426 height 34
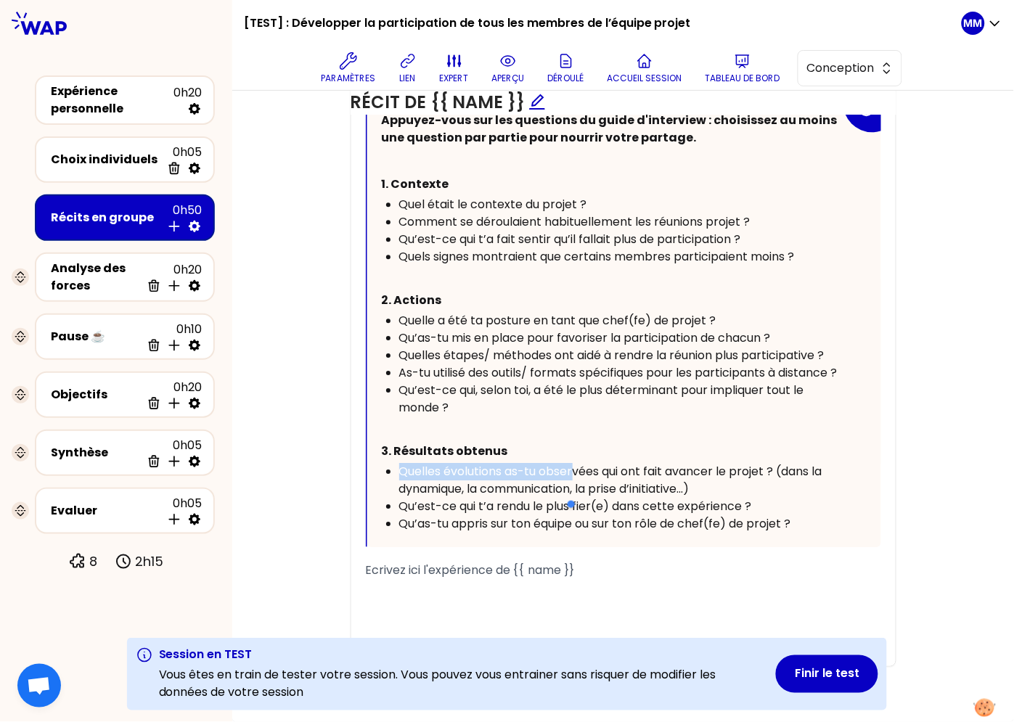
click at [567, 478] on span "Quelles évolutions as-tu observées qui ont fait avancer le projet ? (dans la dy…" at bounding box center [612, 480] width 426 height 34
drag, startPoint x: 683, startPoint y: 467, endPoint x: 699, endPoint y: 465, distance: 16.0
click at [683, 467] on span "Quelles évolutions as-tu observées qui ont fait avancer le projet ? (dans la dy…" at bounding box center [612, 480] width 426 height 34
drag, startPoint x: 764, startPoint y: 472, endPoint x: 555, endPoint y: 445, distance: 210.0
click at [534, 473] on span "Quelles évolutions as-tu observées qui ont fait avancer le projet ? (dans la dy…" at bounding box center [612, 480] width 426 height 34
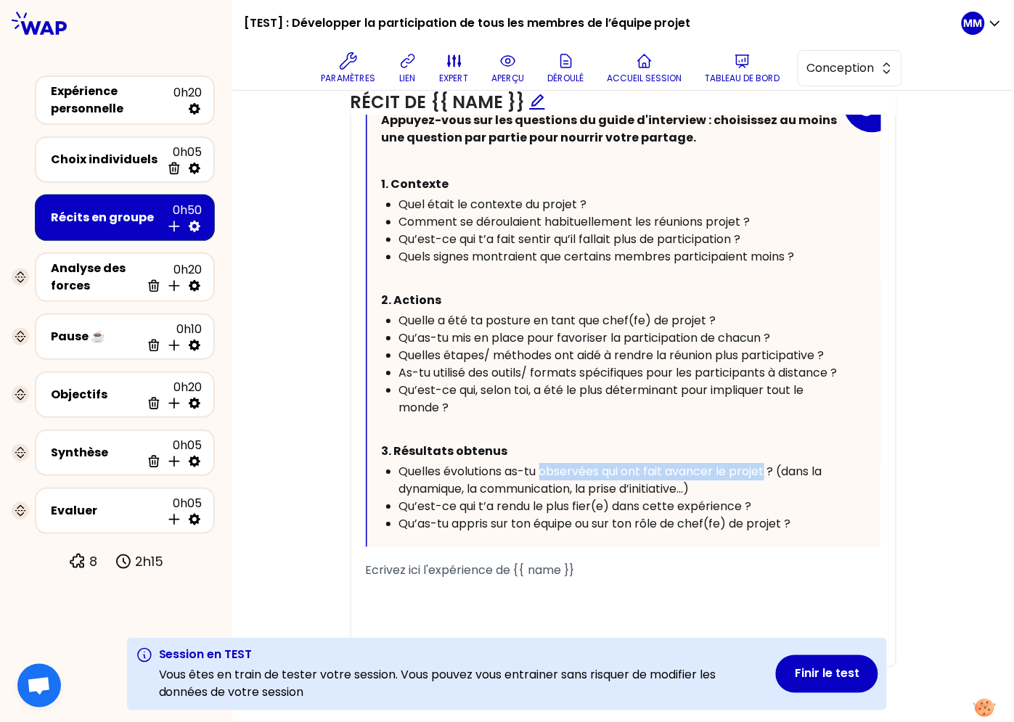
copy span "observées qui ont fait avancer le projet"
drag, startPoint x: 293, startPoint y: 263, endPoint x: 216, endPoint y: 265, distance: 77.0
click at [293, 263] on div "Objectifs Editer # Racontez votre vécu à tour de rôle [Xmin/personne] # Chaque …" at bounding box center [623, 214] width 724 height 960
drag, startPoint x: 863, startPoint y: 73, endPoint x: 859, endPoint y: 86, distance: 14.3
click at [862, 73] on span "Conception" at bounding box center [839, 68] width 65 height 17
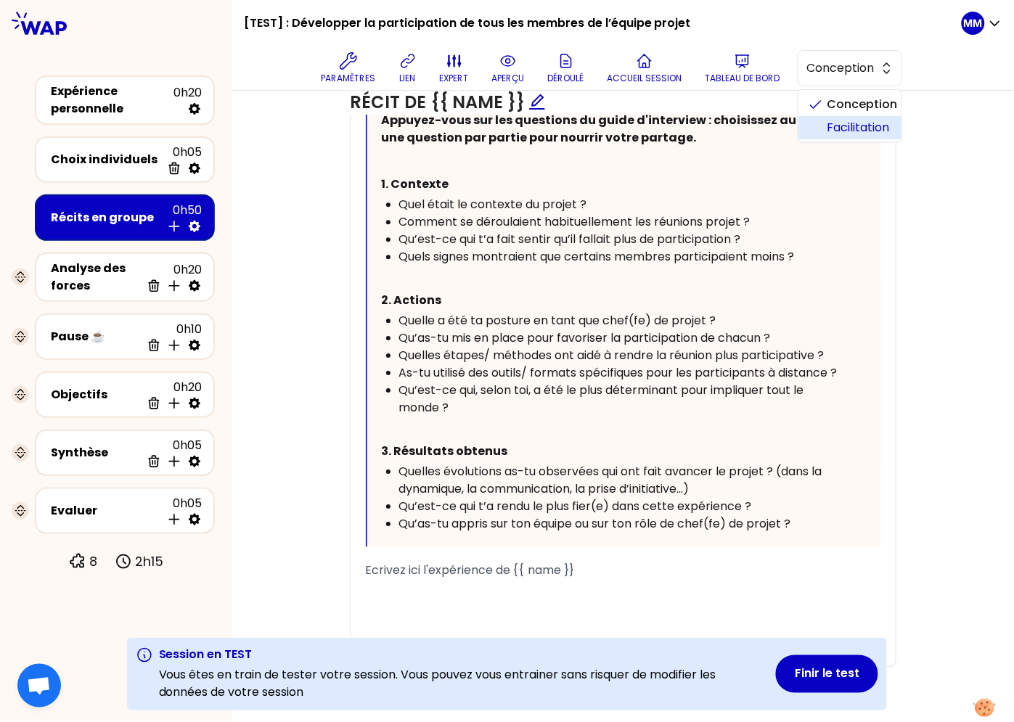
click at [860, 119] on span "Facilitation" at bounding box center [858, 127] width 62 height 17
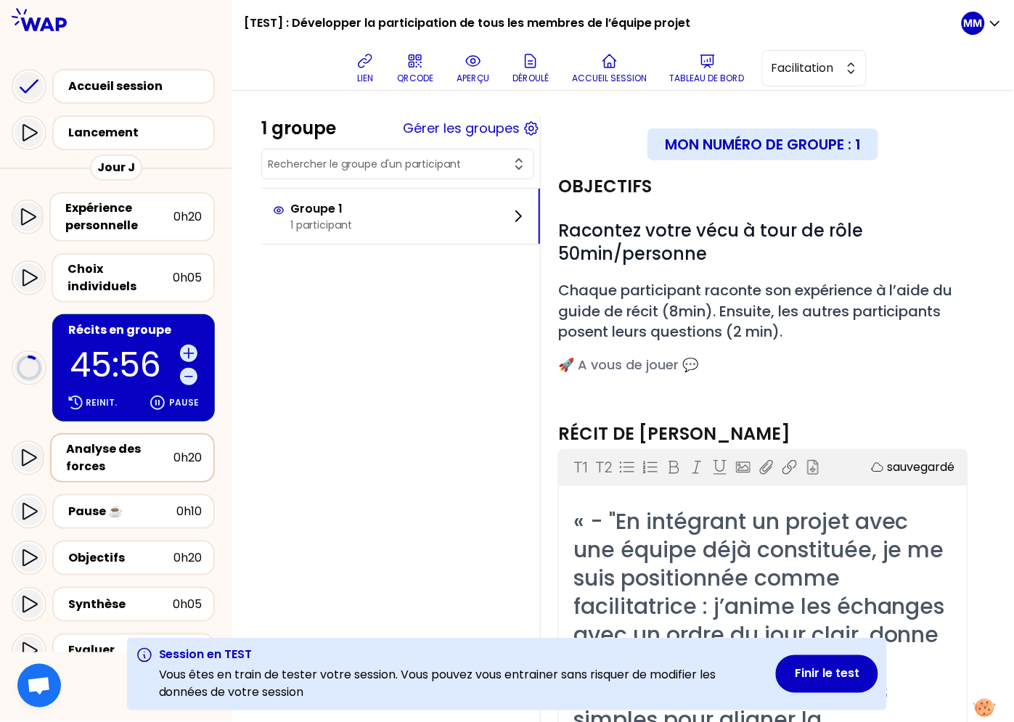
click at [131, 448] on div "Analyse des forces" at bounding box center [119, 458] width 107 height 35
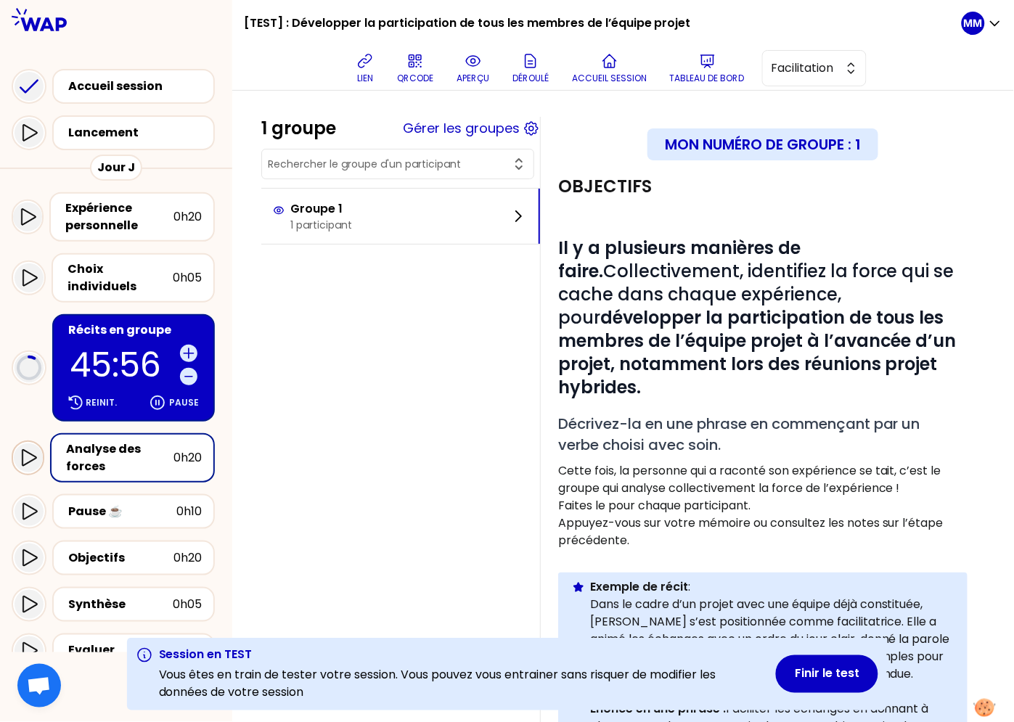
click at [32, 449] on icon at bounding box center [28, 457] width 17 height 17
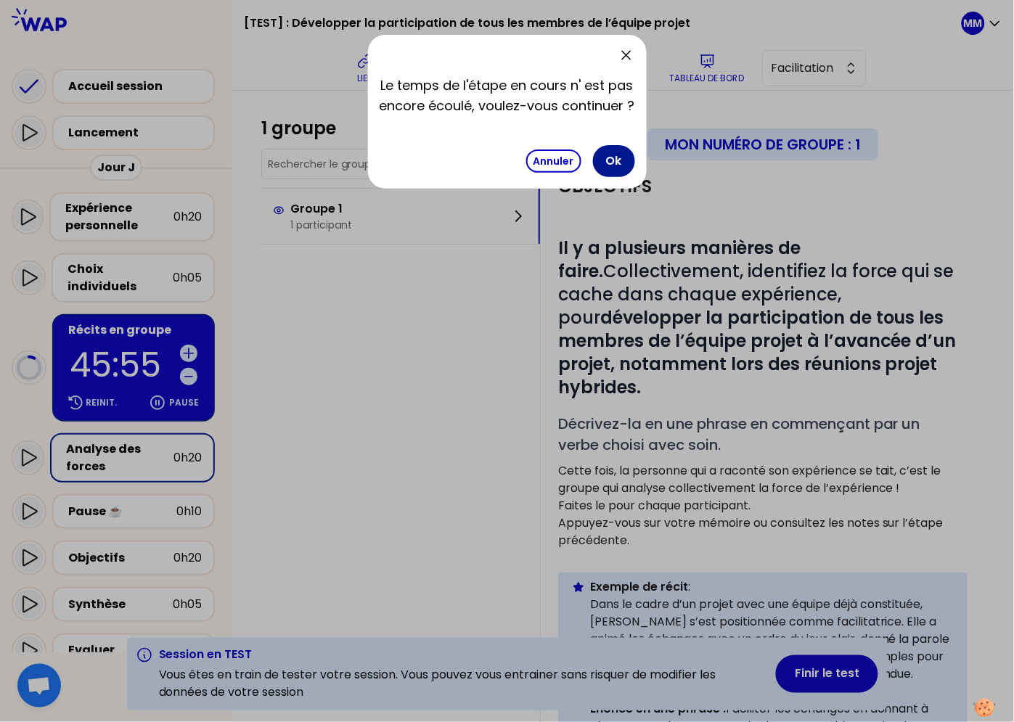
click at [624, 165] on button "Ok" at bounding box center [614, 161] width 42 height 32
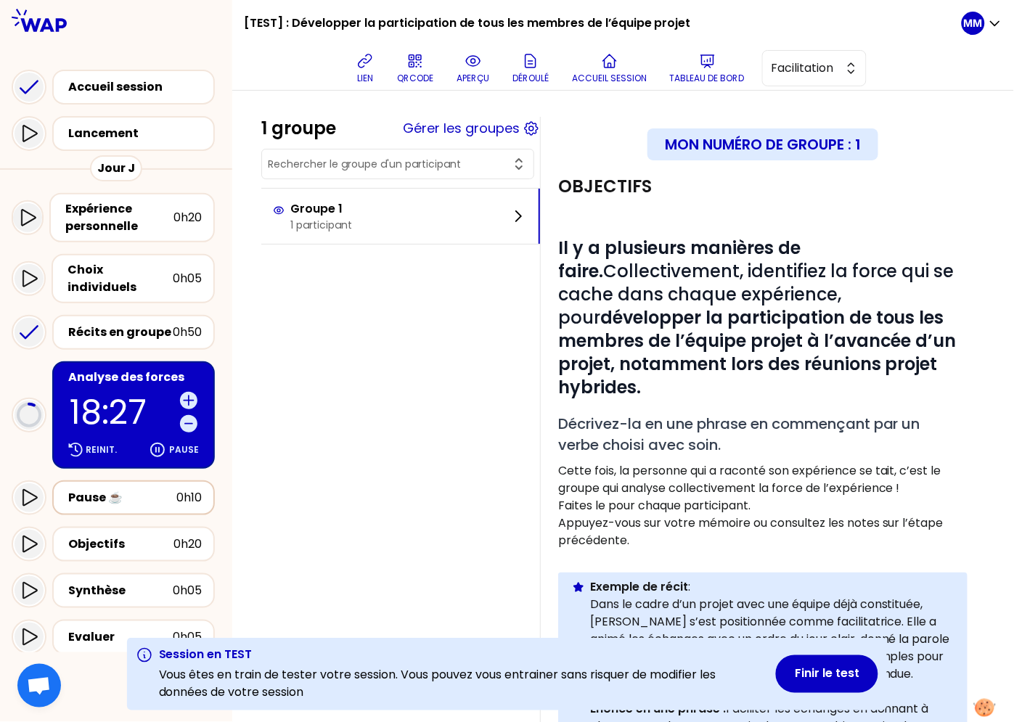
drag, startPoint x: 139, startPoint y: 478, endPoint x: 106, endPoint y: 482, distance: 32.9
click at [138, 489] on div "Pause ☕️" at bounding box center [122, 497] width 108 height 17
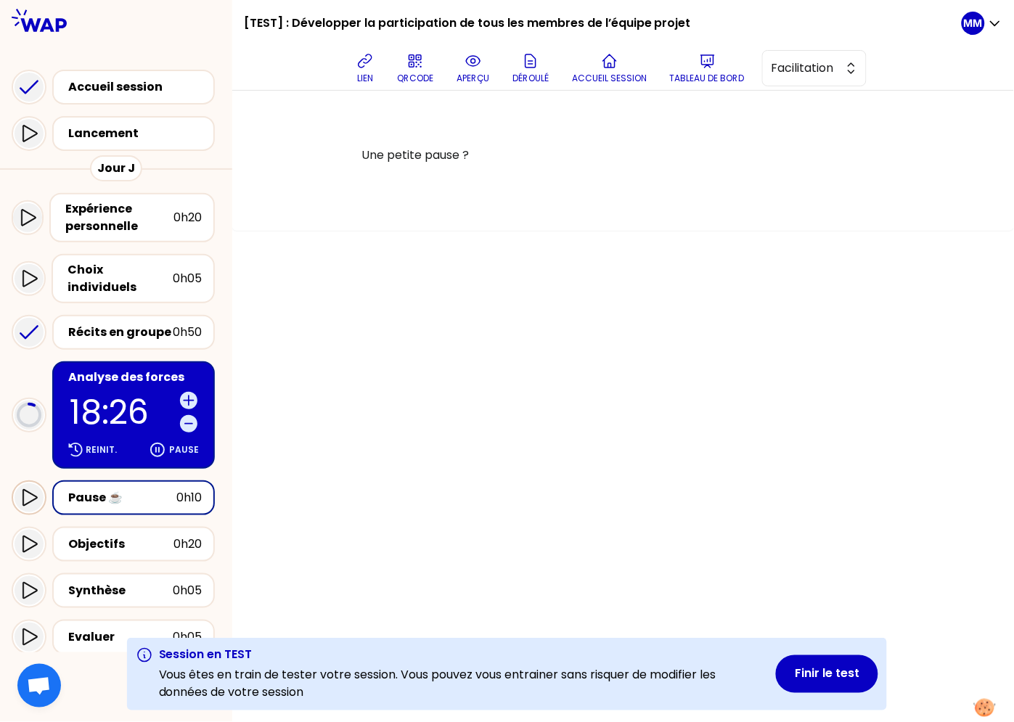
click at [28, 489] on icon at bounding box center [28, 497] width 17 height 17
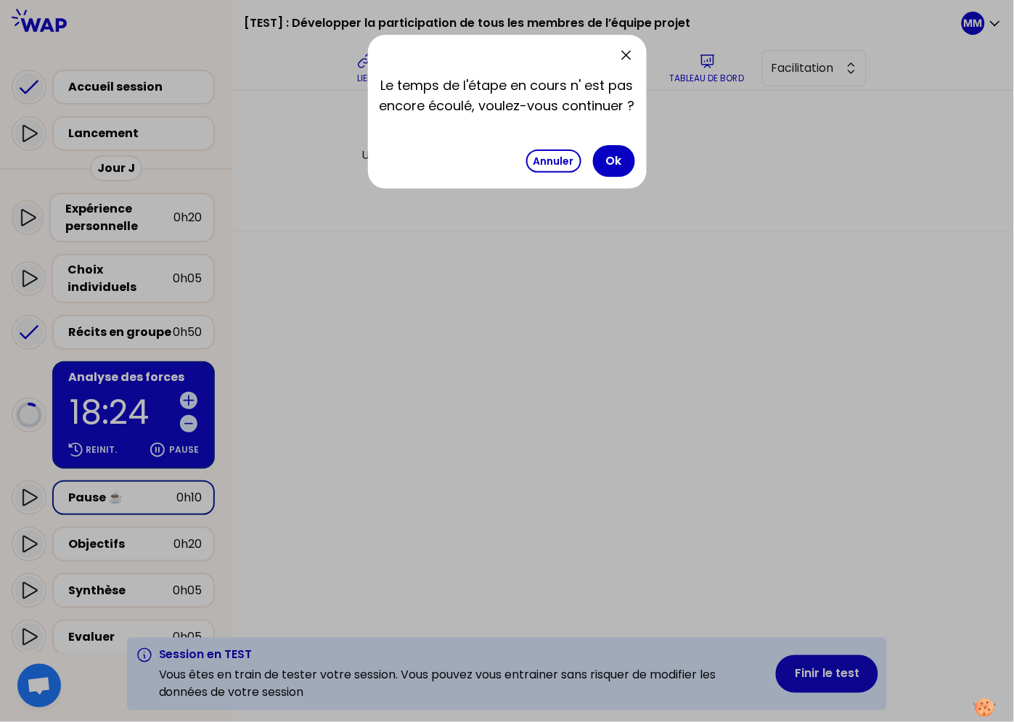
drag, startPoint x: 617, startPoint y: 150, endPoint x: 470, endPoint y: 332, distance: 233.8
click at [617, 150] on button "Ok" at bounding box center [614, 161] width 42 height 32
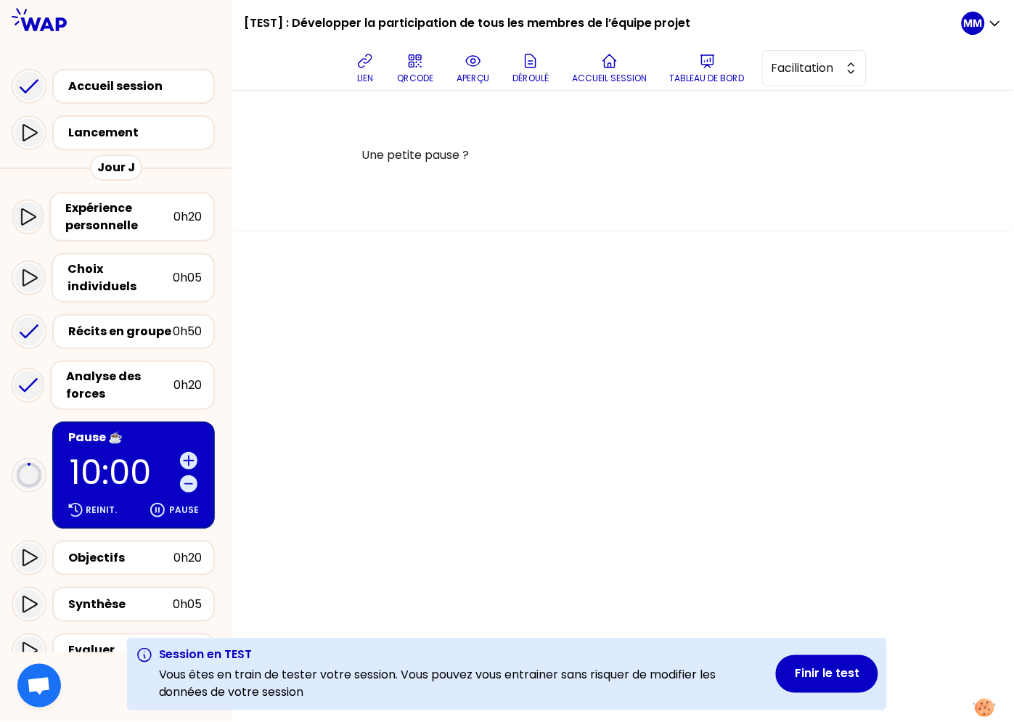
drag, startPoint x: 170, startPoint y: 535, endPoint x: 262, endPoint y: 470, distance: 112.6
click at [171, 549] on div "Objectifs" at bounding box center [120, 557] width 105 height 17
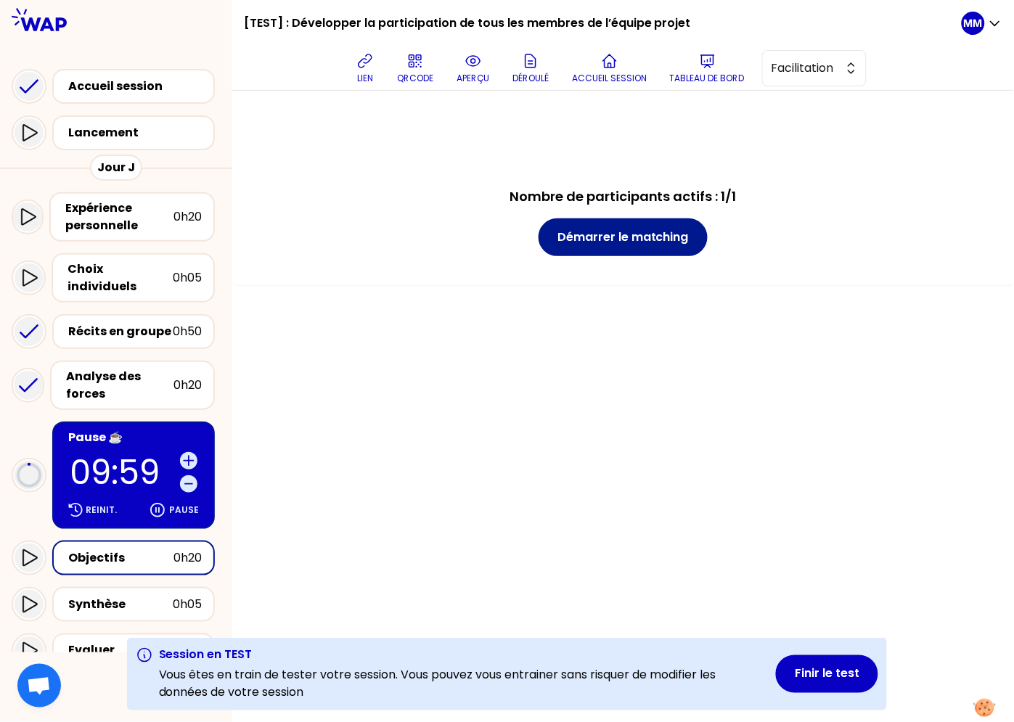
click at [608, 229] on button "Démarrer le matching" at bounding box center [623, 237] width 169 height 38
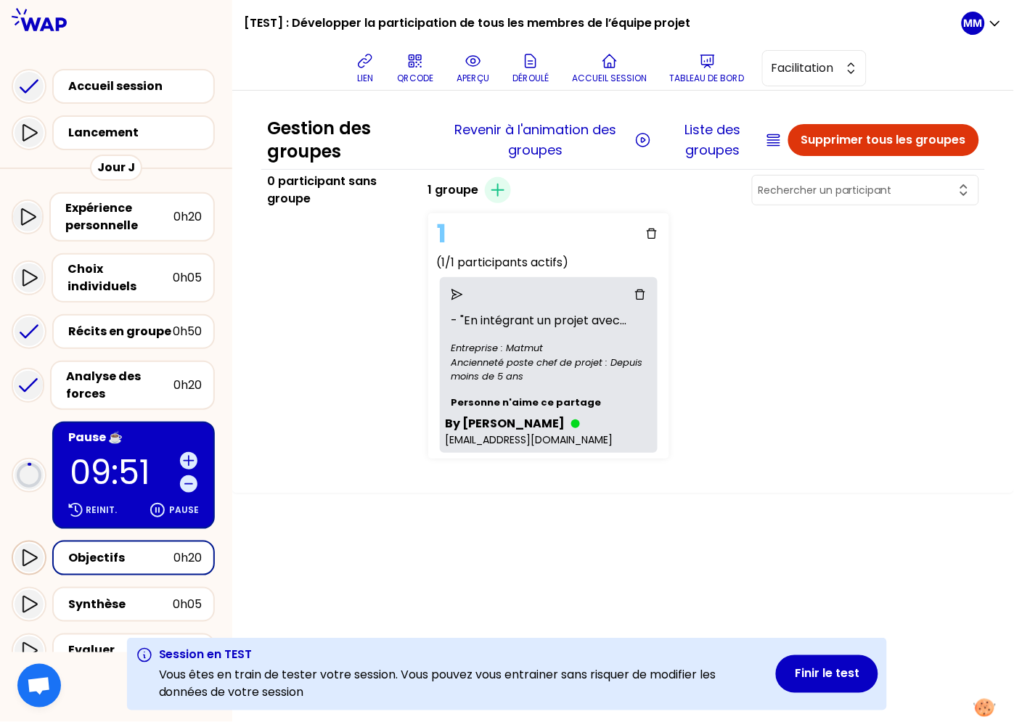
click at [22, 549] on icon at bounding box center [28, 557] width 17 height 17
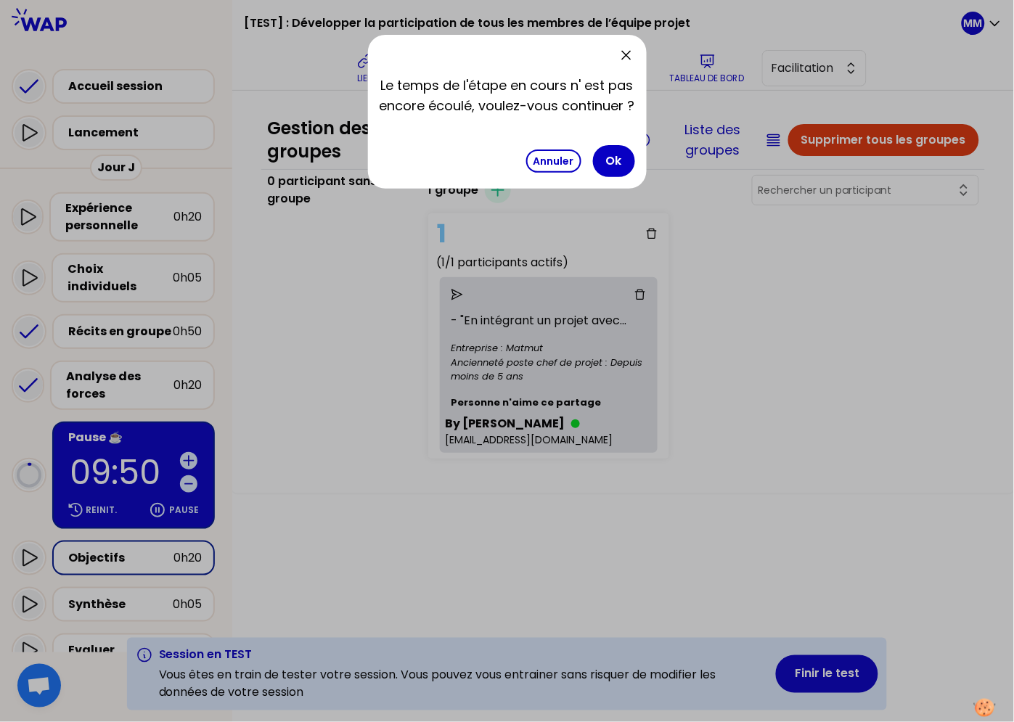
click at [618, 163] on button "Ok" at bounding box center [614, 161] width 42 height 32
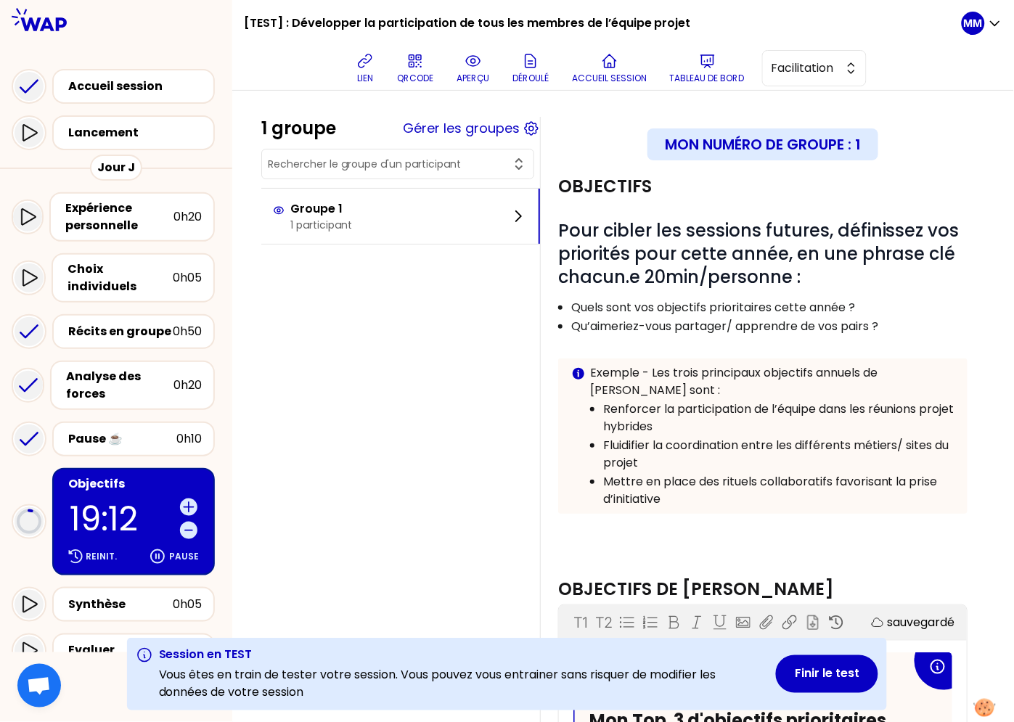
drag, startPoint x: 150, startPoint y: 589, endPoint x: 203, endPoint y: 489, distance: 113.7
click at [150, 596] on div "Synthèse" at bounding box center [120, 604] width 105 height 17
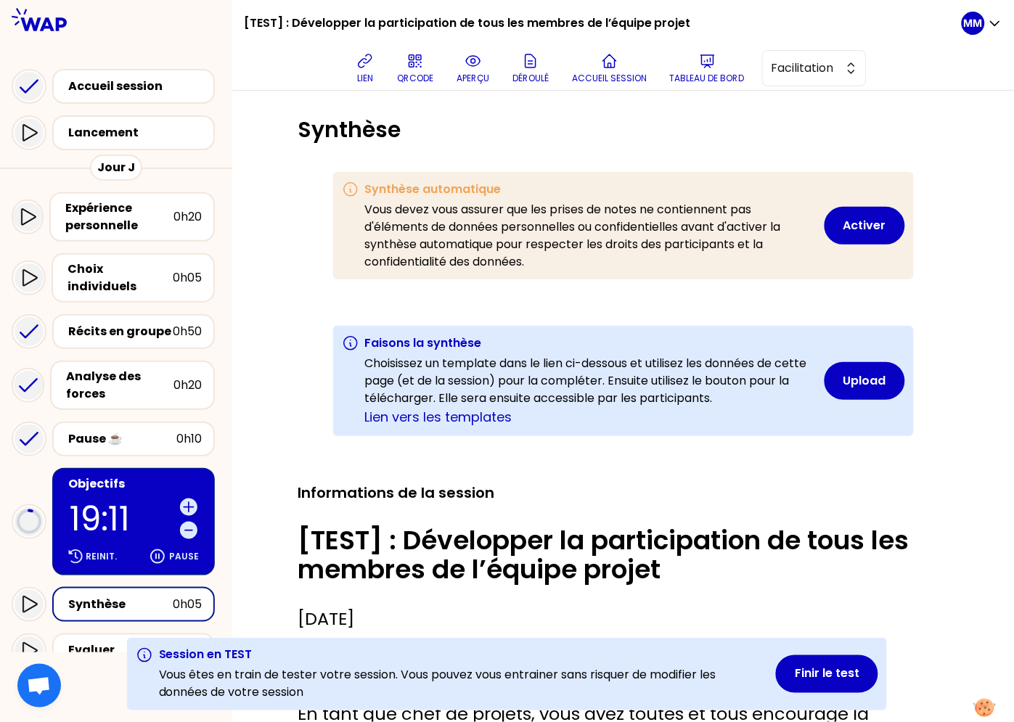
scroll to position [84, 0]
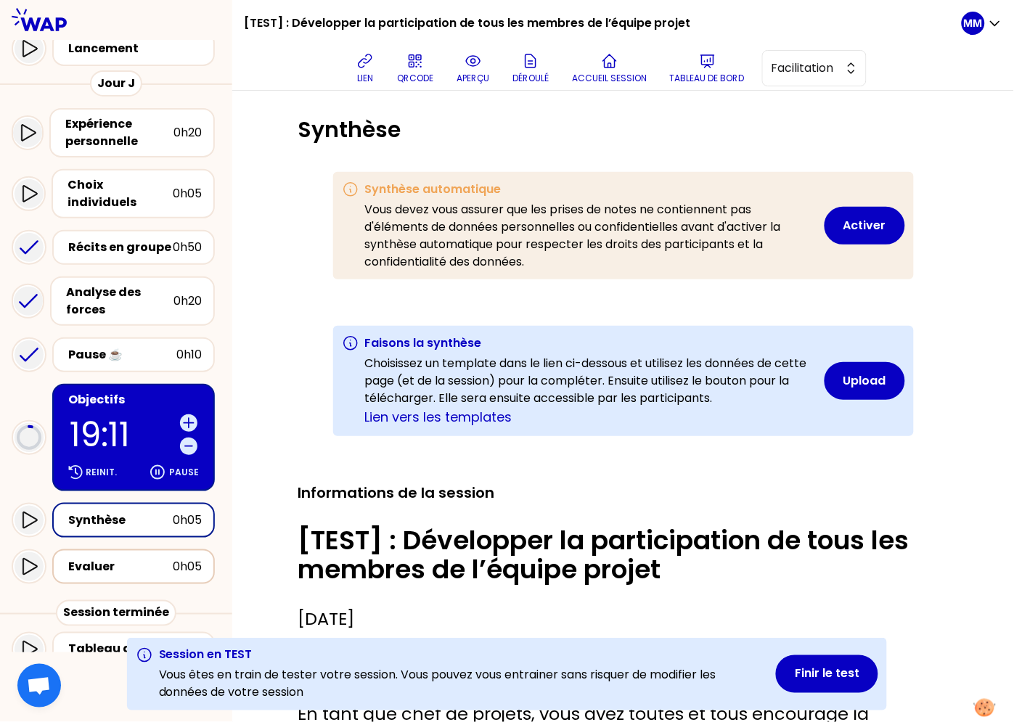
click at [105, 558] on div "Evaluer" at bounding box center [120, 566] width 105 height 17
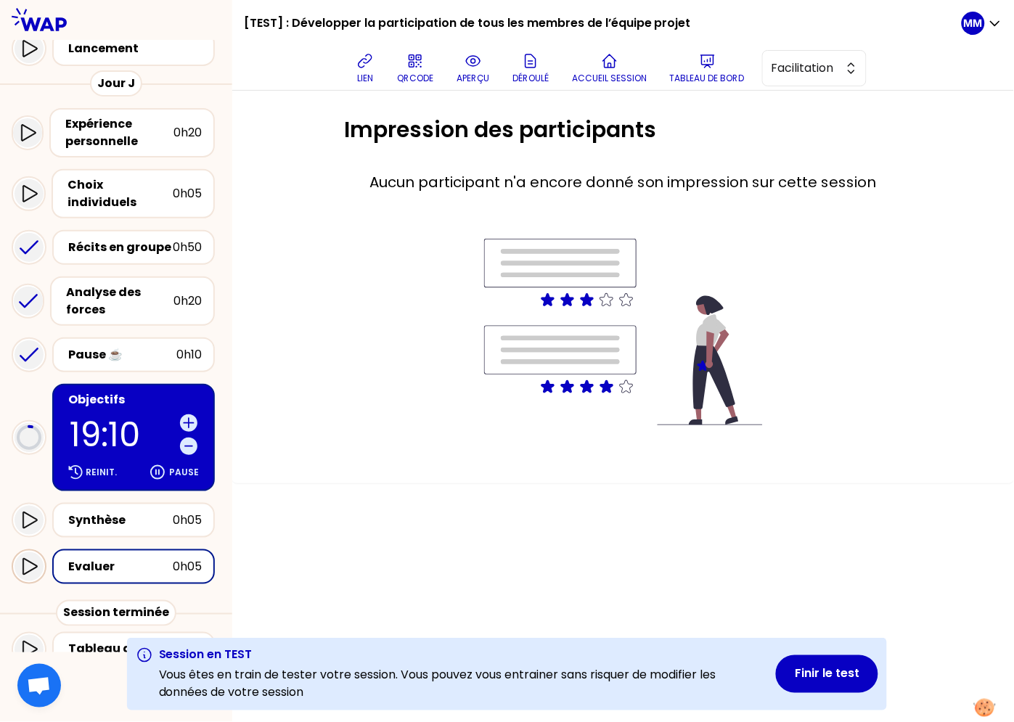
click at [28, 558] on icon at bounding box center [28, 566] width 17 height 17
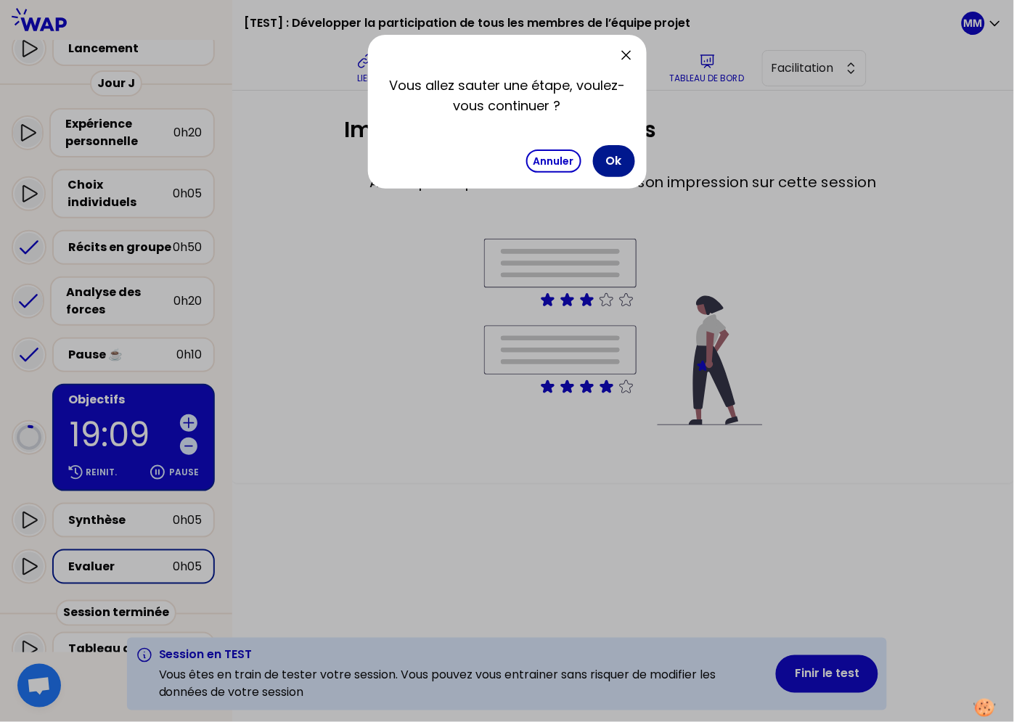
click at [617, 156] on button "Ok" at bounding box center [614, 161] width 42 height 32
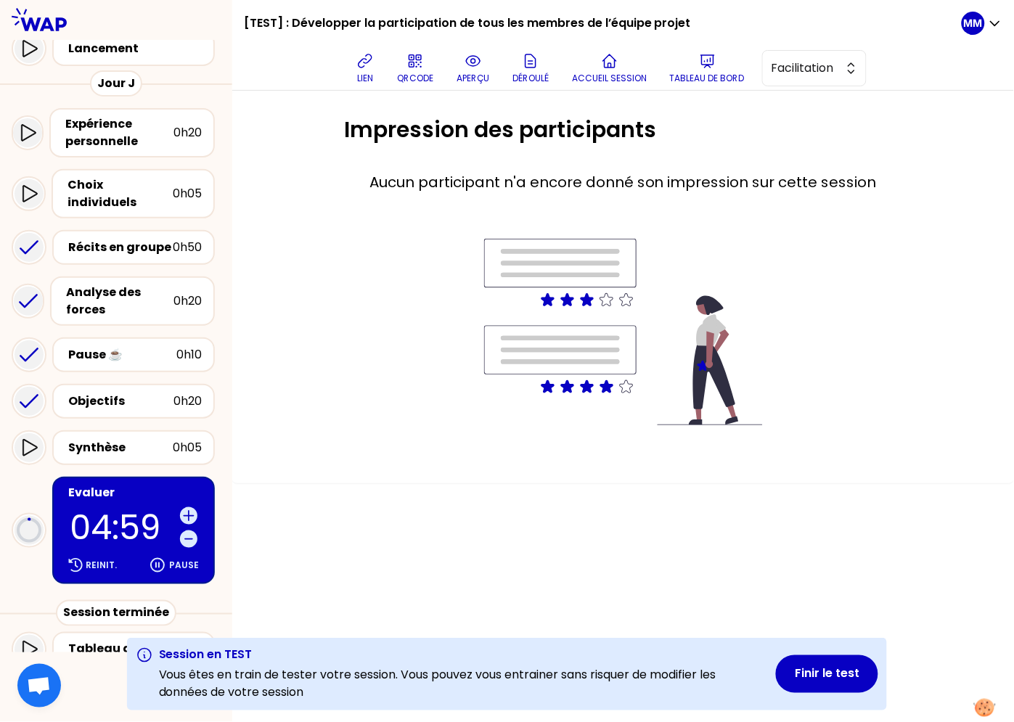
click at [474, 62] on icon at bounding box center [473, 61] width 14 height 10
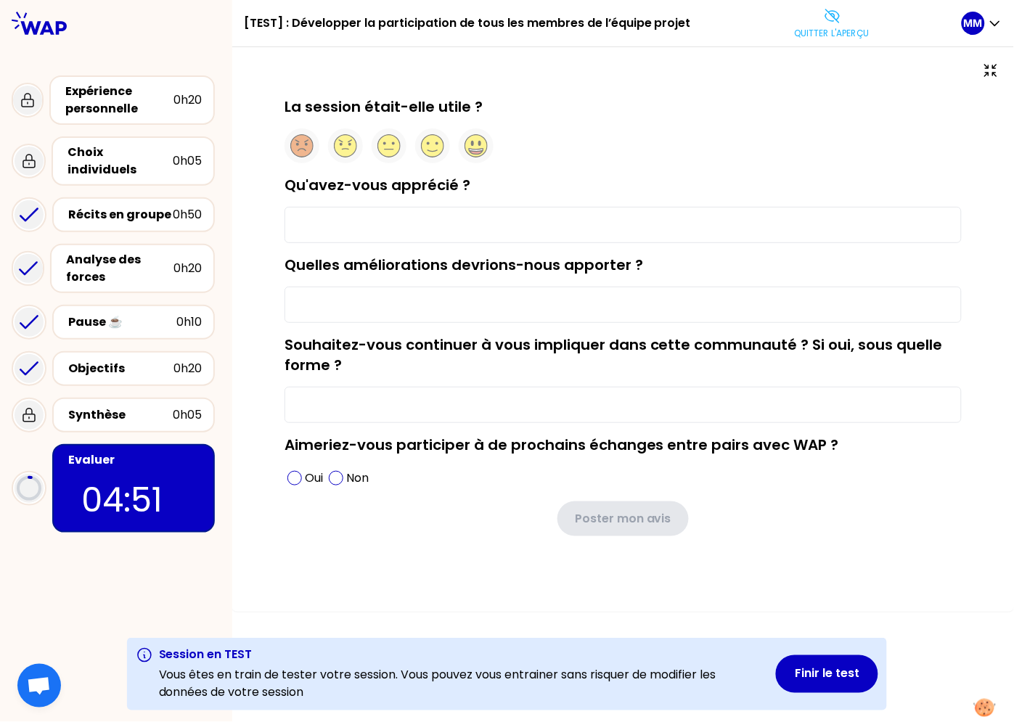
type input "oui"
click at [825, 668] on button "Finir le test" at bounding box center [827, 674] width 102 height 38
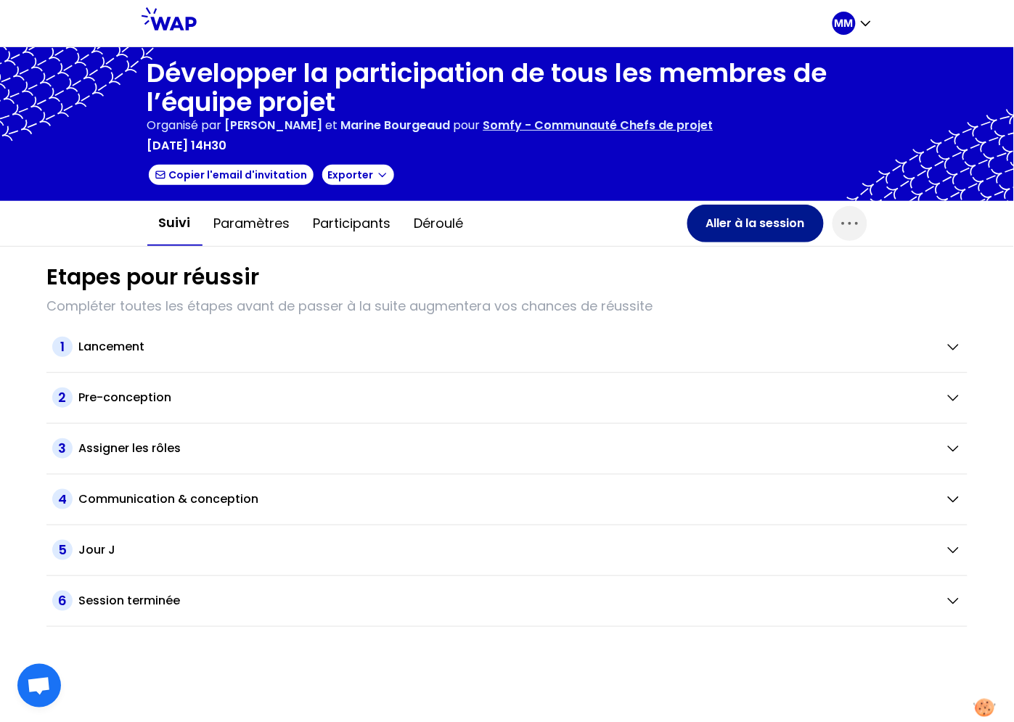
click at [738, 219] on button "Aller à la session" at bounding box center [755, 224] width 136 height 38
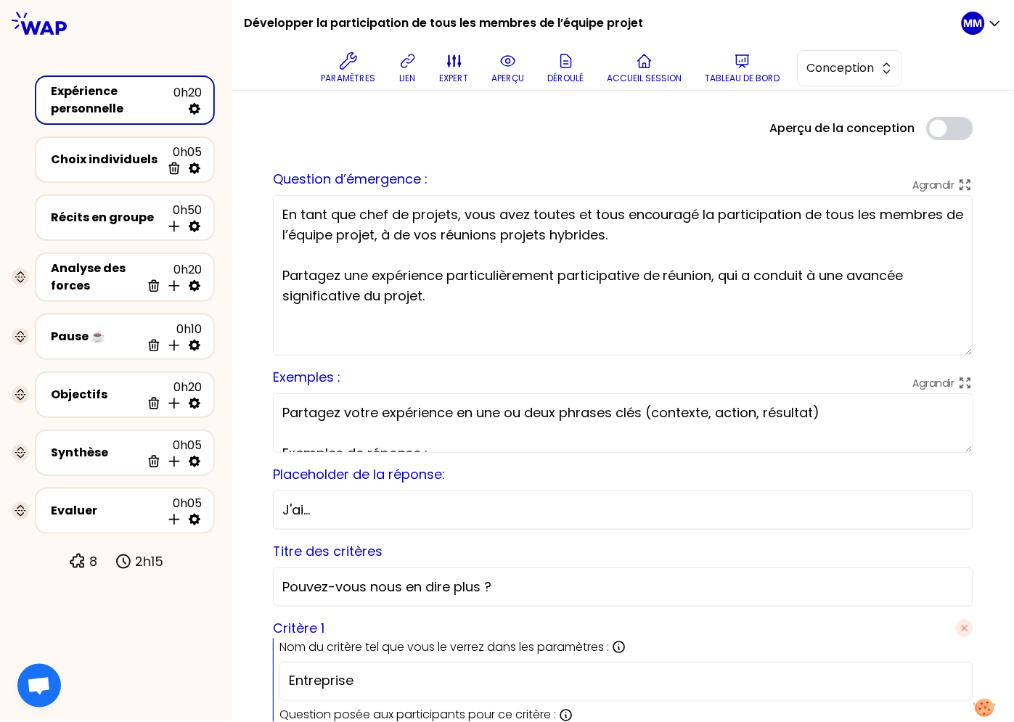
drag, startPoint x: 957, startPoint y: 307, endPoint x: 949, endPoint y: 351, distance: 44.3
click at [952, 351] on textarea "En tant que chef de projets, vous avez toutes et tous encouragé la participatio…" at bounding box center [623, 275] width 700 height 160
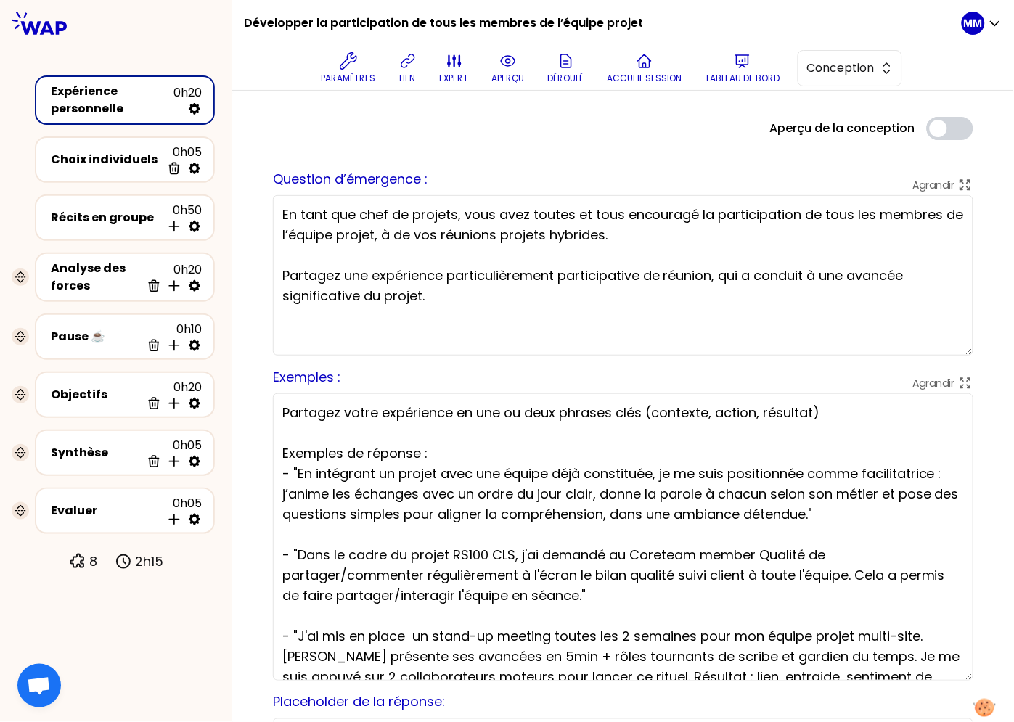
drag, startPoint x: 955, startPoint y: 450, endPoint x: 942, endPoint y: 662, distance: 212.3
click at [939, 679] on textarea "Partagez votre expérience en une ou deux phrases clés (contexte, action, résult…" at bounding box center [623, 536] width 700 height 287
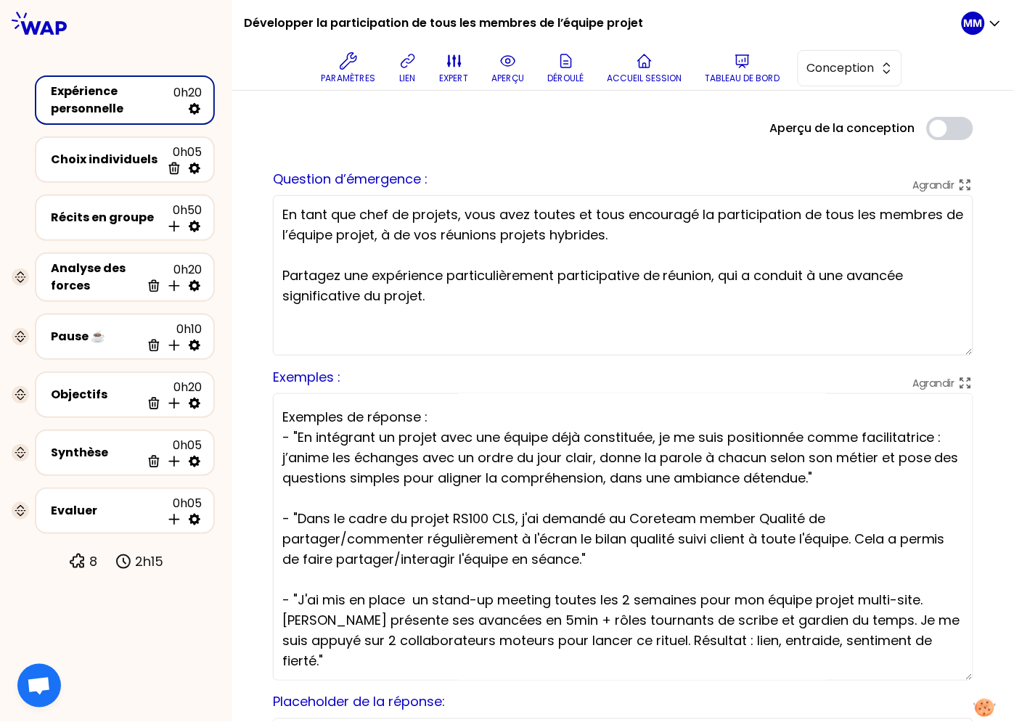
click at [406, 602] on textarea "Partagez votre expérience en une ou deux phrases clés (contexte, action, résult…" at bounding box center [623, 536] width 700 height 287
drag, startPoint x: 555, startPoint y: 600, endPoint x: 693, endPoint y: 601, distance: 137.9
click at [693, 601] on textarea "Partagez votre expérience en une ou deux phrases clés (contexte, action, résult…" at bounding box center [623, 536] width 700 height 287
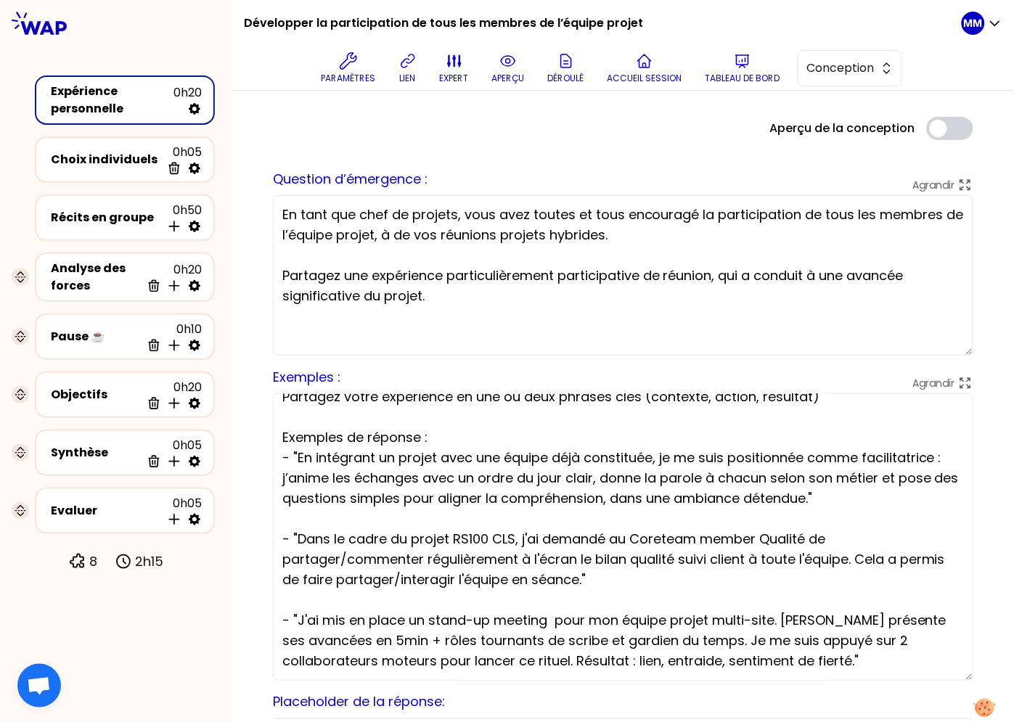
scroll to position [16, 0]
click at [687, 621] on textarea "Partagez votre expérience en une ou deux phrases clés (contexte, action, résult…" at bounding box center [623, 536] width 700 height 287
click at [560, 632] on textarea "Partagez votre expérience en une ou deux phrases clés (contexte, action, résult…" at bounding box center [623, 536] width 700 height 287
click at [524, 640] on textarea "Partagez votre expérience en une ou deux phrases clés (contexte, action, résult…" at bounding box center [623, 536] width 700 height 287
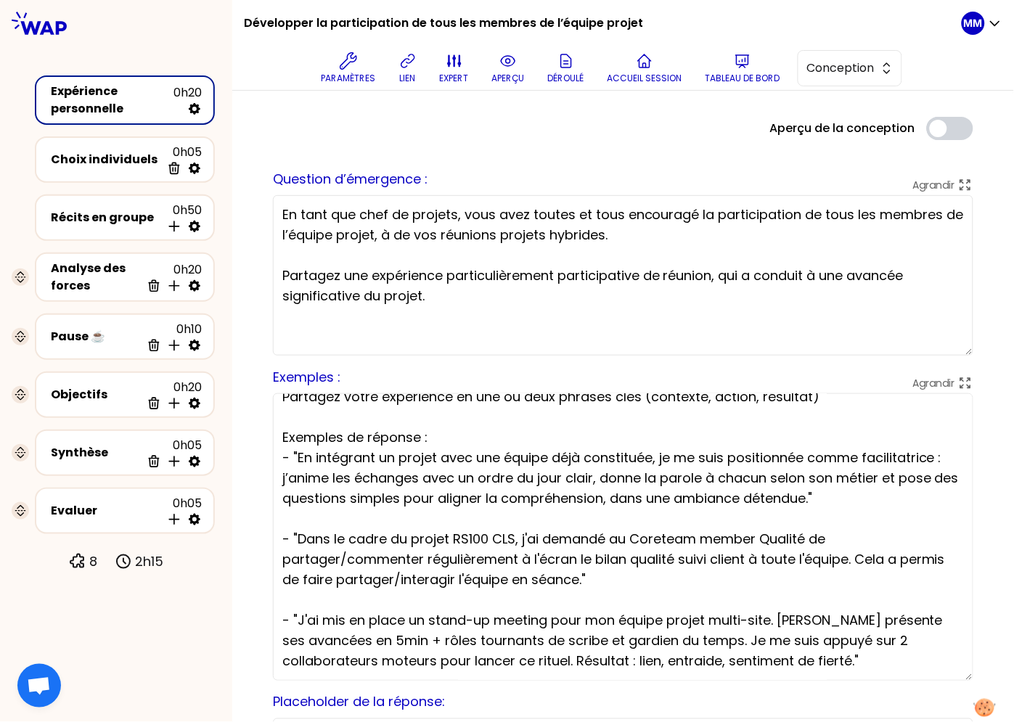
click at [531, 641] on textarea "Partagez votre expérience en une ou deux phrases clés (contexte, action, résult…" at bounding box center [623, 536] width 700 height 287
click at [703, 642] on textarea "Partagez votre expérience en une ou deux phrases clés (contexte, action, résult…" at bounding box center [623, 536] width 700 height 287
type textarea "Partagez votre expérience en une ou deux phrases clés (contexte, action, résult…"
click at [496, 297] on textarea "En tant que chef de projets, vous avez toutes et tous encouragé la participatio…" at bounding box center [623, 275] width 700 height 160
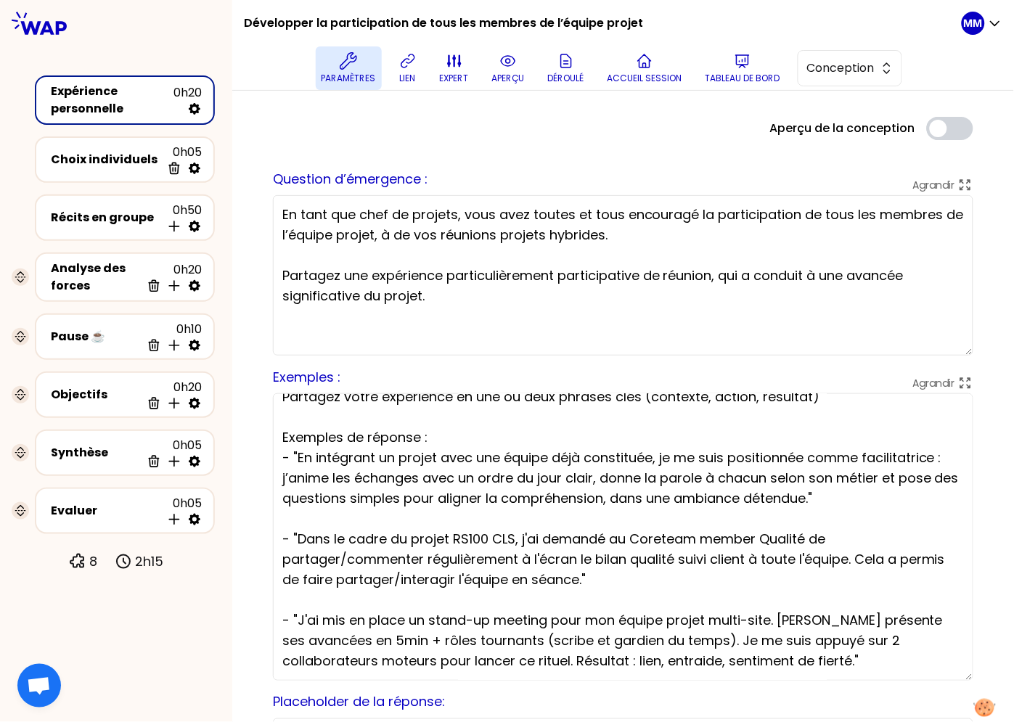
click at [342, 73] on p "Paramètres" at bounding box center [349, 79] width 54 height 12
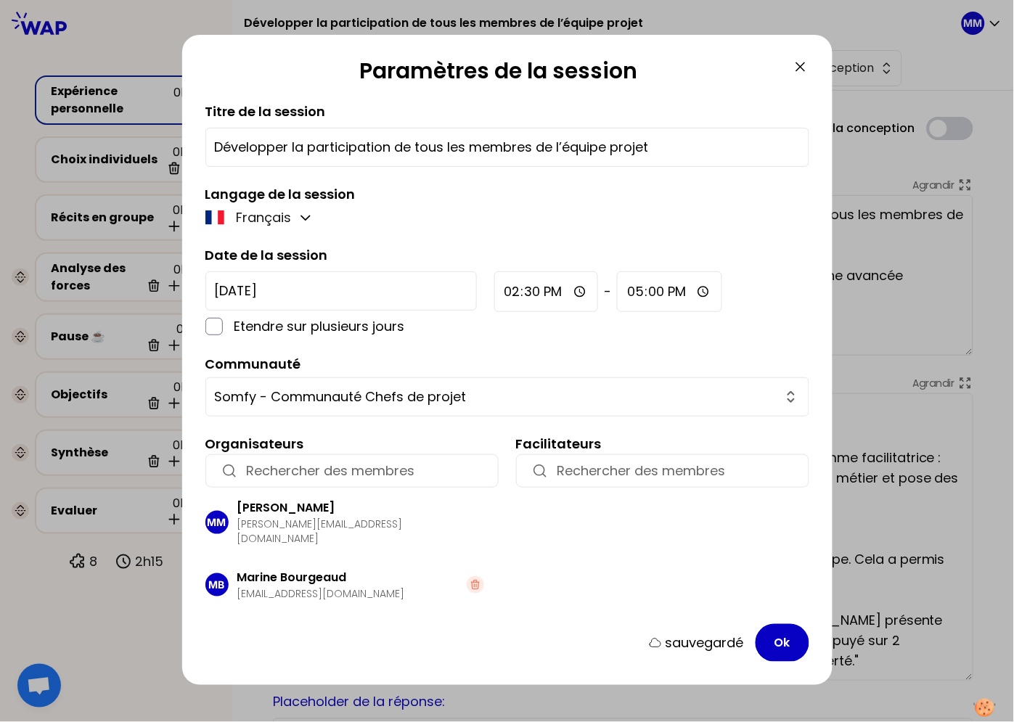
click at [796, 63] on icon at bounding box center [800, 66] width 17 height 17
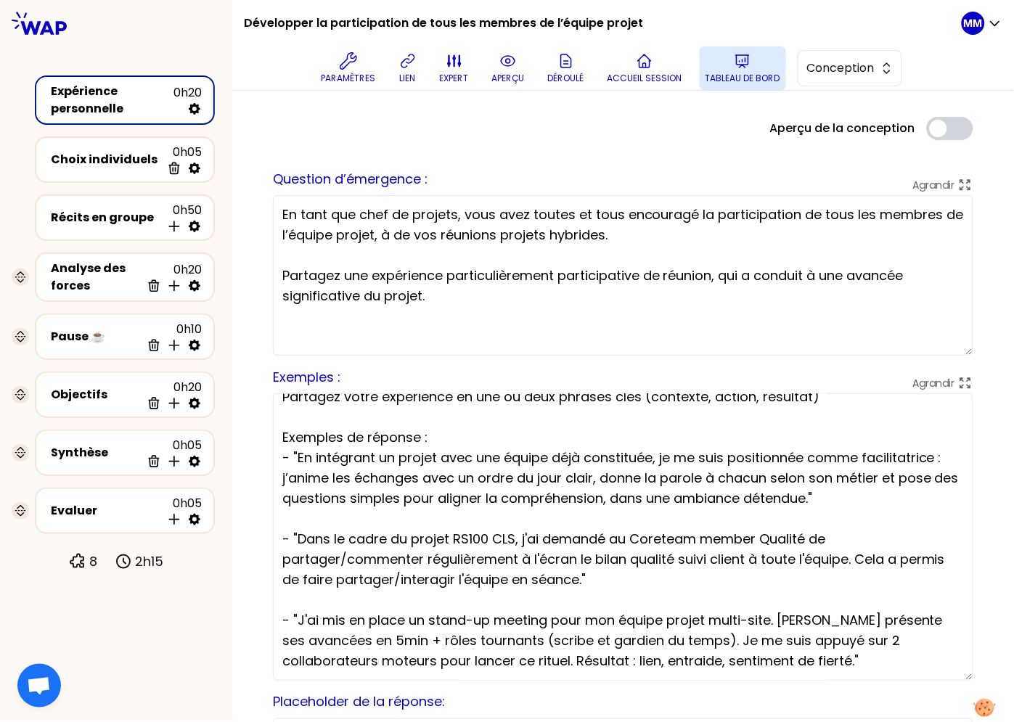
click at [732, 73] on p "Tableau de bord" at bounding box center [743, 79] width 75 height 12
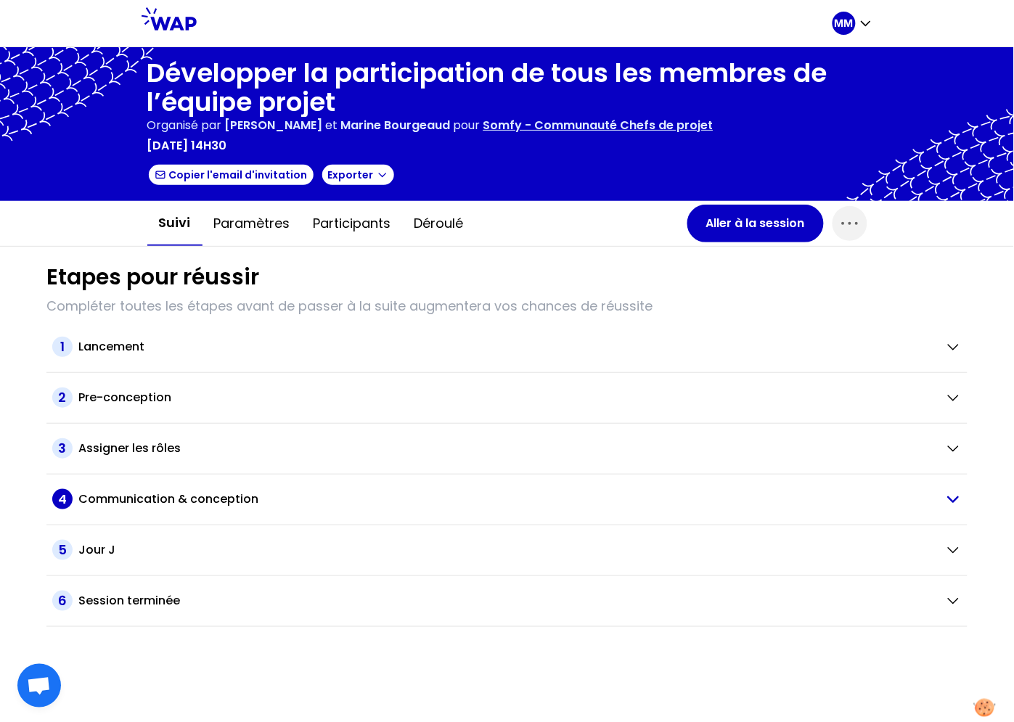
click at [155, 502] on h2 "Communication & conception" at bounding box center [168, 499] width 180 height 17
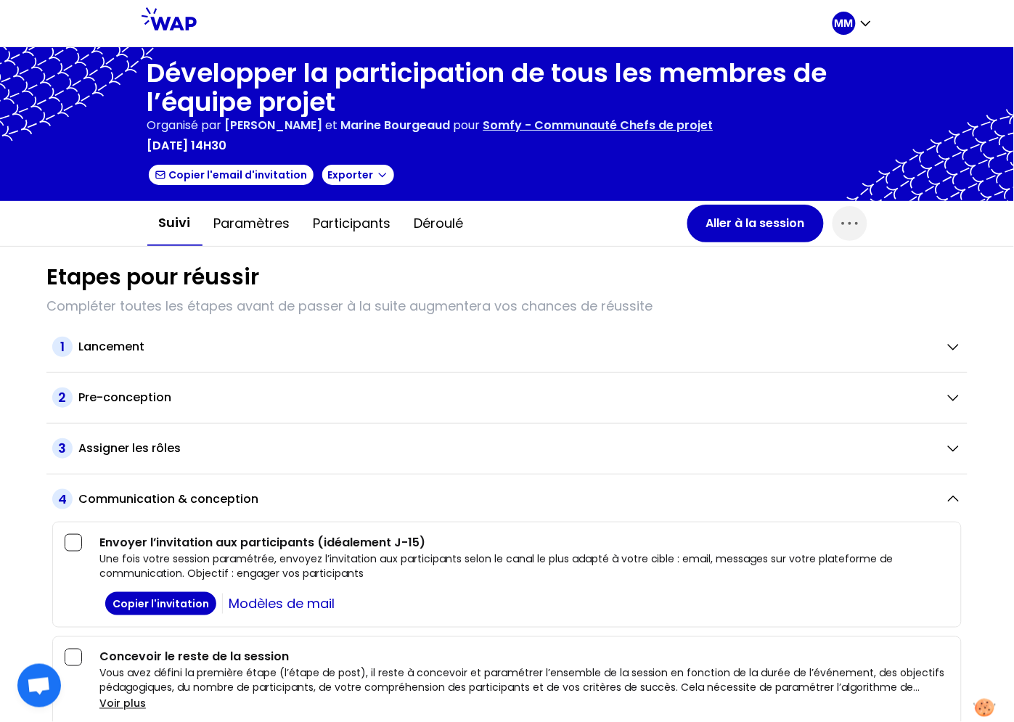
drag, startPoint x: 274, startPoint y: 213, endPoint x: 275, endPoint y: 256, distance: 43.6
click at [274, 213] on button "Paramètres" at bounding box center [252, 224] width 99 height 44
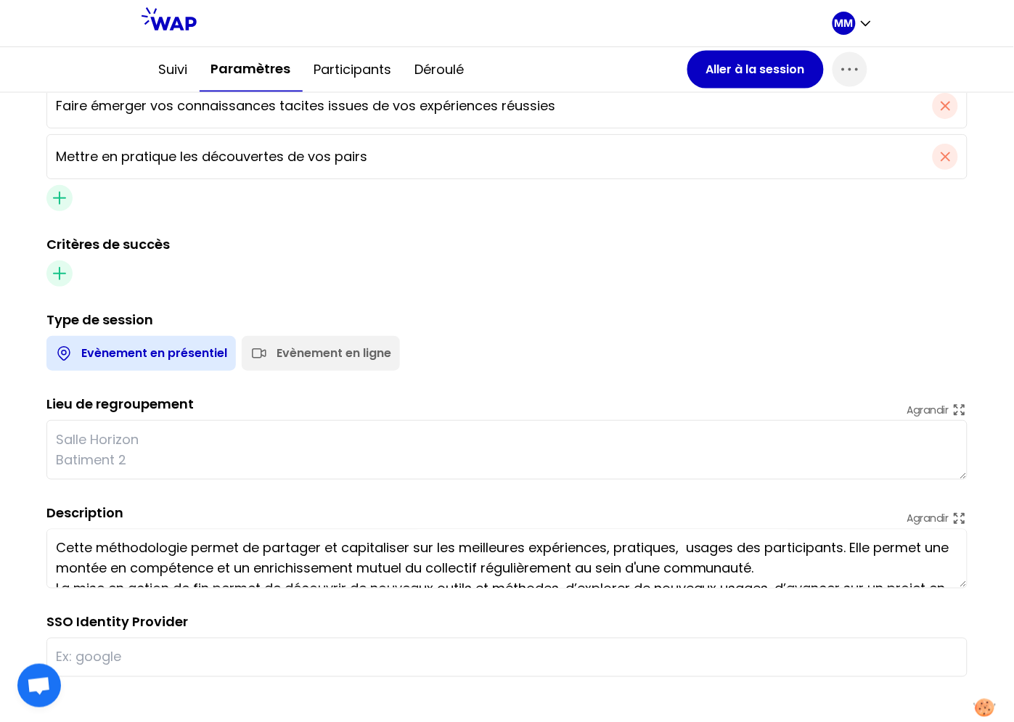
click at [324, 346] on div "Evènement en ligne" at bounding box center [334, 353] width 115 height 17
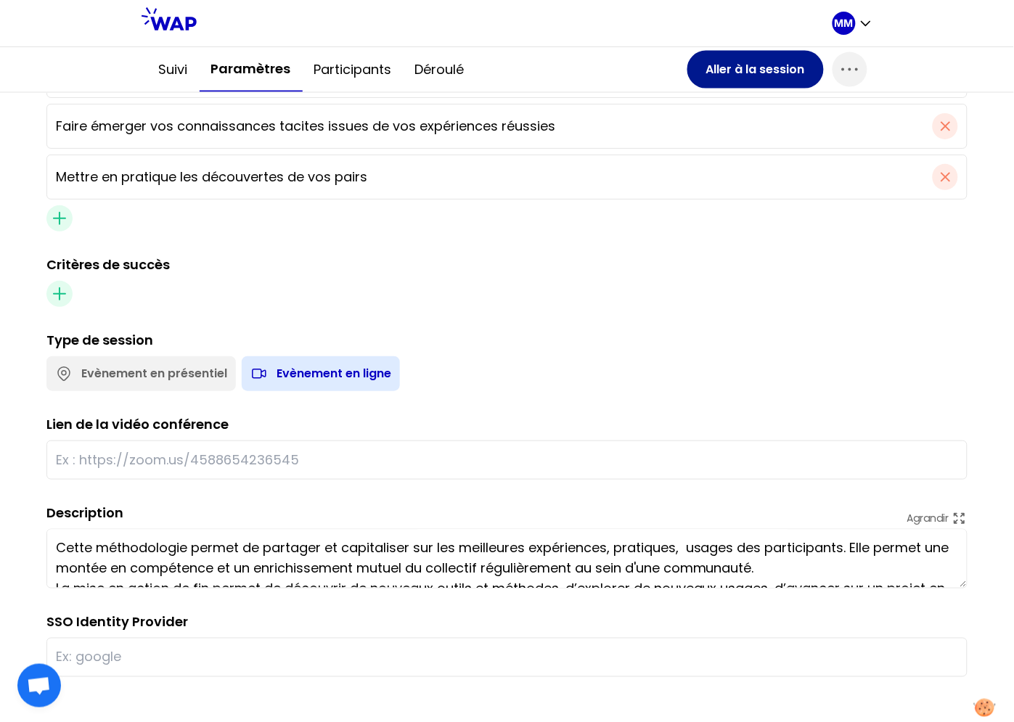
click at [721, 67] on button "Aller à la session" at bounding box center [755, 70] width 136 height 38
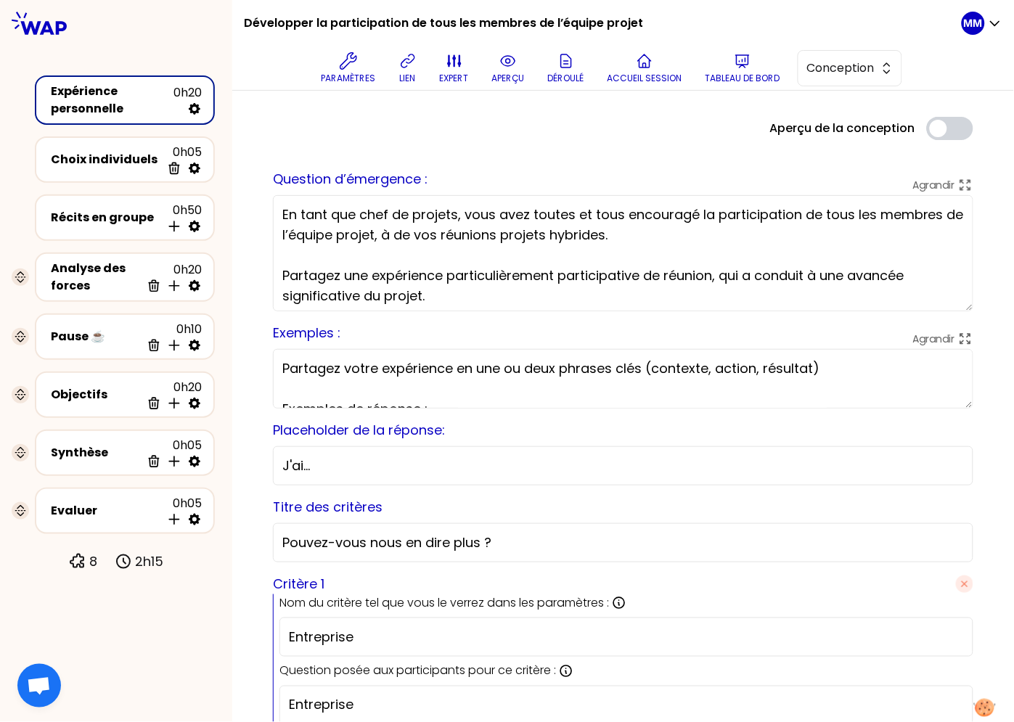
click at [946, 308] on textarea "En tant que chef de projets, vous avez toutes et tous encouragé la participatio…" at bounding box center [623, 253] width 700 height 116
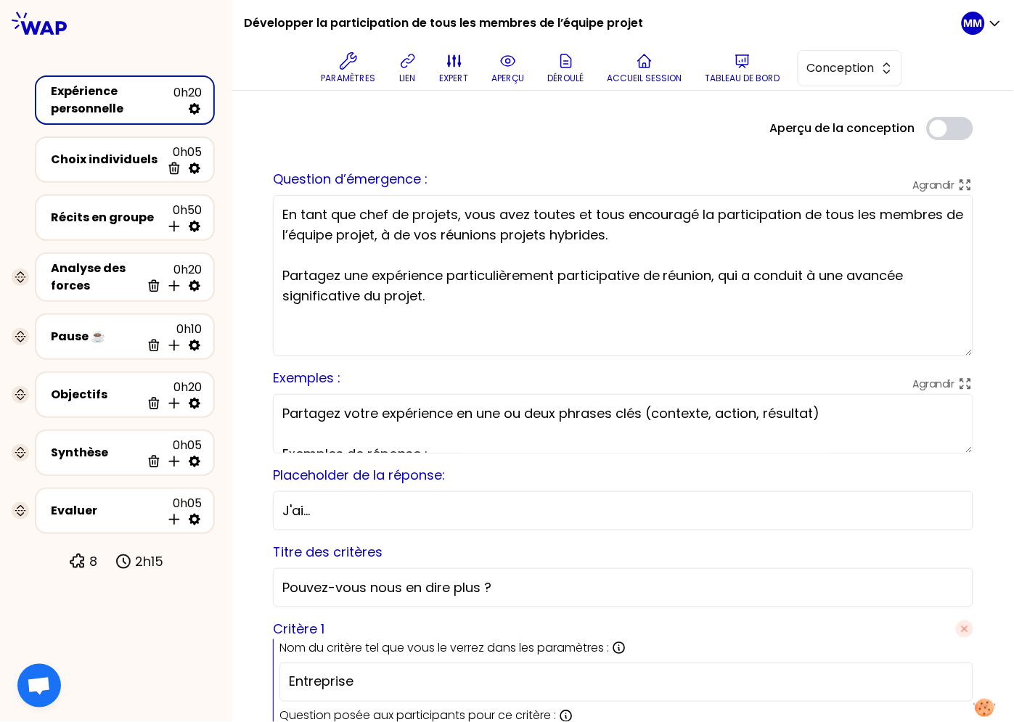
drag, startPoint x: 957, startPoint y: 309, endPoint x: 923, endPoint y: 340, distance: 46.8
click at [955, 353] on textarea "En tant que chef de projets, vous avez toutes et tous encouragé la participatio…" at bounding box center [623, 275] width 700 height 161
click at [666, 311] on textarea "En tant que chef de projets, vous avez toutes et tous encouragé la participatio…" at bounding box center [623, 275] width 700 height 160
click at [103, 203] on div "Récits en groupe 0h50 Insérer une activité en dessous" at bounding box center [125, 218] width 154 height 32
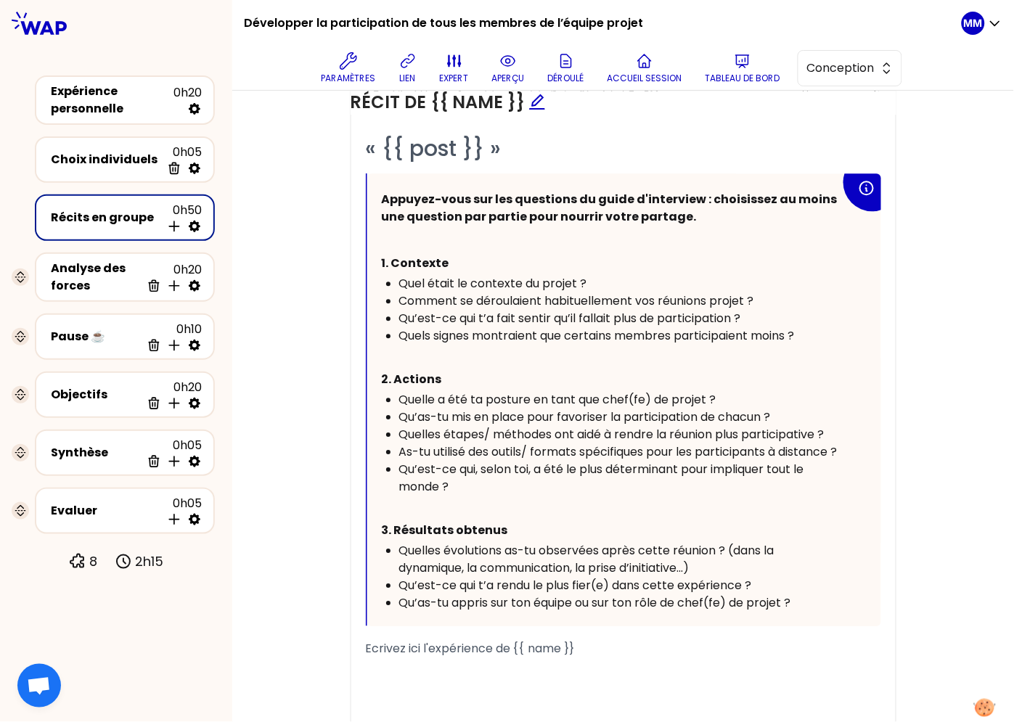
scroll to position [822, 0]
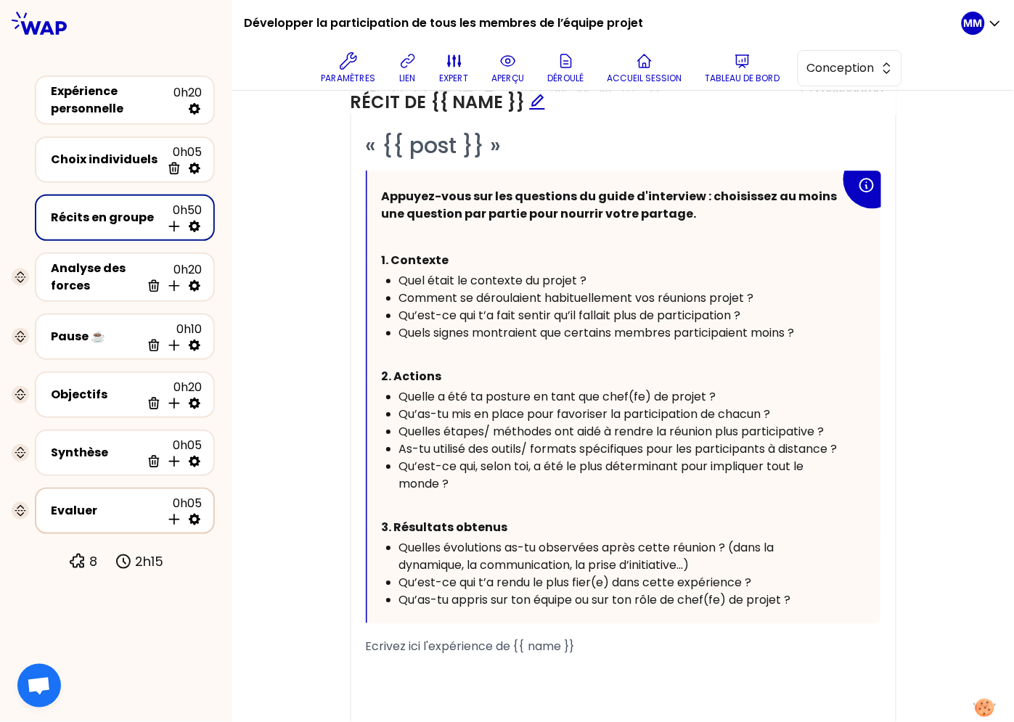
click at [112, 507] on div "Evaluer" at bounding box center [106, 510] width 110 height 17
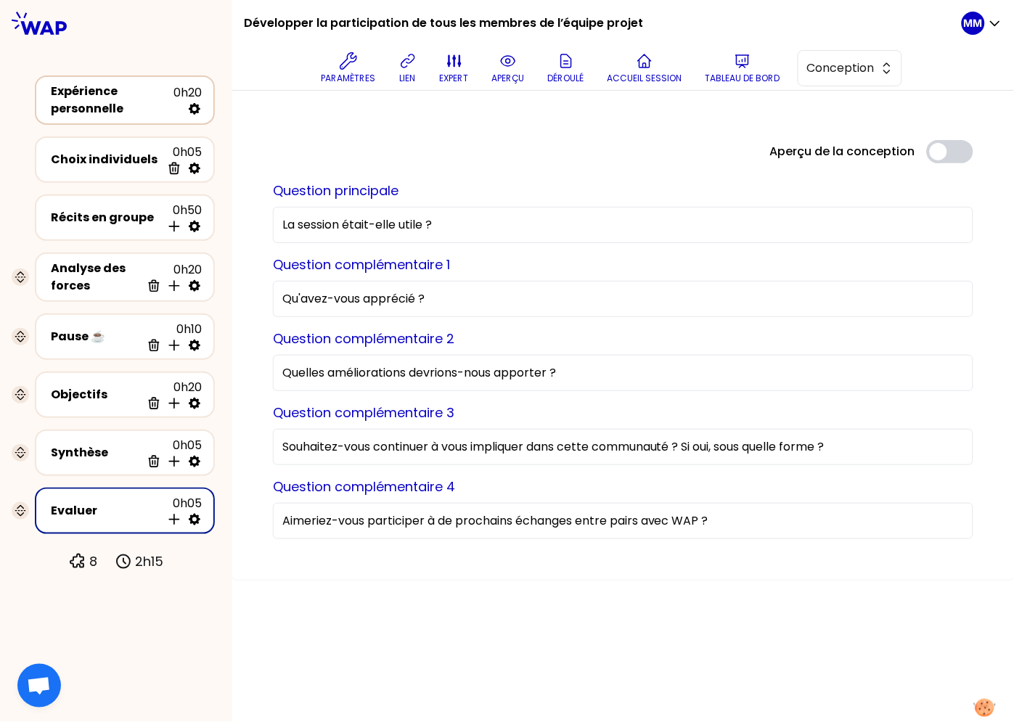
click at [160, 100] on div "Expérience personnelle" at bounding box center [112, 100] width 123 height 35
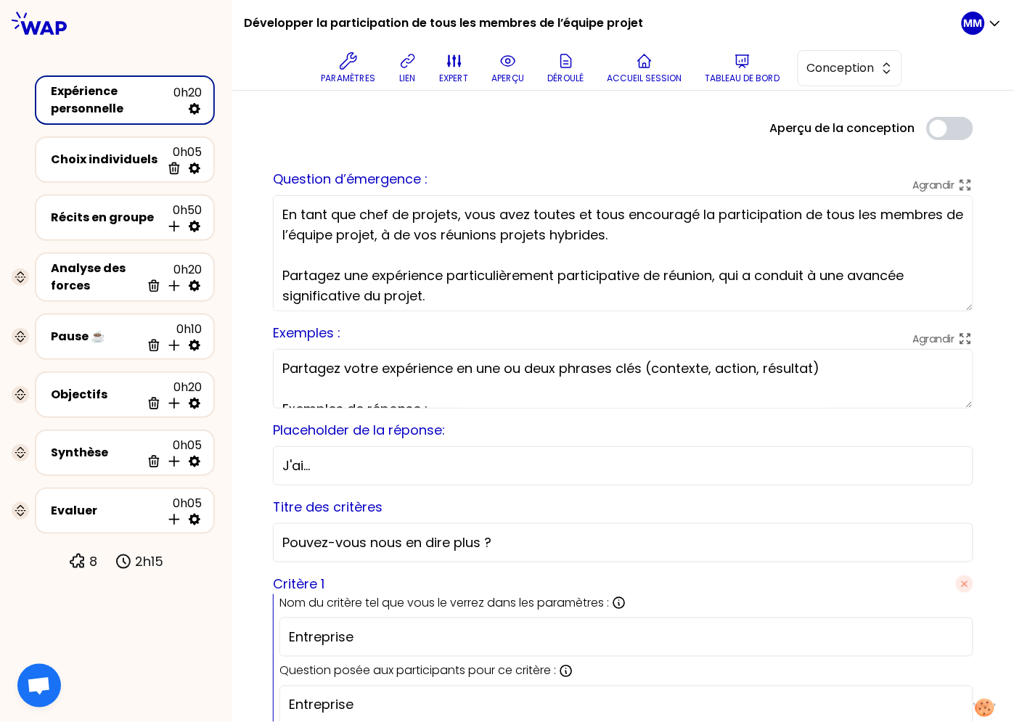
click at [534, 291] on textarea "En tant que chef de projets, vous avez toutes et tous encouragé la participatio…" at bounding box center [623, 253] width 700 height 116
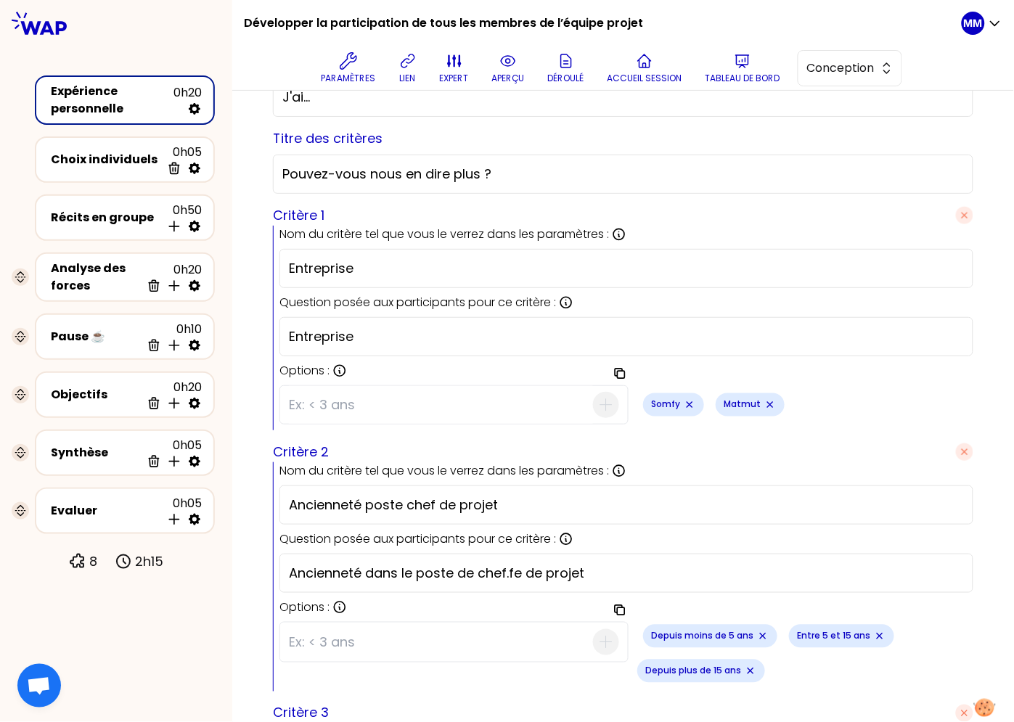
scroll to position [701, 0]
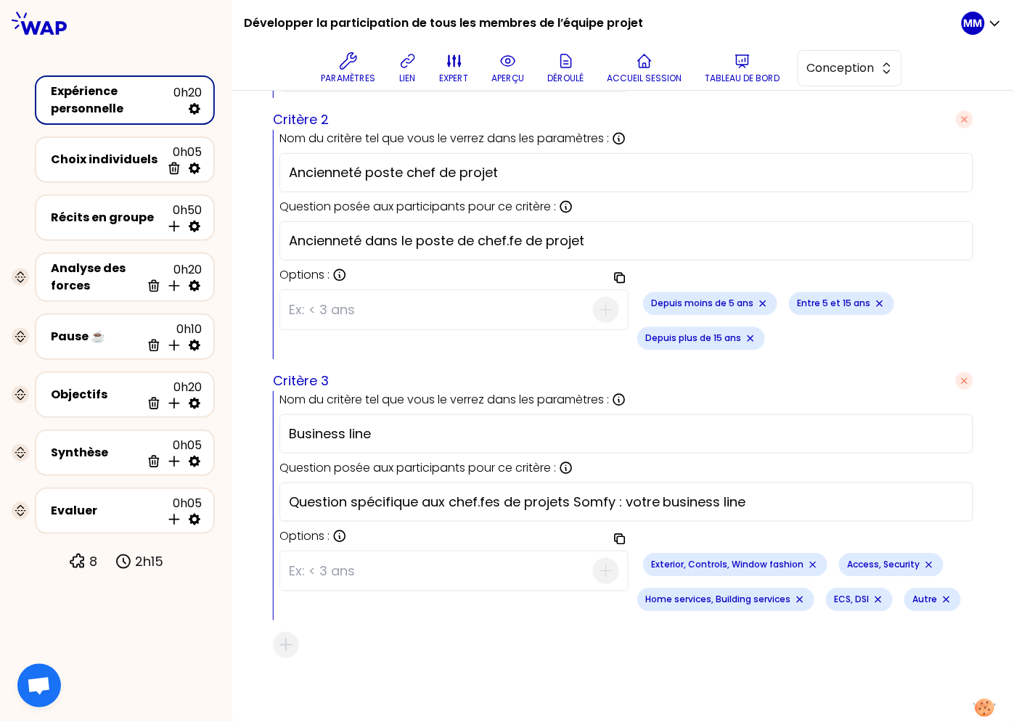
click at [493, 575] on input at bounding box center [441, 571] width 304 height 38
click at [489, 570] on input at bounding box center [441, 571] width 304 height 38
click at [83, 267] on div "Analyse des forces" at bounding box center [96, 277] width 90 height 35
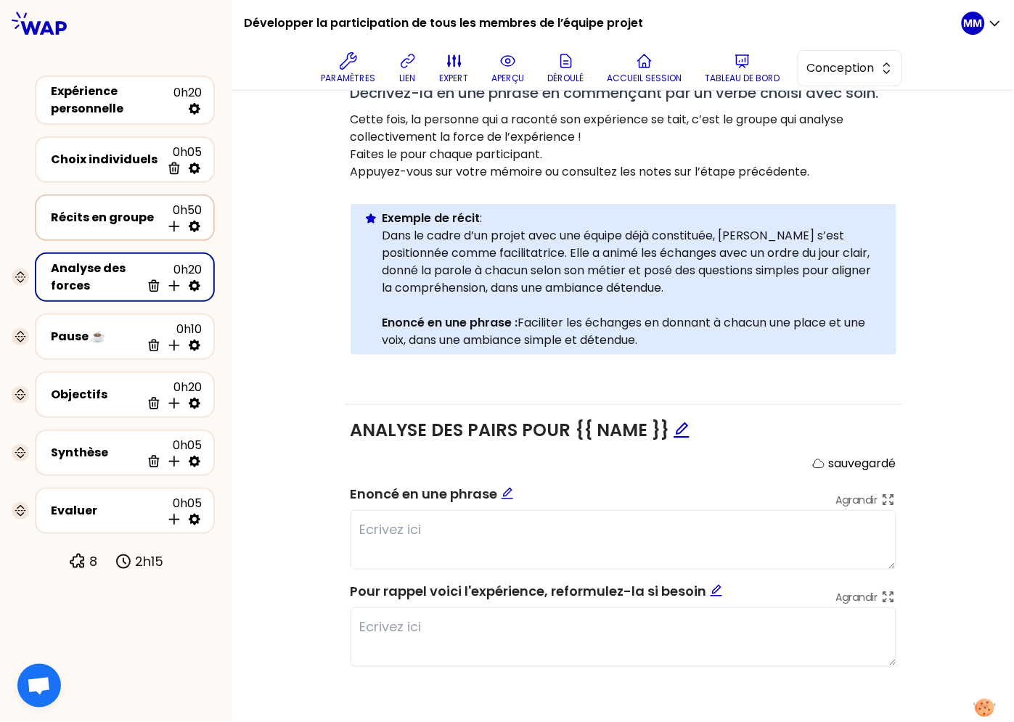
click at [105, 216] on div "Récits en groupe" at bounding box center [106, 217] width 110 height 17
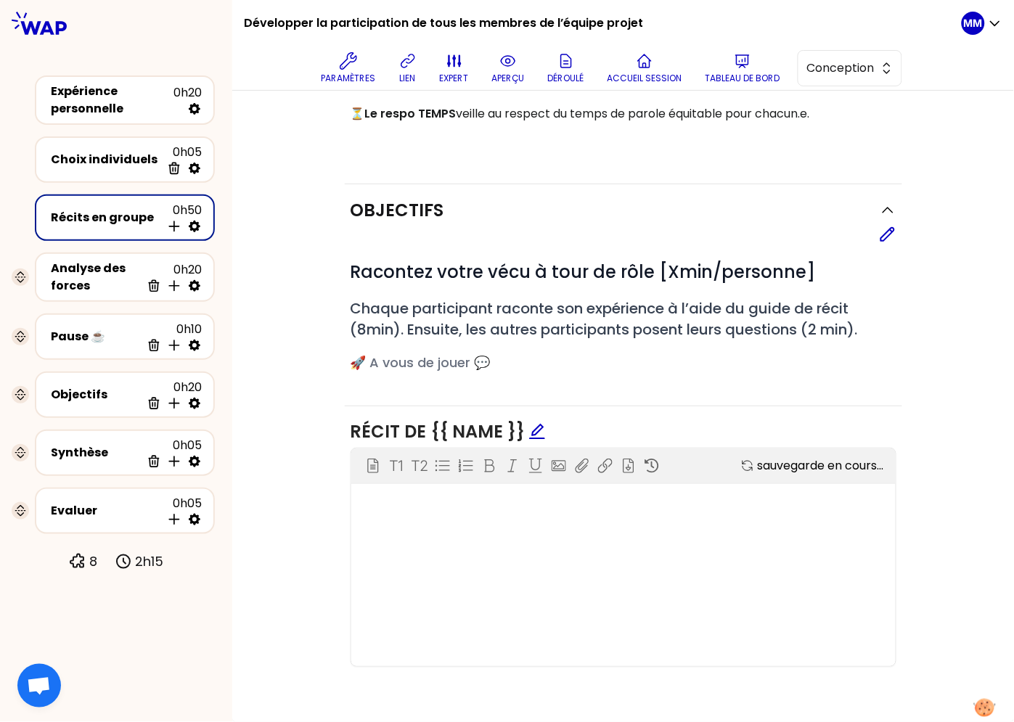
scroll to position [701, 0]
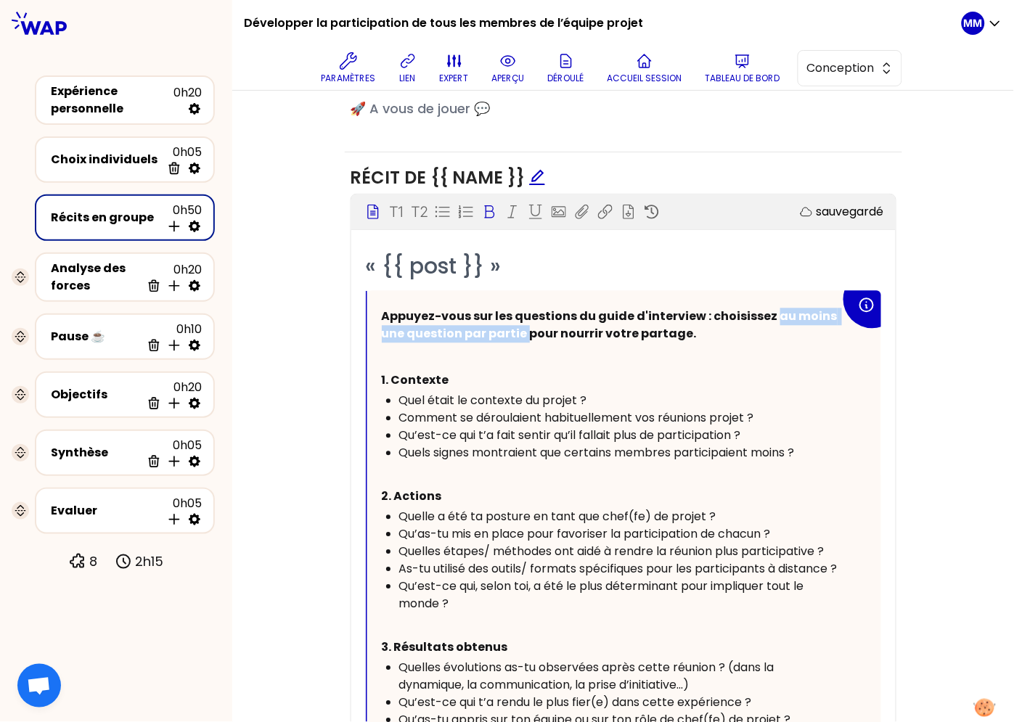
drag, startPoint x: 762, startPoint y: 315, endPoint x: 515, endPoint y: 332, distance: 247.4
click at [515, 332] on span "Appuyez-vous sur les questions du guide d'interview : choisissez au moins une q…" at bounding box center [611, 325] width 458 height 34
click at [592, 352] on div at bounding box center [582, 357] width 138 height 29
click at [565, 385] on p "1. Contexte" at bounding box center [611, 380] width 459 height 23
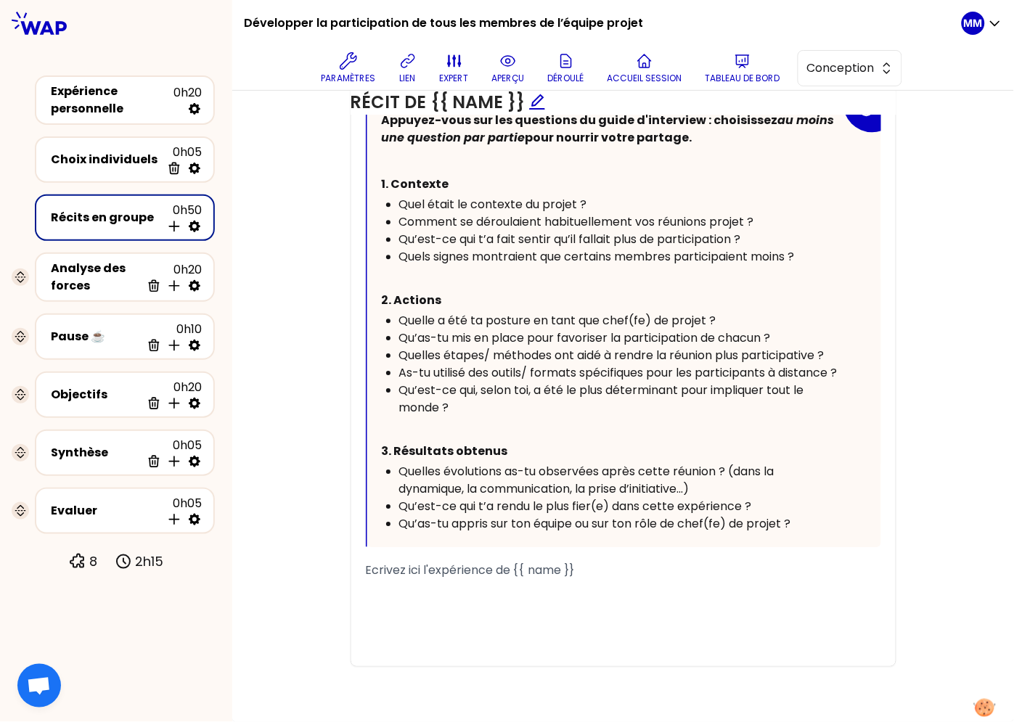
scroll to position [900, 0]
click at [643, 219] on span "Comment se déroulaient habituellement vos réunions projet ?" at bounding box center [576, 221] width 355 height 17
drag, startPoint x: 607, startPoint y: 486, endPoint x: 711, endPoint y: 487, distance: 104.5
click at [713, 487] on span "Quelles évolutions as-tu observées après cette réunion ? (dans la dynamique, la…" at bounding box center [588, 480] width 378 height 34
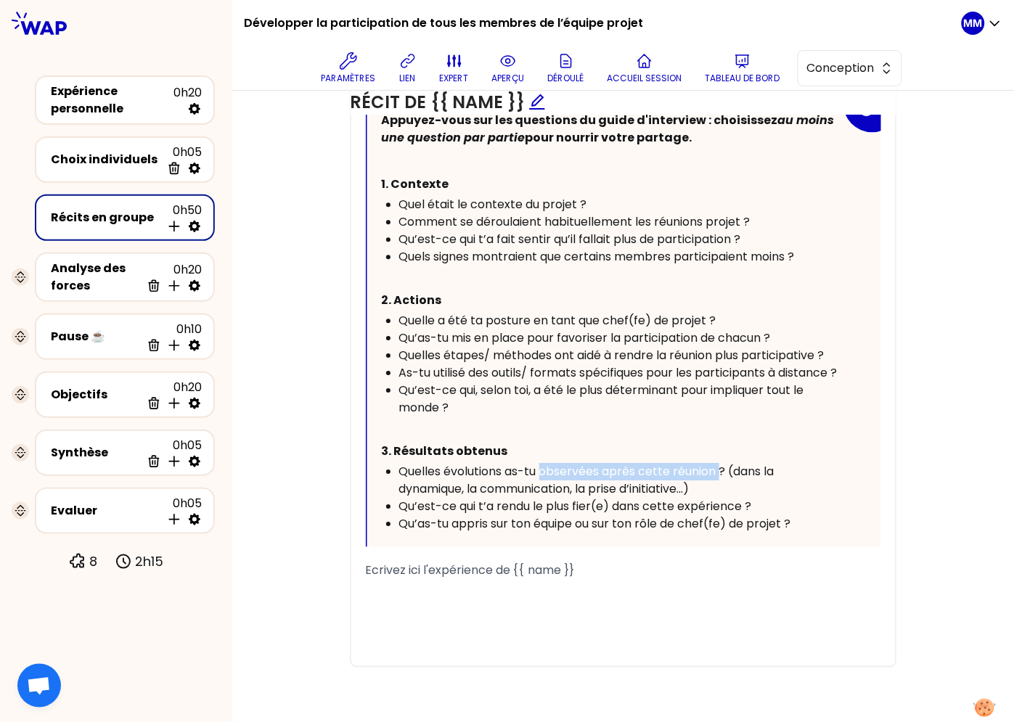
drag, startPoint x: 541, startPoint y: 487, endPoint x: 703, endPoint y: 486, distance: 161.9
click at [715, 486] on span "Quelles évolutions as-tu observées après cette réunion ? (dans la dynamique, la…" at bounding box center [588, 480] width 378 height 34
drag, startPoint x: 703, startPoint y: 494, endPoint x: 728, endPoint y: 494, distance: 24.7
click at [703, 494] on span "Quelles évolutions as-tu observées qui ont fait avancer le projet? (dans la dyn…" at bounding box center [610, 480] width 423 height 34
click at [762, 484] on span "Quelles évolutions as-tu observées qui ont fait avancer le projet? (dans la dyn…" at bounding box center [610, 480] width 423 height 34
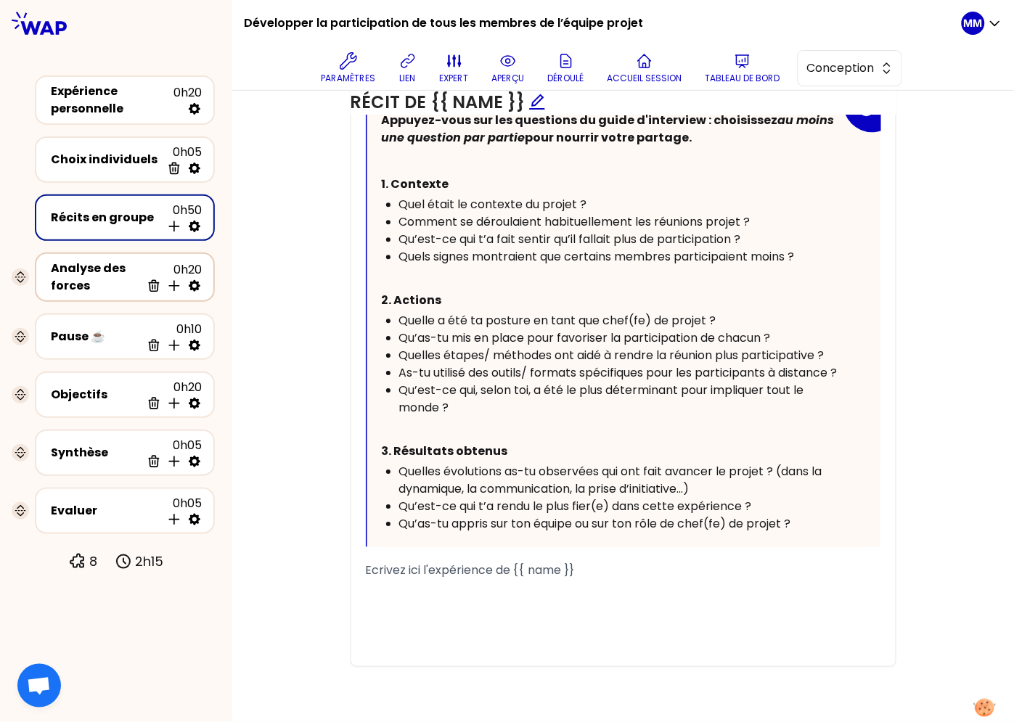
drag, startPoint x: 78, startPoint y: 272, endPoint x: 189, endPoint y: 290, distance: 111.8
click at [79, 272] on div "Analyse des forces" at bounding box center [96, 277] width 90 height 35
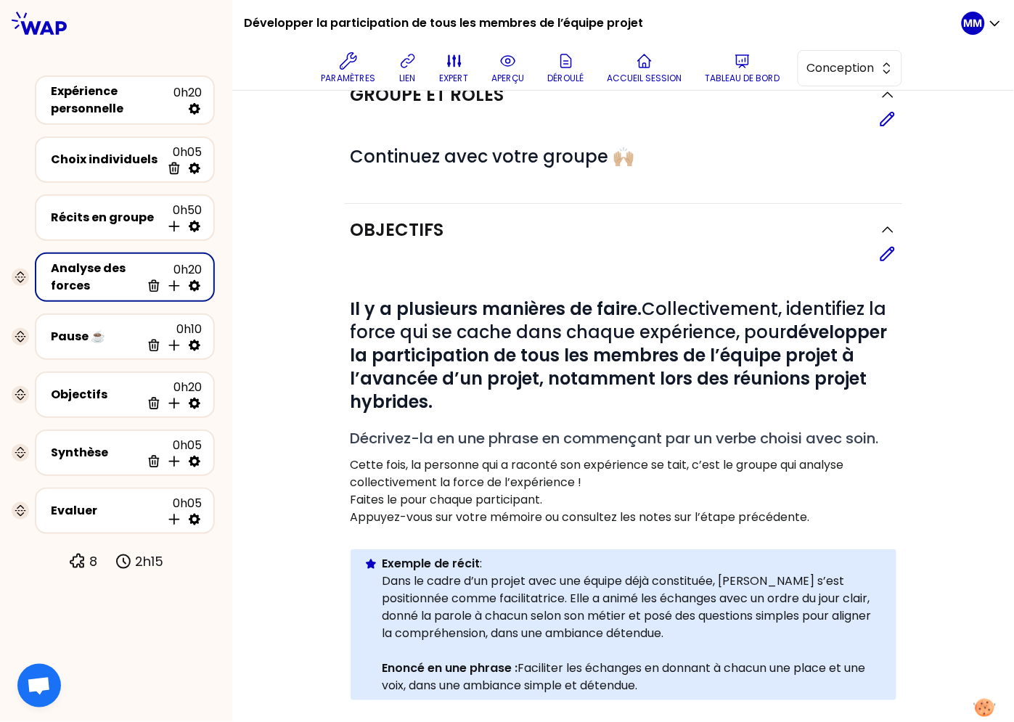
scroll to position [44, 0]
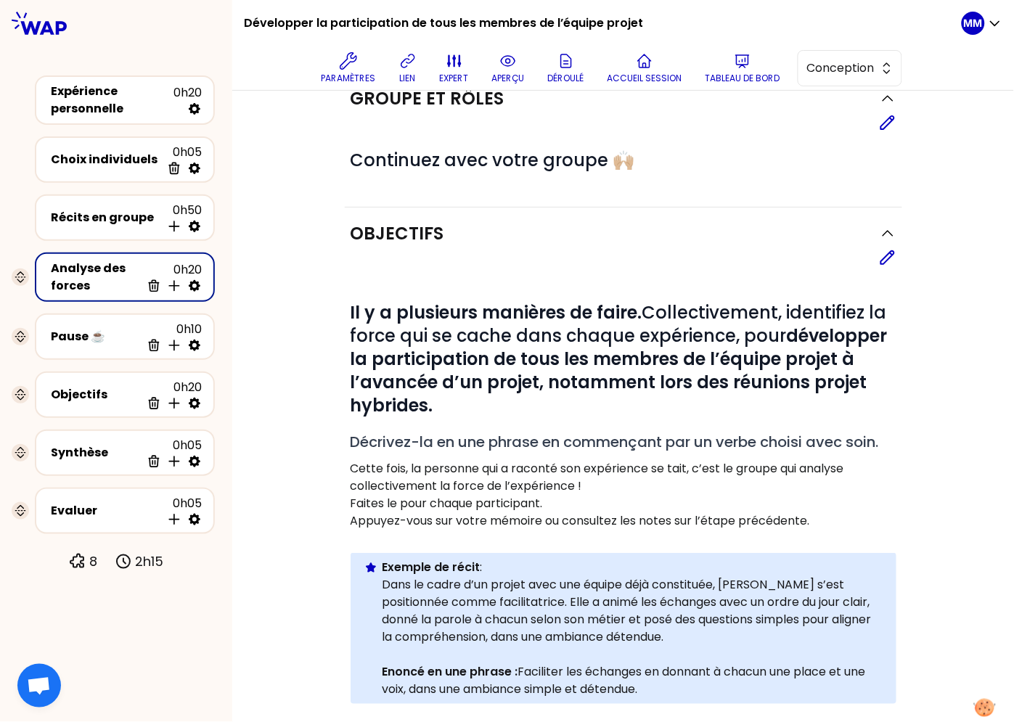
click at [886, 255] on icon at bounding box center [887, 257] width 13 height 13
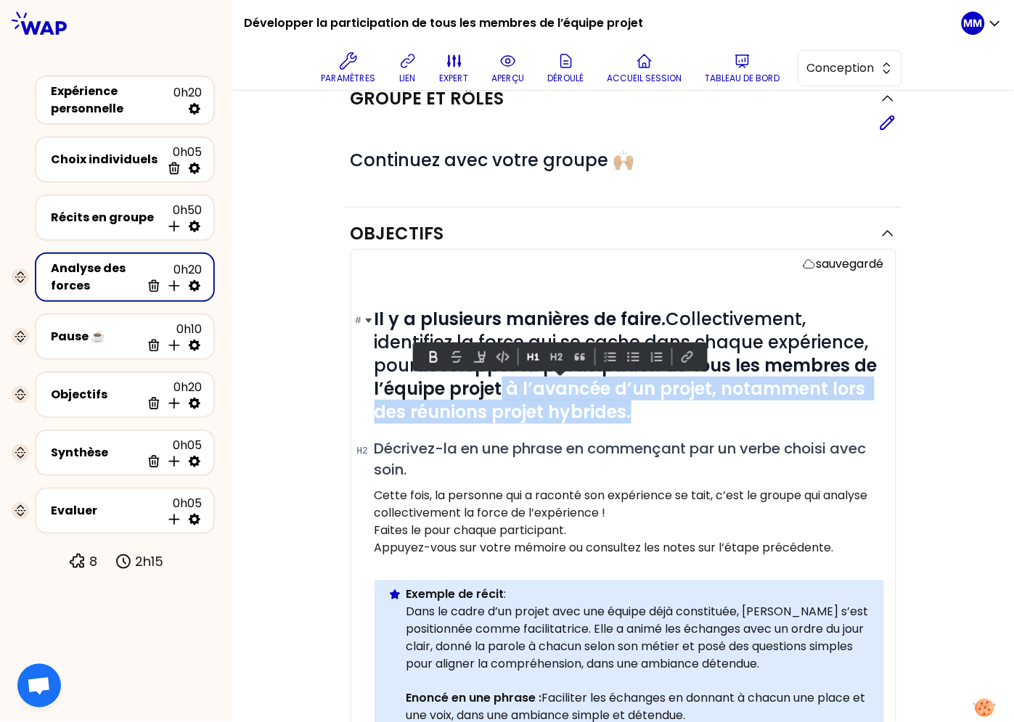
drag, startPoint x: 634, startPoint y: 417, endPoint x: 494, endPoint y: 382, distance: 144.4
click at [494, 382] on h1 "# Il y a plusieurs manières de faire. Collectivement, identifiez la force qui s…" at bounding box center [630, 366] width 510 height 116
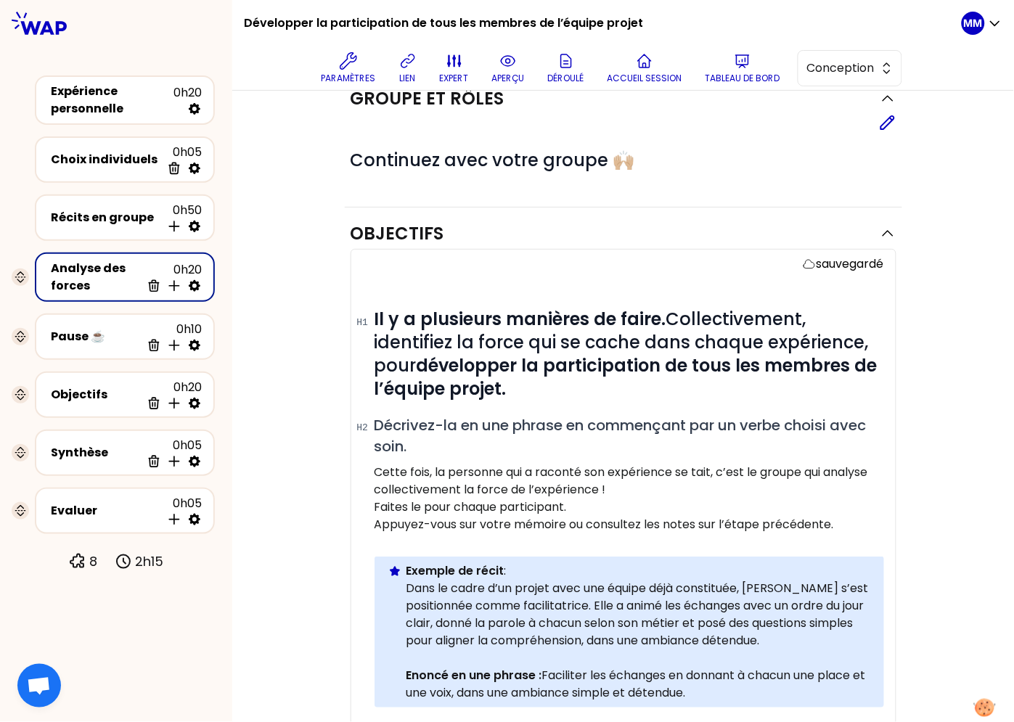
click at [907, 389] on div "Objectifs sauvegardé # Il y a plusieurs manières de faire. Collectivement, iden…" at bounding box center [623, 649] width 724 height 883
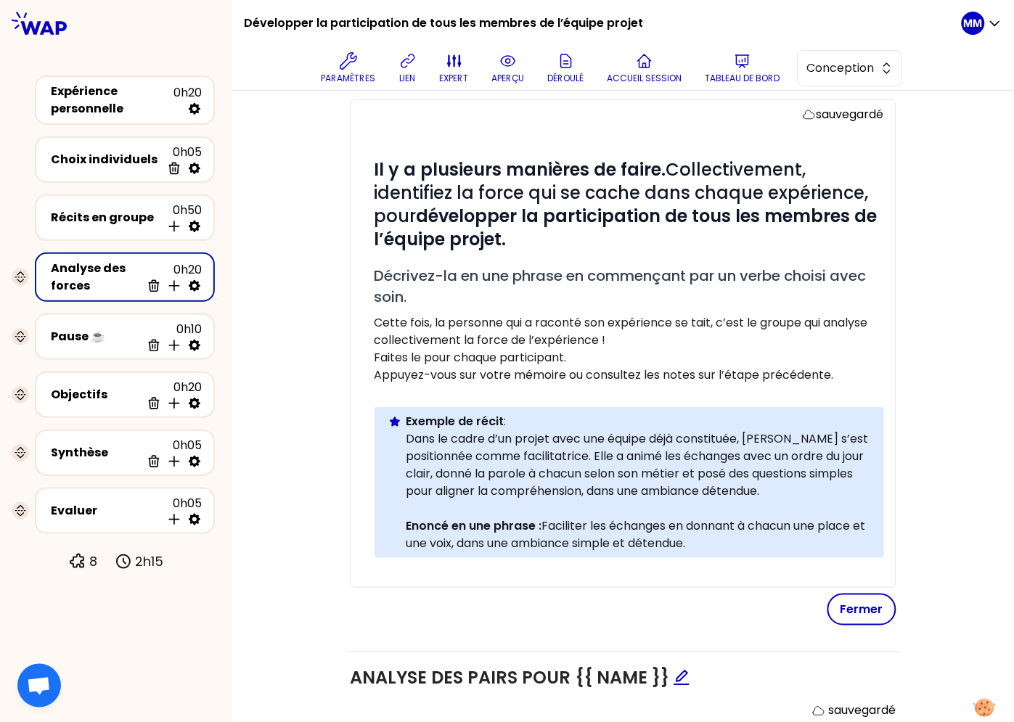
scroll to position [200, 0]
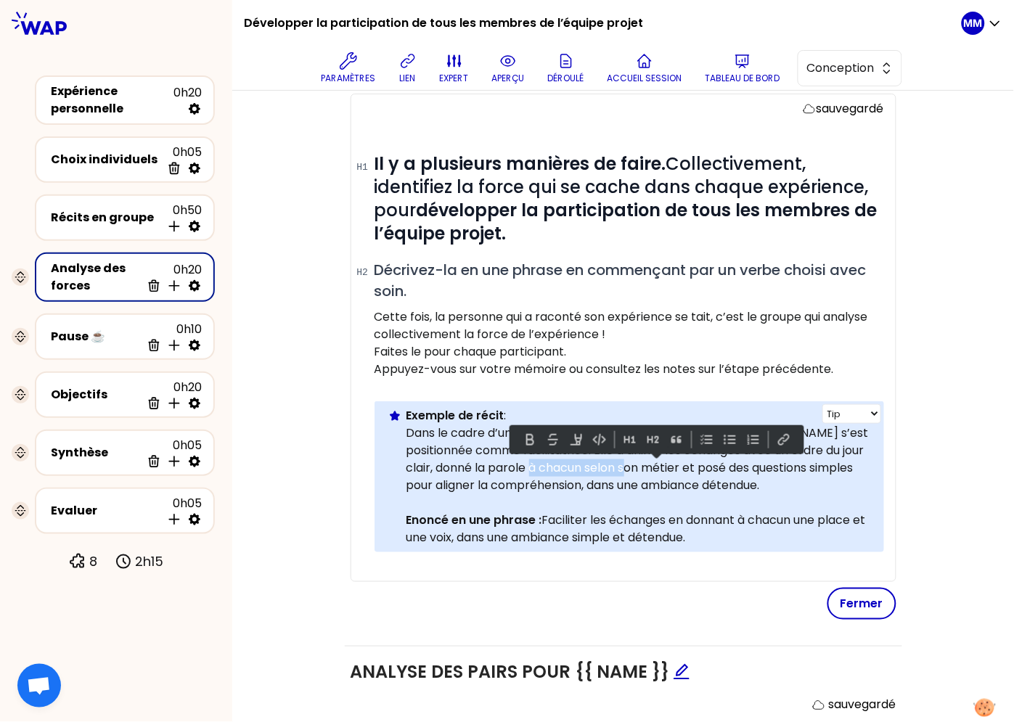
drag, startPoint x: 611, startPoint y: 463, endPoint x: 705, endPoint y: 469, distance: 93.8
click at [705, 467] on p "Dans le cadre d’un projet avec une équipe déjà constituée, Nina s’est positionn…" at bounding box center [639, 460] width 466 height 70
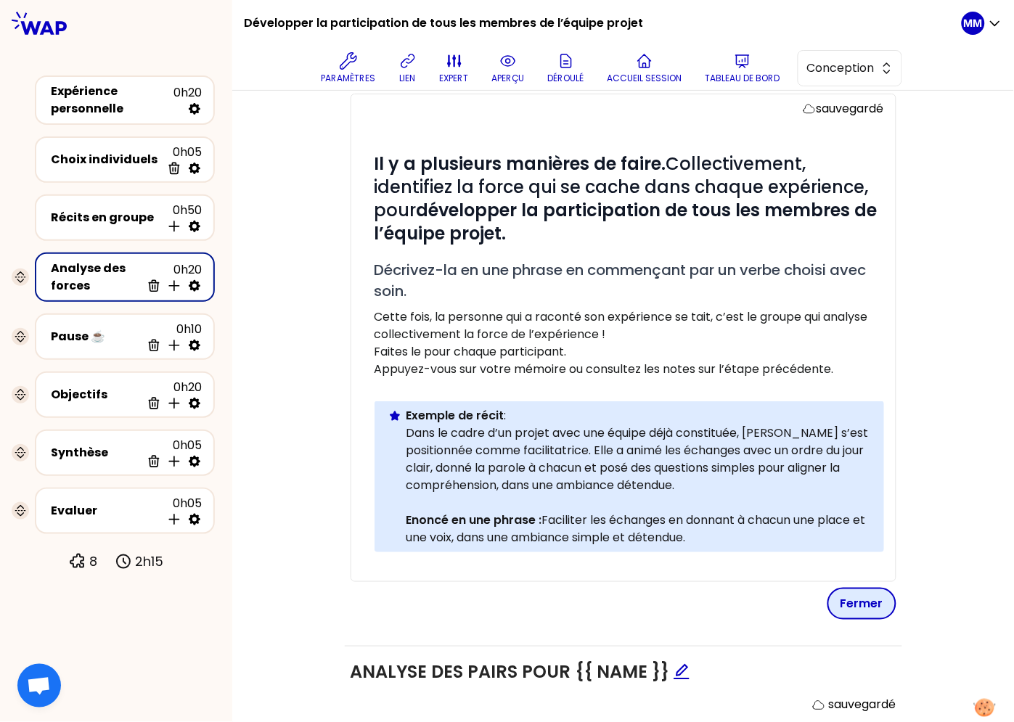
click at [862, 589] on button "Fermer" at bounding box center [861, 604] width 69 height 32
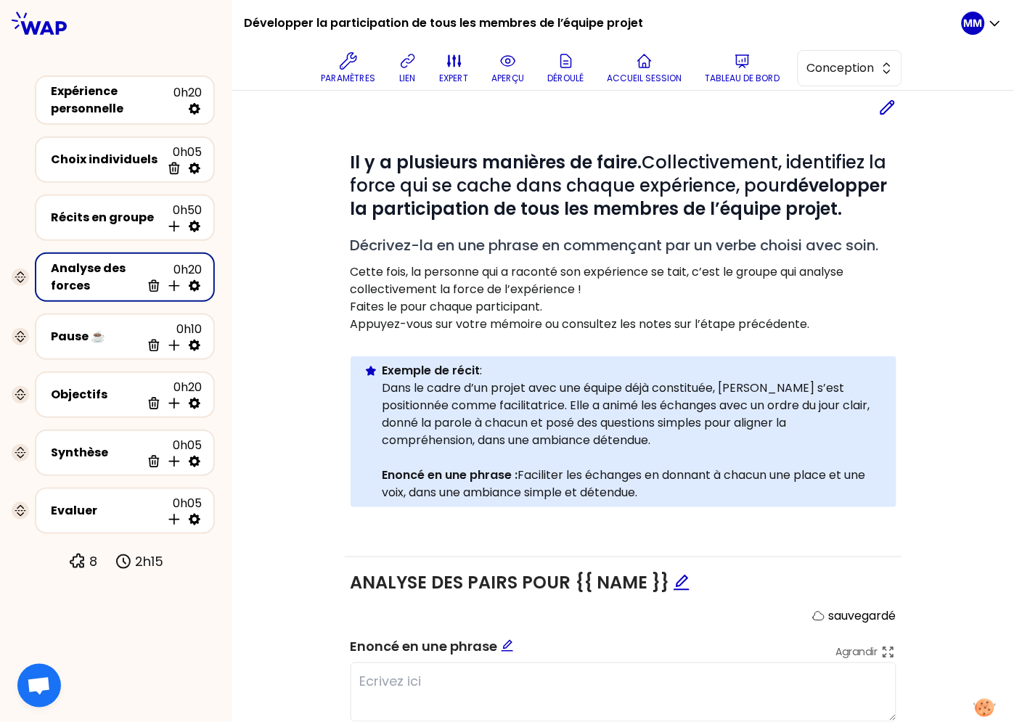
scroll to position [181, 0]
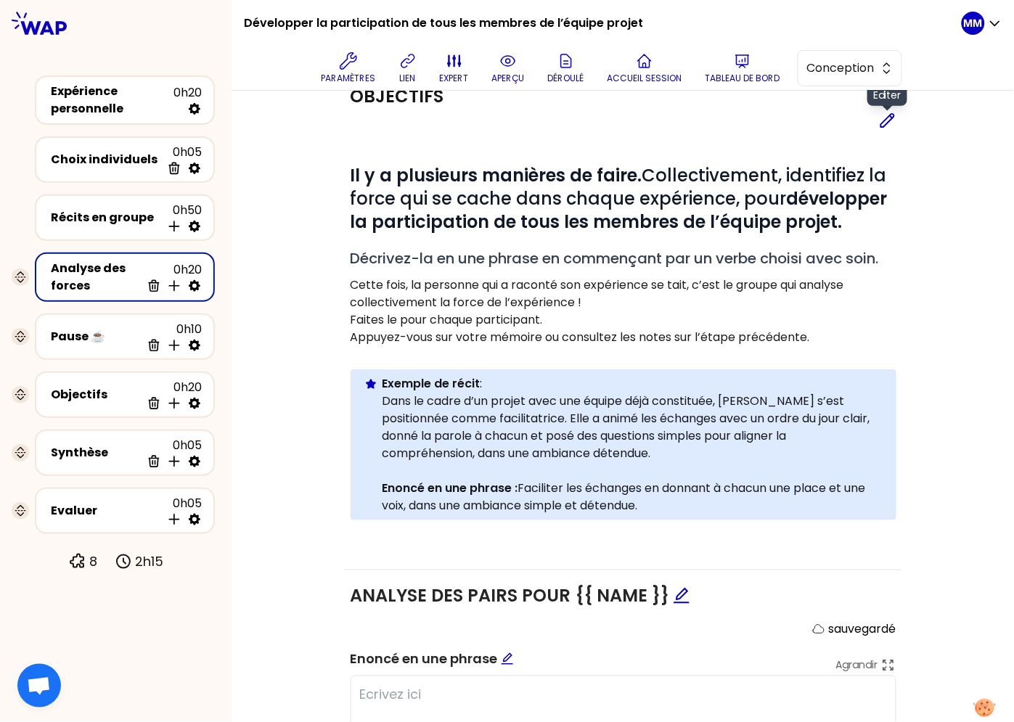
click at [872, 120] on div "Editer" at bounding box center [624, 120] width 546 height 17
click at [881, 120] on icon at bounding box center [887, 120] width 13 height 13
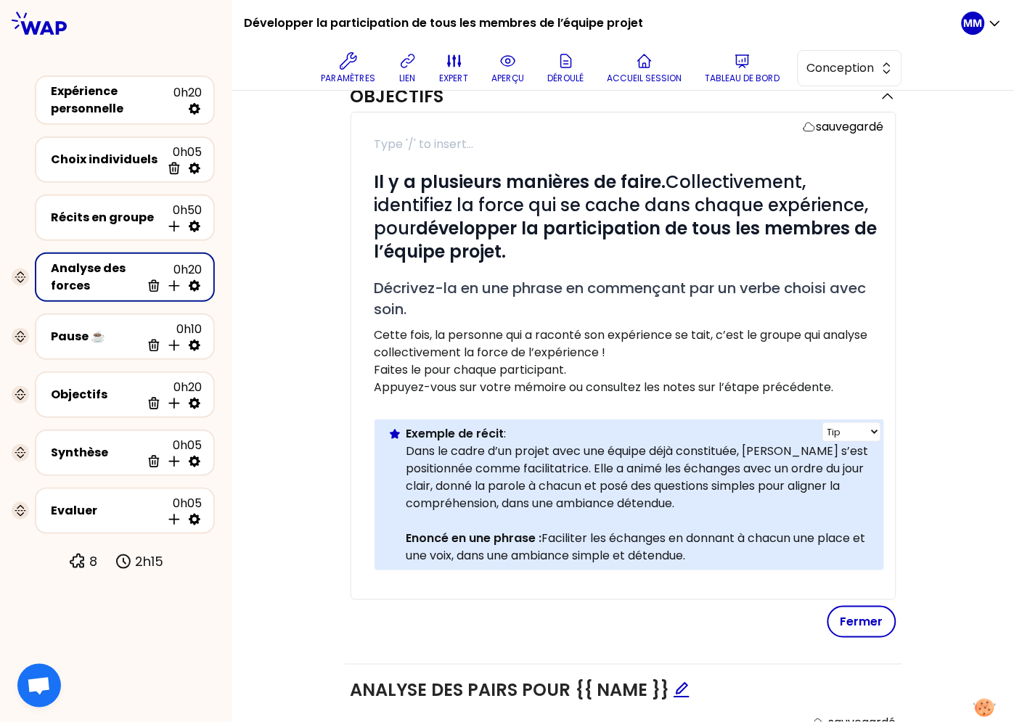
click at [600, 553] on p "Enoncé en une phrase : Faciliter les échanges en donnant à chacun une place et …" at bounding box center [639, 547] width 466 height 35
click at [864, 624] on button "Fermer" at bounding box center [861, 622] width 69 height 32
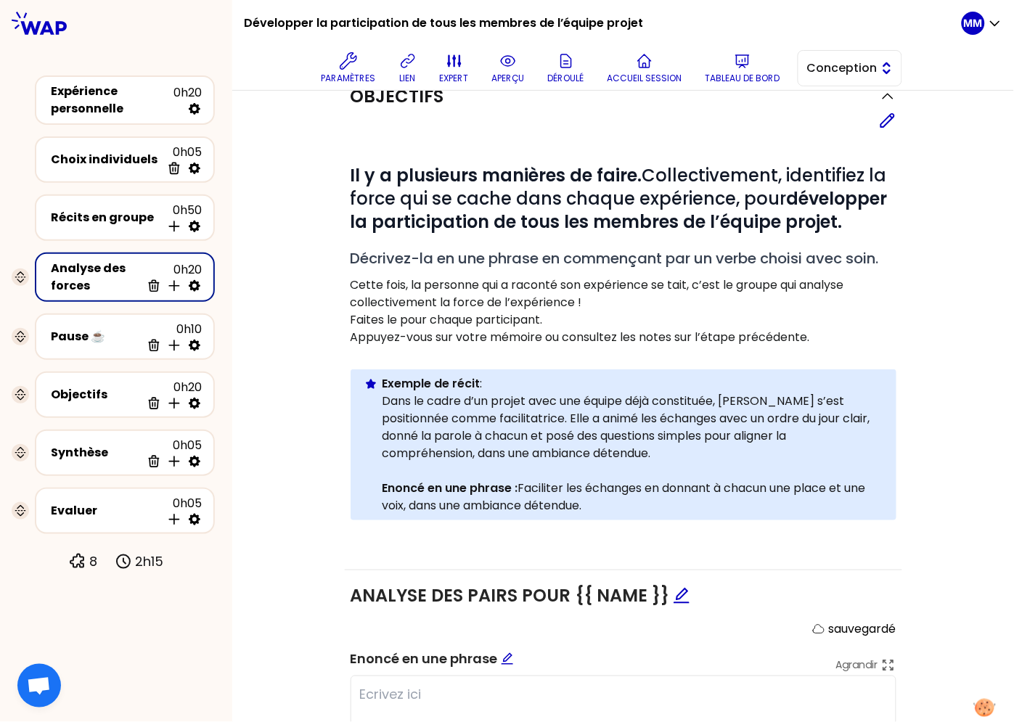
drag, startPoint x: 825, startPoint y: 75, endPoint x: 823, endPoint y: 85, distance: 10.4
click at [825, 75] on span "Conception" at bounding box center [839, 68] width 65 height 17
click at [827, 125] on span "Facilitation" at bounding box center [858, 127] width 62 height 17
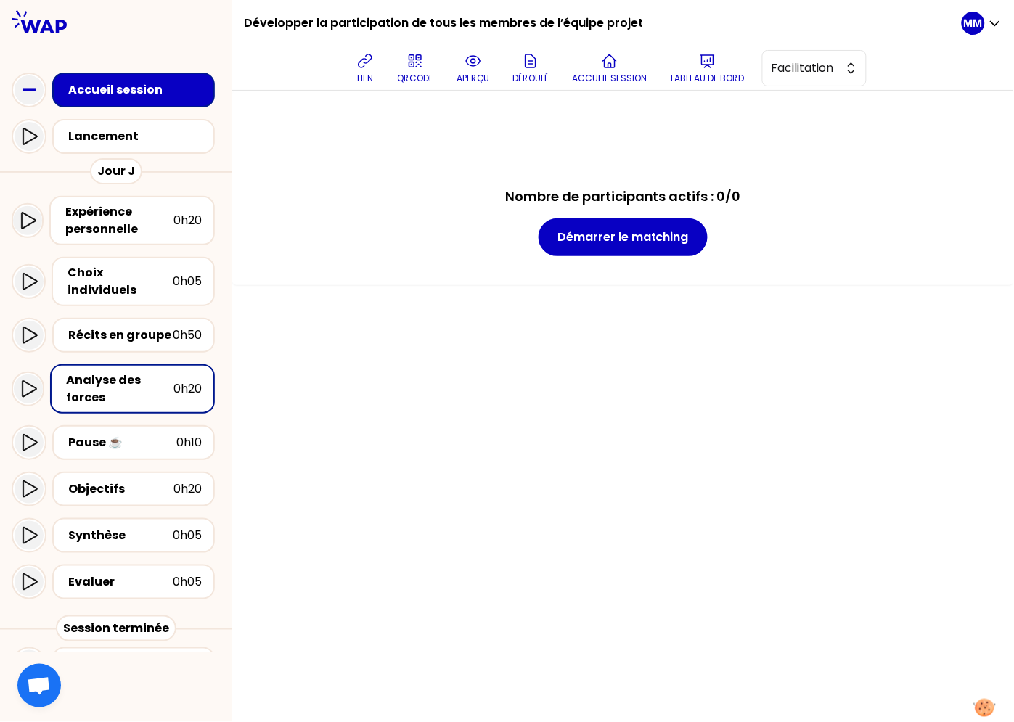
drag, startPoint x: 120, startPoint y: 323, endPoint x: 133, endPoint y: 383, distance: 60.9
click at [120, 327] on div "Récits en groupe" at bounding box center [120, 335] width 105 height 17
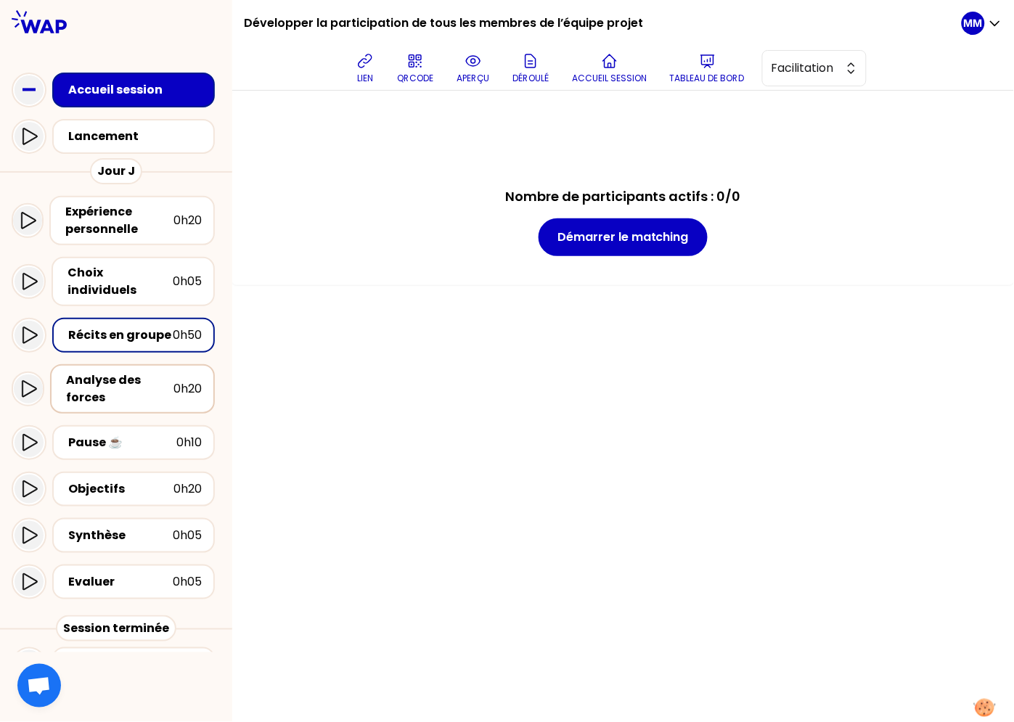
click at [127, 378] on div "Analyse des forces" at bounding box center [119, 389] width 107 height 35
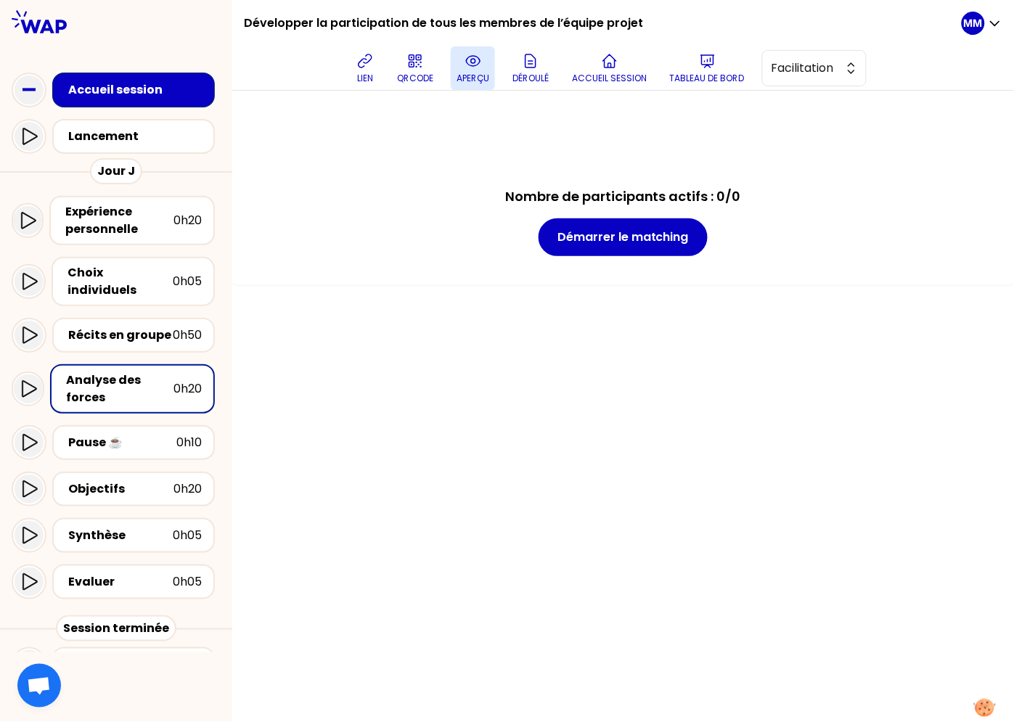
click at [481, 48] on button "aperçu" at bounding box center [473, 68] width 44 height 44
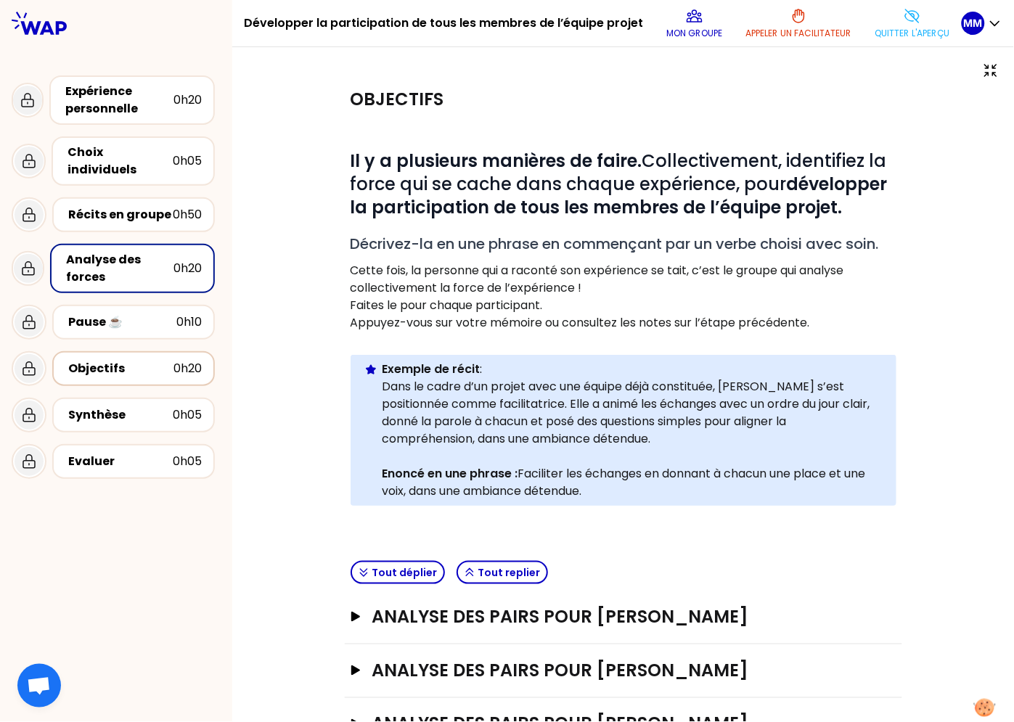
drag, startPoint x: 122, startPoint y: 351, endPoint x: 138, endPoint y: 351, distance: 16.0
click at [122, 360] on div "Objectifs" at bounding box center [120, 368] width 105 height 17
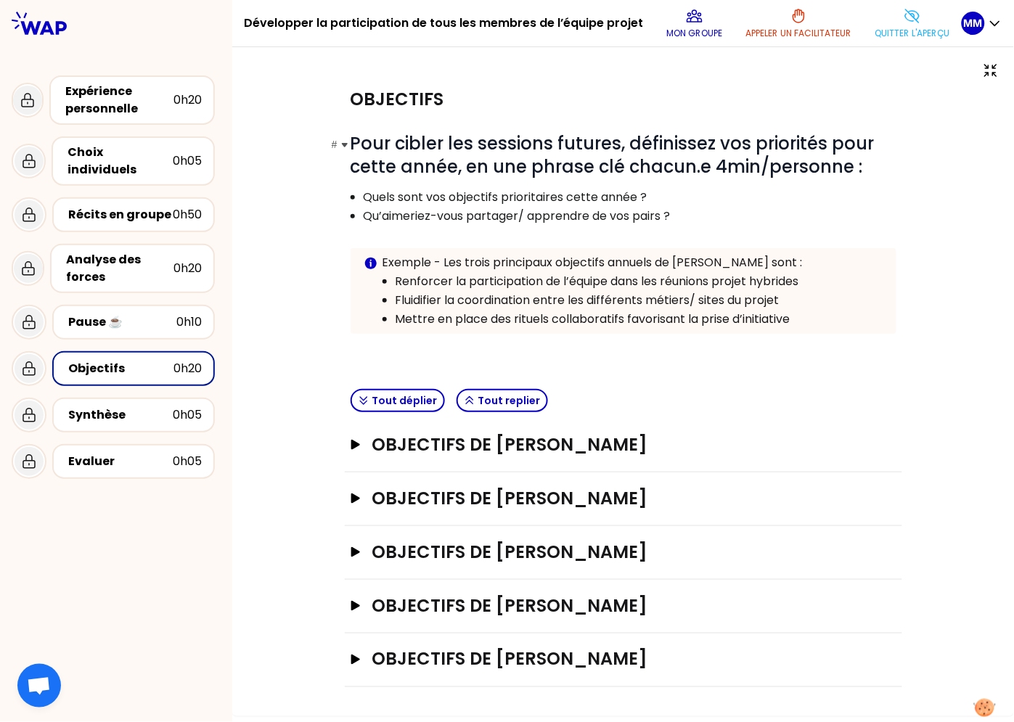
click at [789, 145] on span "Pour cibler les sessions futures, définissez vos priorités pour cette année, en…" at bounding box center [615, 154] width 528 height 47
click at [789, 146] on span "Pour cibler les sessions futures, définissez vos priorités pour cette année, en…" at bounding box center [615, 154] width 528 height 47
click at [906, 28] on p "Quitter l'aperçu" at bounding box center [912, 34] width 75 height 12
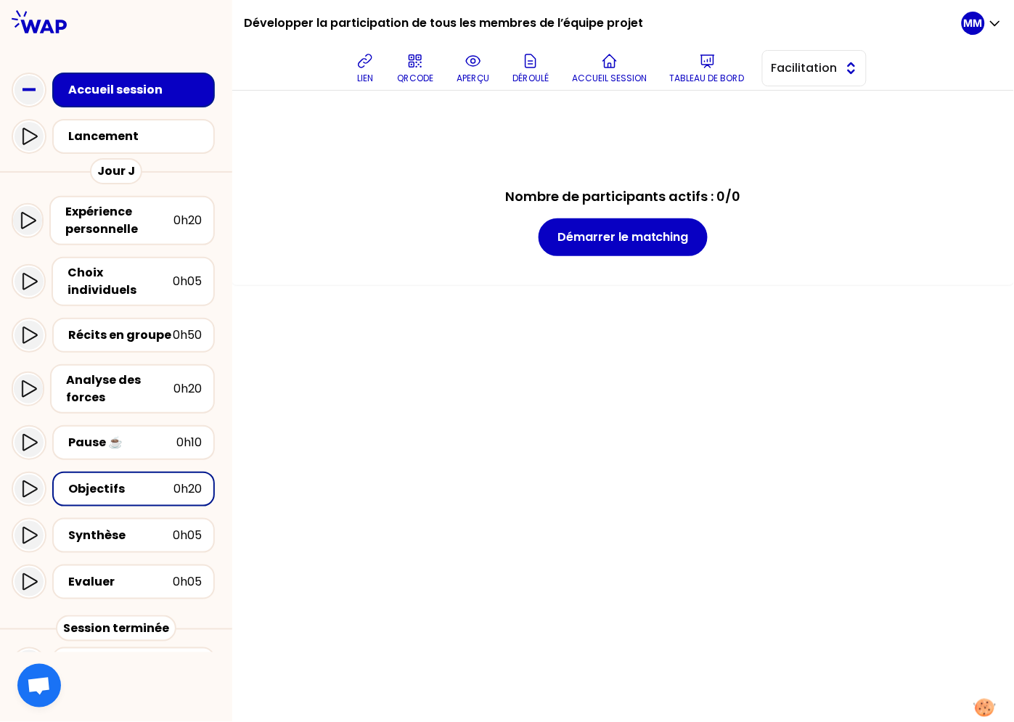
click at [812, 60] on span "Facilitation" at bounding box center [804, 68] width 65 height 17
click at [807, 107] on span "Conception" at bounding box center [823, 104] width 62 height 17
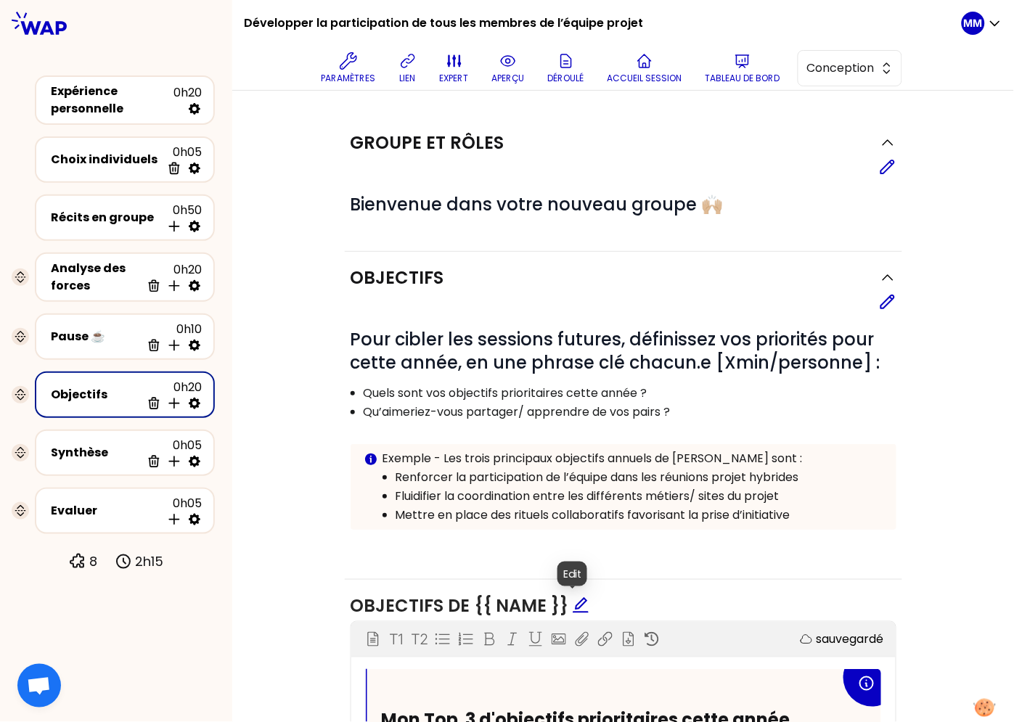
click at [573, 606] on icon "edit" at bounding box center [580, 604] width 15 height 15
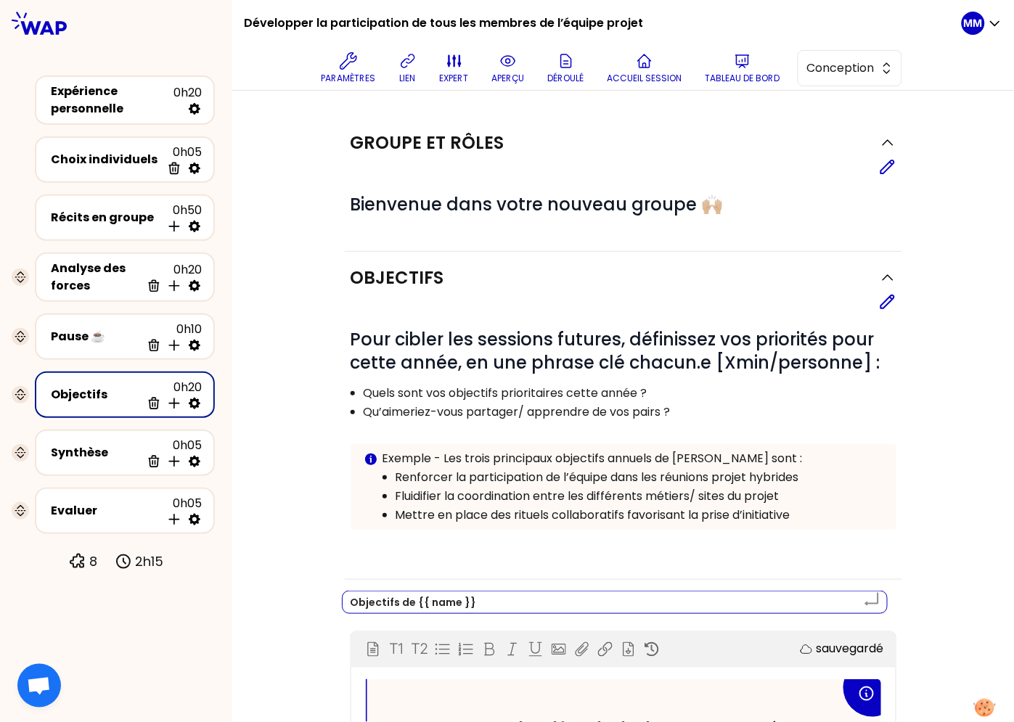
click at [370, 600] on textarea "Objectifs de {{ name }}" at bounding box center [615, 602] width 546 height 23
type textarea "P de {{ name }}"
type textarea "Pr de {{ name }}"
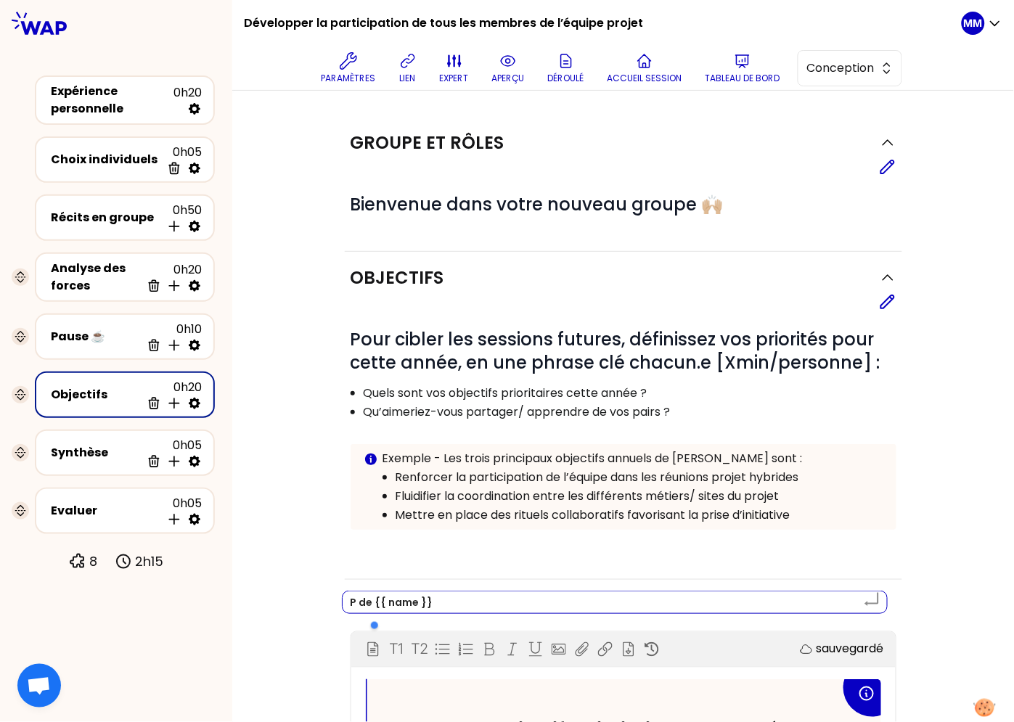
type textarea "Pr de {{ name }}"
type textarea "Pri de {{ name }}"
type textarea "Prio de {{ name }}"
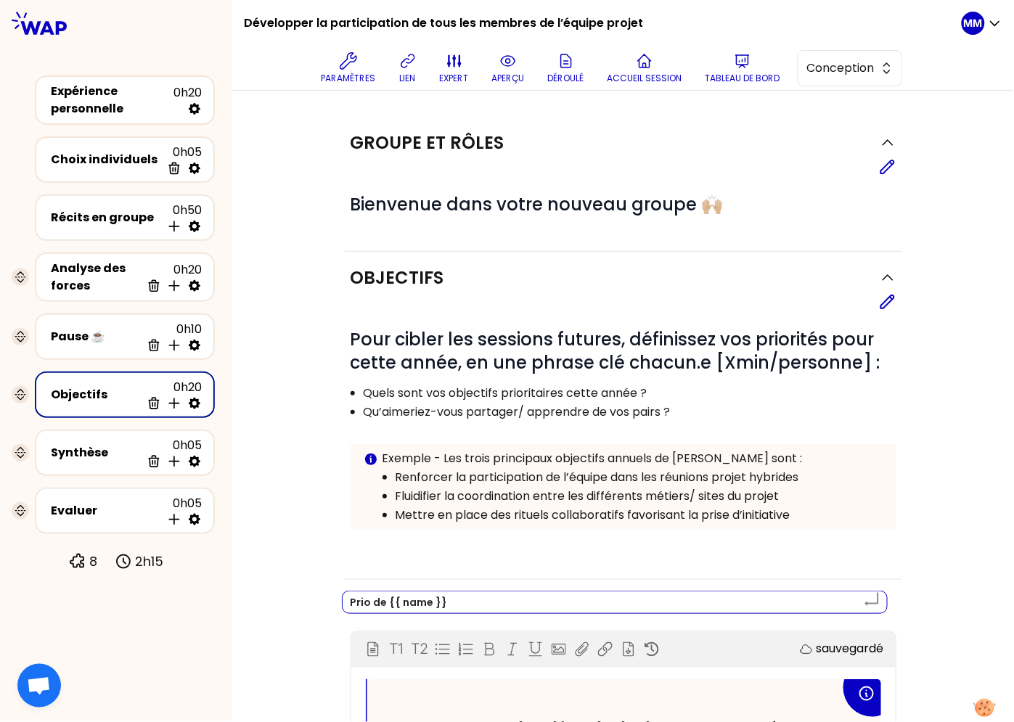
type textarea "Prior de {{ name }}"
type textarea "Priori de {{ name }}"
type textarea "Priorit de {{ name }}"
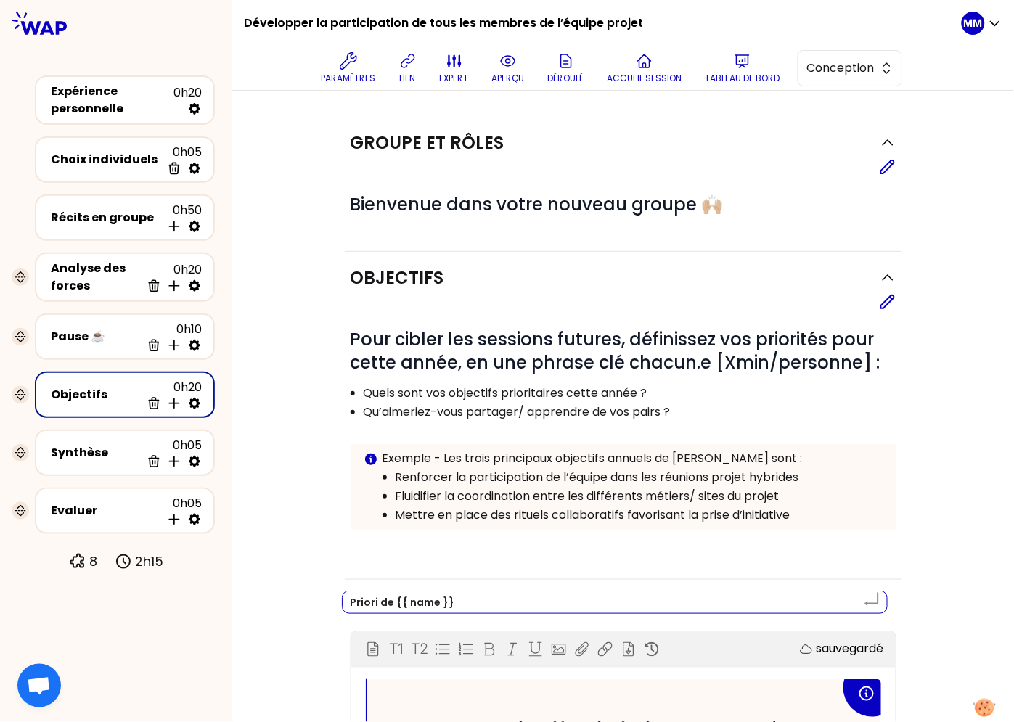
type textarea "Priorit de {{ name }}"
type textarea "Priorité de {{ name }}"
type textarea "Priorités de {{ name }}"
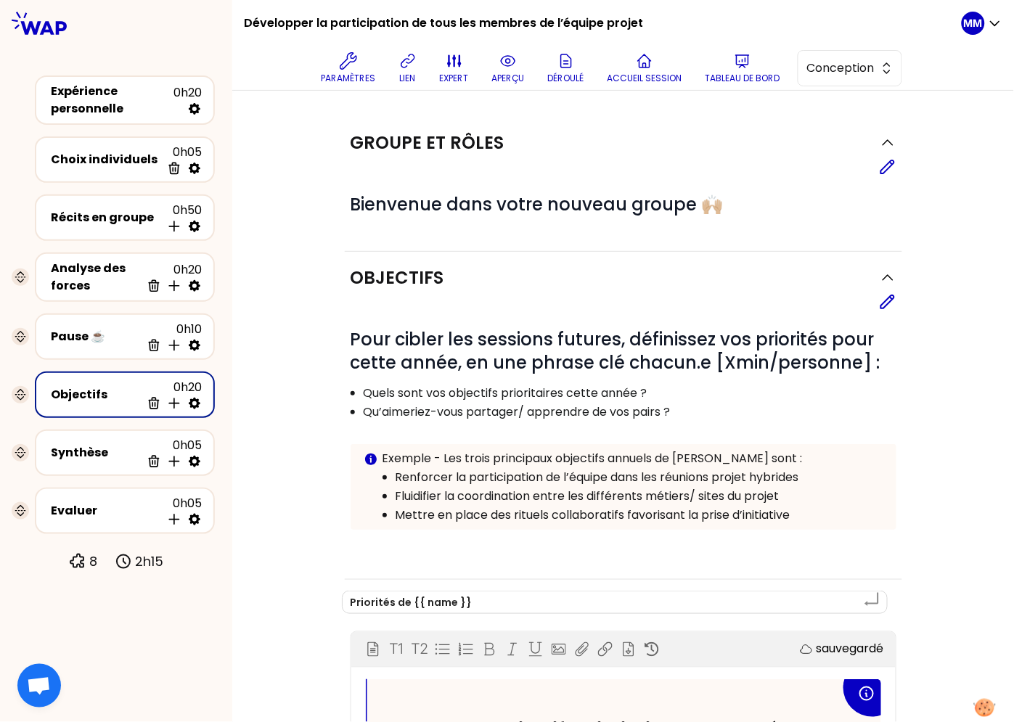
click at [292, 547] on div "Objectifs Editer # Pour cibler les sessions futures, définissez vos priorités p…" at bounding box center [623, 709] width 724 height 915
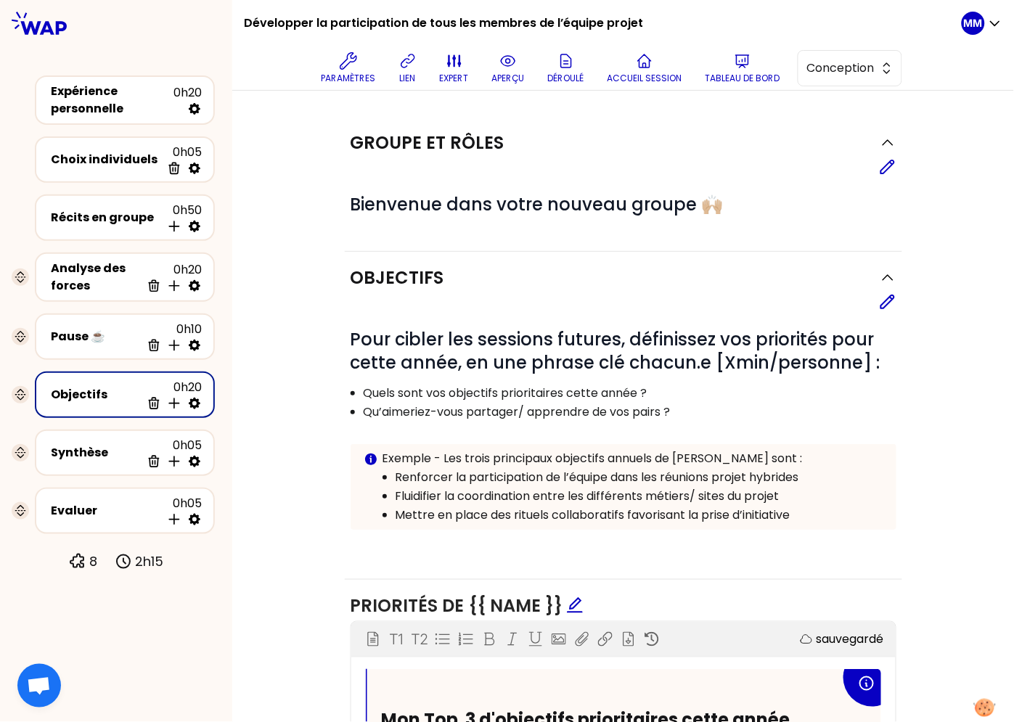
click at [197, 400] on icon at bounding box center [194, 403] width 15 height 15
select select "3"
select select "activity"
select select "false"
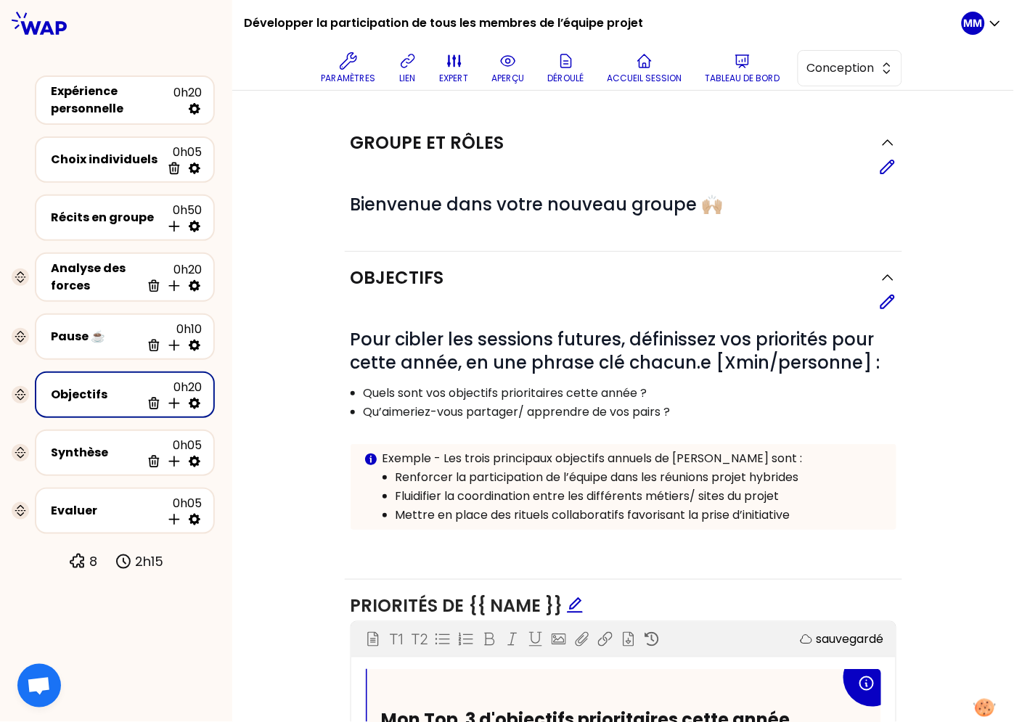
select select "Each"
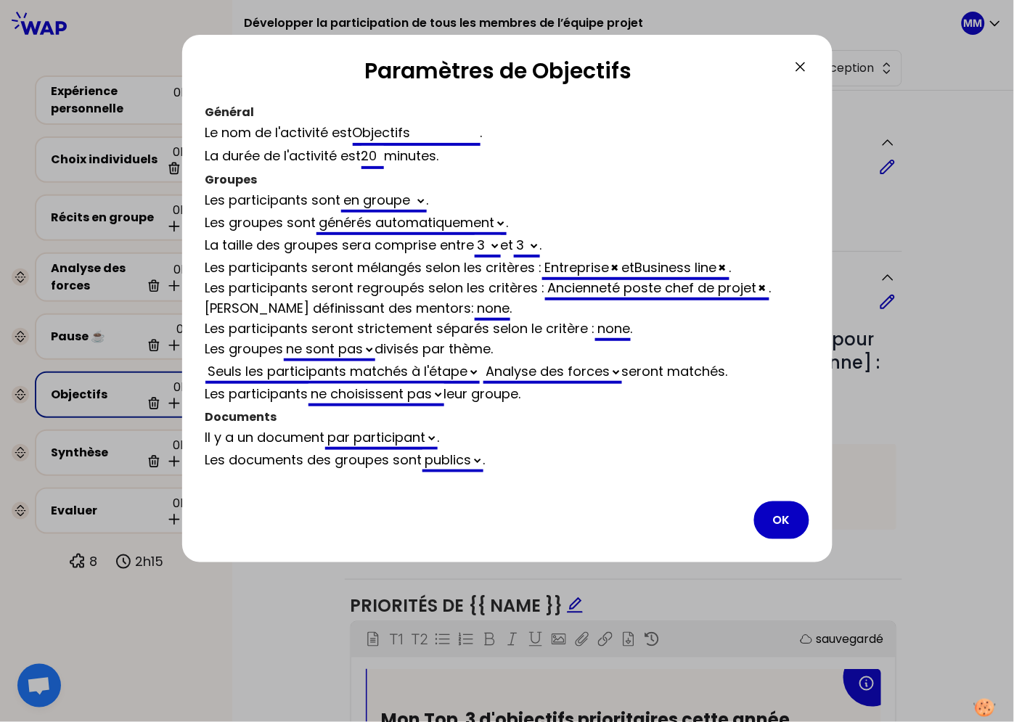
click at [388, 129] on input "Objectifs" at bounding box center [417, 134] width 128 height 23
type input "P"
select select "3"
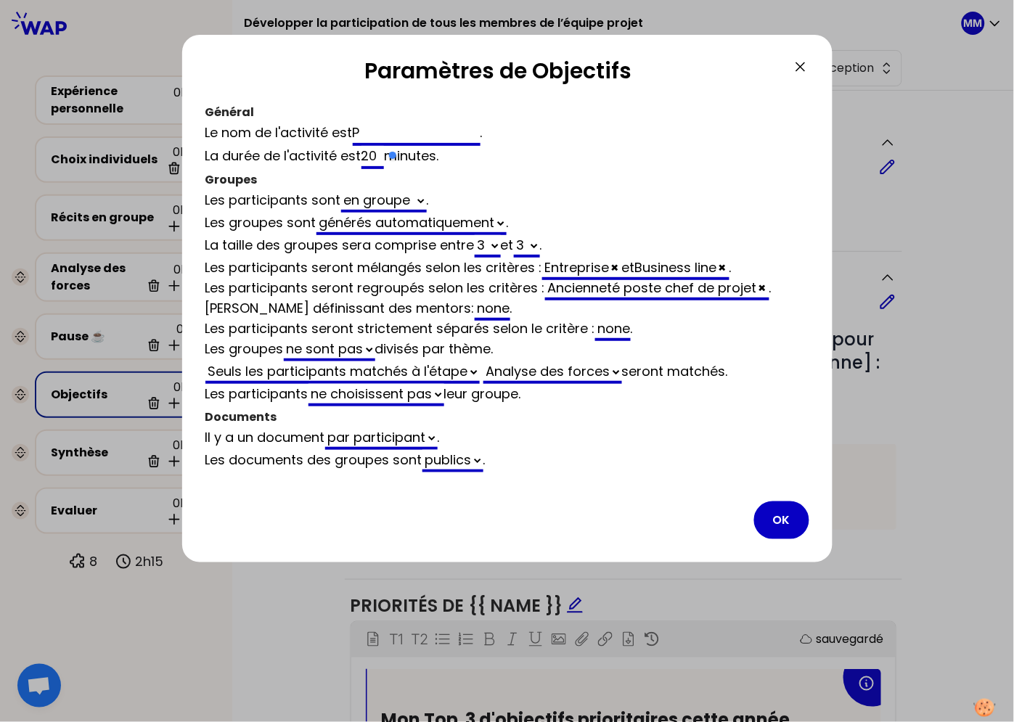
select select "activity"
select select "false"
type input "Pr"
select select "3"
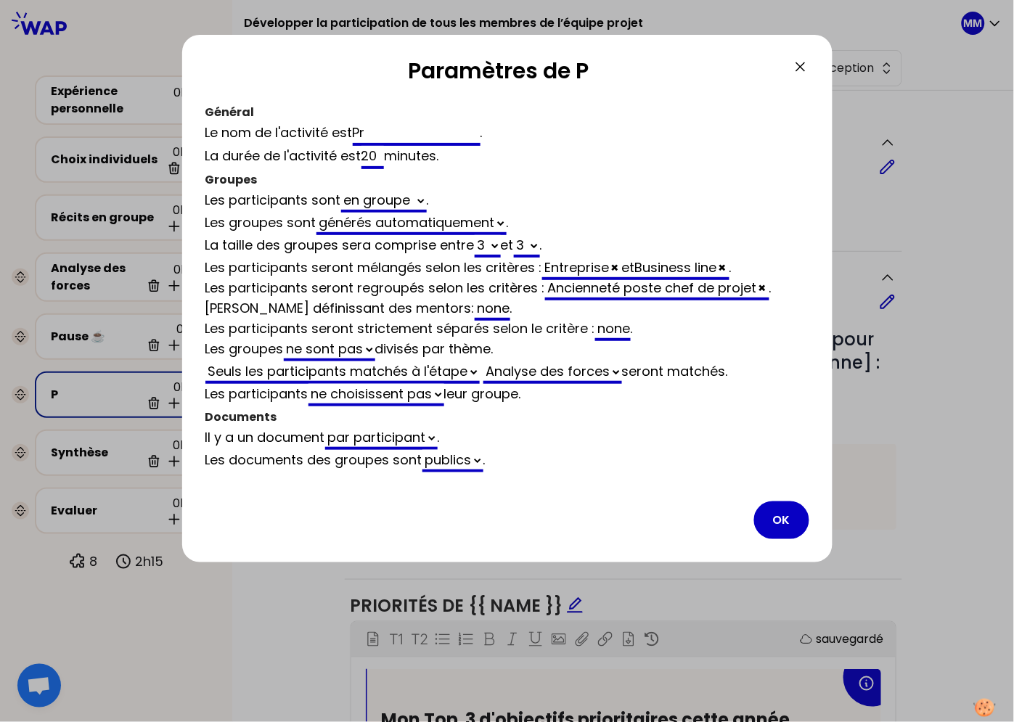
select select "activity"
select select "false"
type input "Prio"
select select "3"
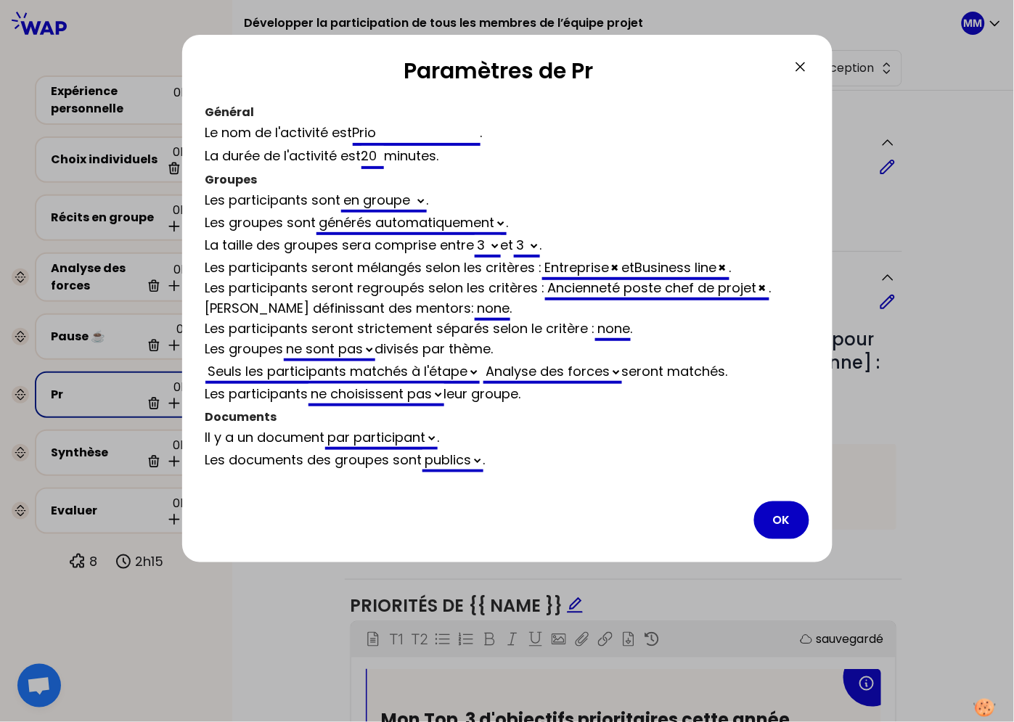
select select "activity"
select select "false"
type input "Priorit"
select select "3"
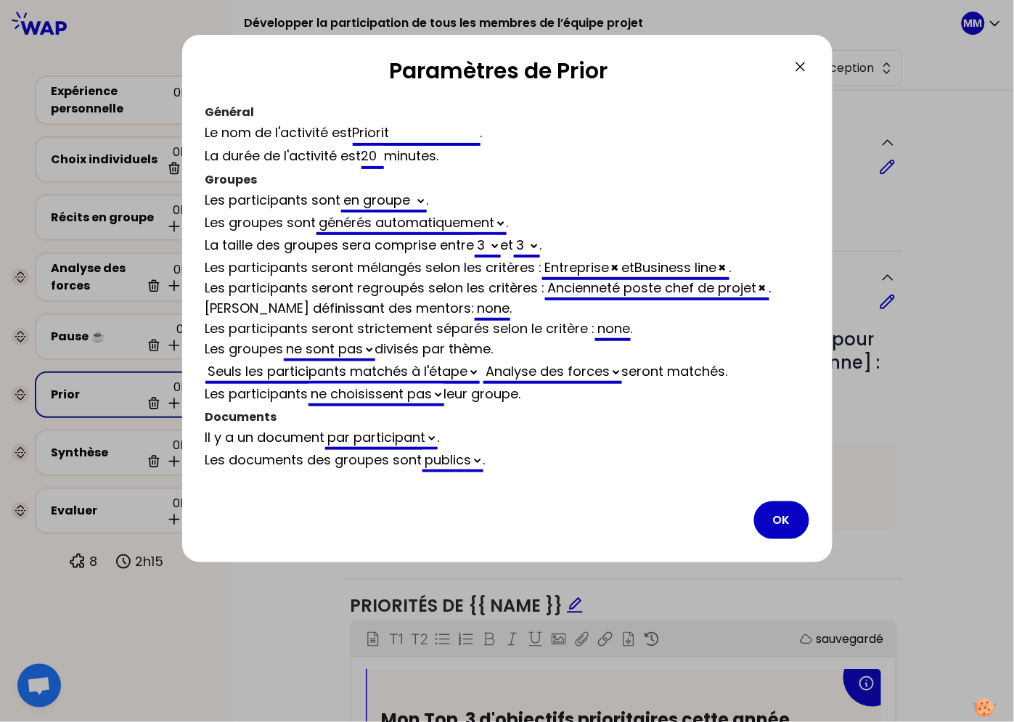
select select "activity"
select select "false"
type input "Priorité"
select select "3"
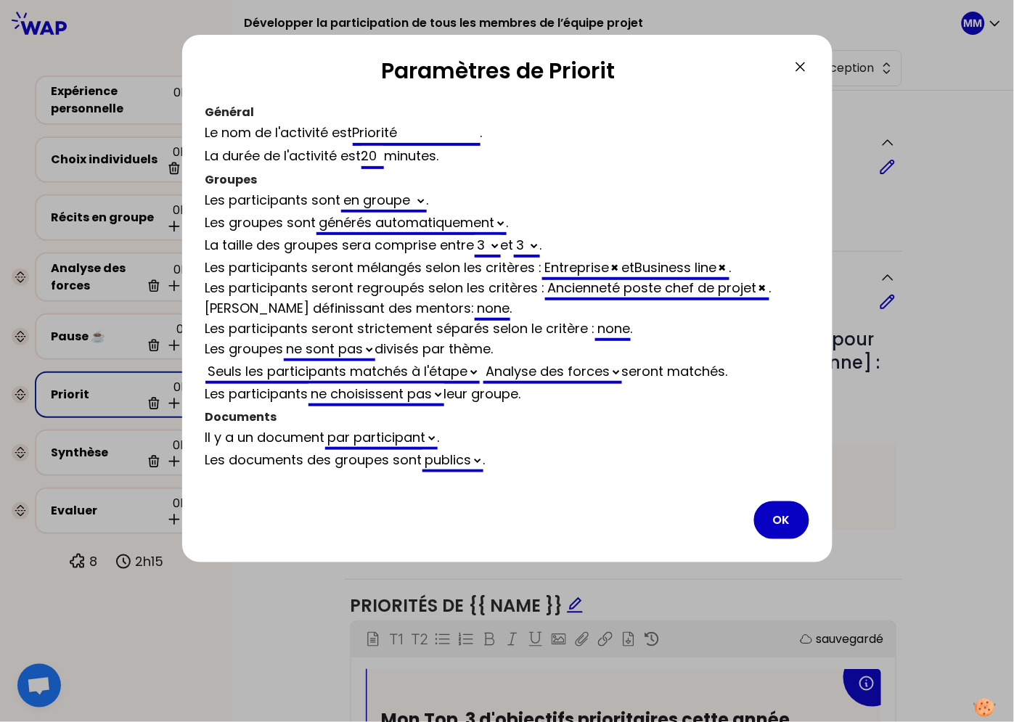
select select "activity"
select select "false"
type input "Priorités"
select select "3"
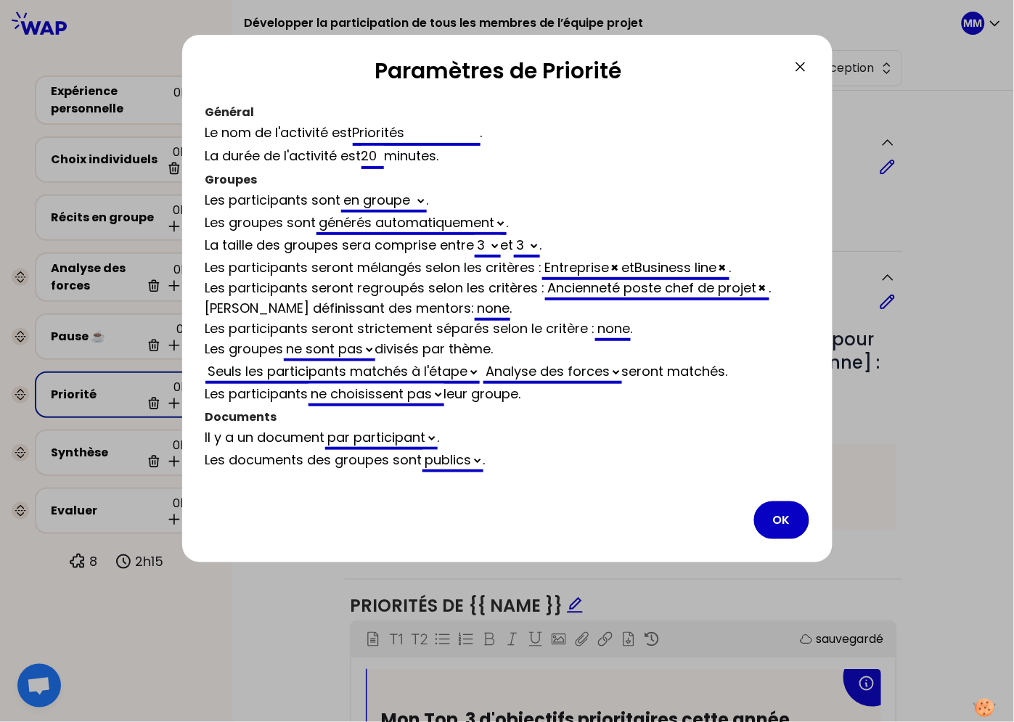
select select "activity"
select select "false"
click at [796, 512] on button "OK" at bounding box center [781, 521] width 55 height 38
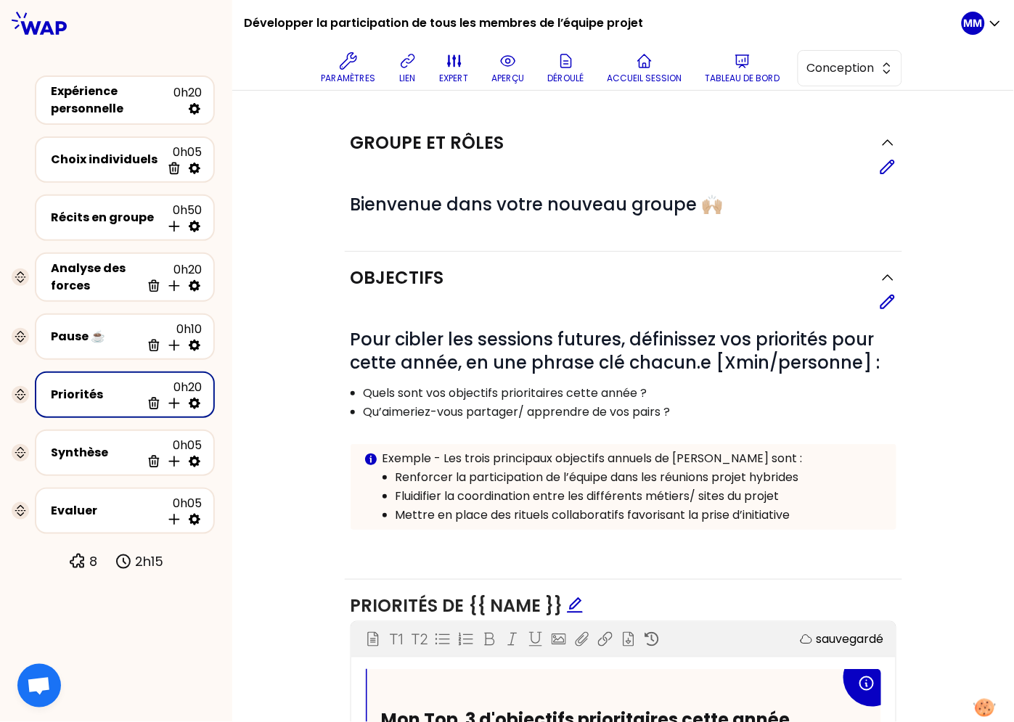
click at [497, 58] on button "aperçu" at bounding box center [508, 68] width 44 height 44
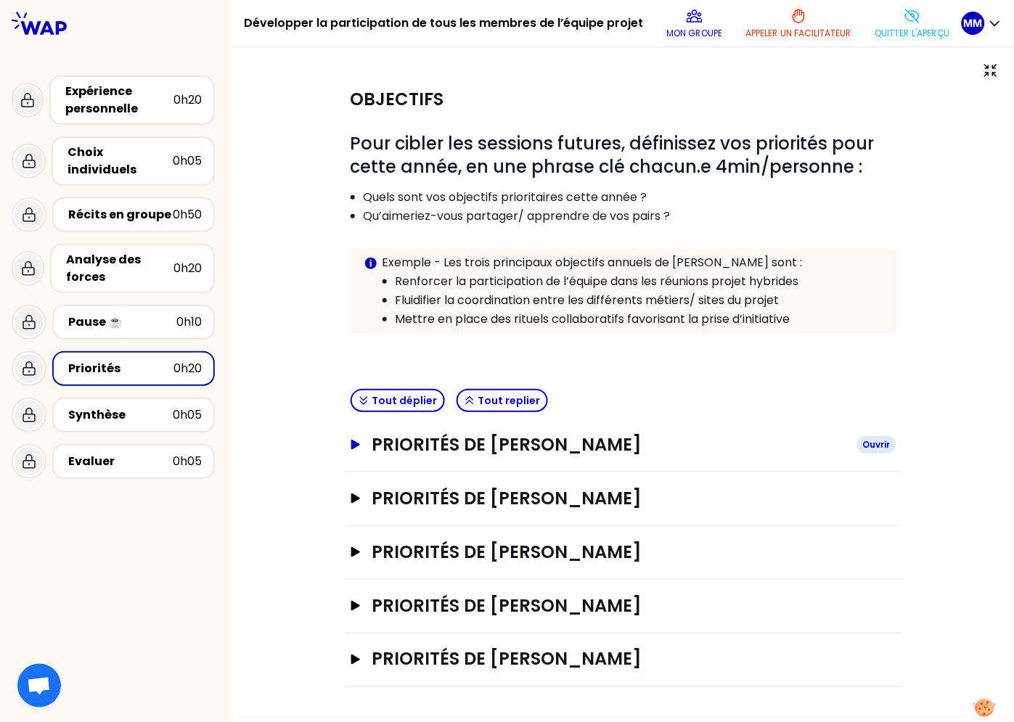
click at [617, 438] on h3 "Priorités de Marie-Solveig Mesclon" at bounding box center [608, 444] width 473 height 23
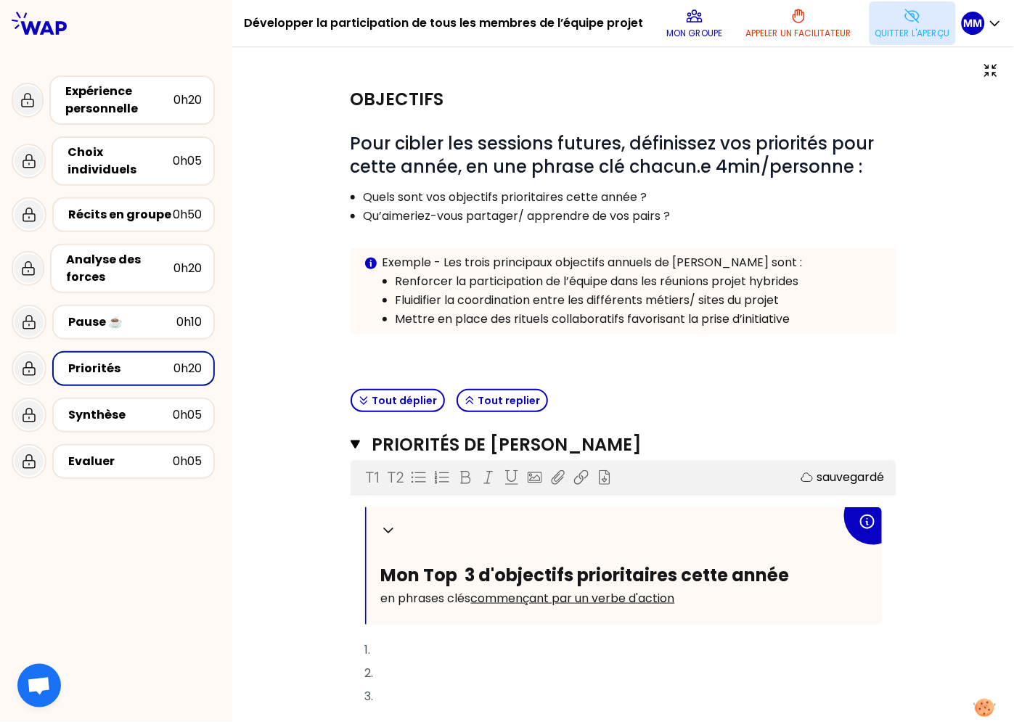
click at [899, 28] on p "Quitter l'aperçu" at bounding box center [912, 34] width 75 height 12
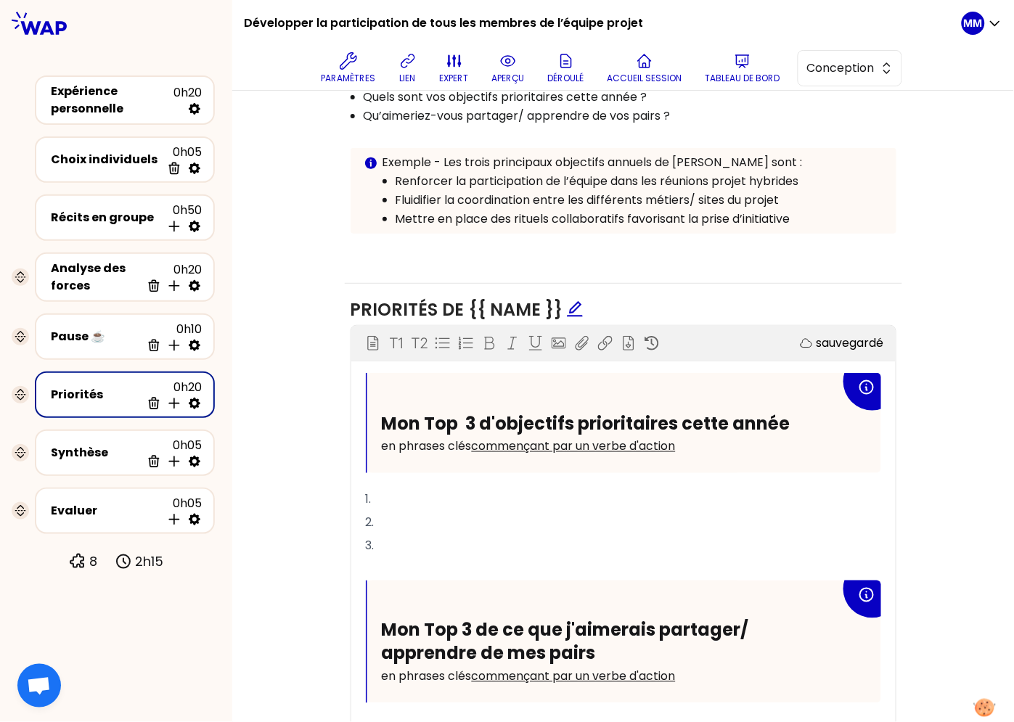
scroll to position [330, 0]
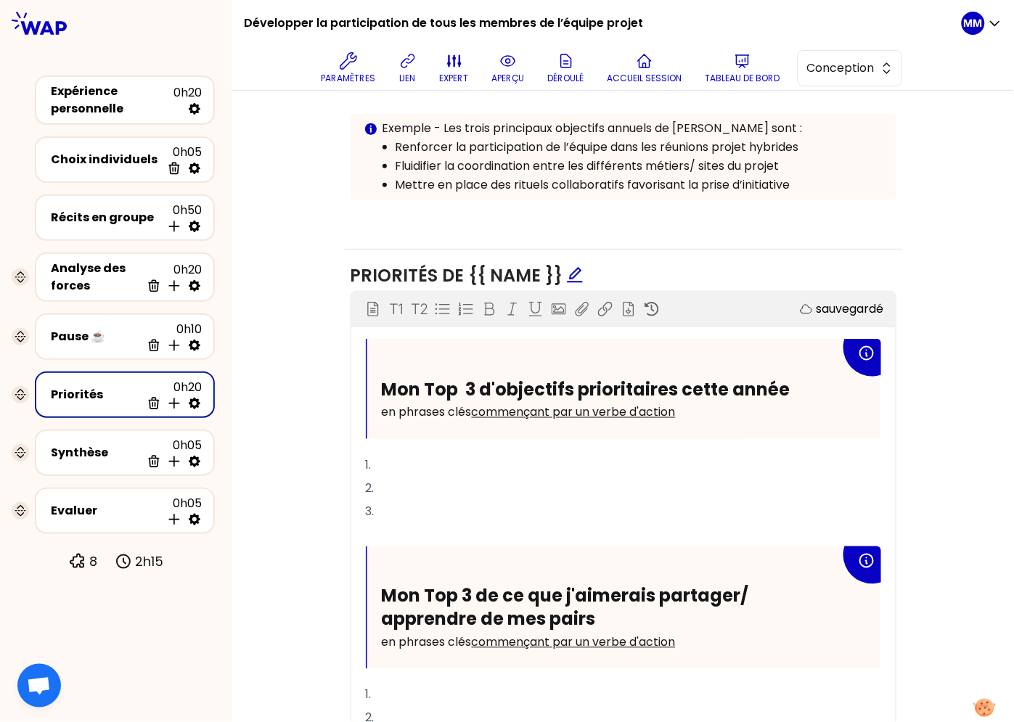
click at [508, 383] on span "Mon Top 3 d'objectifs prioritaires cette année" at bounding box center [586, 389] width 409 height 24
click at [390, 391] on span "Mon Top 3 d'objectifs prioritaires cette année" at bounding box center [586, 389] width 409 height 24
click at [389, 391] on span "Mon Top 3 d'objectifs prioritaires cette année" at bounding box center [586, 389] width 409 height 24
click at [504, 393] on span "Mon Top 3 d'objectifs prioritaires cette année" at bounding box center [586, 389] width 409 height 24
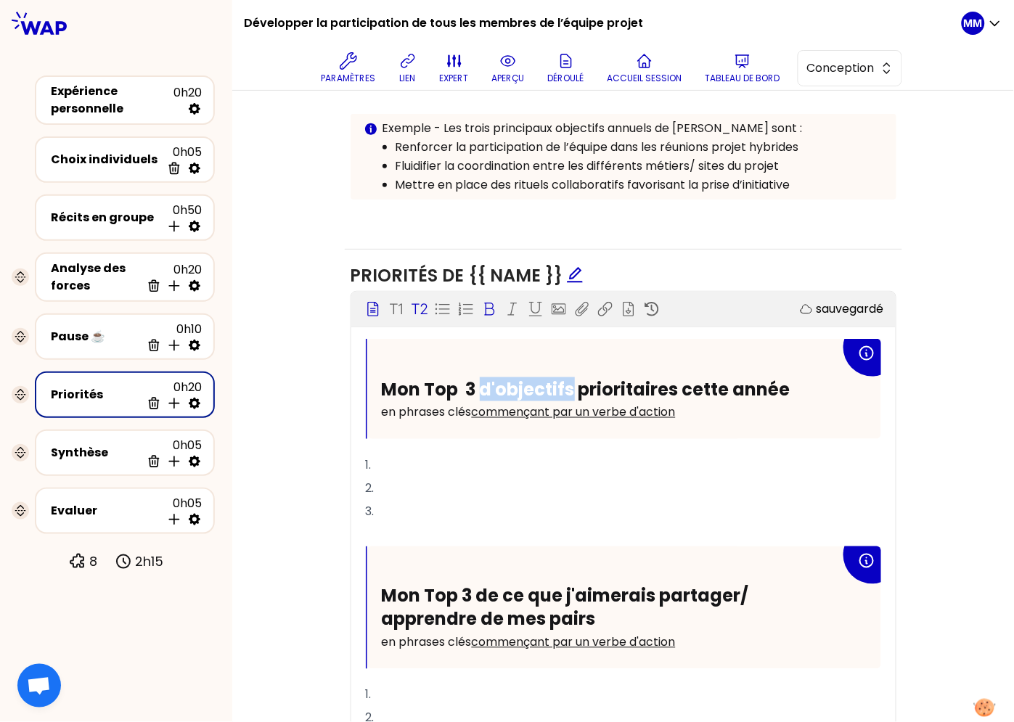
click at [503, 393] on span "Mon Top 3 d'objectifs prioritaires cette année" at bounding box center [586, 389] width 409 height 24
click at [595, 388] on span "Mon Top 3 de priorités prioritaires cette année" at bounding box center [590, 389] width 416 height 24
click at [272, 460] on div "Objectifs Editer # Pour cibler les sessions futures, définissez vos priorités p…" at bounding box center [623, 374] width 724 height 905
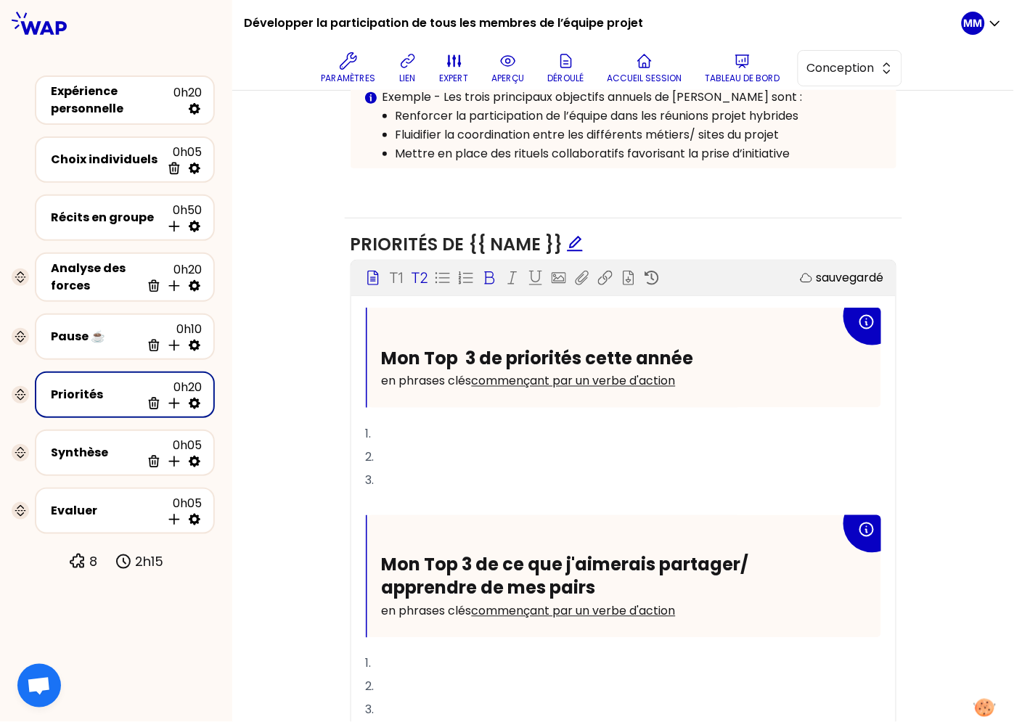
scroll to position [0, 0]
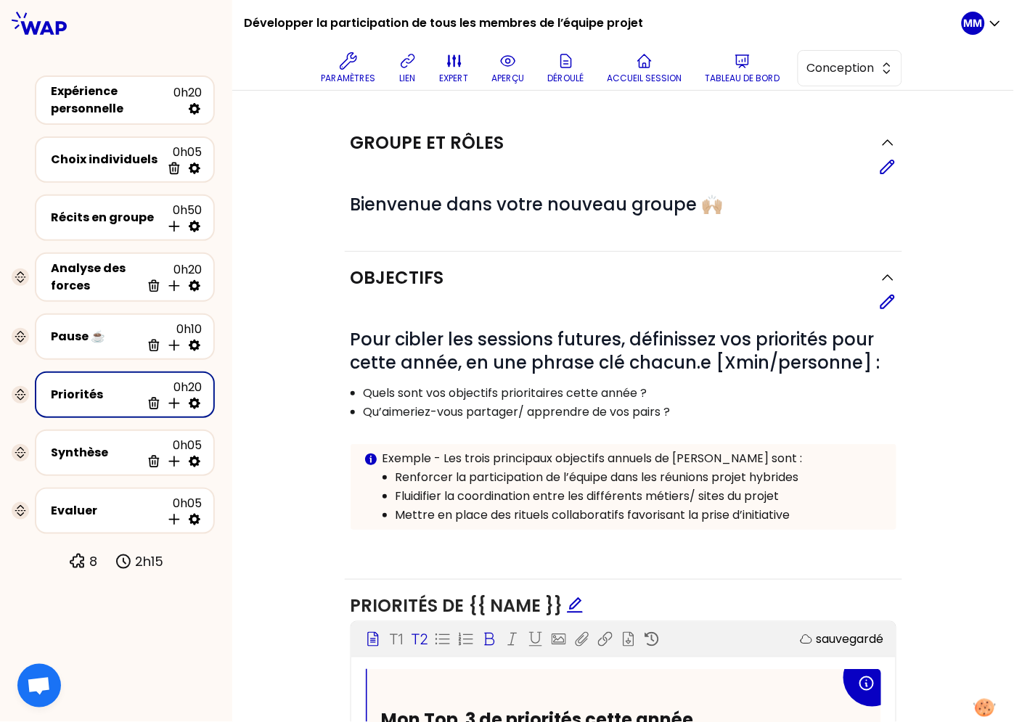
click at [495, 385] on p "Quels sont vos objectifs prioritaires cette année ?" at bounding box center [629, 393] width 531 height 17
click at [879, 304] on icon at bounding box center [887, 301] width 17 height 17
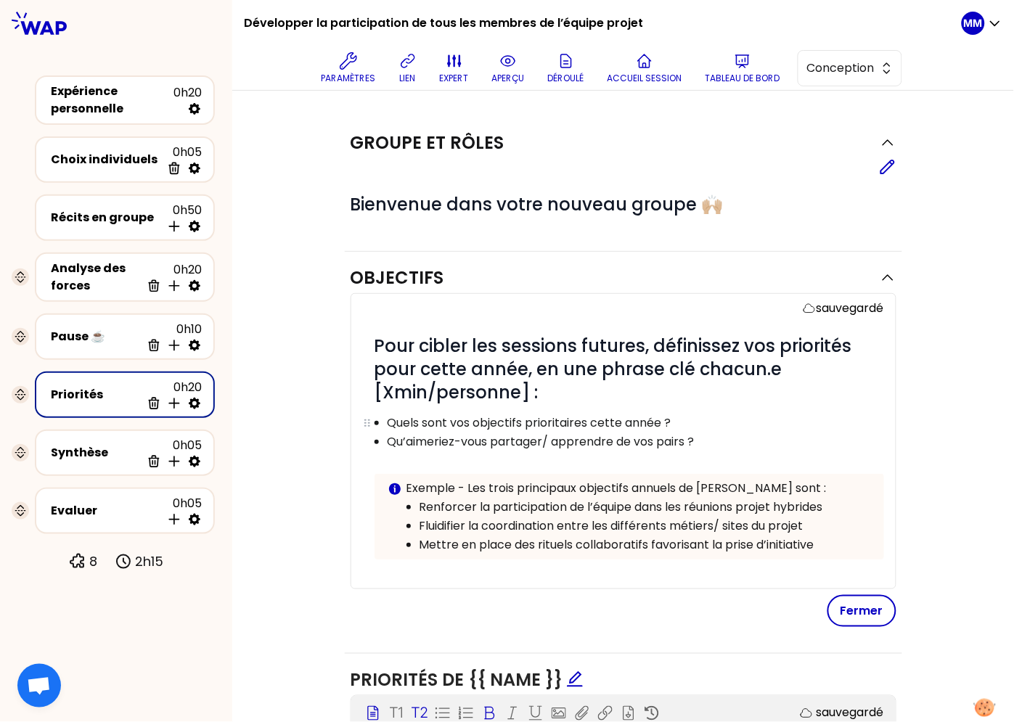
click at [484, 425] on p "Quels sont vos objectifs prioritaires cette année ?" at bounding box center [635, 422] width 495 height 17
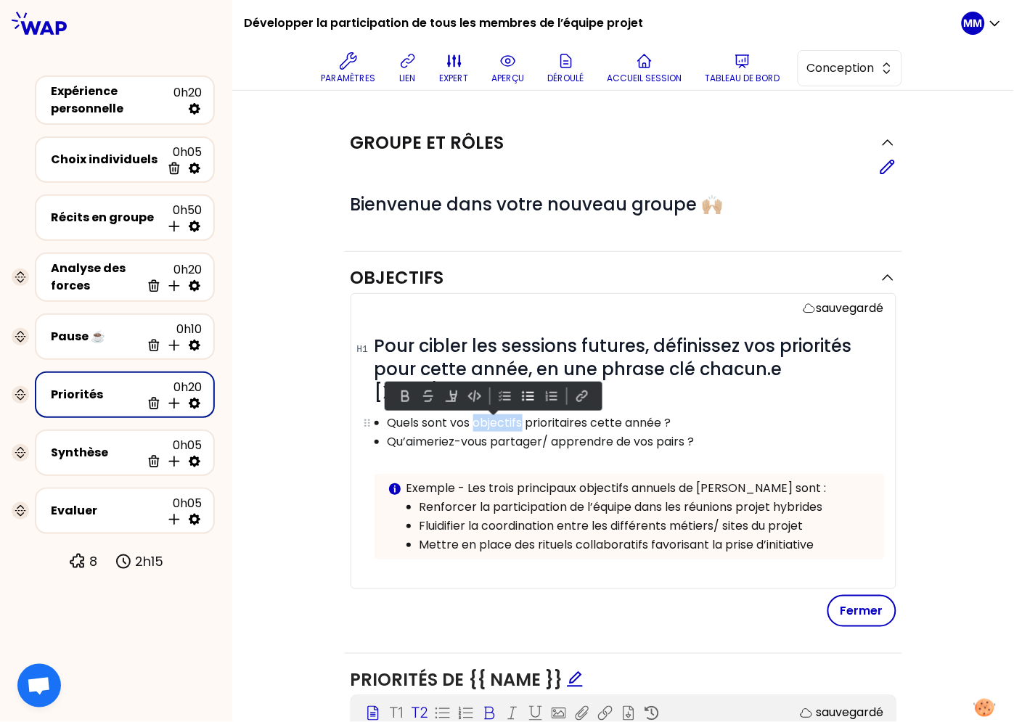
click at [484, 425] on p "Quels sont vos objectifs prioritaires cette année ?" at bounding box center [635, 422] width 495 height 17
click at [502, 423] on p "Quels sont vos prioritaires cette année ?" at bounding box center [635, 422] width 495 height 17
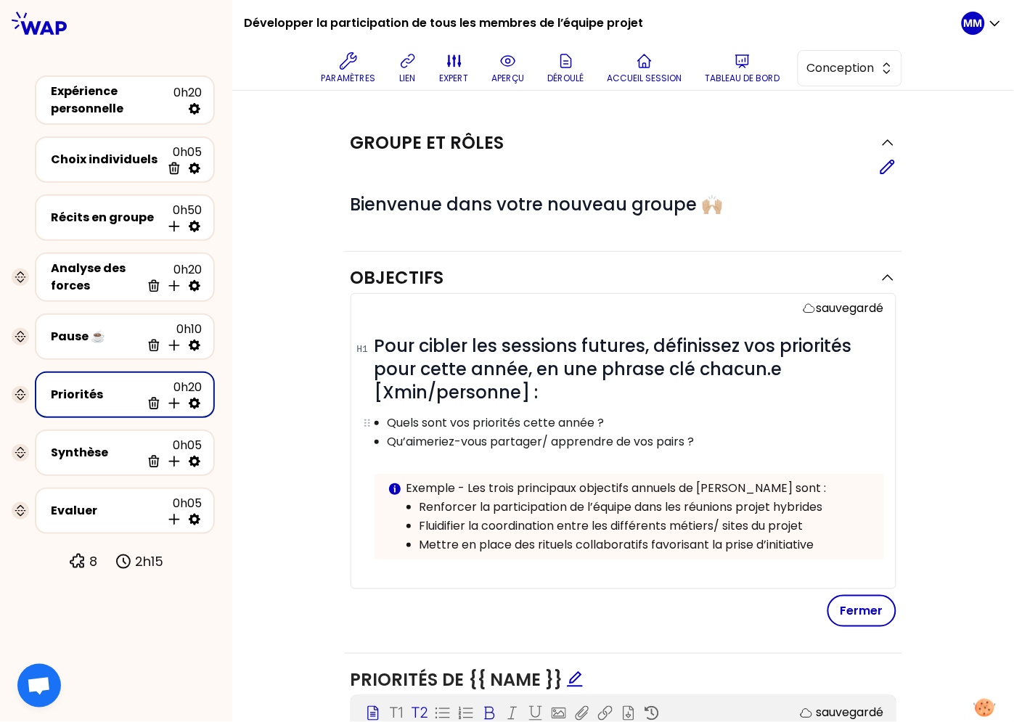
drag, startPoint x: 407, startPoint y: 422, endPoint x: 433, endPoint y: 425, distance: 25.6
click at [407, 422] on p "Quels sont vos priorités cette année ?" at bounding box center [635, 422] width 495 height 17
click at [829, 614] on button "Fermer" at bounding box center [861, 611] width 69 height 32
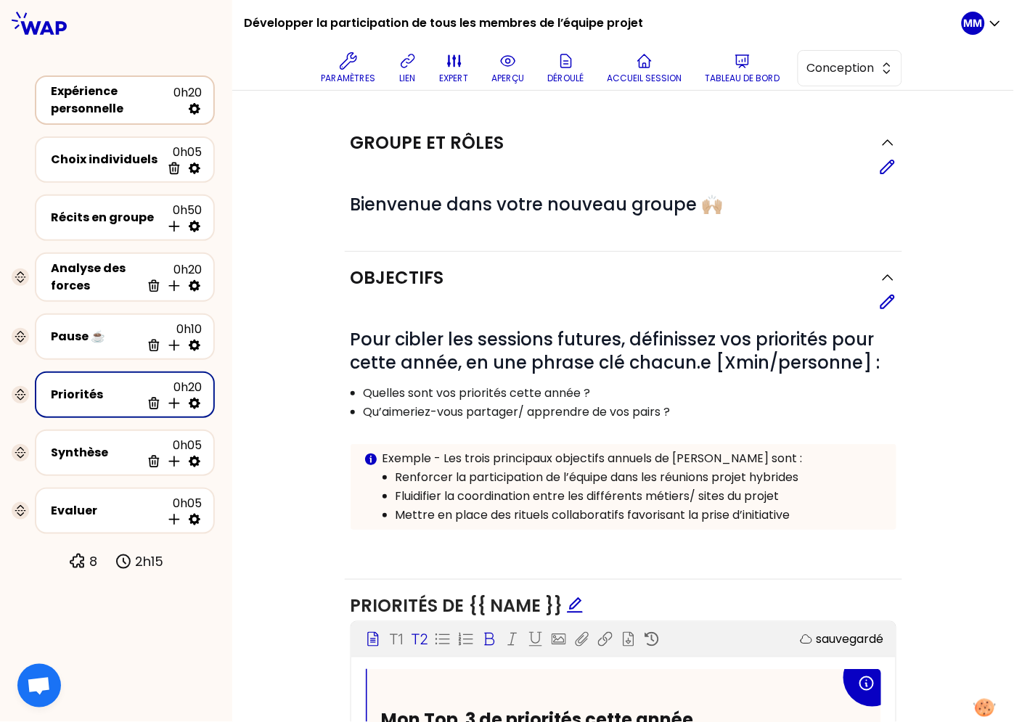
click at [85, 97] on div "Expérience personnelle" at bounding box center [112, 100] width 123 height 35
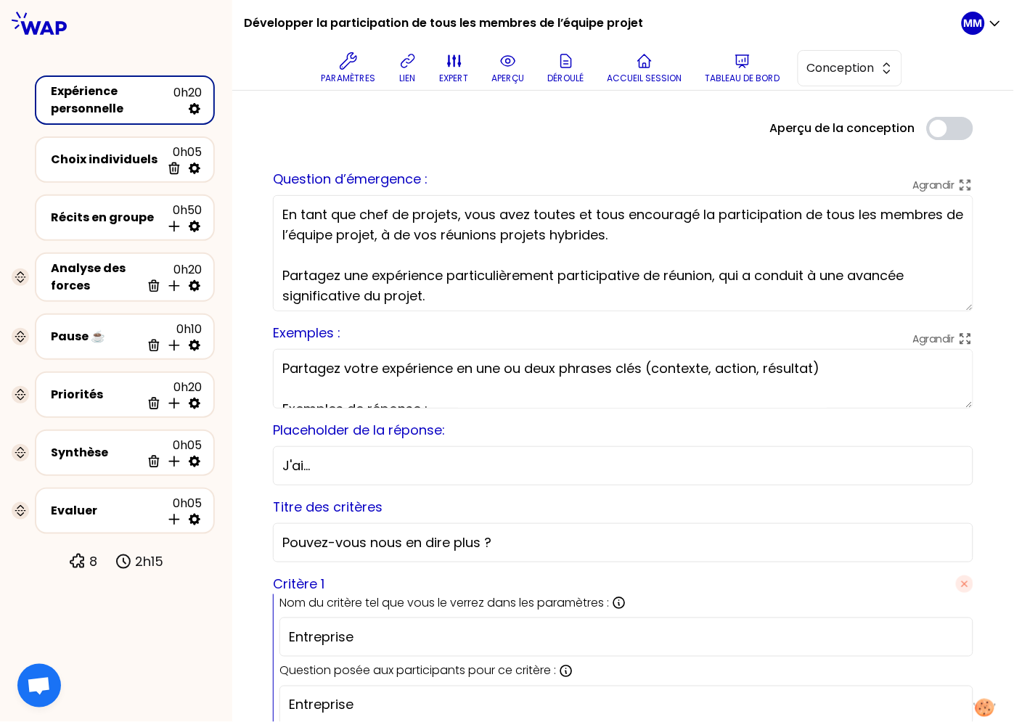
drag, startPoint x: 105, startPoint y: 213, endPoint x: 180, endPoint y: 247, distance: 82.5
click at [105, 214] on div "Récits en groupe" at bounding box center [106, 217] width 110 height 17
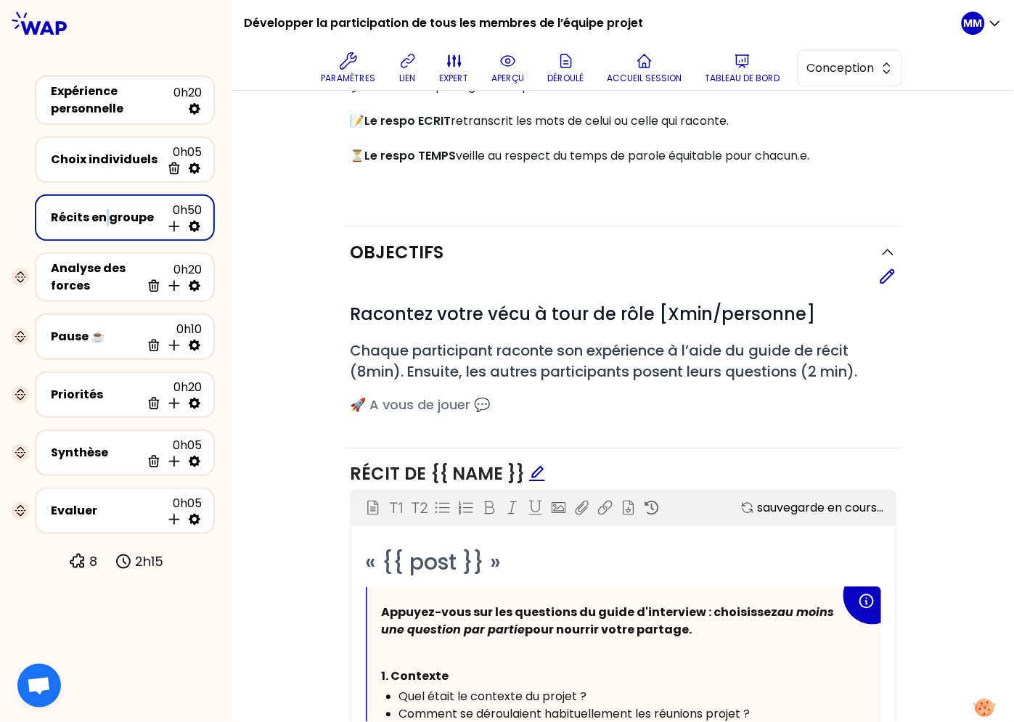
scroll to position [412, 0]
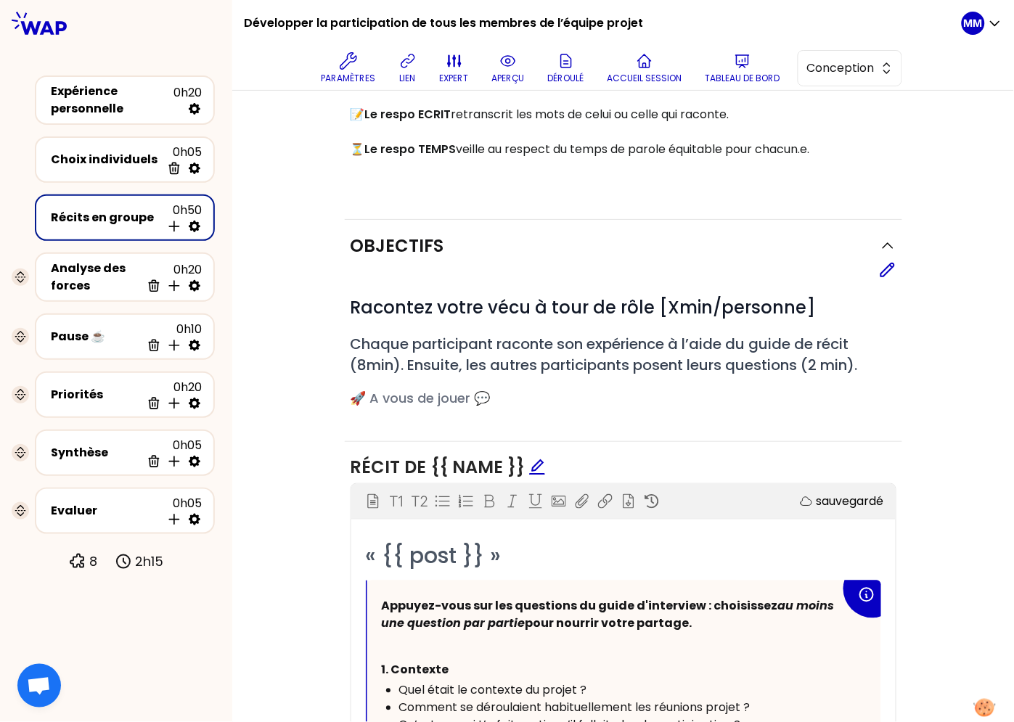
click at [197, 227] on icon at bounding box center [194, 226] width 15 height 15
select select "5"
select select "all"
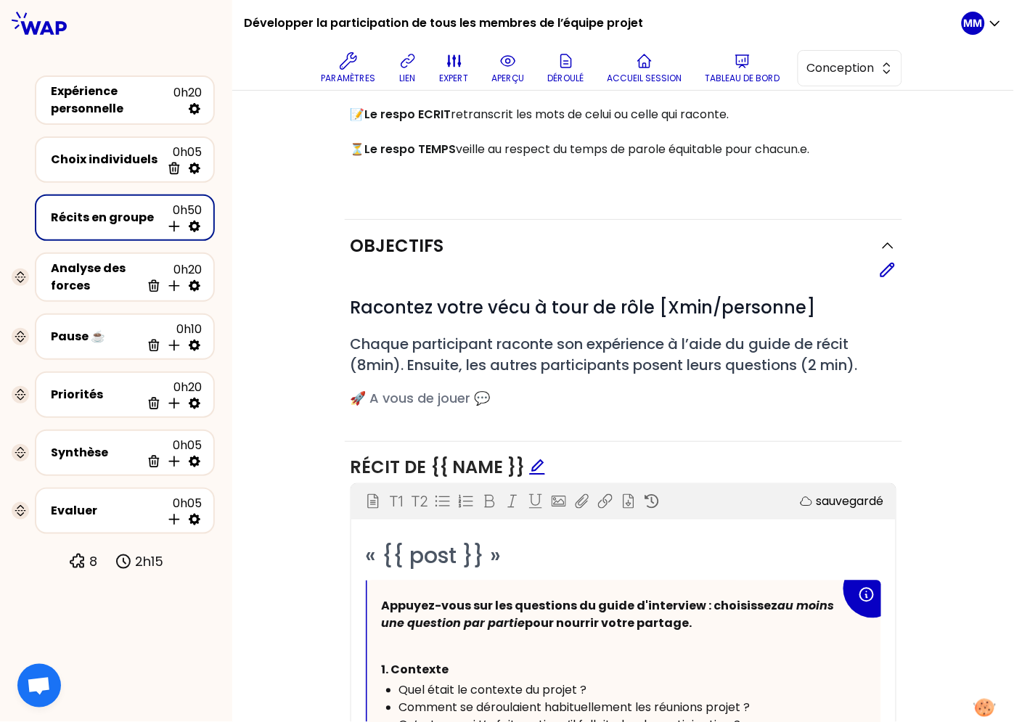
select select "false"
select select "Each"
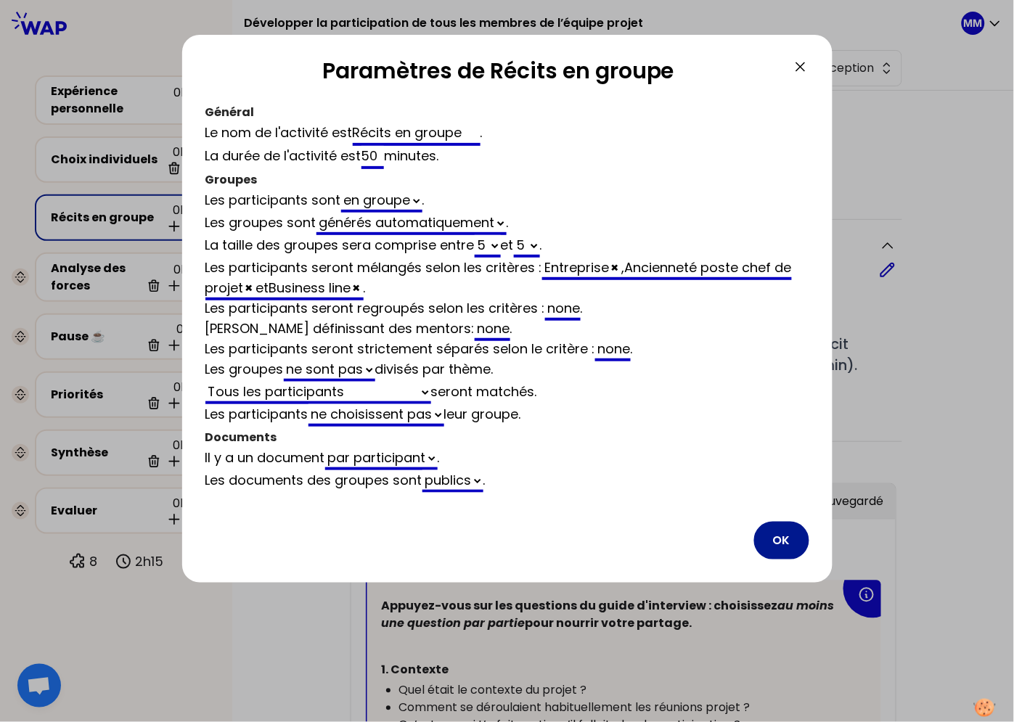
click at [785, 528] on button "OK" at bounding box center [781, 541] width 55 height 38
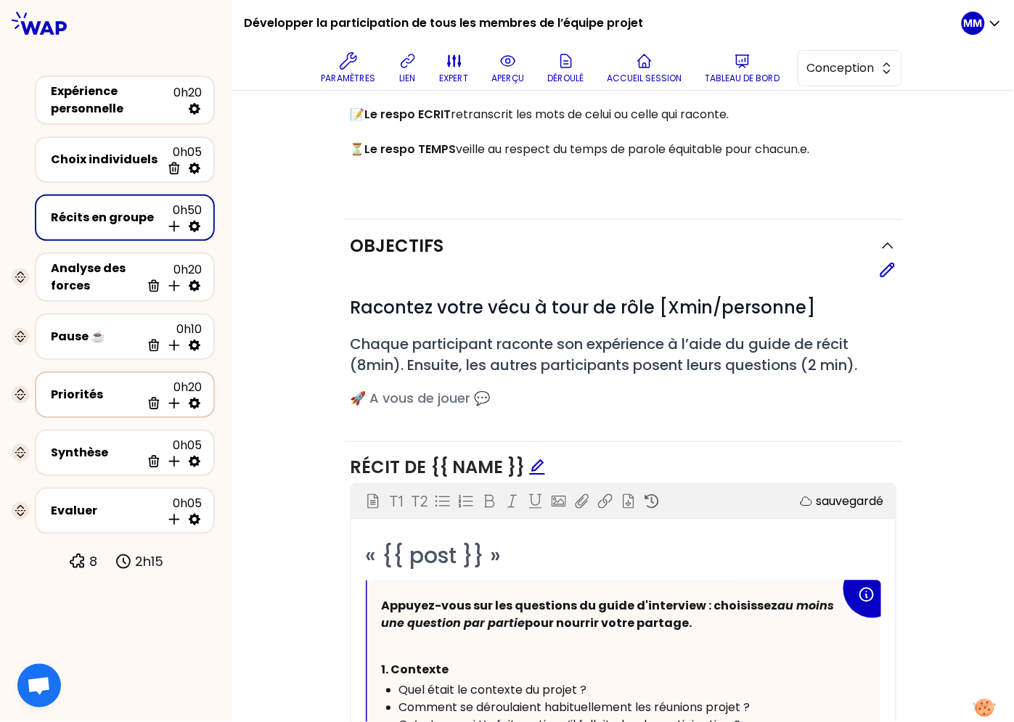
click at [85, 395] on div "Priorités" at bounding box center [96, 394] width 90 height 17
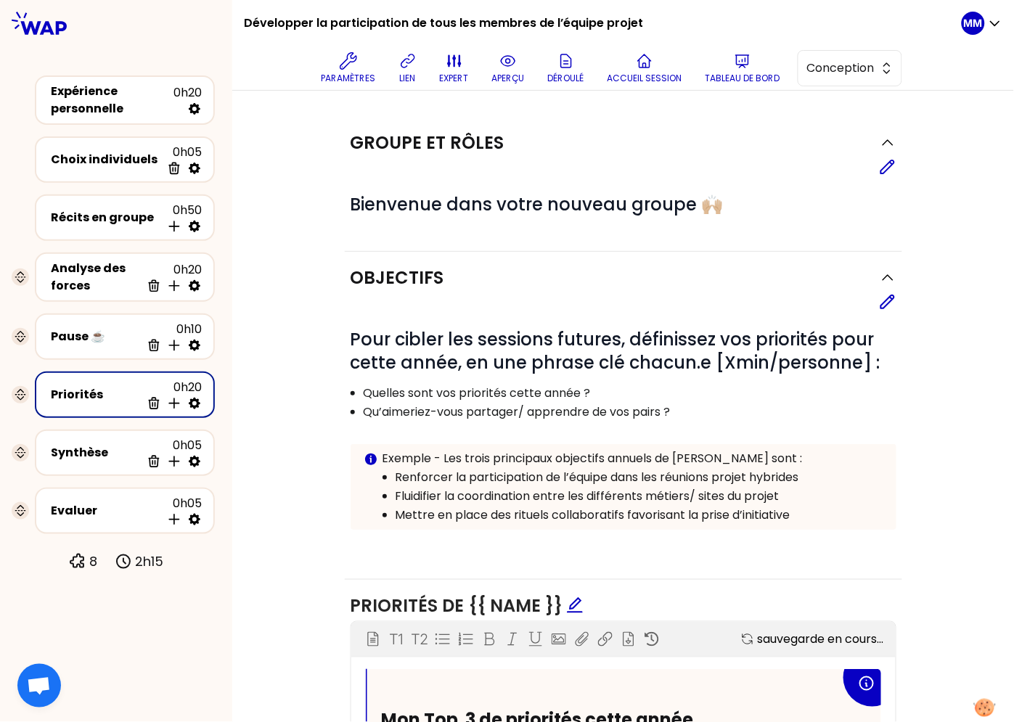
click at [199, 399] on icon at bounding box center [195, 404] width 12 height 12
select select "3"
select select "activity"
select select "false"
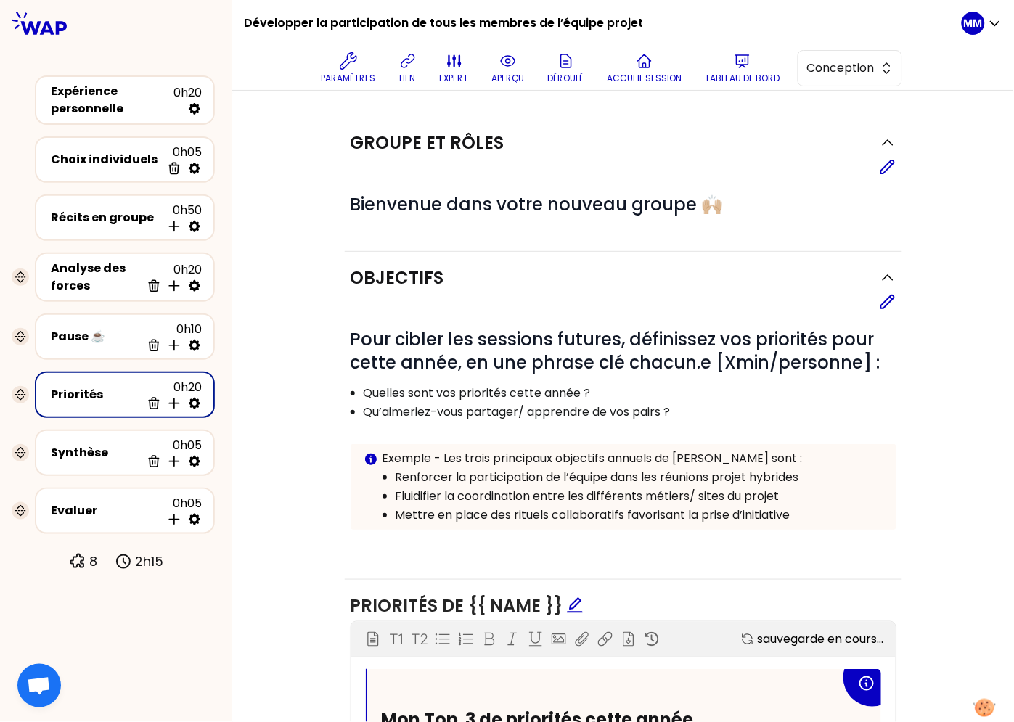
select select "Each"
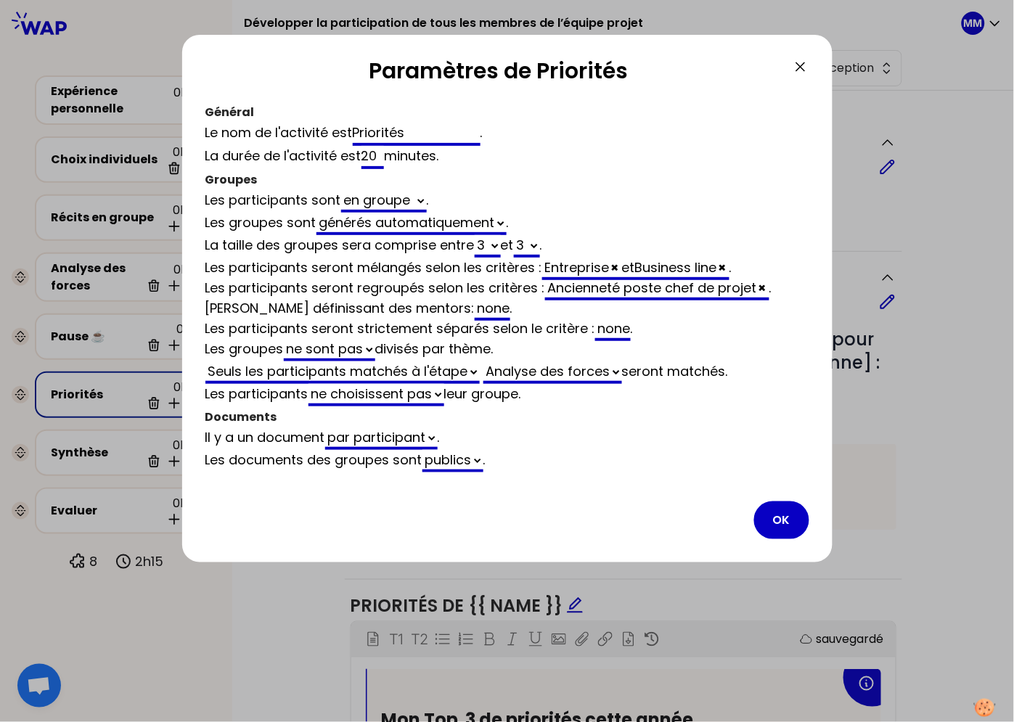
click at [786, 522] on button "OK" at bounding box center [781, 521] width 55 height 38
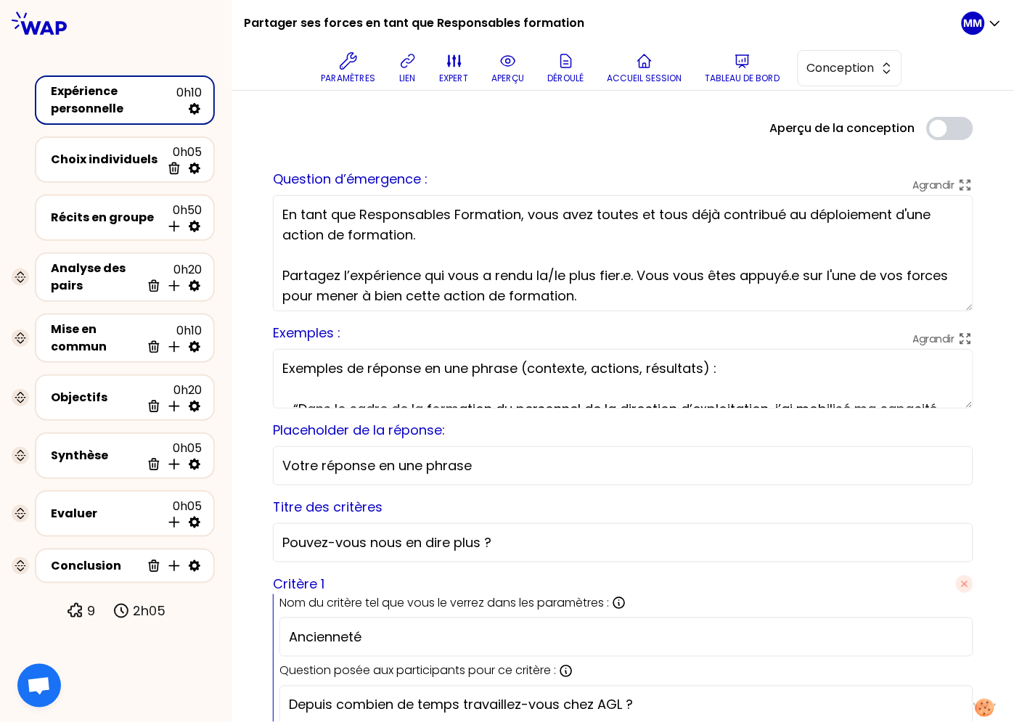
drag, startPoint x: 595, startPoint y: 213, endPoint x: 653, endPoint y: 216, distance: 58.2
click at [654, 216] on textarea "En tant que Responsables Formation, vous avez toutes et tous déjà contribué au …" at bounding box center [623, 253] width 700 height 116
drag, startPoint x: 536, startPoint y: 274, endPoint x: 554, endPoint y: 274, distance: 18.2
click at [554, 274] on textarea "En tant que Responsables Formation, vous avez tous déjà contribué au déploiemen…" at bounding box center [623, 253] width 700 height 116
click at [613, 277] on textarea "En tant que Responsables Formation, vous avez tous déjà contribué au déploiemen…" at bounding box center [623, 253] width 700 height 116
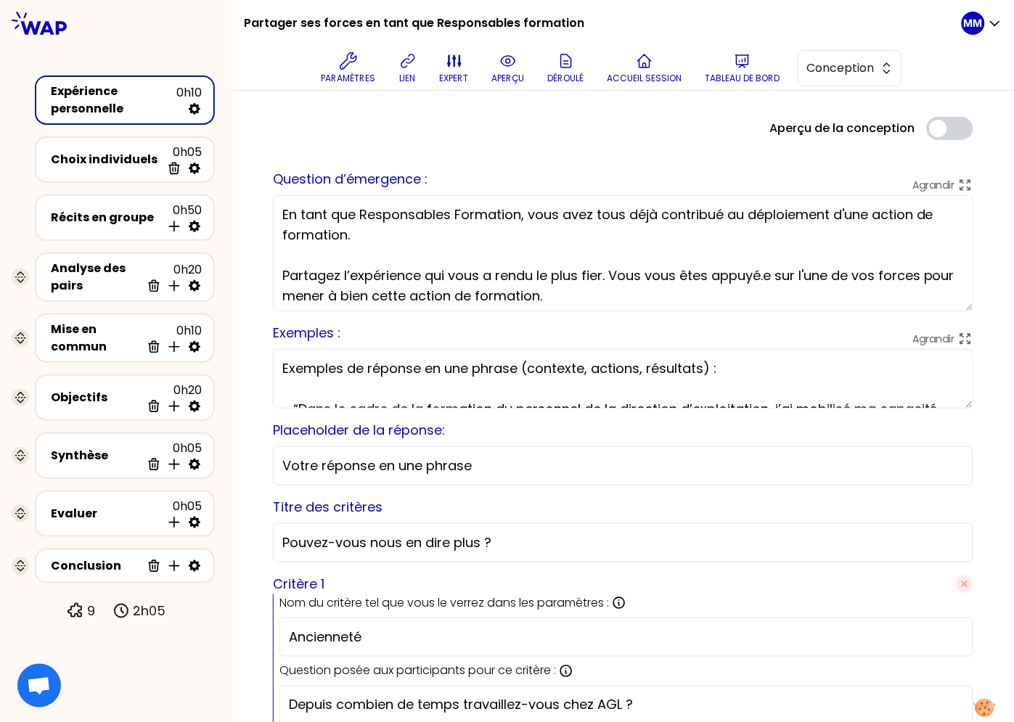
drag, startPoint x: 764, startPoint y: 275, endPoint x: 772, endPoint y: 280, distance: 9.5
click at [764, 276] on textarea "En tant que Responsables Formation, vous avez tous déjà contribué au déploiemen…" at bounding box center [623, 253] width 700 height 116
click at [771, 289] on textarea "En tant que Responsables Formation, vous avez tous déjà contribué au déploiemen…" at bounding box center [623, 253] width 700 height 116
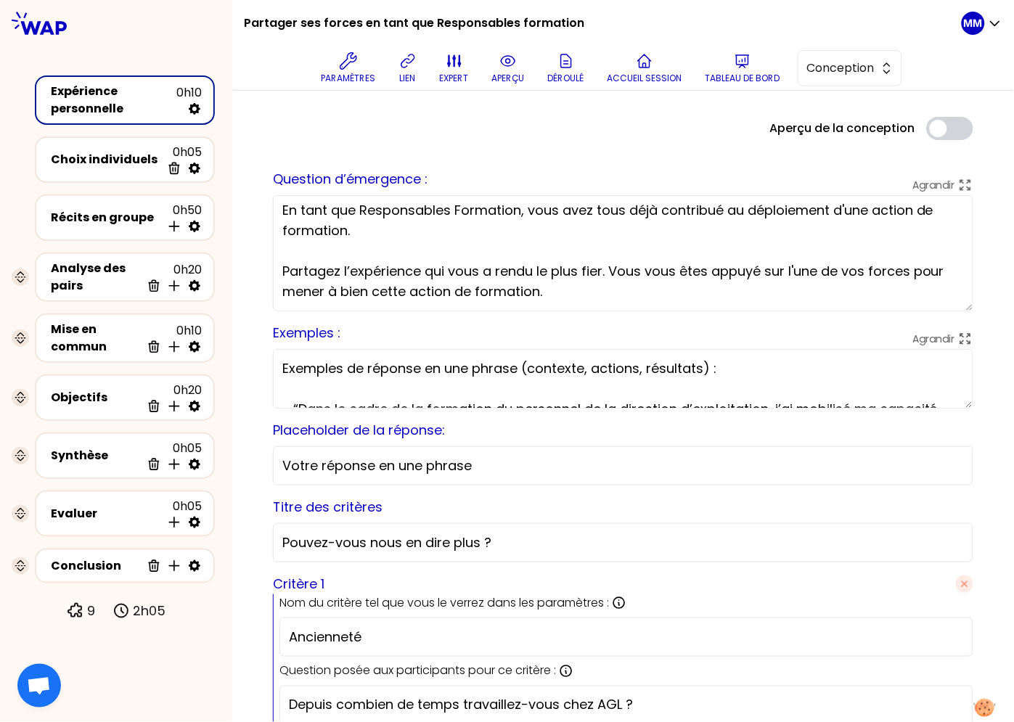
type textarea "En tant que Responsables Formation, vous avez tous déjà contribué au déploiemen…"
